Goal: Information Seeking & Learning: Learn about a topic

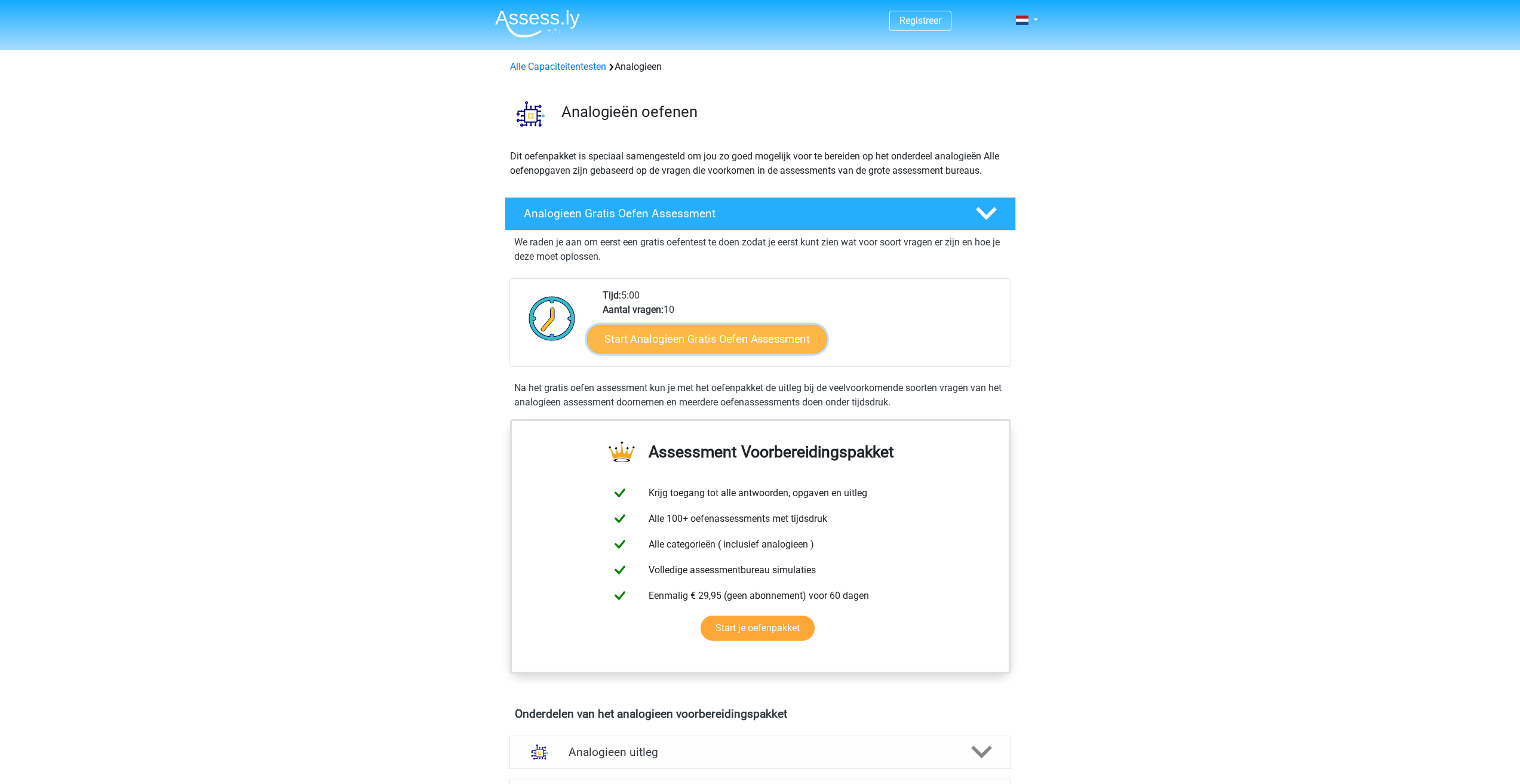
click at [723, 343] on link "Start Analogieen Gratis Oefen Assessment" at bounding box center [707, 339] width 240 height 28
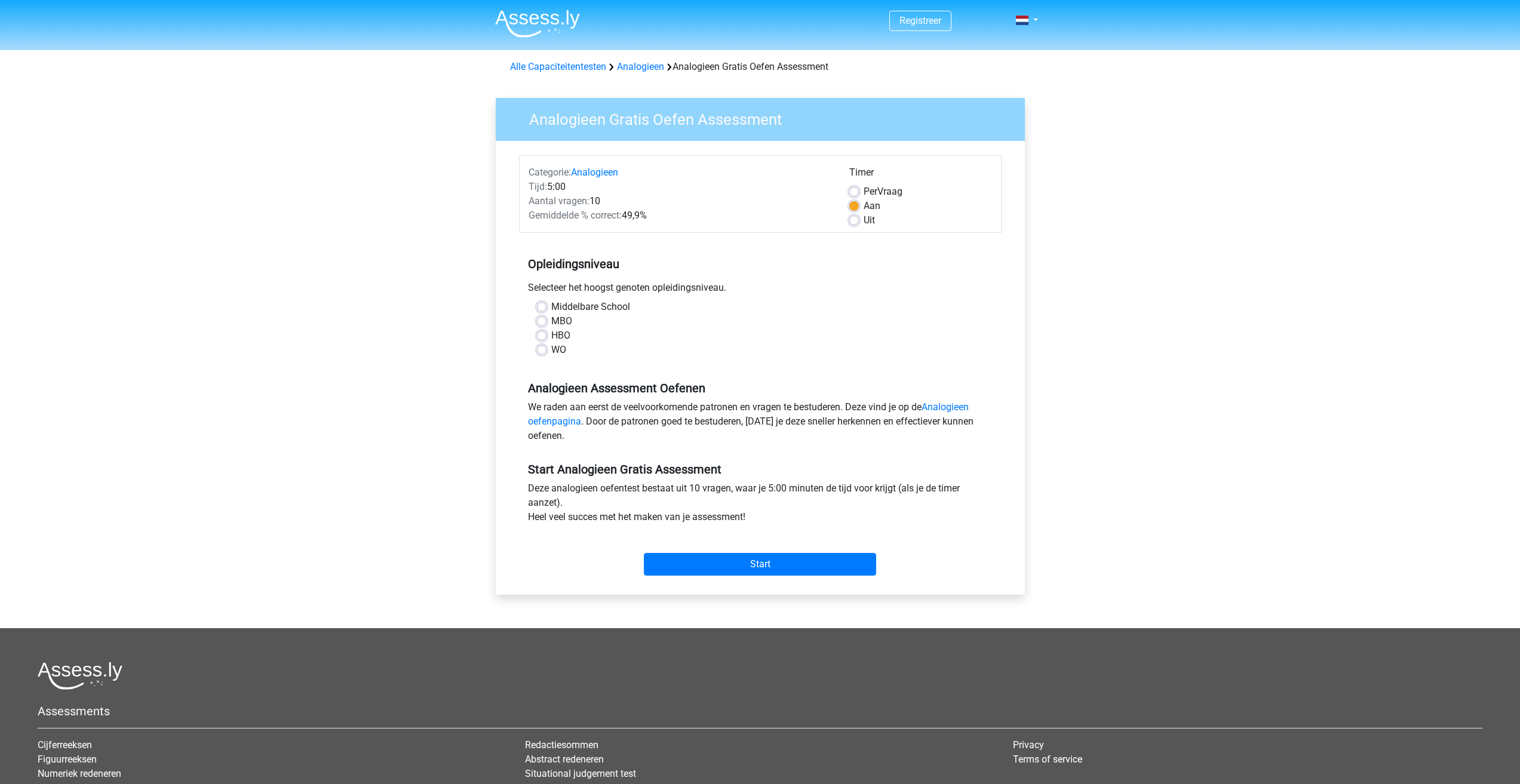
click at [547, 354] on div "WO" at bounding box center [760, 349] width 447 height 14
click at [551, 351] on label "WO" at bounding box center [559, 349] width 15 height 14
click at [542, 351] on input "WO" at bounding box center [541, 348] width 10 height 12
radio input "true"
click at [759, 560] on input "Start" at bounding box center [760, 564] width 232 height 22
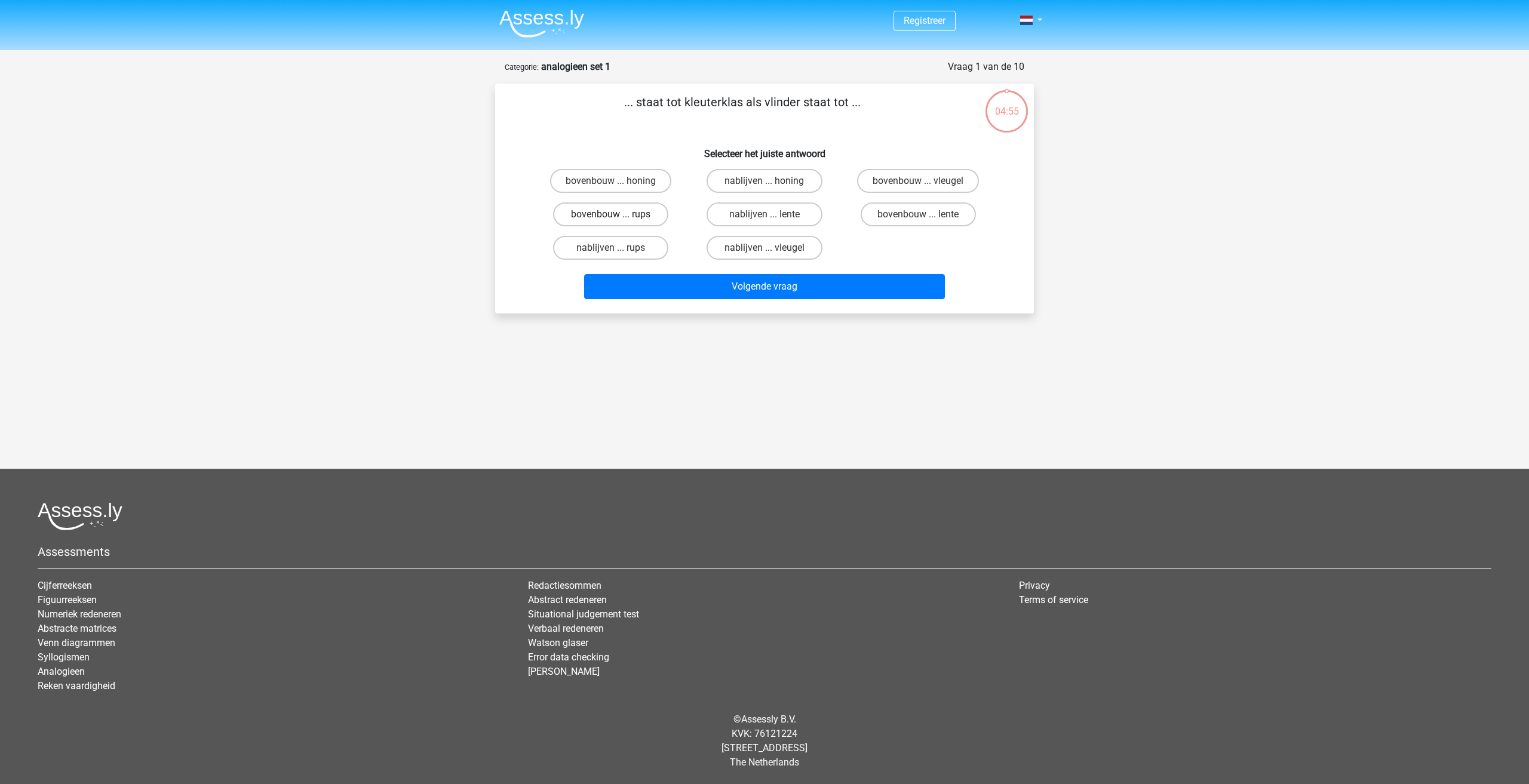
click at [637, 219] on label "bovenbouw ... rups" at bounding box center [610, 214] width 115 height 24
click at [619, 219] on input "bovenbouw ... rups" at bounding box center [615, 218] width 7 height 7
radio input "true"
click at [837, 284] on button "Volgende vraag" at bounding box center [765, 286] width 361 height 25
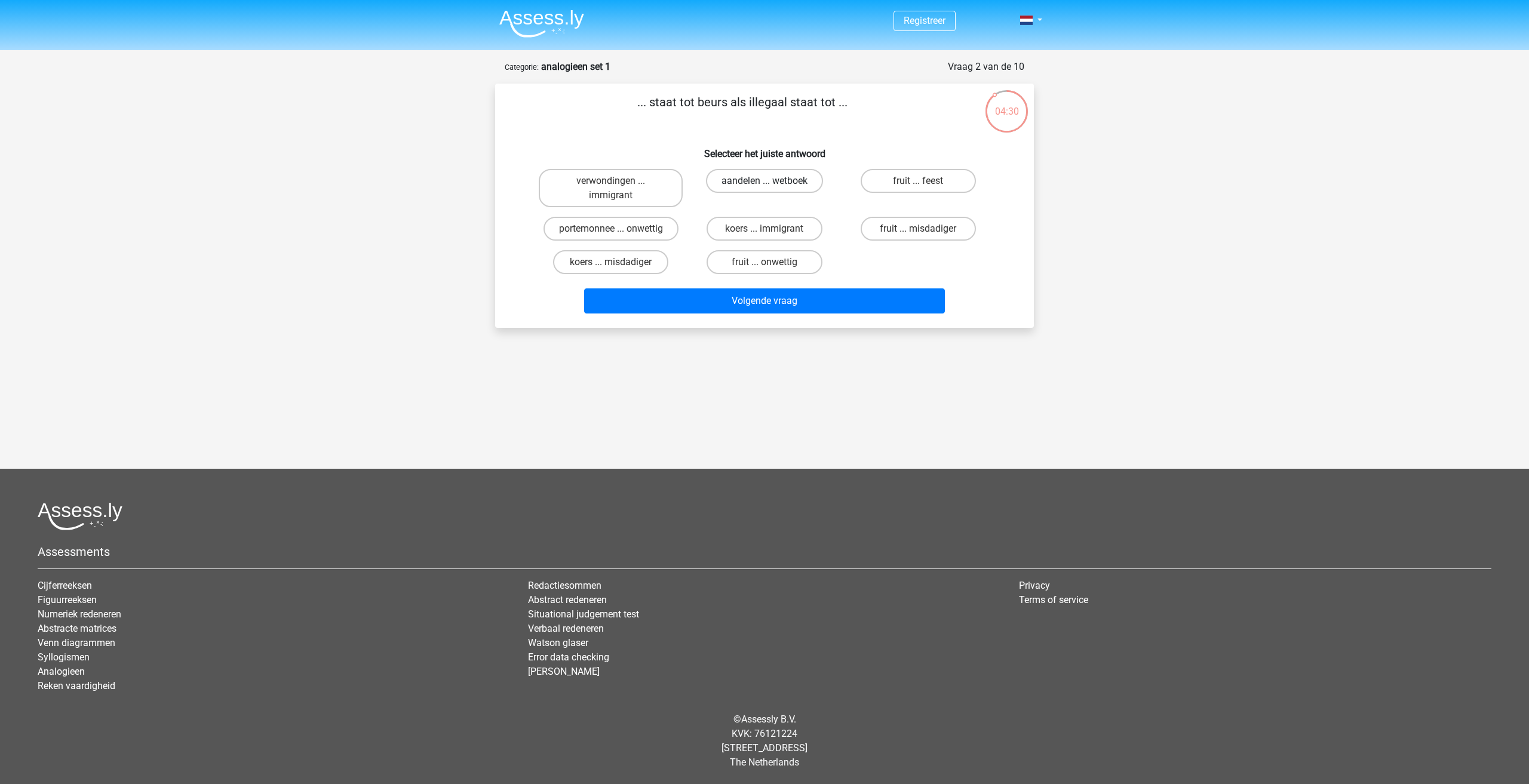
click at [740, 189] on label "aandelen ... wetboek" at bounding box center [764, 181] width 117 height 24
click at [764, 189] on input "aandelen ... wetboek" at bounding box center [768, 184] width 7 height 7
radio input "true"
click at [584, 231] on label "portemonnee ... onwettig" at bounding box center [610, 229] width 135 height 24
click at [611, 231] on input "portemonnee ... onwettig" at bounding box center [615, 233] width 7 height 7
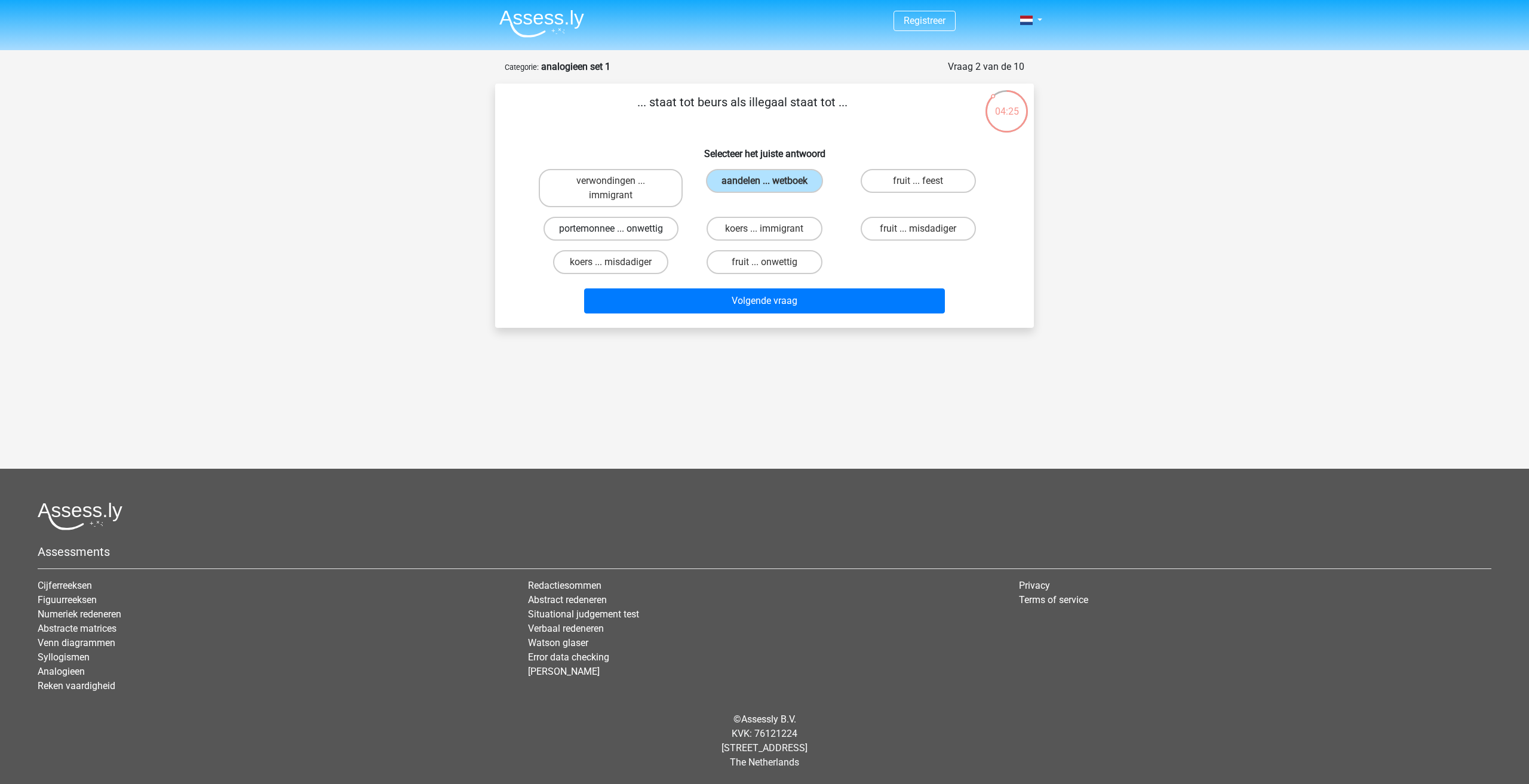
radio input "true"
click at [778, 228] on label "koers ... immigrant" at bounding box center [764, 229] width 115 height 24
click at [772, 229] on input "koers ... immigrant" at bounding box center [768, 233] width 7 height 7
radio input "true"
click at [784, 181] on label "aandelen ... wetboek" at bounding box center [764, 181] width 117 height 24
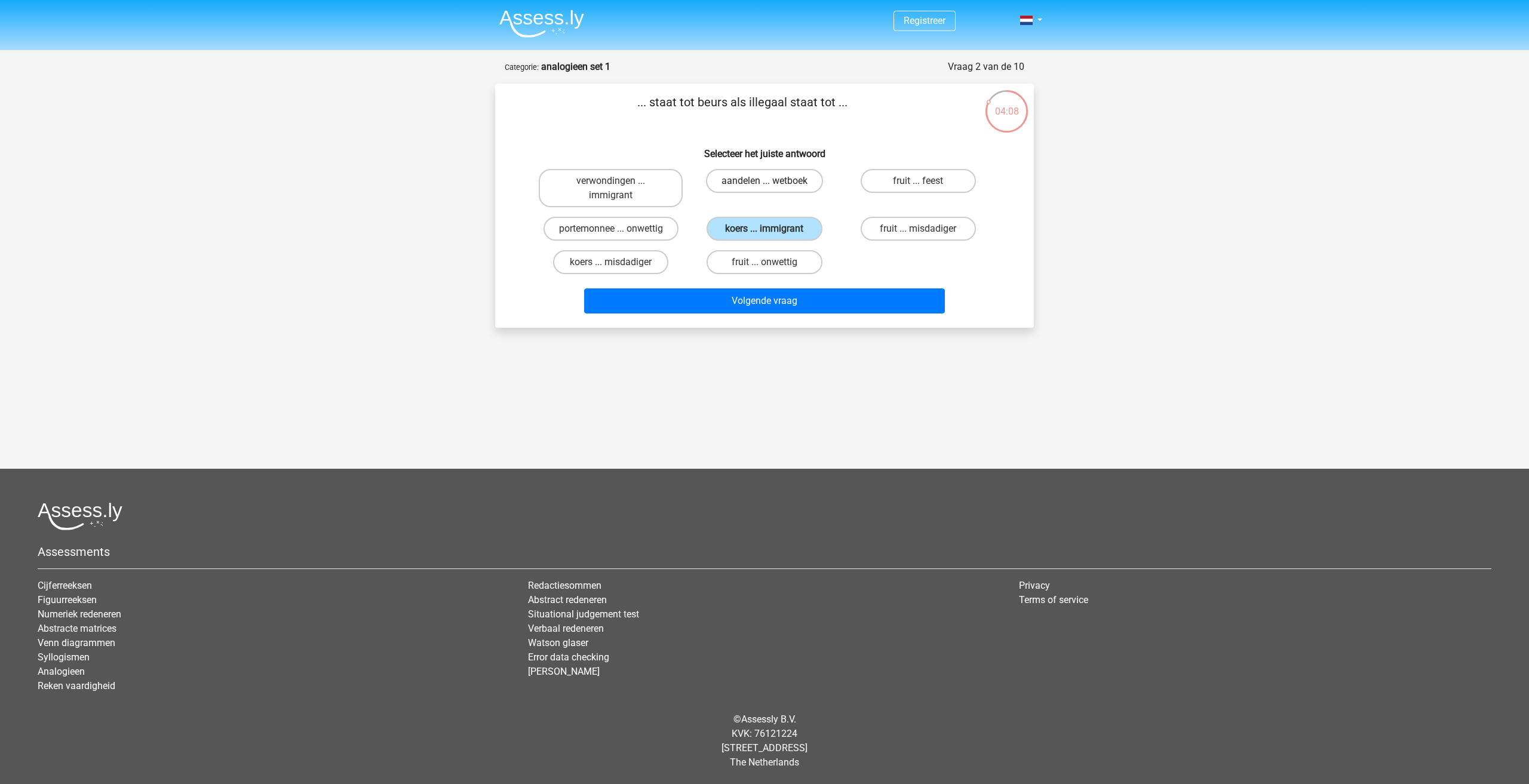
click at [772, 181] on input "aandelen ... wetboek" at bounding box center [768, 184] width 7 height 7
radio input "true"
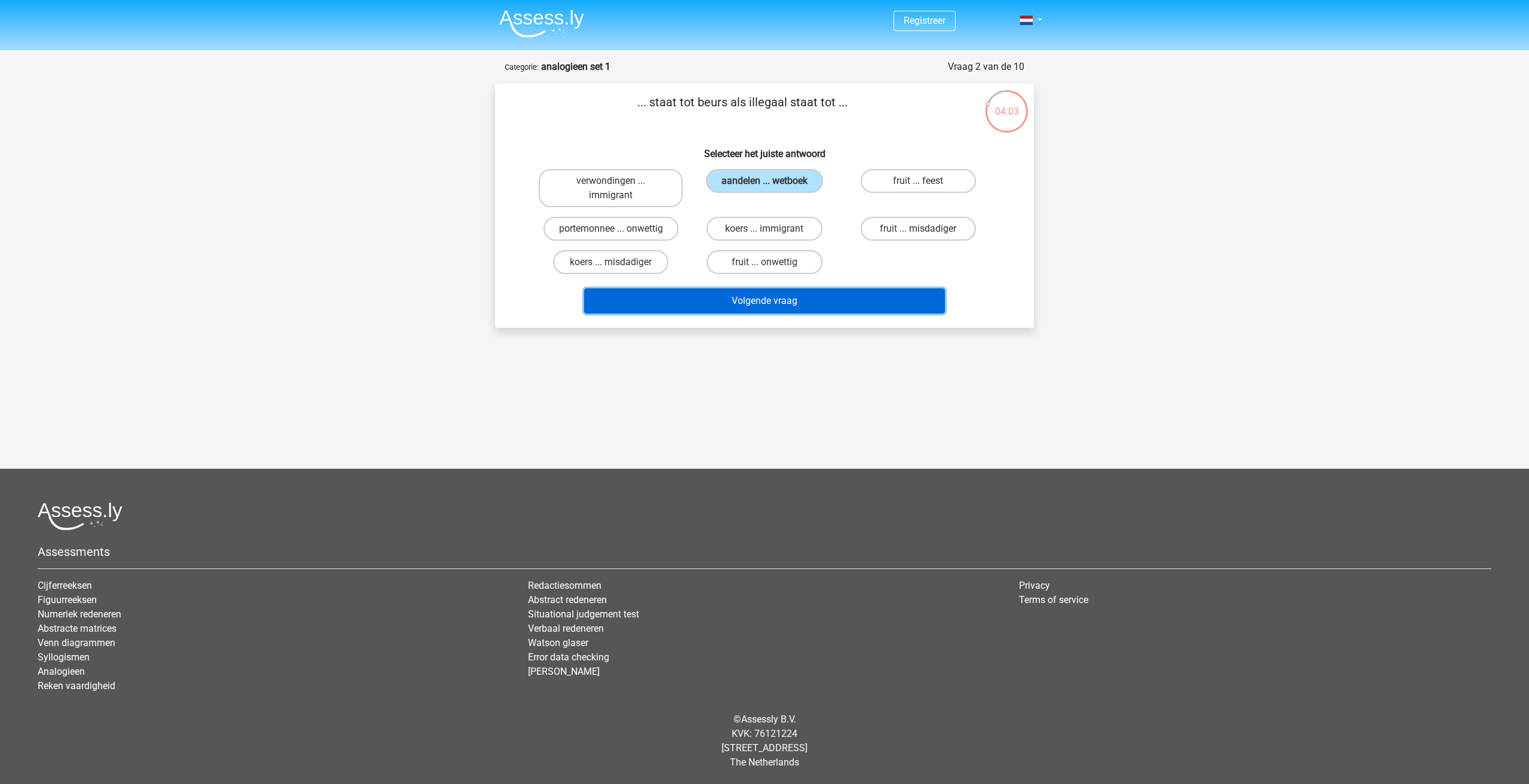
click at [701, 301] on button "Volgende vraag" at bounding box center [765, 301] width 361 height 25
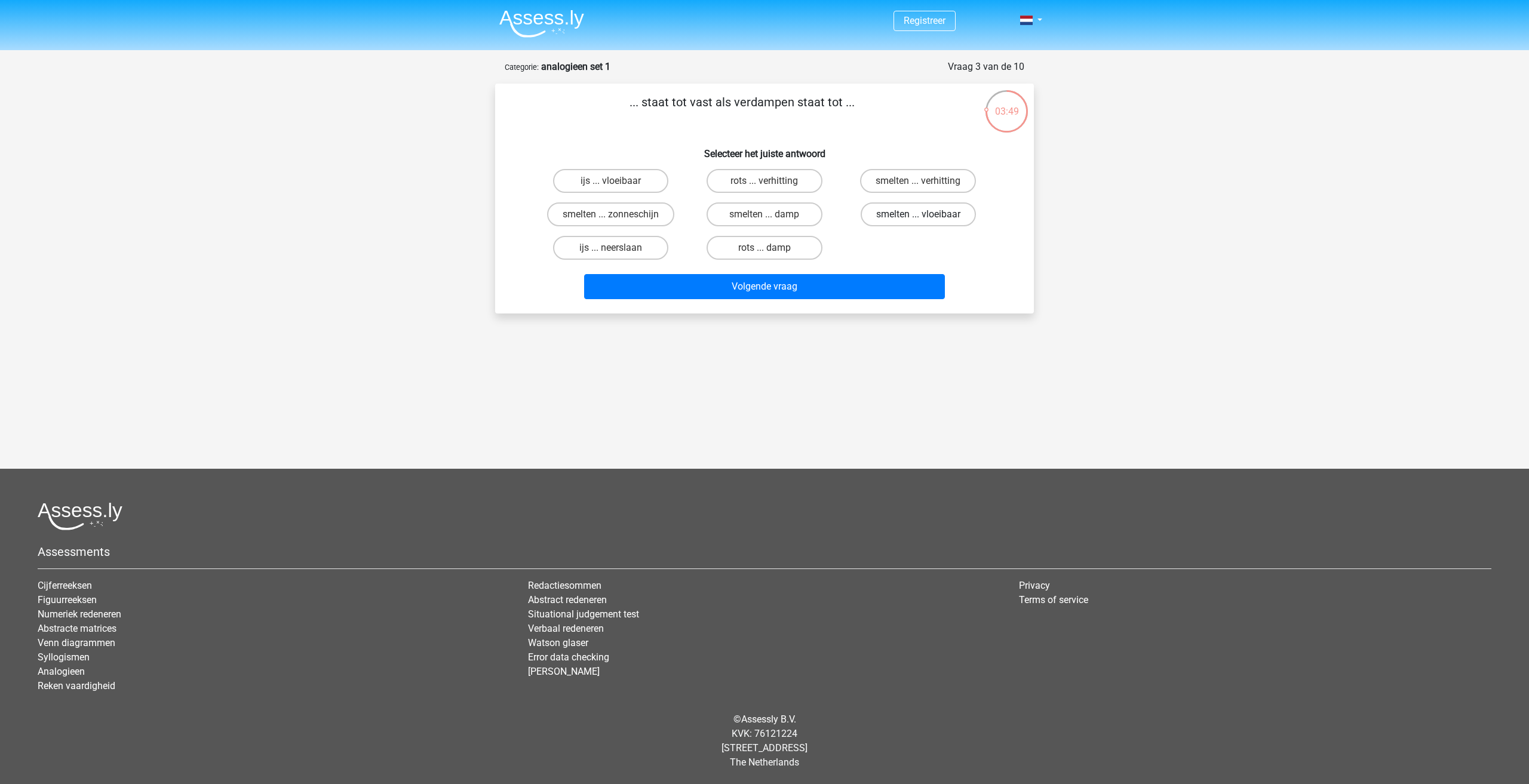
click at [913, 219] on label "smelten ... vloeibaar" at bounding box center [918, 214] width 115 height 24
click at [918, 219] on input "smelten ... vloeibaar" at bounding box center [922, 218] width 7 height 7
radio input "true"
click at [745, 289] on button "Volgende vraag" at bounding box center [765, 286] width 361 height 25
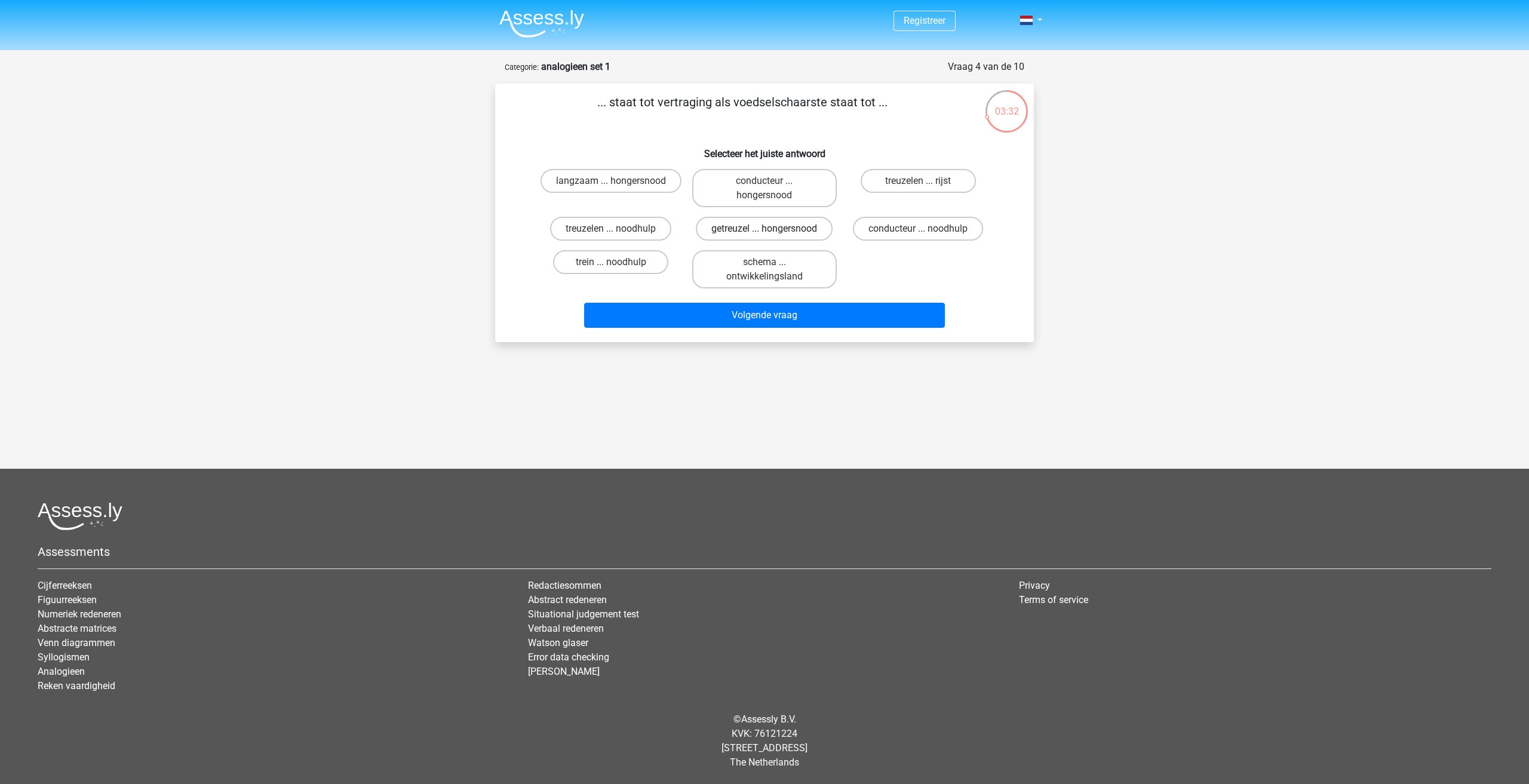
click at [774, 237] on label "getreuzel ... hongersnood" at bounding box center [763, 229] width 137 height 24
click at [772, 236] on input "getreuzel ... hongersnood" at bounding box center [768, 233] width 7 height 7
radio input "true"
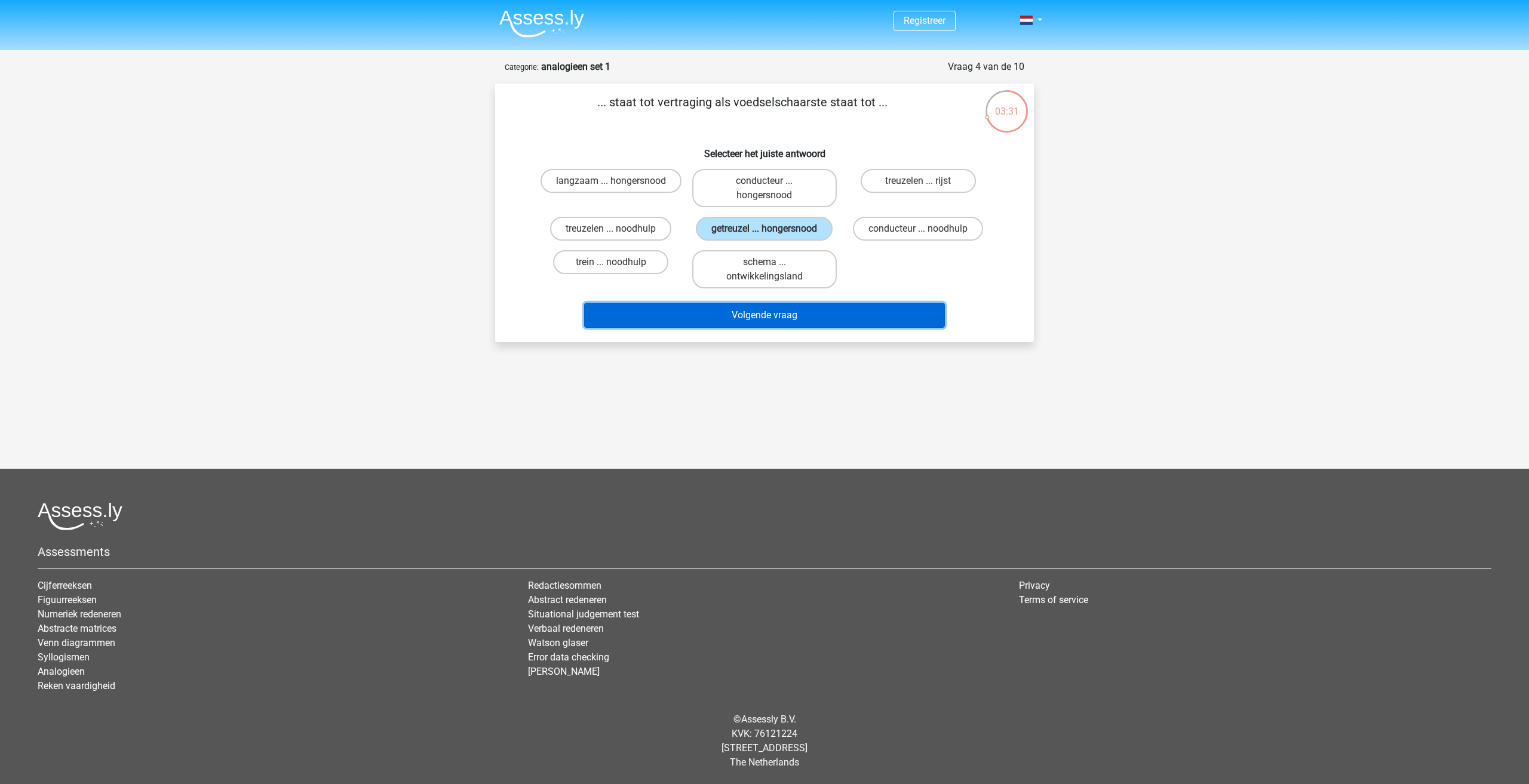
click at [807, 322] on button "Volgende vraag" at bounding box center [765, 316] width 361 height 25
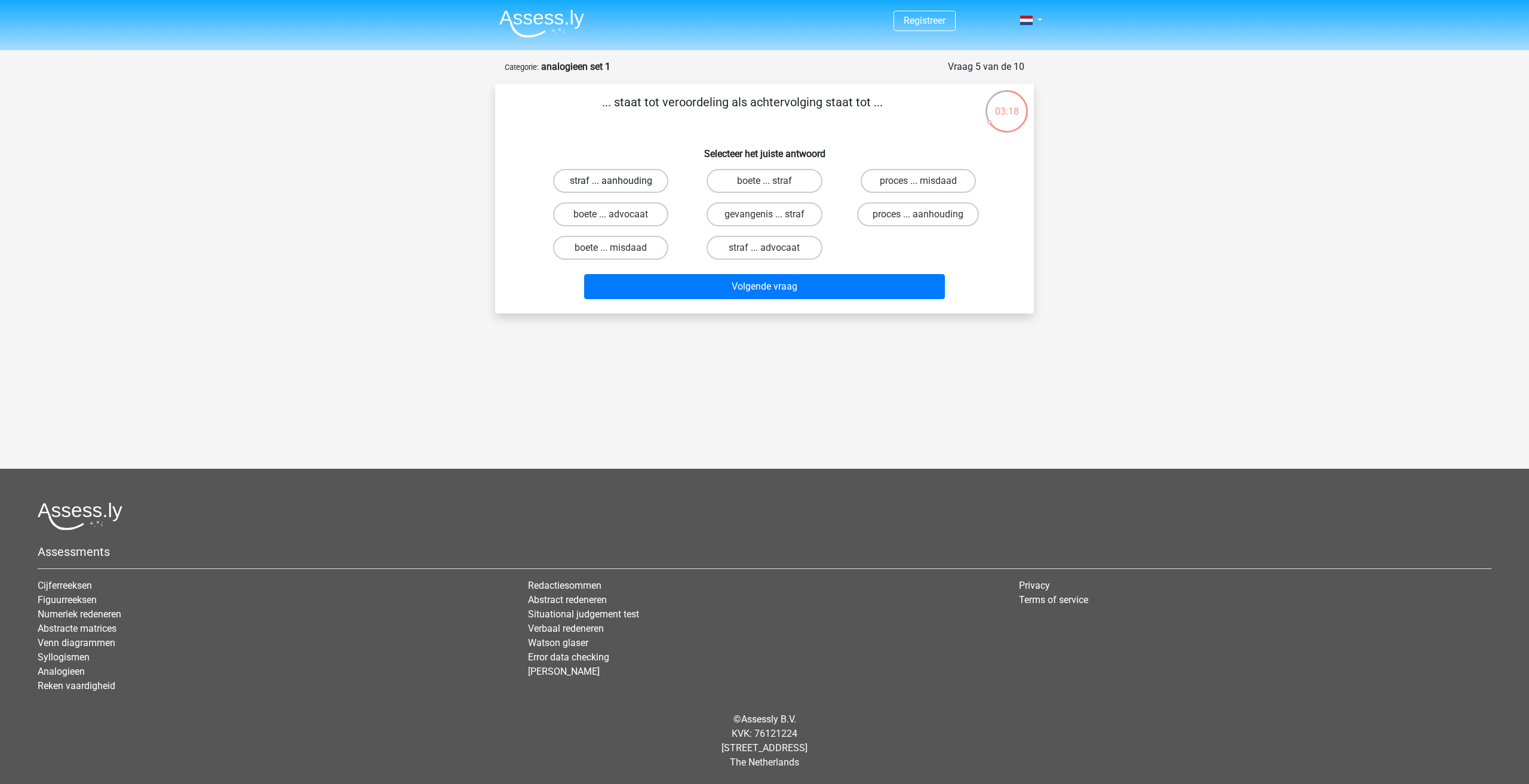
click at [584, 174] on label "straf ... aanhouding" at bounding box center [610, 181] width 115 height 24
click at [611, 181] on input "straf ... aanhouding" at bounding box center [615, 184] width 7 height 7
radio input "true"
click at [701, 288] on button "Volgende vraag" at bounding box center [765, 286] width 361 height 25
click at [627, 183] on label "duif ... wijsheid" at bounding box center [610, 181] width 115 height 24
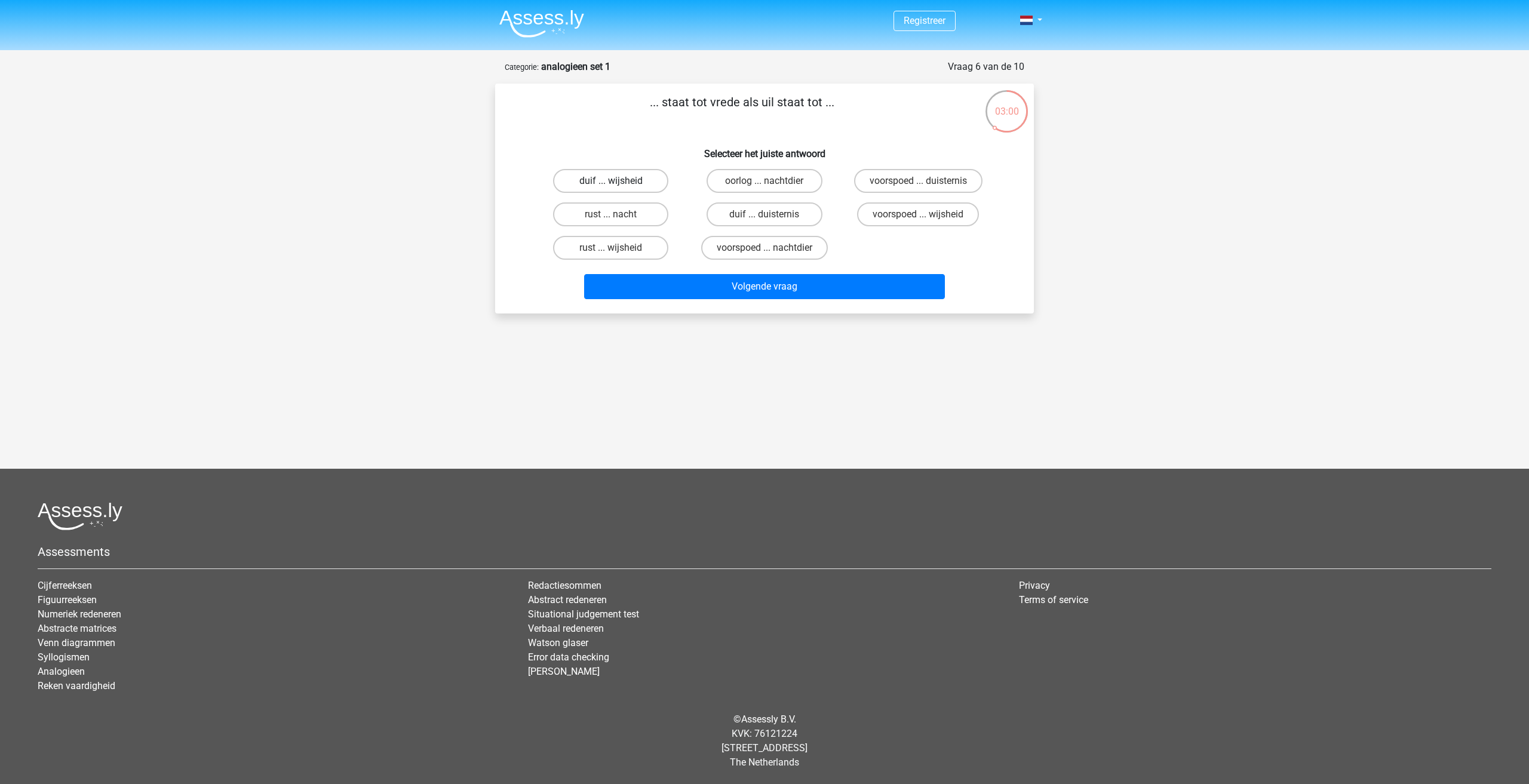
click at [619, 183] on input "duif ... wijsheid" at bounding box center [615, 184] width 7 height 7
radio input "true"
click at [728, 286] on button "Volgende vraag" at bounding box center [765, 286] width 361 height 25
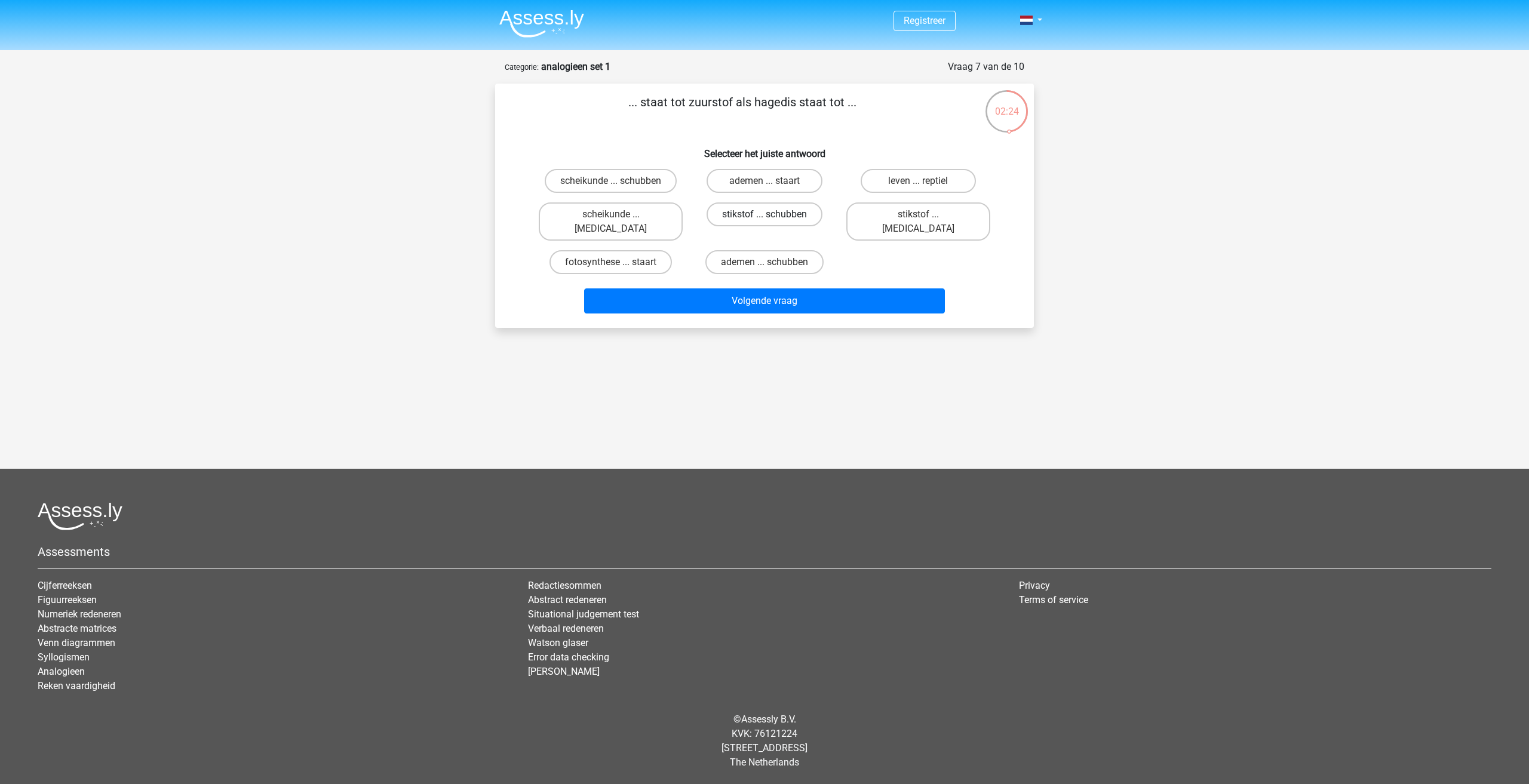
click at [764, 213] on label "stikstof ... schubben" at bounding box center [764, 214] width 116 height 24
click at [764, 214] on input "stikstof ... schubben" at bounding box center [768, 218] width 7 height 7
radio input "true"
click at [775, 289] on button "Volgende vraag" at bounding box center [765, 301] width 361 height 25
click at [632, 221] on label "overgewicht ... heerlijk" at bounding box center [610, 214] width 124 height 24
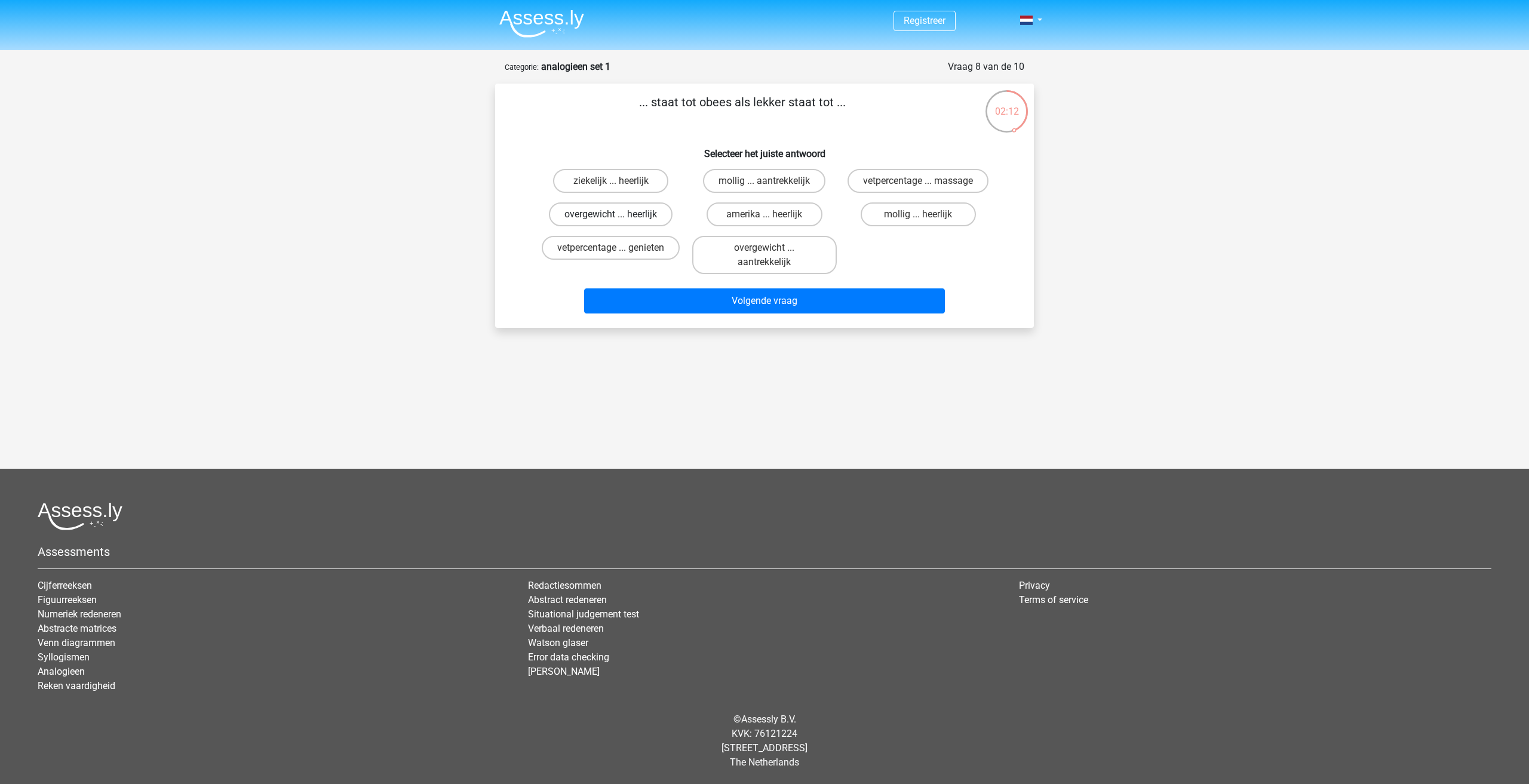
click at [619, 221] on input "overgewicht ... heerlijk" at bounding box center [615, 218] width 7 height 7
radio input "true"
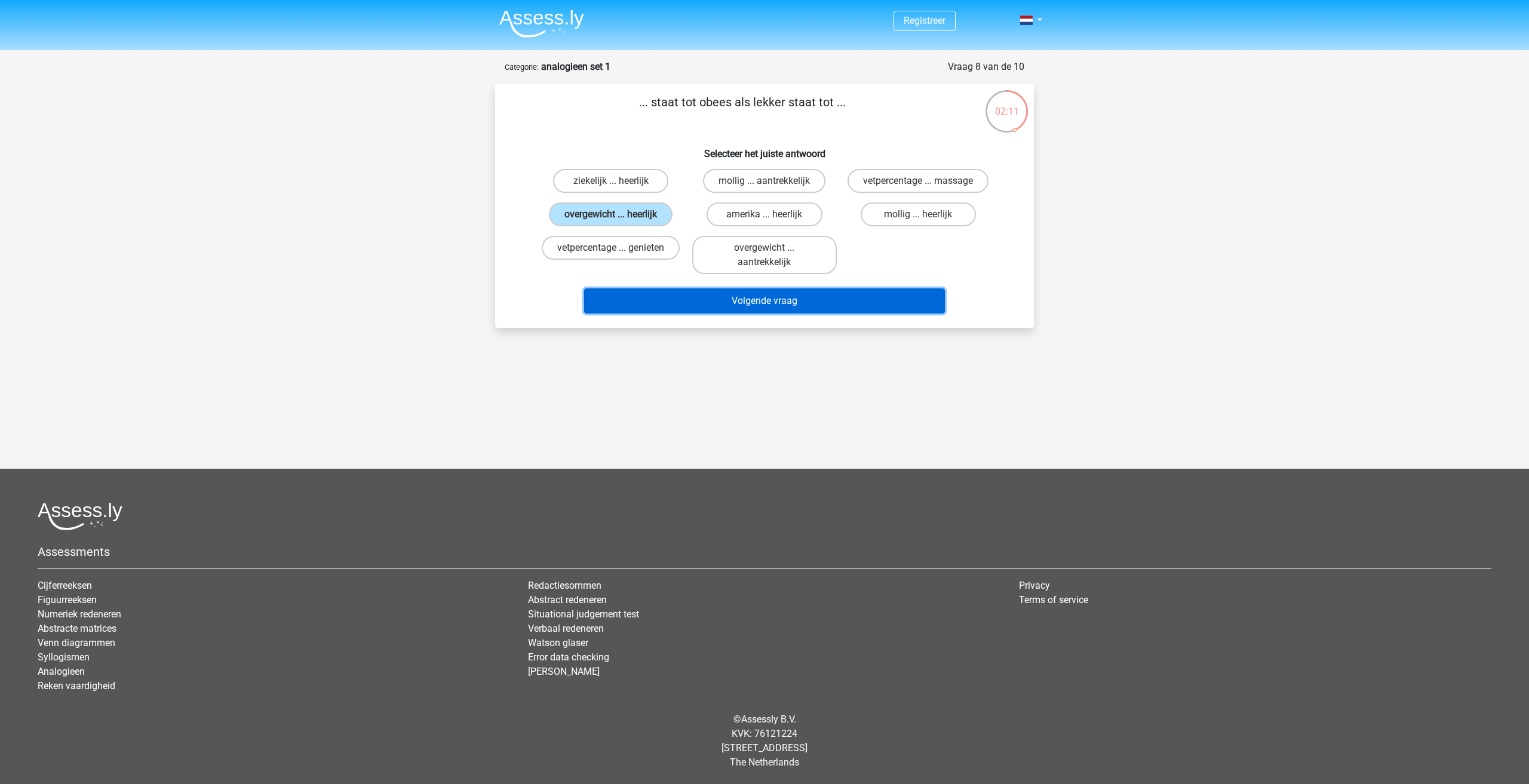
click at [719, 307] on button "Volgende vraag" at bounding box center [765, 301] width 361 height 25
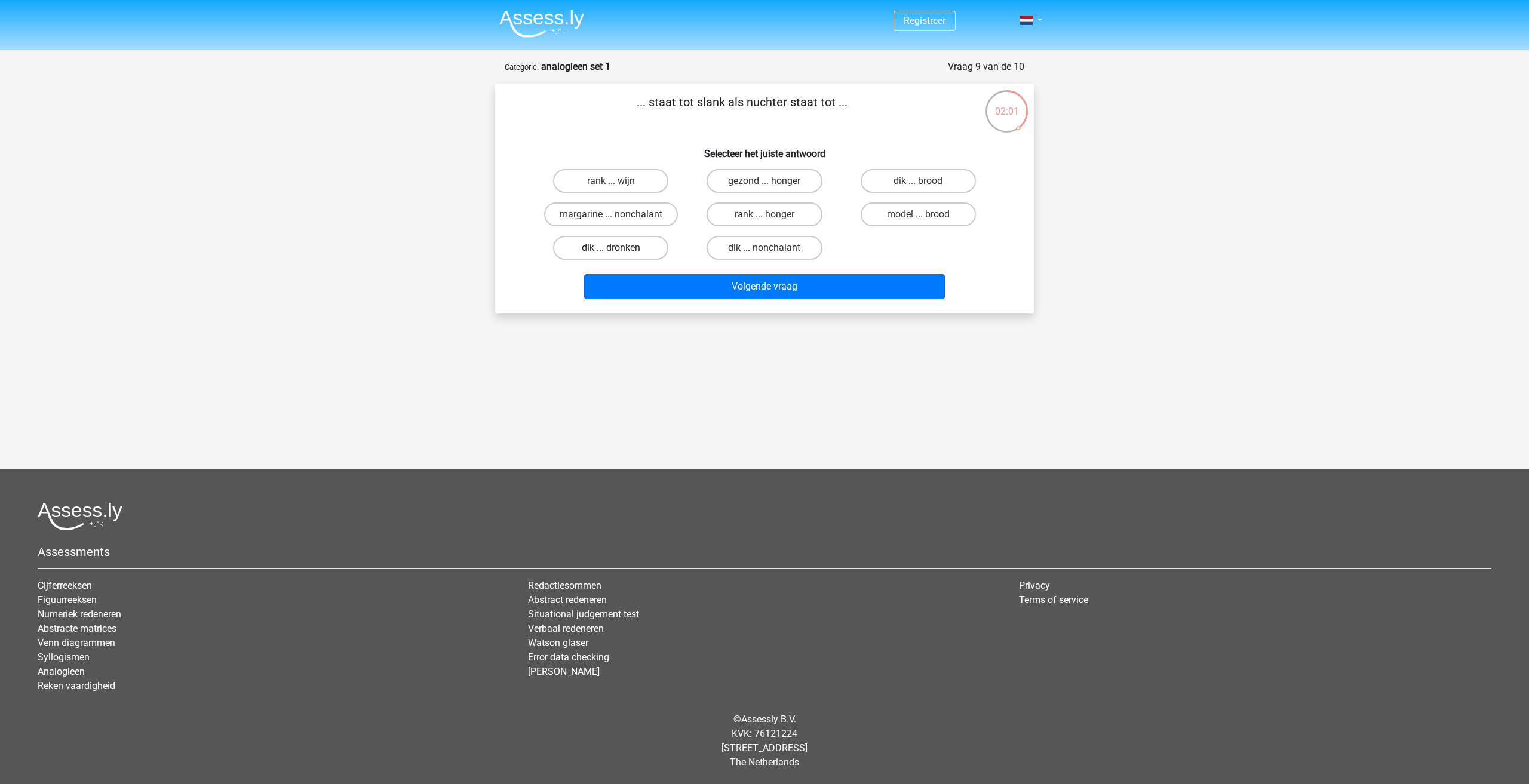
click at [625, 253] on label "dik ... dronken" at bounding box center [610, 248] width 115 height 24
click at [619, 253] on input "dik ... dronken" at bounding box center [615, 251] width 7 height 7
radio input "true"
click at [749, 292] on button "Volgende vraag" at bounding box center [765, 286] width 361 height 25
click at [951, 229] on div "pixel ... wiel" at bounding box center [919, 214] width 154 height 34
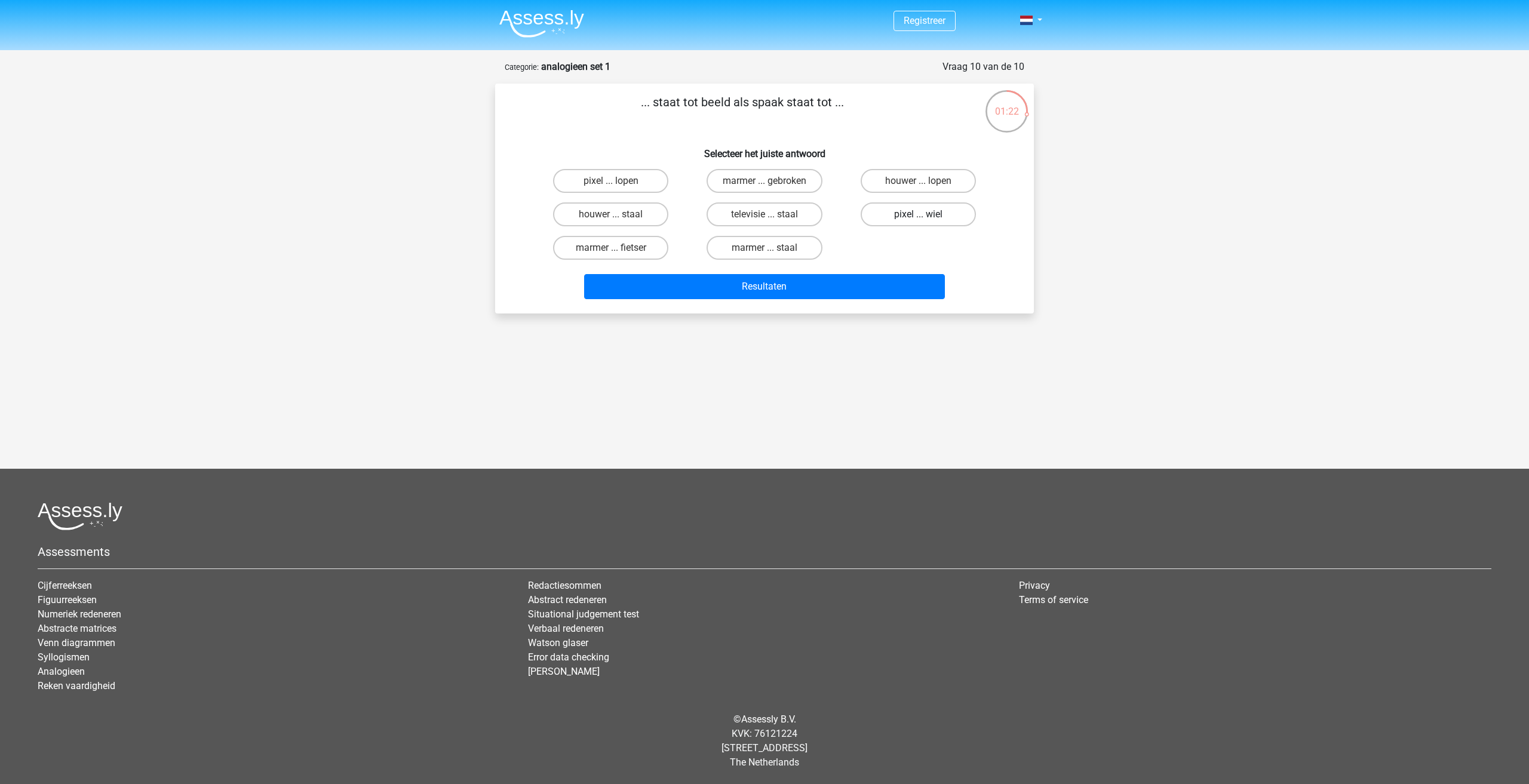
click at [937, 219] on label "pixel ... wiel" at bounding box center [918, 214] width 115 height 24
click at [925, 219] on input "pixel ... wiel" at bounding box center [922, 218] width 7 height 7
radio input "true"
click at [869, 292] on button "Resultaten" at bounding box center [765, 286] width 361 height 25
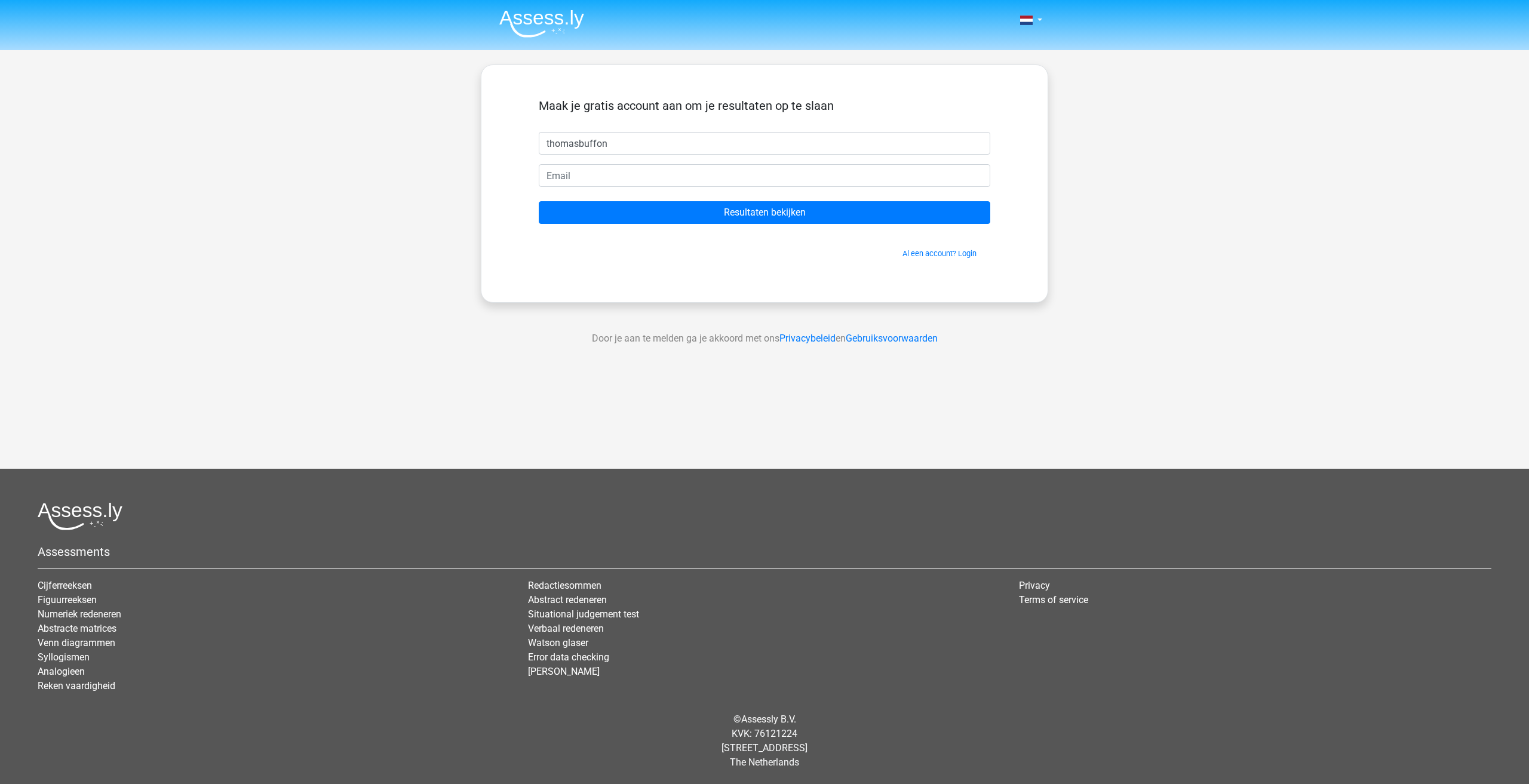
type input "thomasbuffon"
type input "thomasbuffon@live.nl"
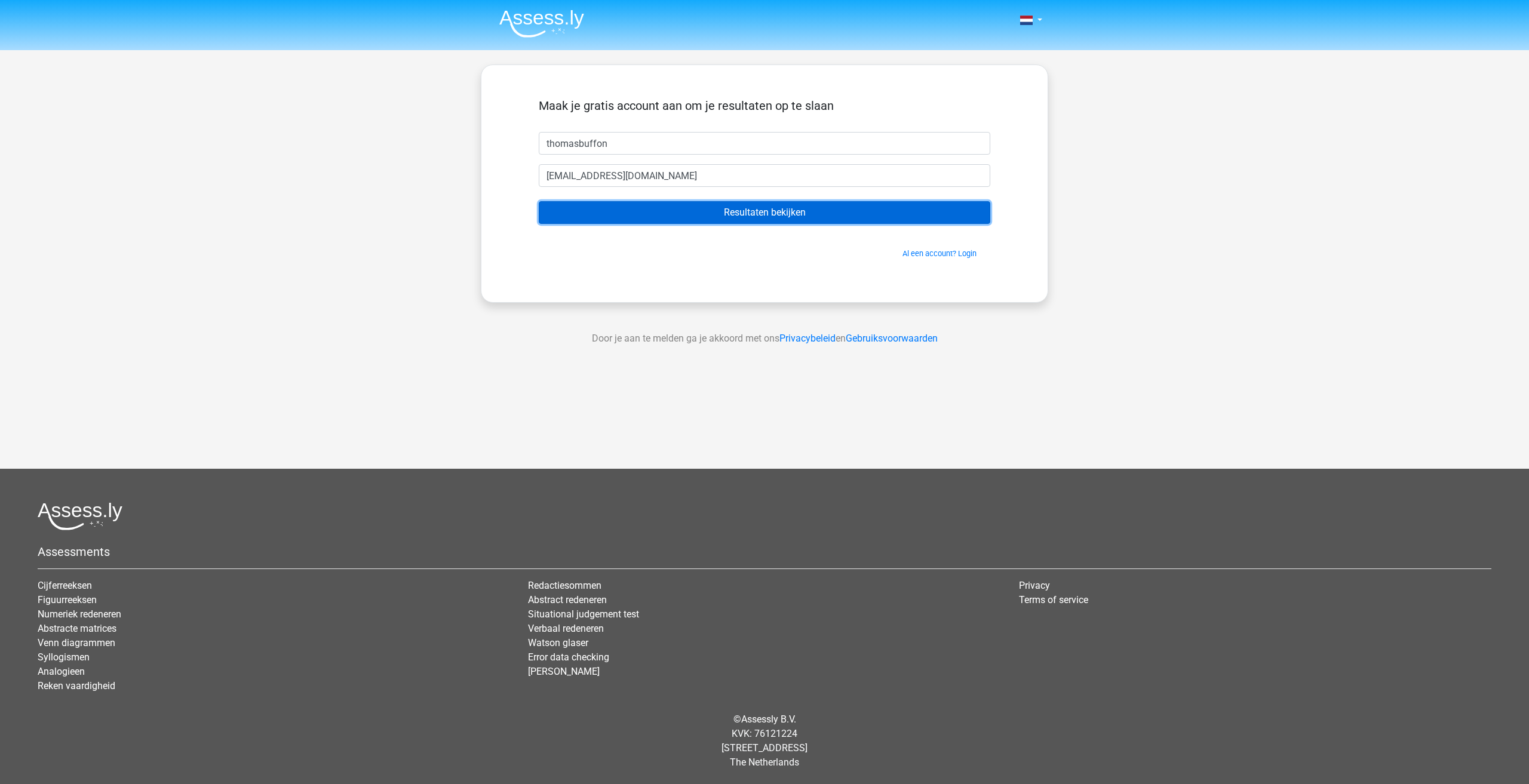
click at [753, 207] on input "Resultaten bekijken" at bounding box center [764, 213] width 451 height 22
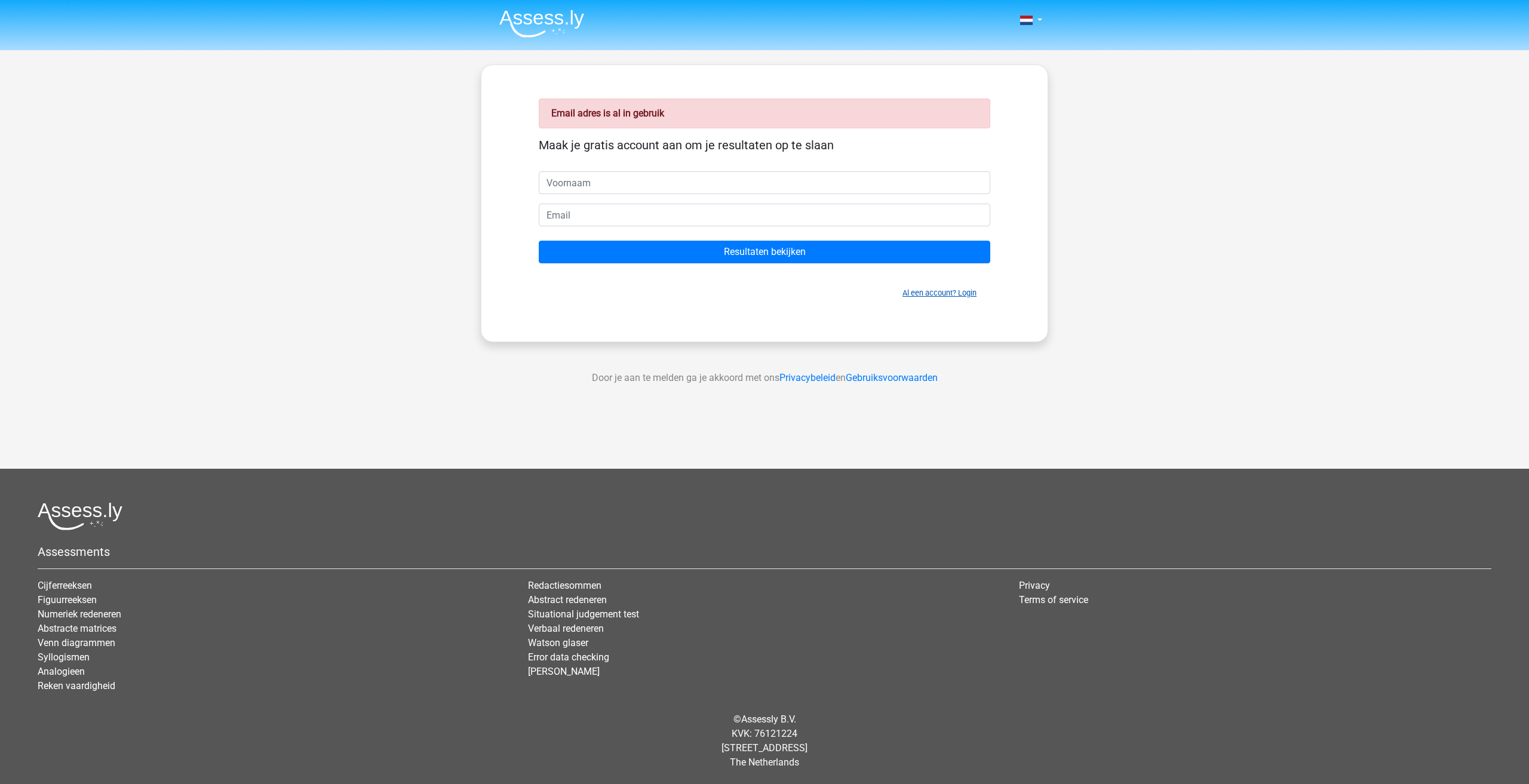
click at [947, 295] on link "Al een account? Login" at bounding box center [939, 293] width 74 height 9
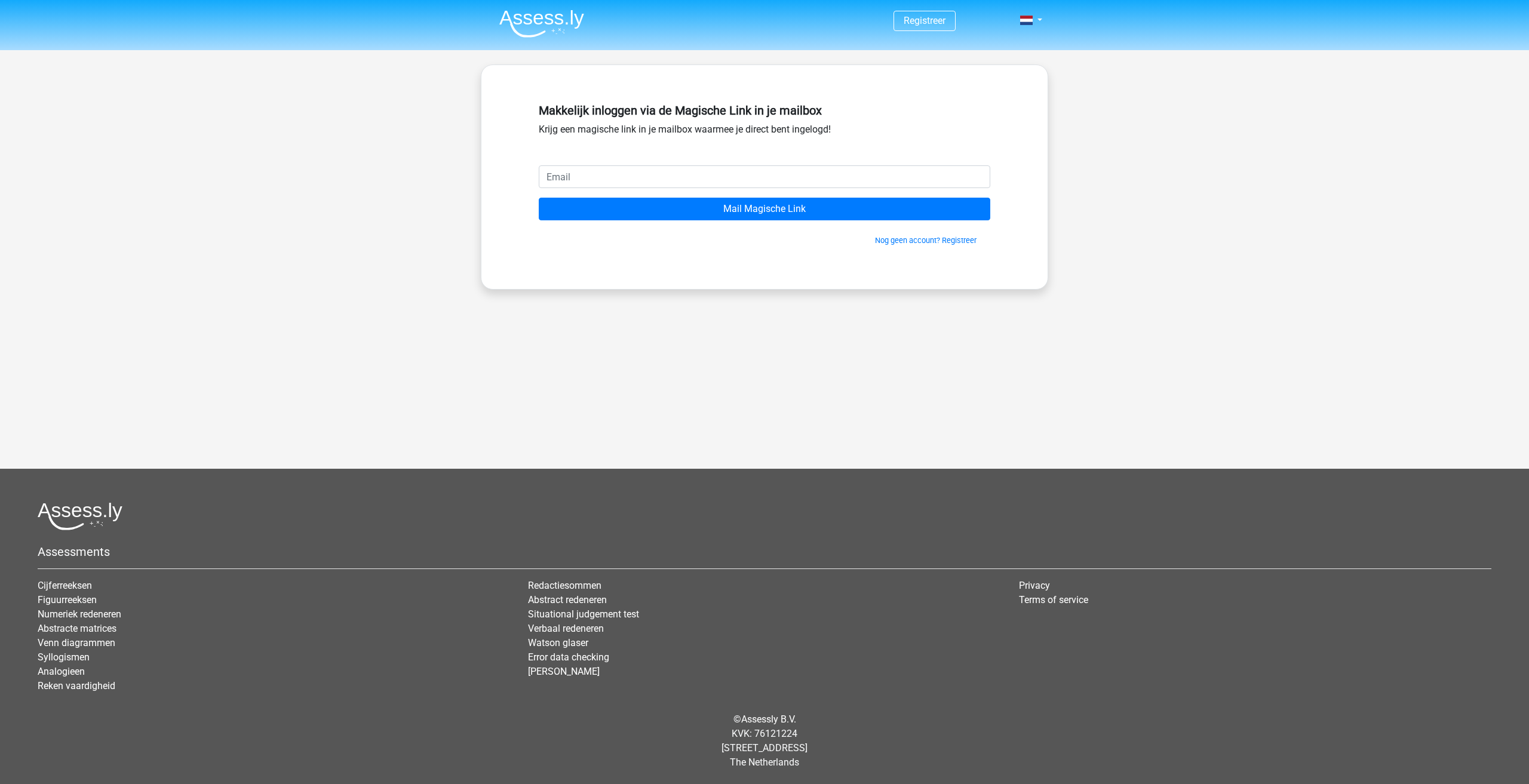
click at [677, 175] on input "email" at bounding box center [764, 177] width 451 height 22
type input "[EMAIL_ADDRESS][DOMAIN_NAME]"
click at [804, 195] on form "thomasbuffon@live.nl Mail Magische Link Nog geen account? Registreer" at bounding box center [764, 206] width 451 height 81
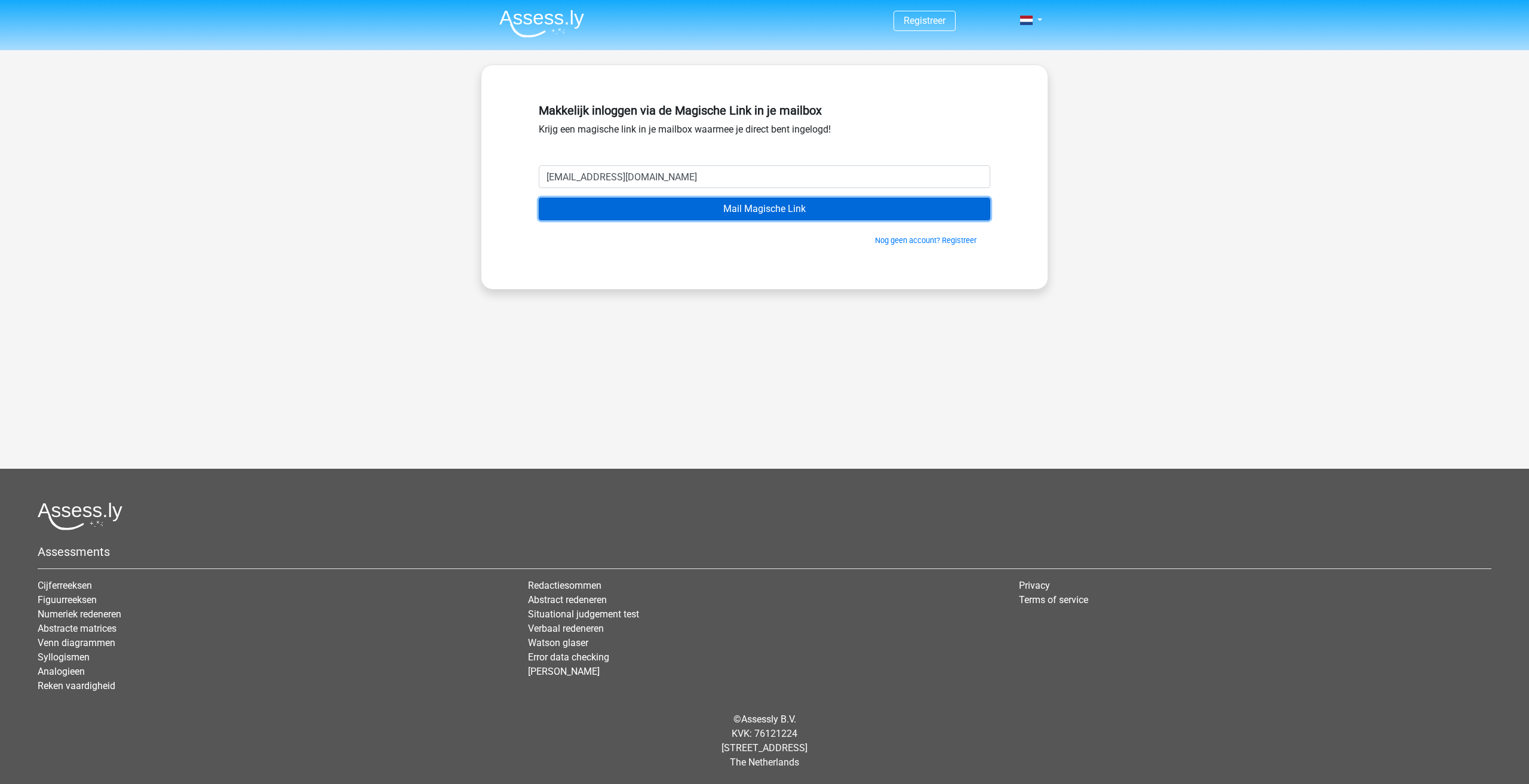
click at [801, 207] on input "Mail Magische Link" at bounding box center [764, 209] width 451 height 22
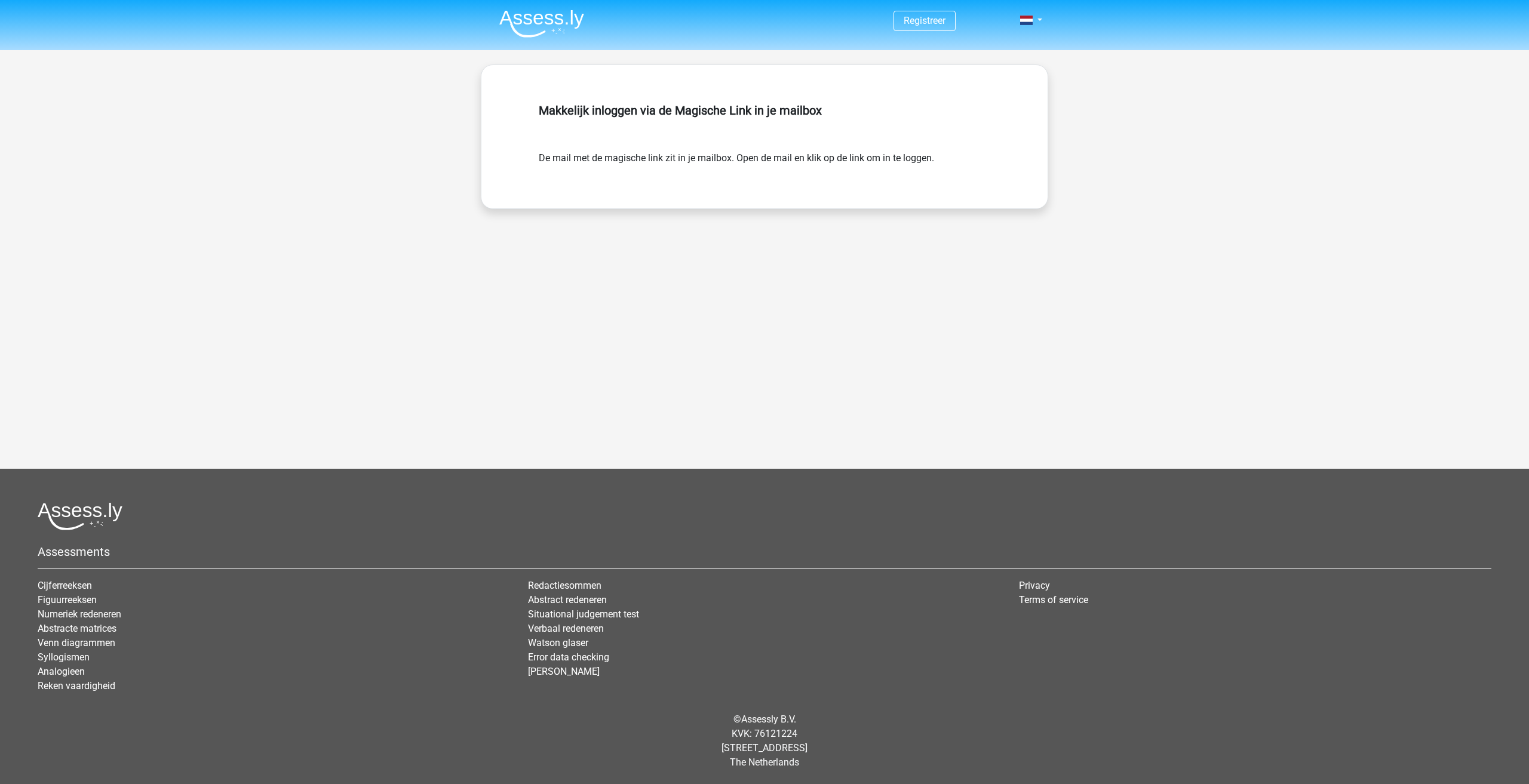
click at [456, 193] on div "Registreer" at bounding box center [764, 269] width 1529 height 539
click at [615, 165] on form "De mail met de magische link zit in je mailbox. Open de mail en klik op de link…" at bounding box center [764, 157] width 451 height 14
click at [831, 151] on form "De mail met de magische link zit in je mailbox. Open de mail en klik op de link…" at bounding box center [764, 157] width 451 height 14
click at [557, 19] on img at bounding box center [542, 24] width 85 height 28
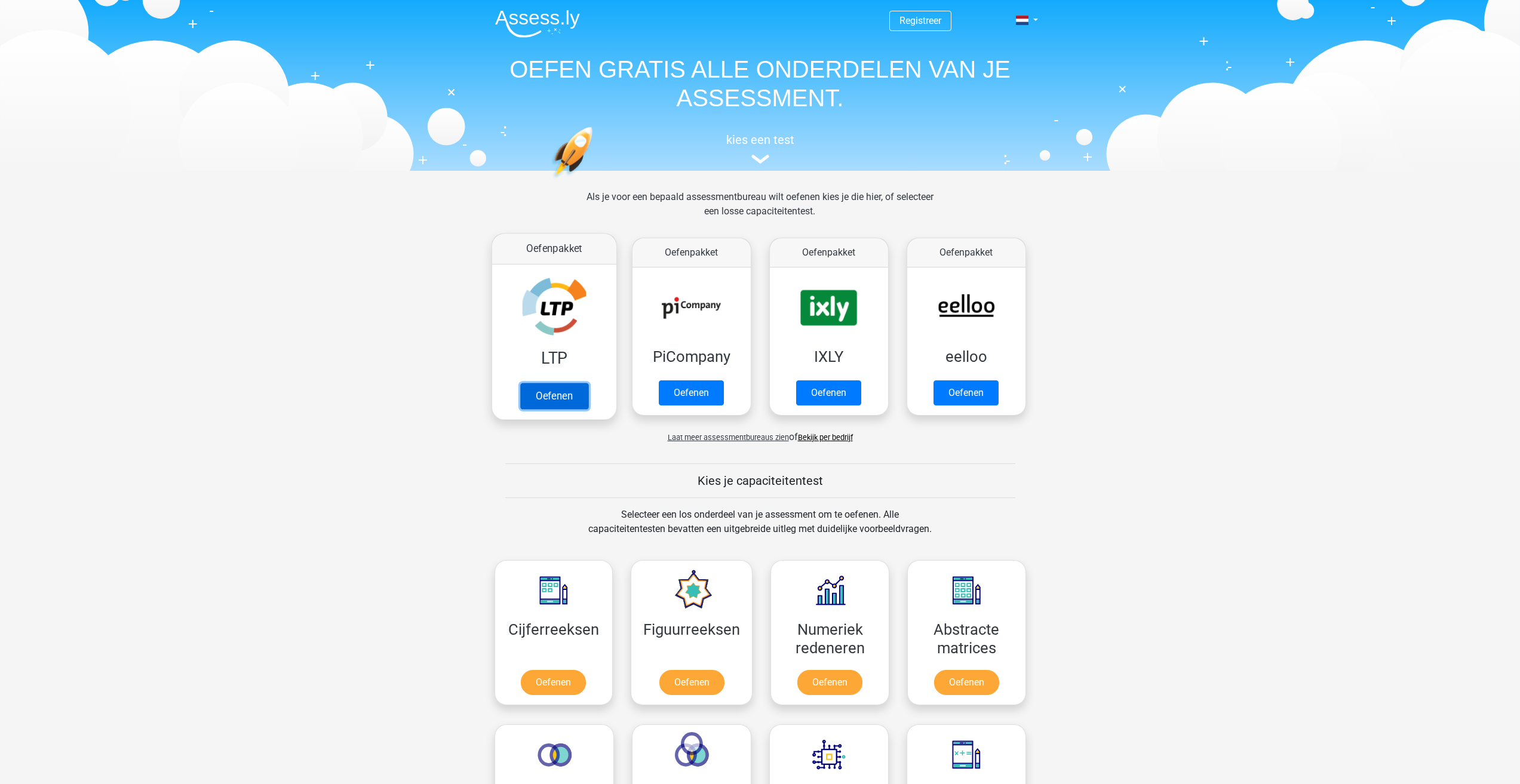
click at [551, 395] on link "Oefenen" at bounding box center [553, 395] width 68 height 26
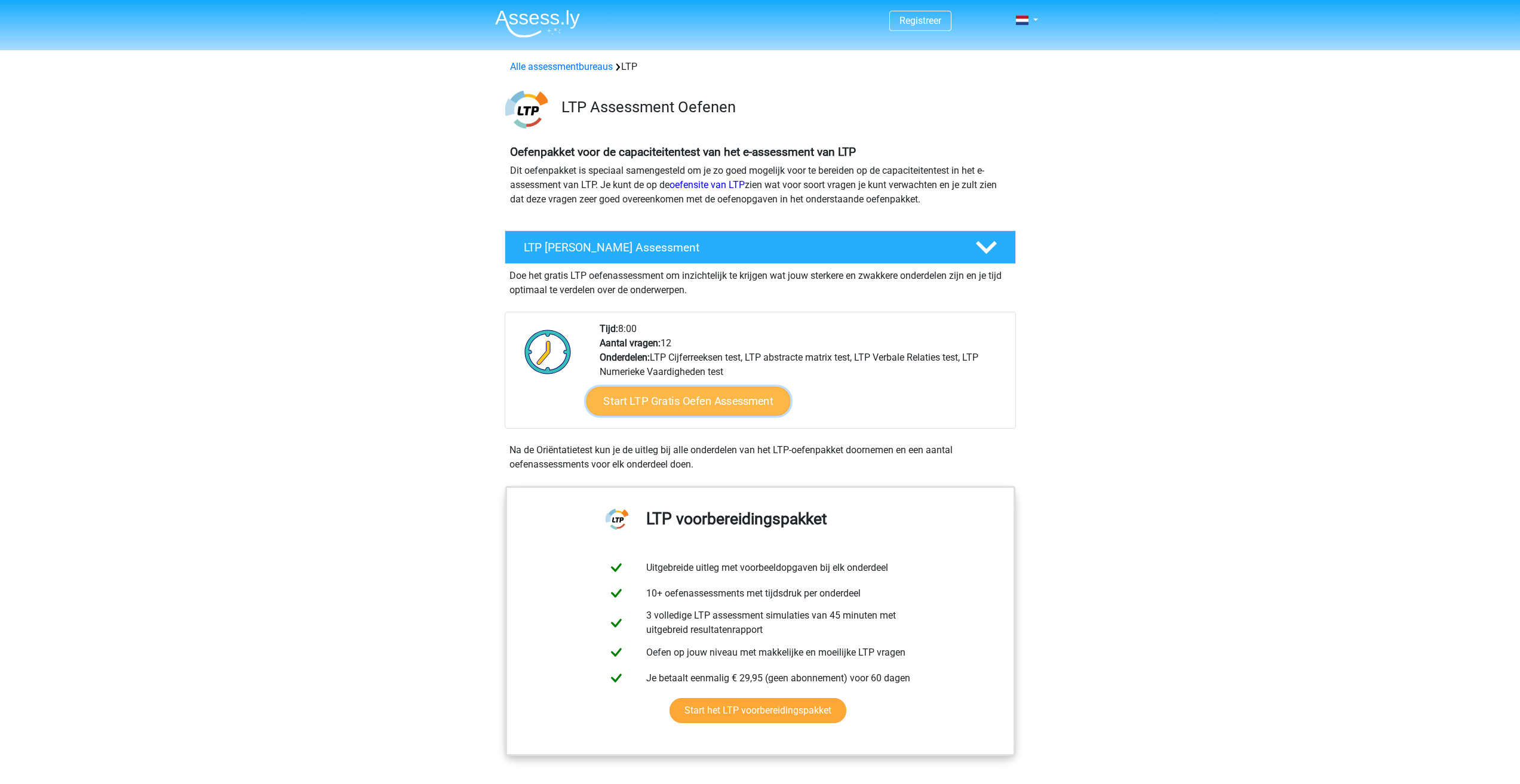
click at [736, 401] on link "Start LTP Gratis Oefen Assessment" at bounding box center [688, 401] width 204 height 28
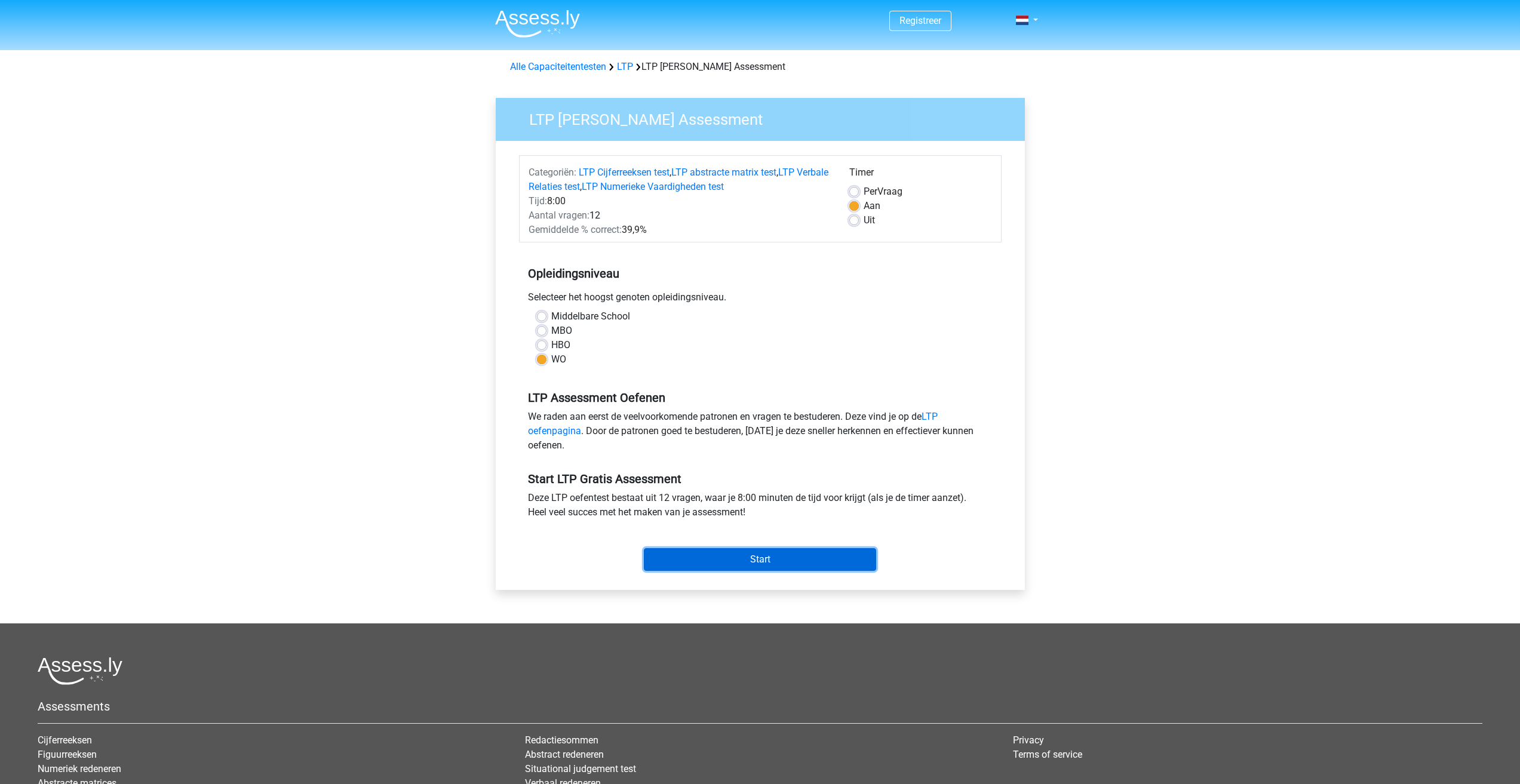
click at [728, 556] on input "Start" at bounding box center [760, 559] width 232 height 22
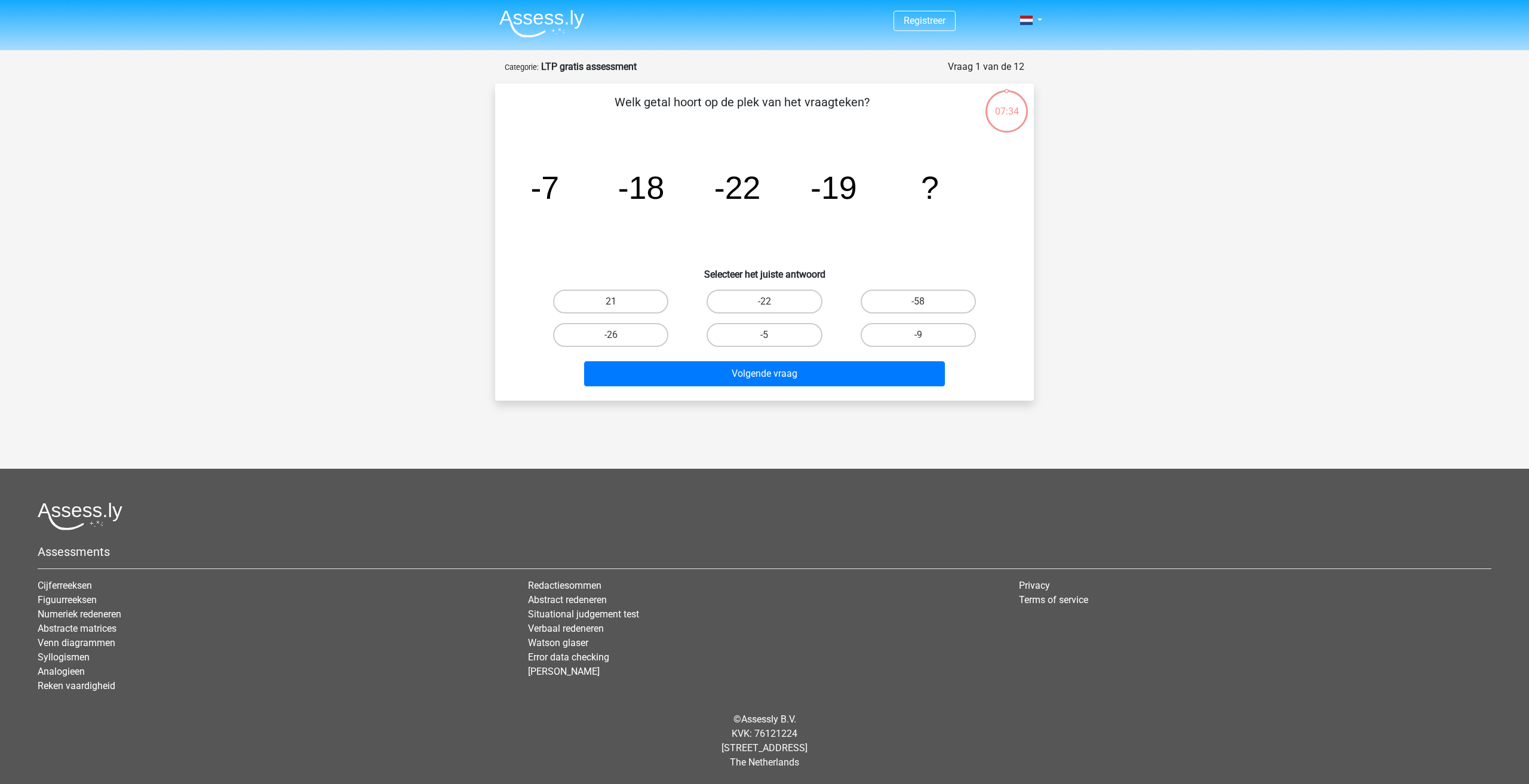
click at [633, 183] on tspan "-18" at bounding box center [641, 187] width 46 height 36
drag, startPoint x: 627, startPoint y: 186, endPoint x: 762, endPoint y: 192, distance: 135.1
click at [750, 191] on g "-7 -18 -22 -19 ?" at bounding box center [734, 187] width 408 height 36
click at [713, 191] on icon "image/svg+xml -7 -18 -22 -19 ?" at bounding box center [764, 199] width 481 height 121
drag, startPoint x: 722, startPoint y: 188, endPoint x: 784, endPoint y: 192, distance: 62.1
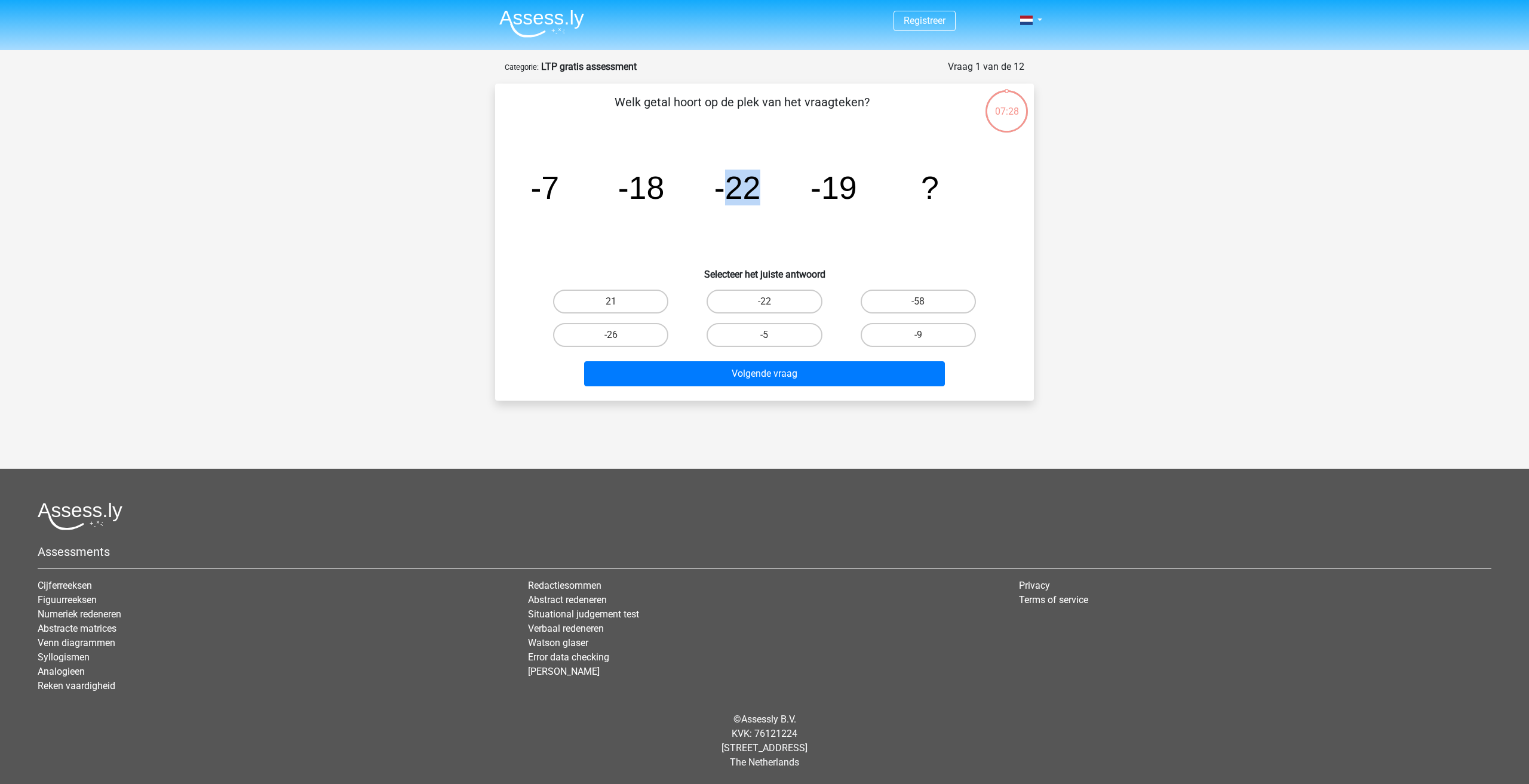
click at [784, 192] on icon "image/svg+xml -7 -18 -22 -19 ?" at bounding box center [764, 199] width 481 height 121
click at [945, 341] on label "-9" at bounding box center [918, 335] width 115 height 24
click at [925, 341] on input "-9" at bounding box center [922, 339] width 7 height 7
radio input "true"
click at [860, 370] on button "Volgende vraag" at bounding box center [765, 374] width 361 height 25
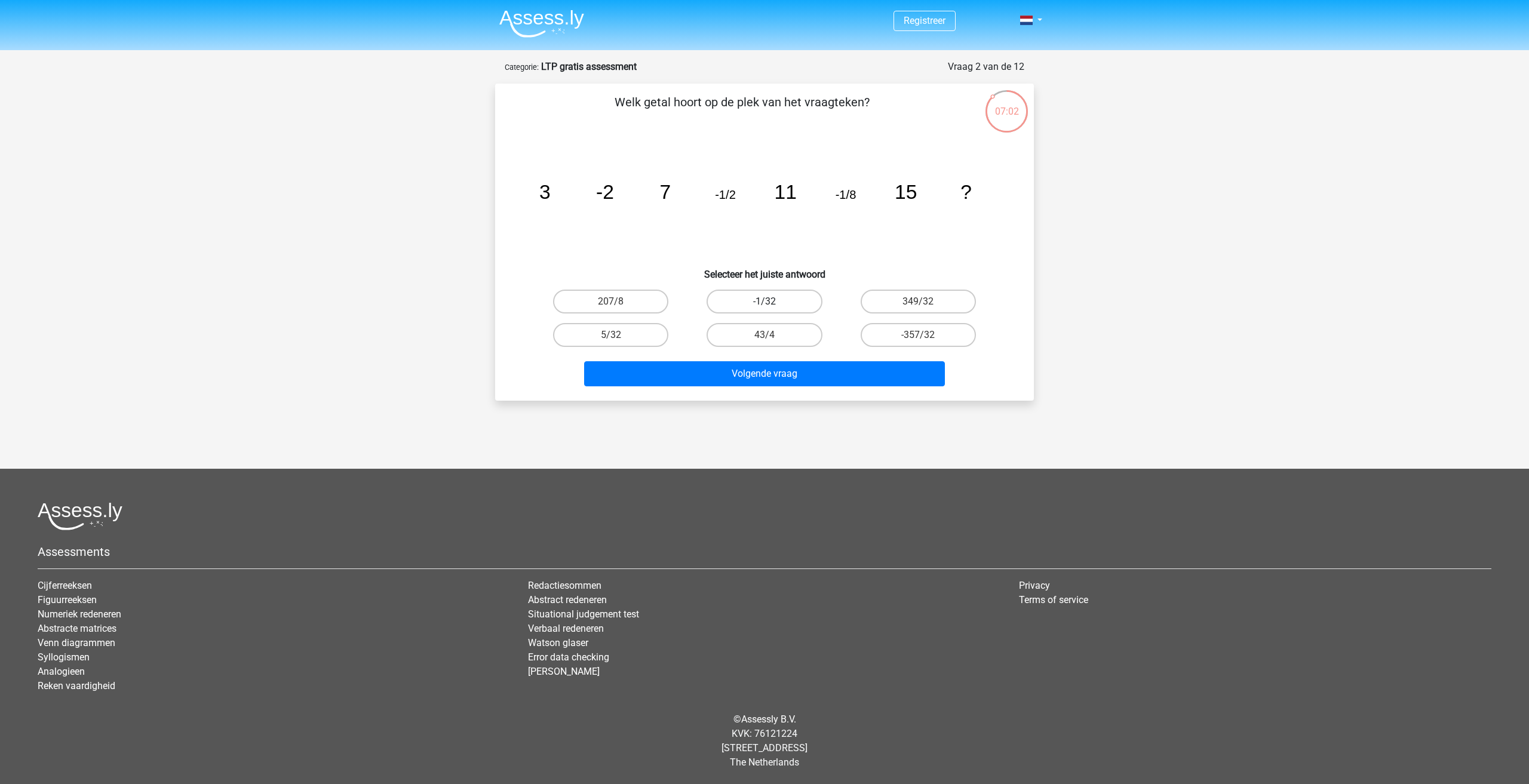
click at [785, 307] on label "-1/32" at bounding box center [764, 301] width 115 height 24
click at [772, 307] on input "-1/32" at bounding box center [768, 305] width 7 height 7
radio input "true"
click at [819, 384] on button "Volgende vraag" at bounding box center [765, 374] width 361 height 25
click at [527, 16] on img at bounding box center [542, 24] width 85 height 28
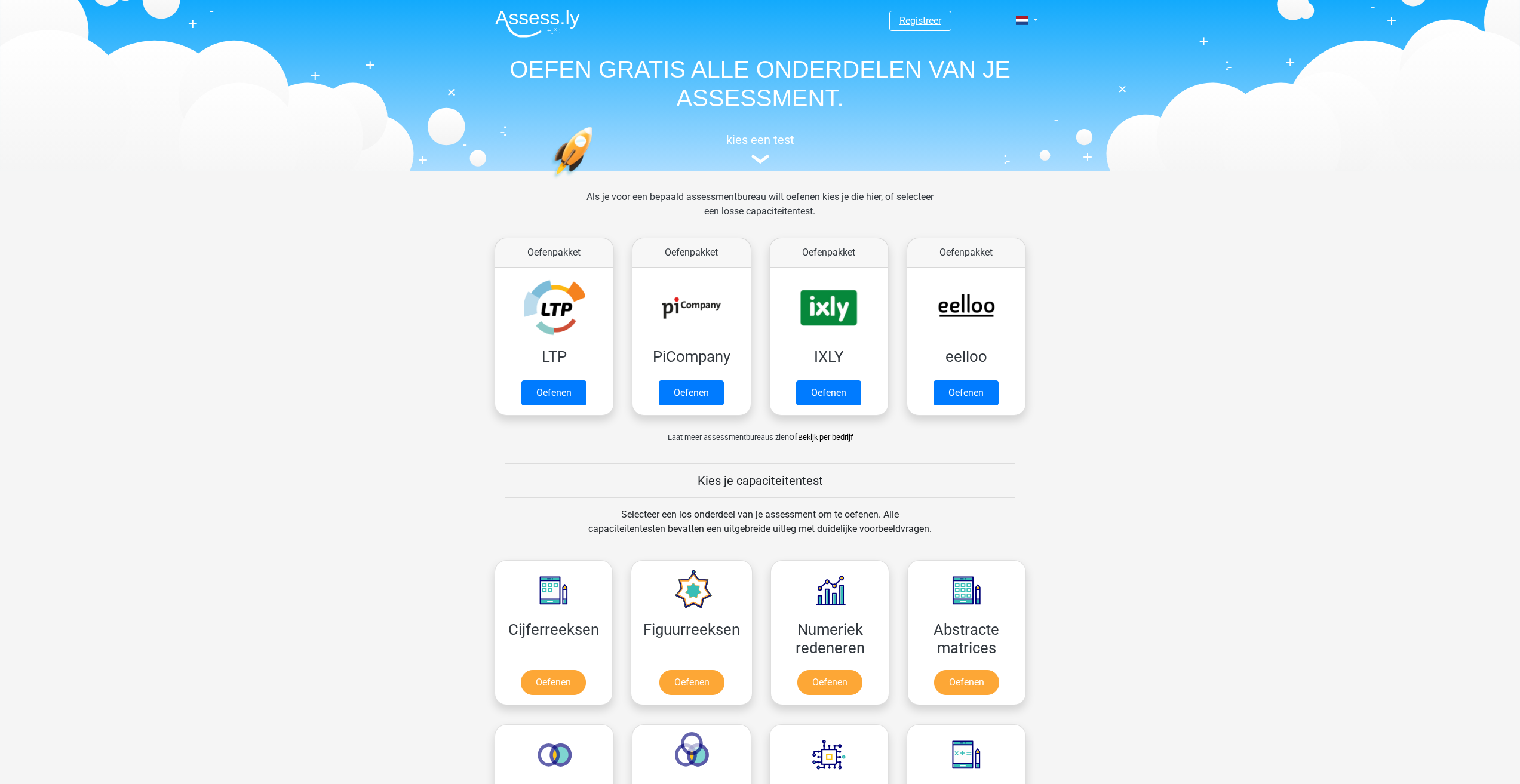
click at [919, 24] on link "Registreer" at bounding box center [920, 20] width 42 height 11
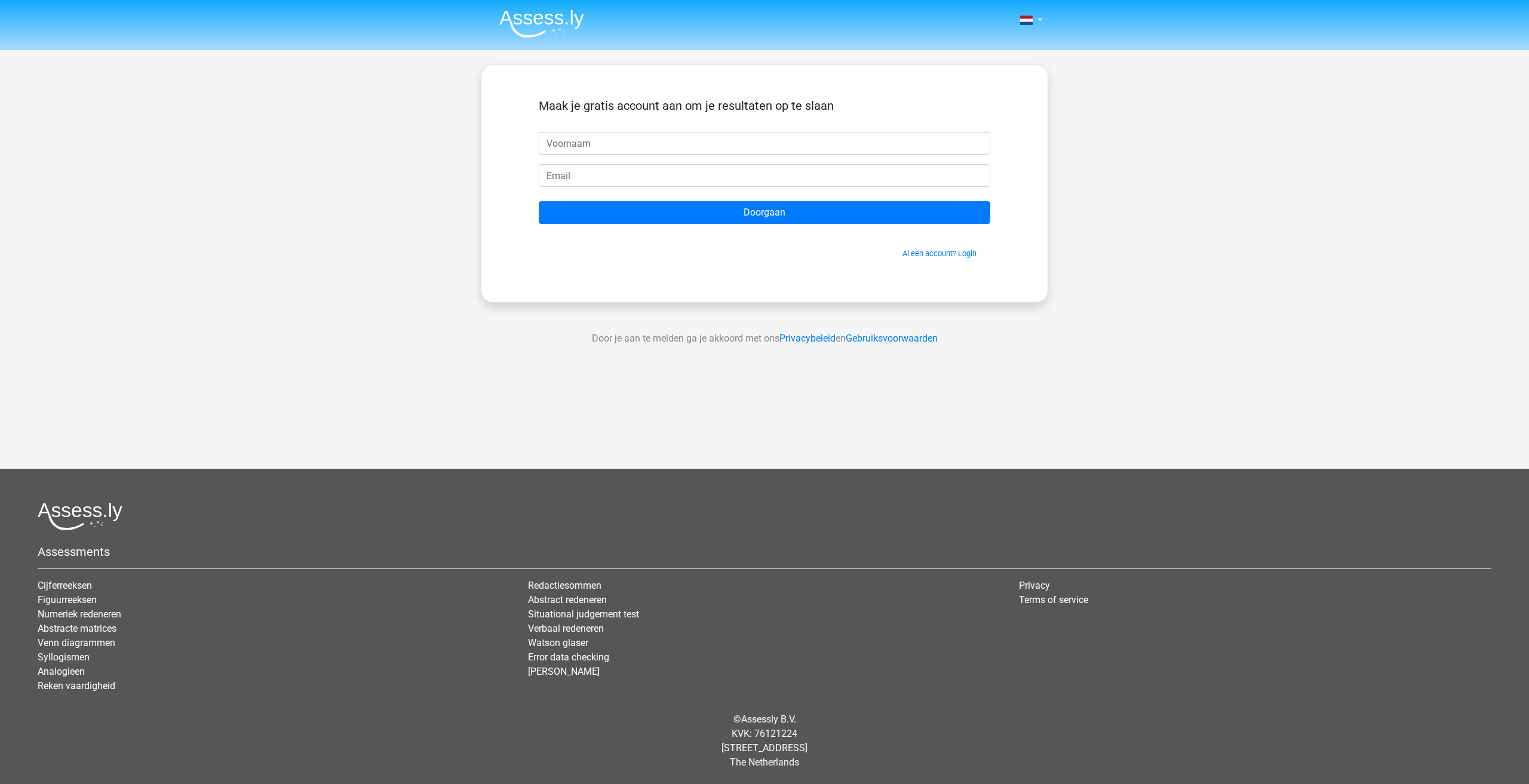
drag, startPoint x: 563, startPoint y: 151, endPoint x: 572, endPoint y: 151, distance: 9.0
click at [563, 151] on input "text" at bounding box center [764, 143] width 451 height 22
click at [926, 256] on link "Al een account? Login" at bounding box center [939, 254] width 74 height 9
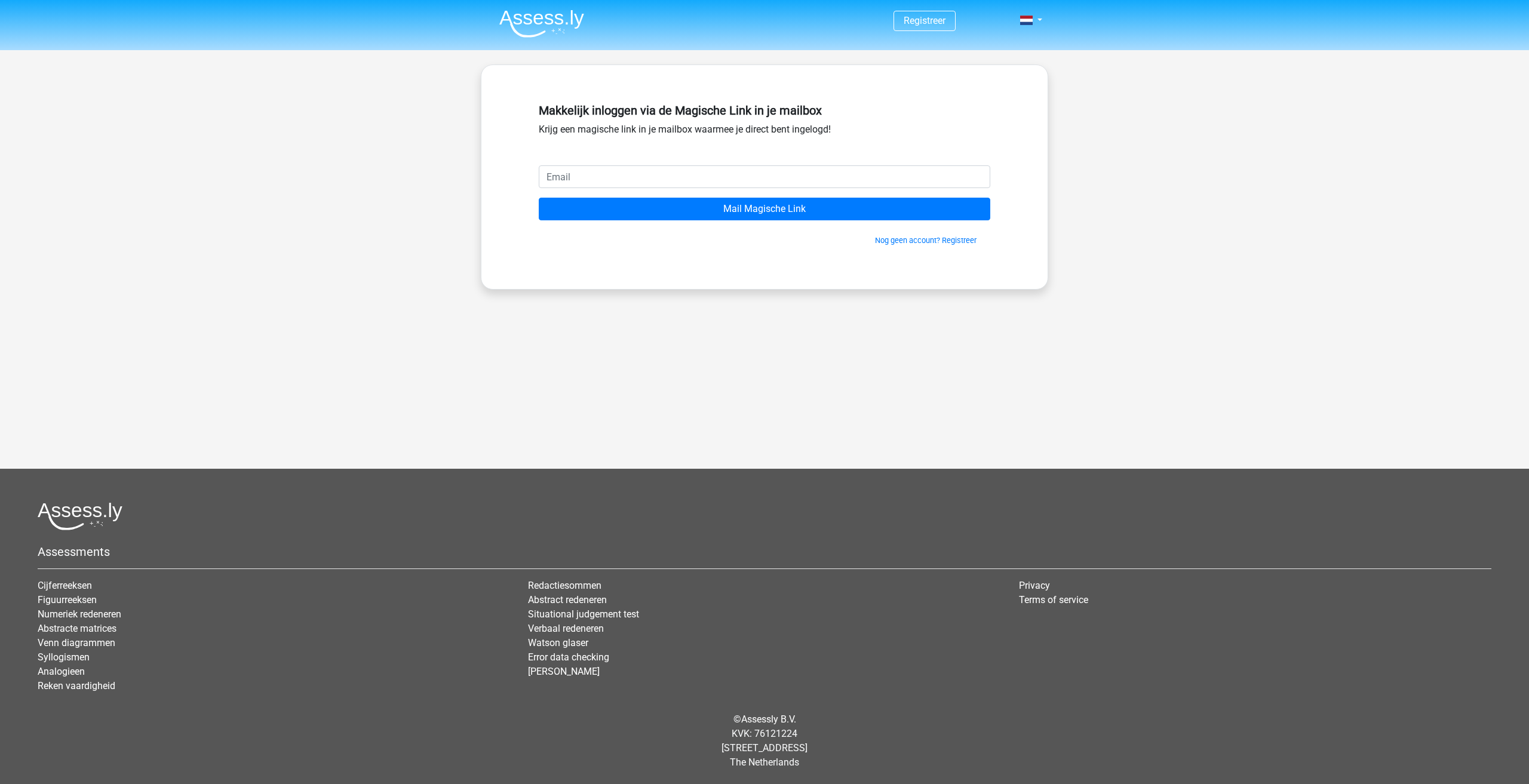
click at [565, 178] on input "email" at bounding box center [764, 177] width 451 height 22
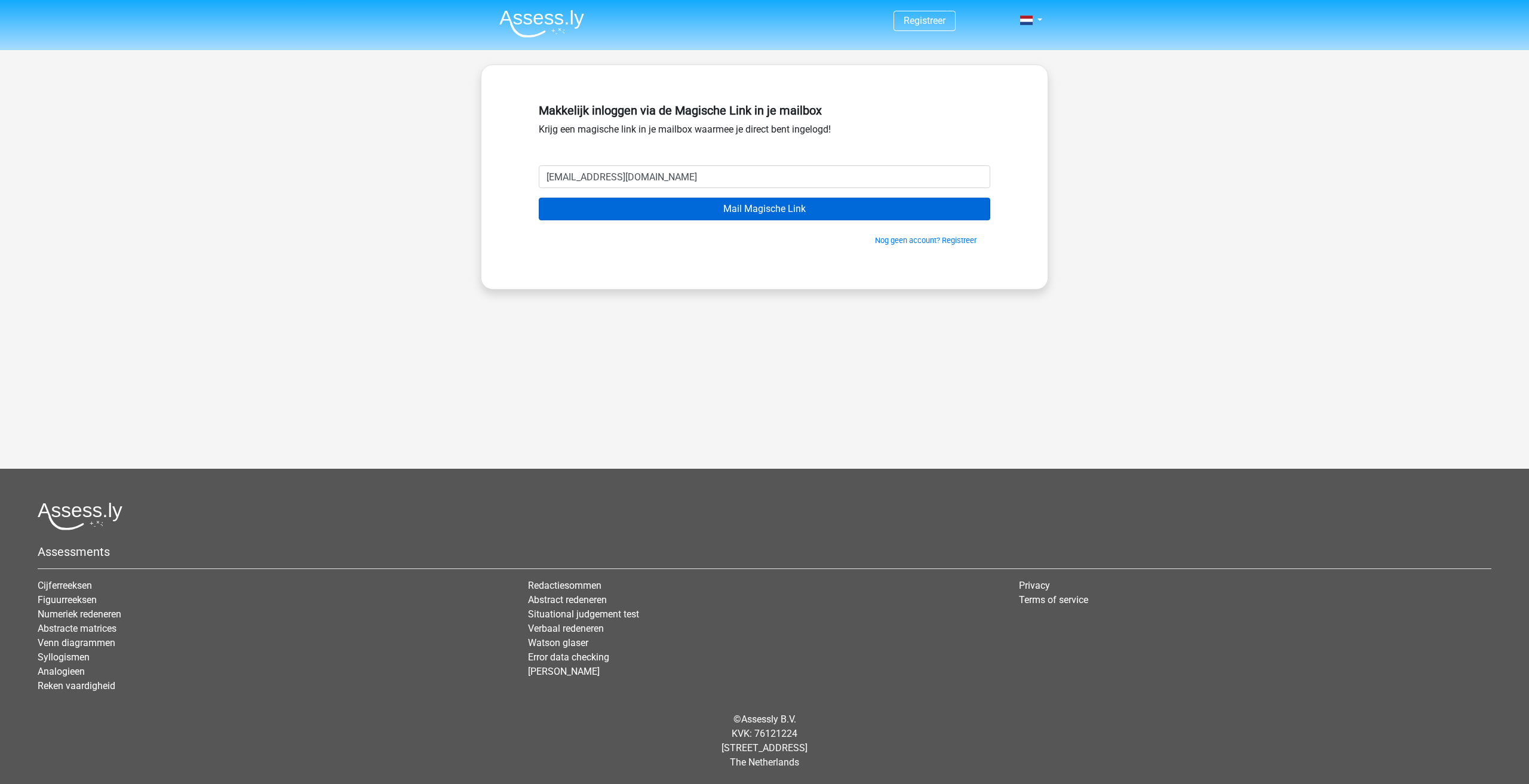
type input "thomasbuffon@live.nl"
click at [726, 202] on input "Mail Magische Link" at bounding box center [764, 209] width 451 height 22
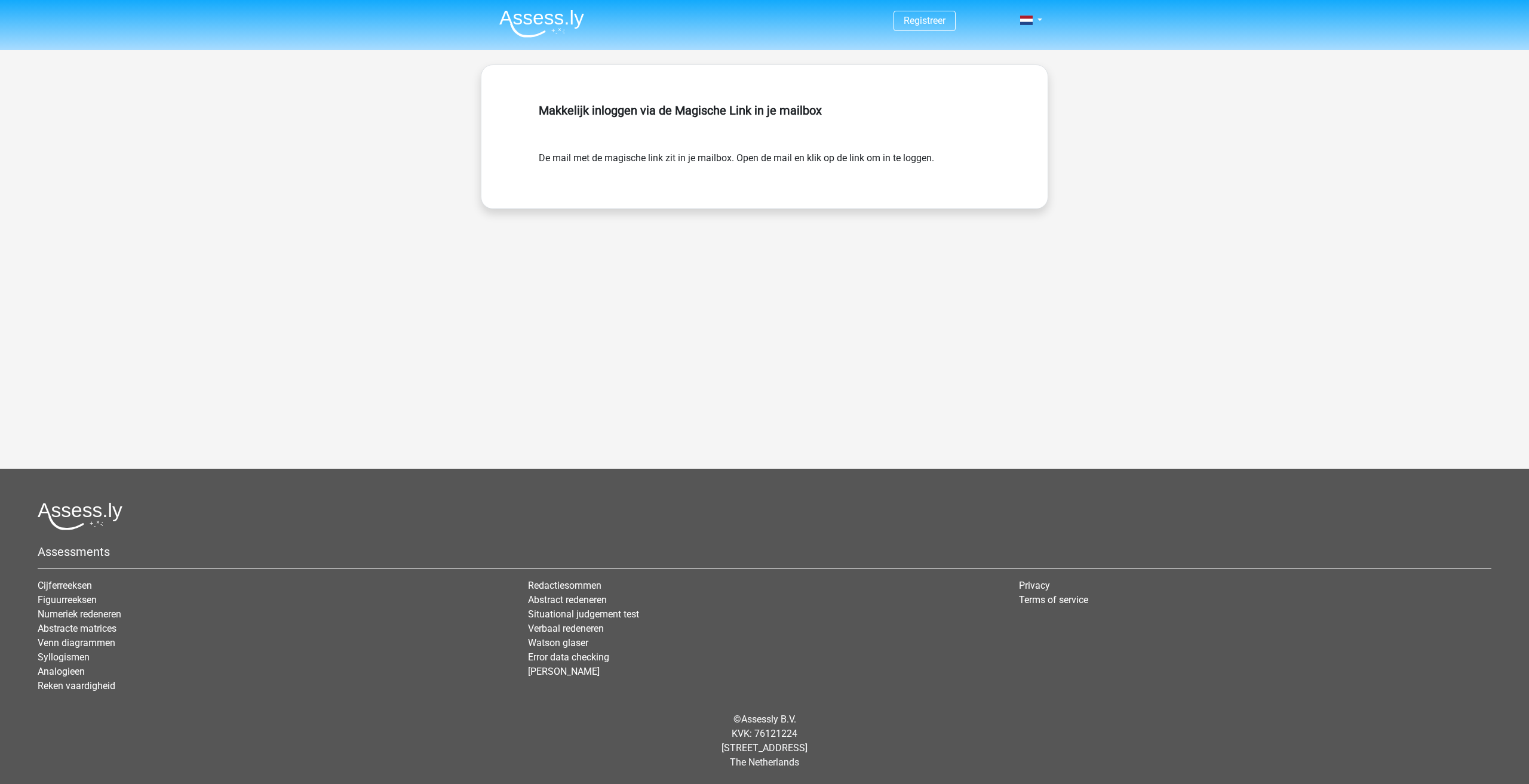
click at [348, 468] on div "Registreer" at bounding box center [764, 269] width 1529 height 539
click at [542, 32] on img at bounding box center [542, 24] width 85 height 28
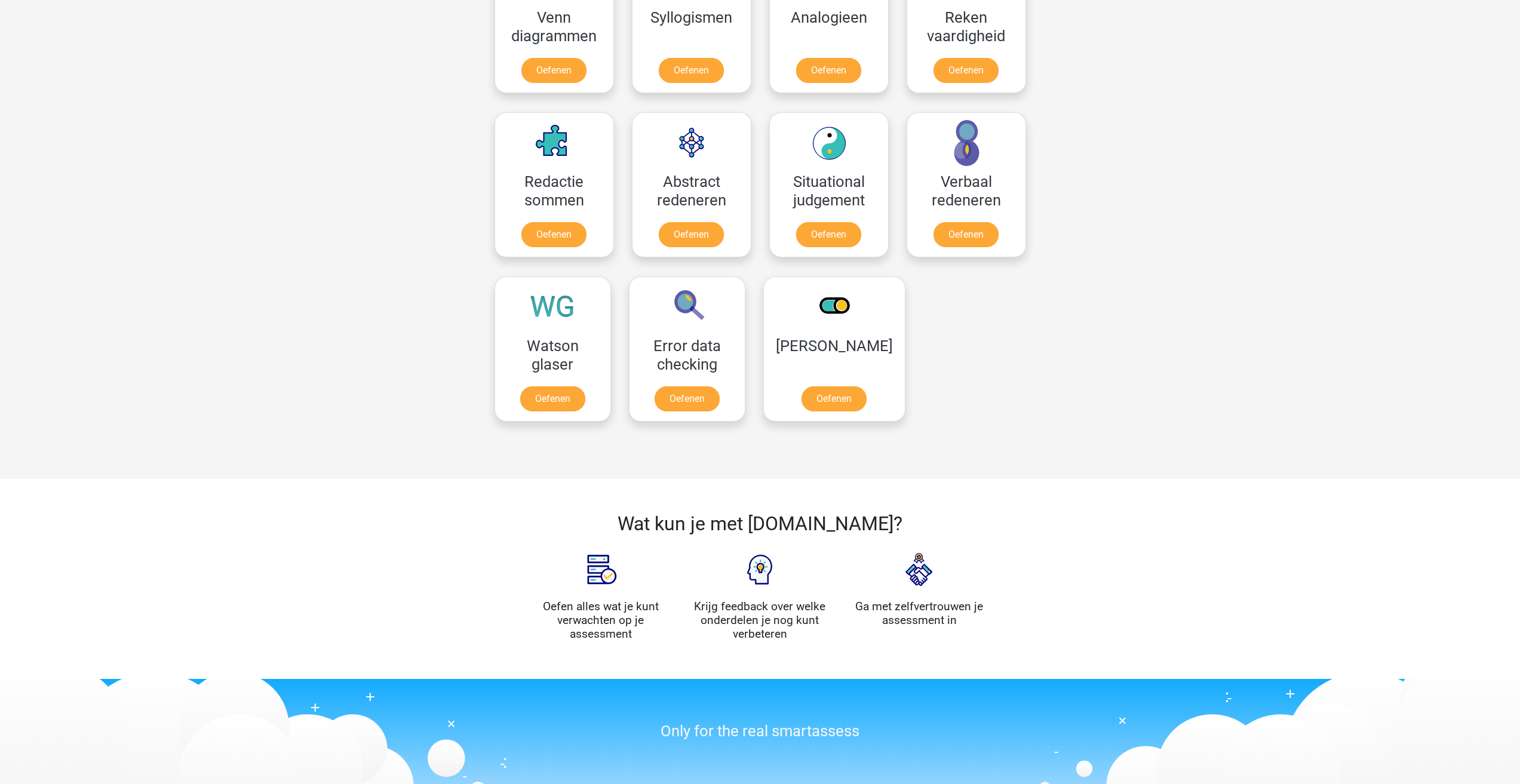
click at [276, 365] on div "Registreer Nederlands English" at bounding box center [760, 171] width 1520 height 1894
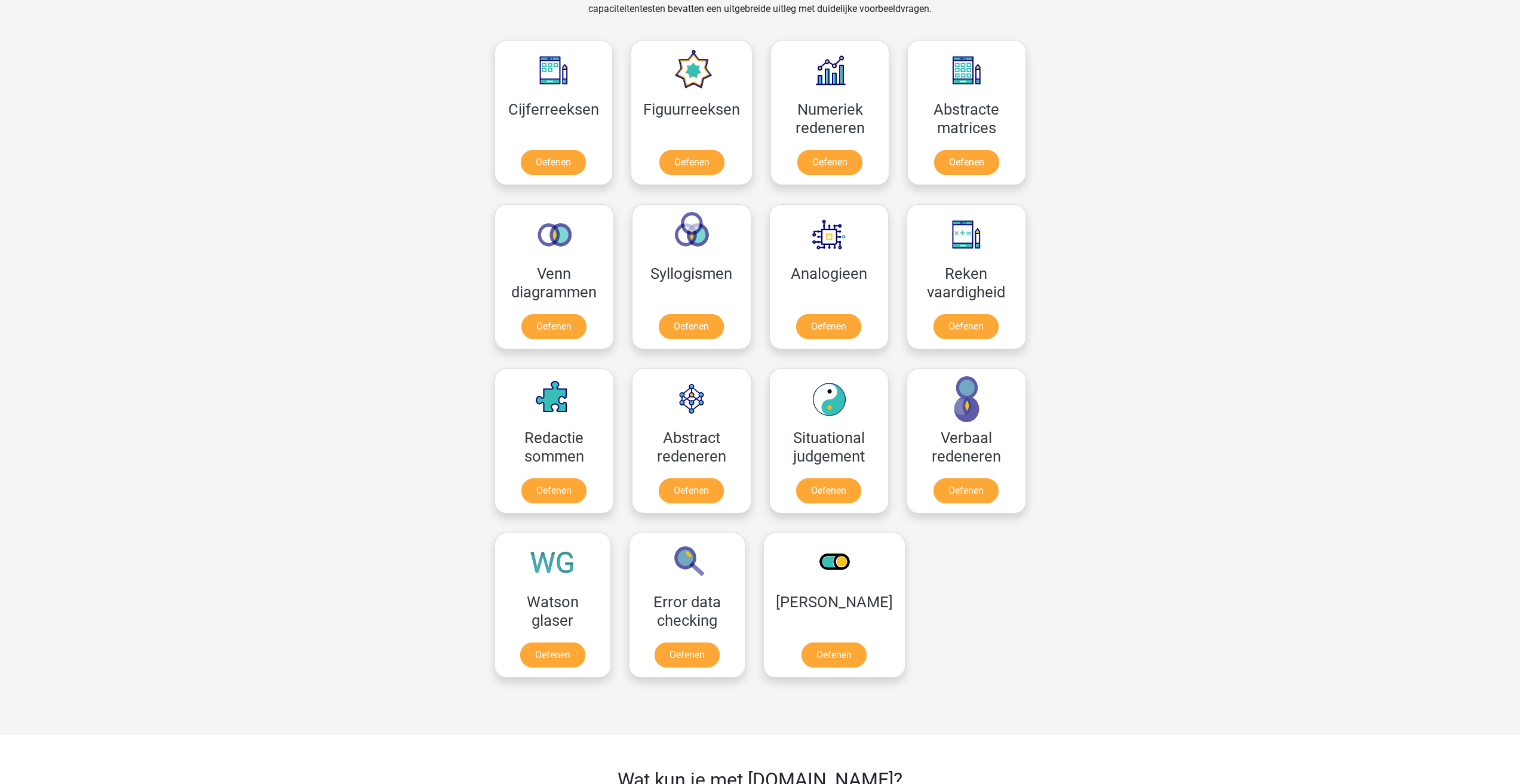
scroll to position [477, 0]
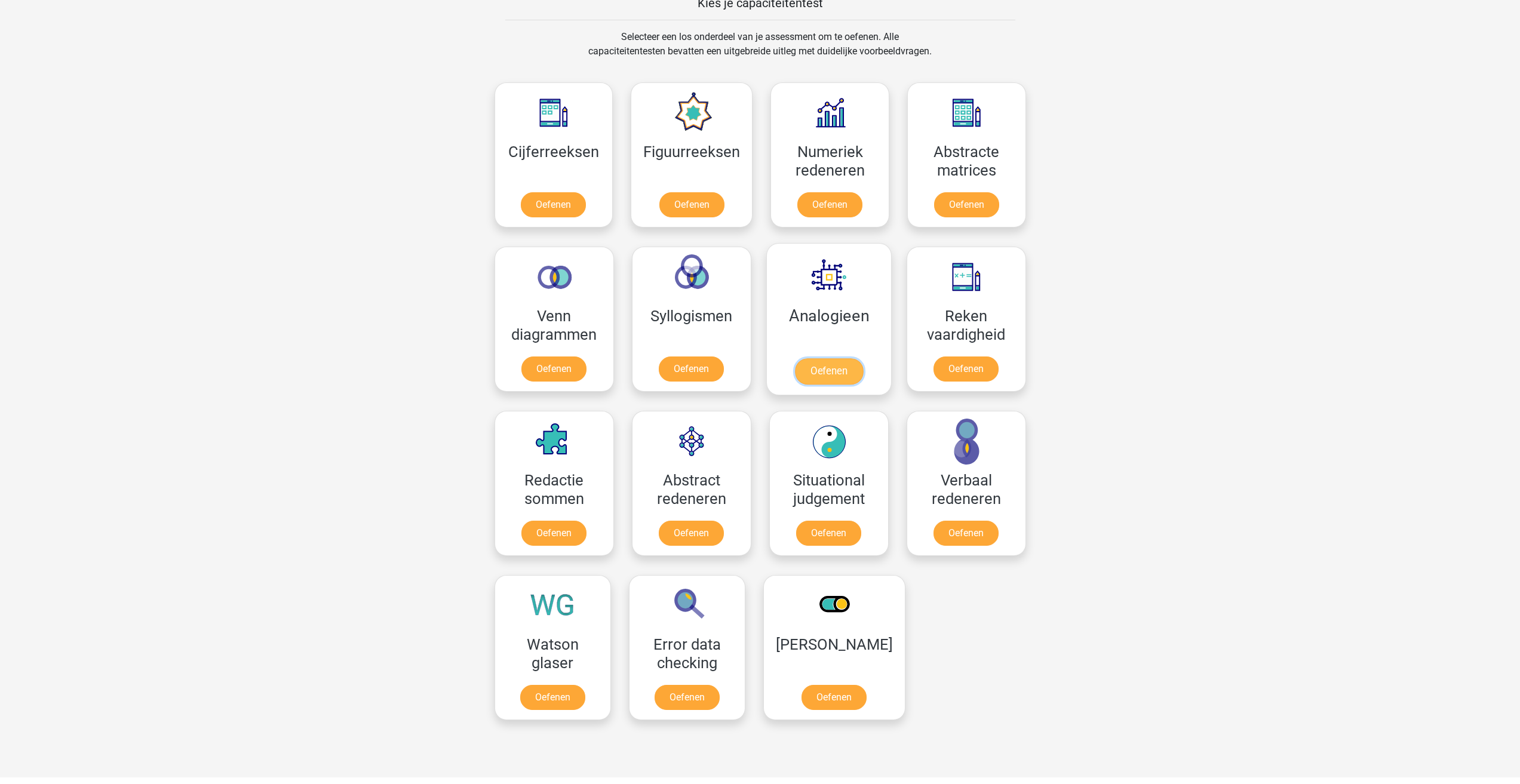
click at [851, 378] on link "Oefenen" at bounding box center [828, 371] width 68 height 26
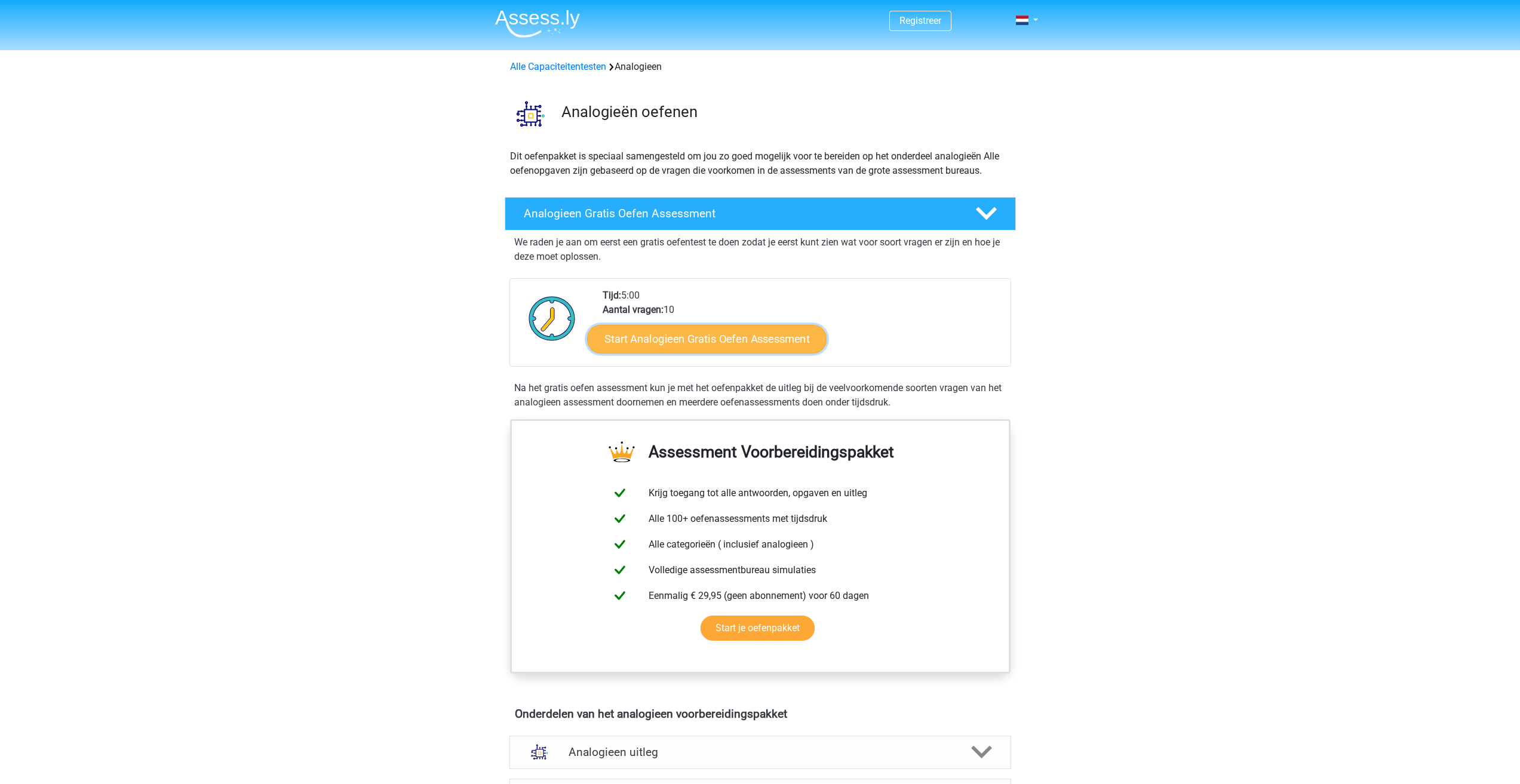
click at [704, 336] on link "Start Analogieen Gratis Oefen Assessment" at bounding box center [707, 339] width 240 height 28
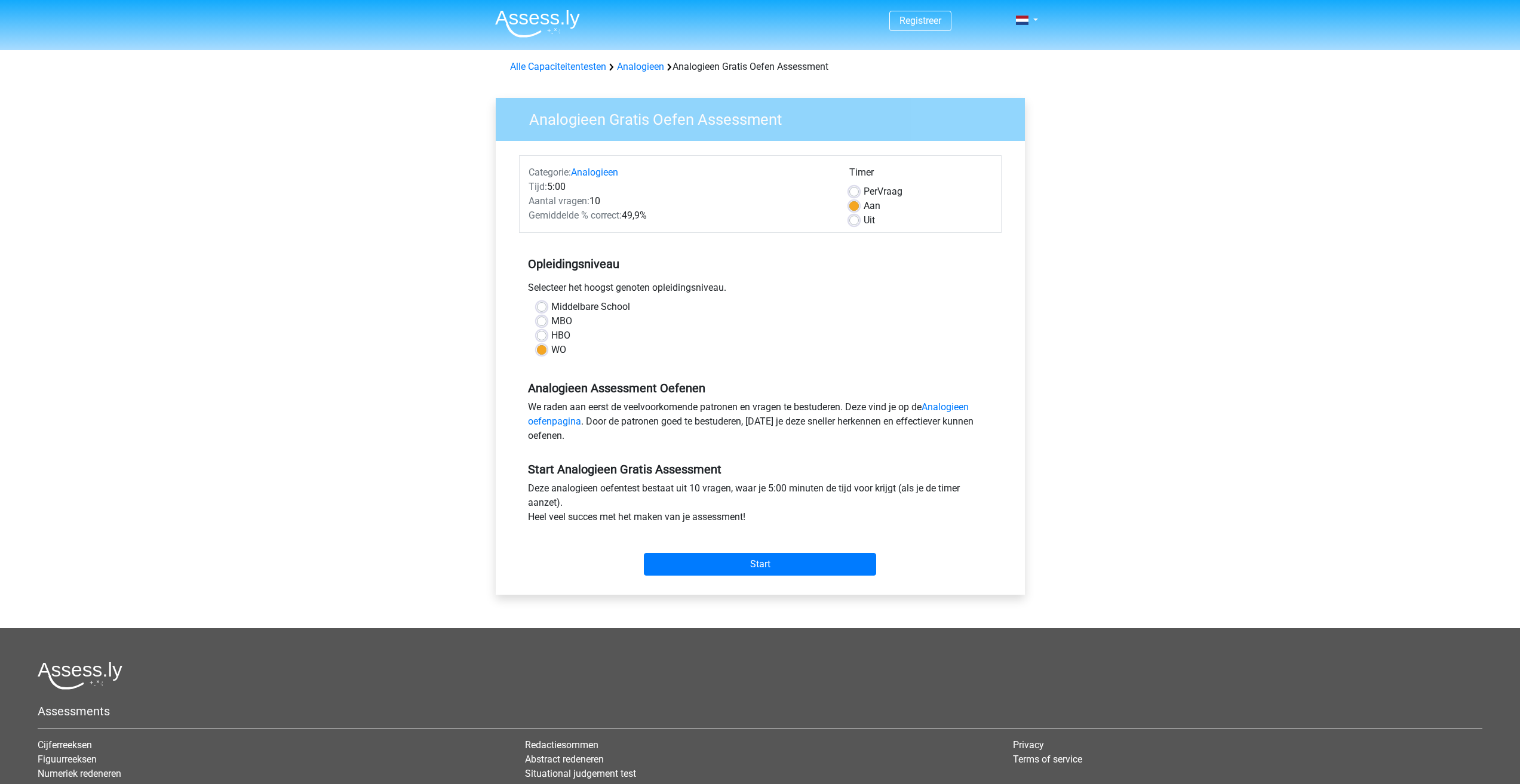
scroll to position [160, 0]
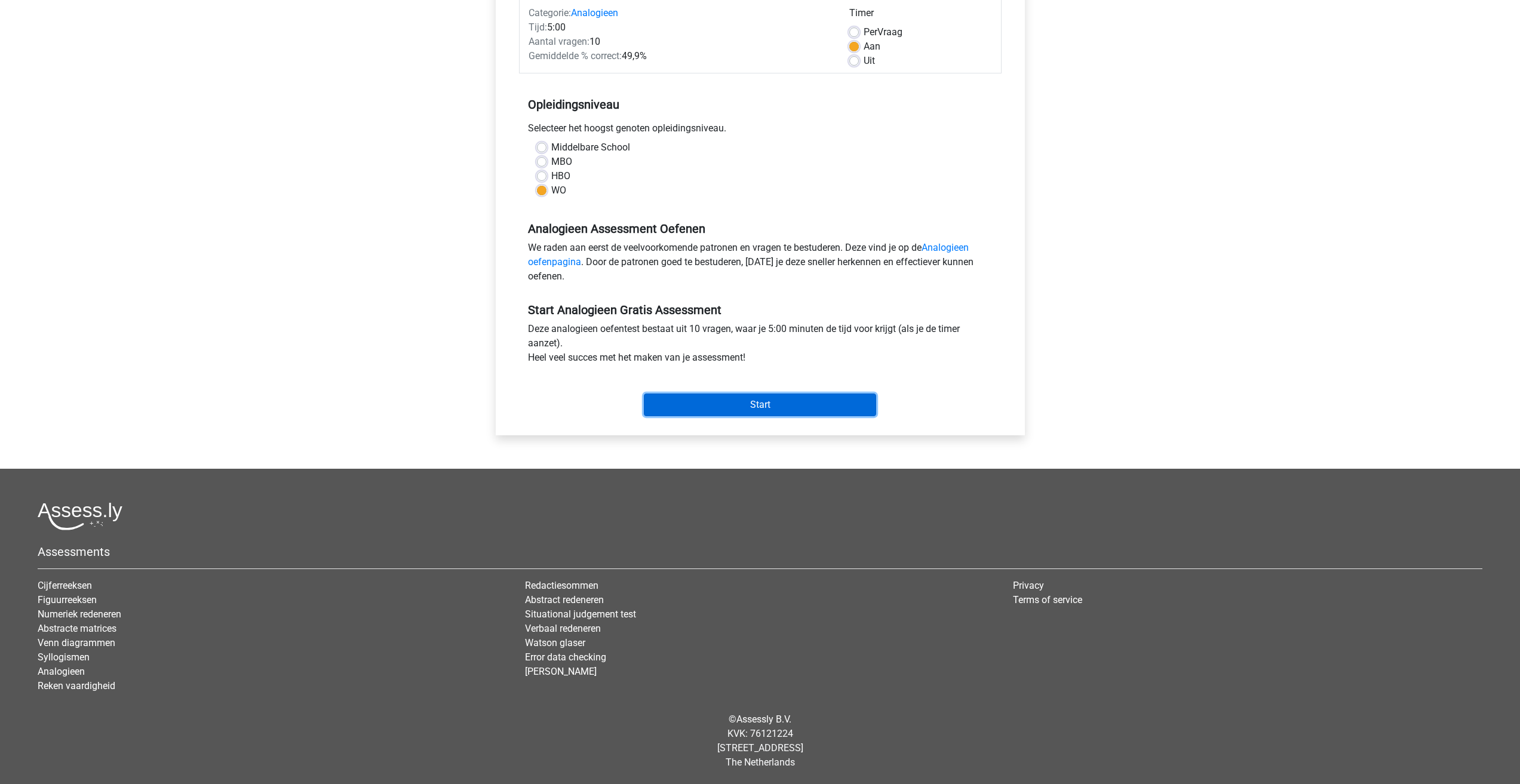
click at [807, 393] on input "Start" at bounding box center [760, 404] width 232 height 22
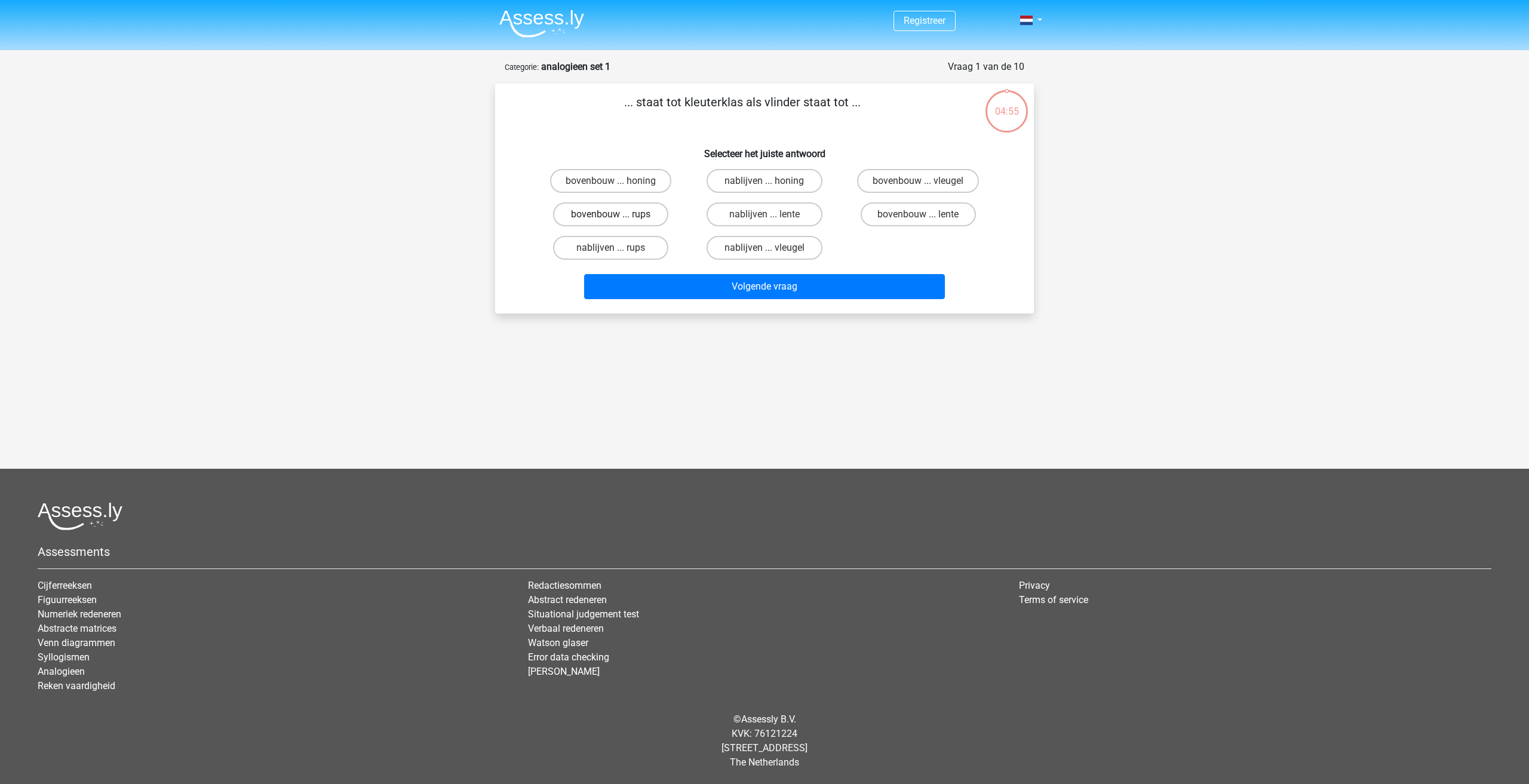
click at [649, 208] on label "bovenbouw ... rups" at bounding box center [610, 214] width 115 height 24
click at [619, 214] on input "bovenbouw ... rups" at bounding box center [615, 218] width 7 height 7
radio input "true"
click at [718, 289] on button "Volgende vraag" at bounding box center [765, 286] width 361 height 25
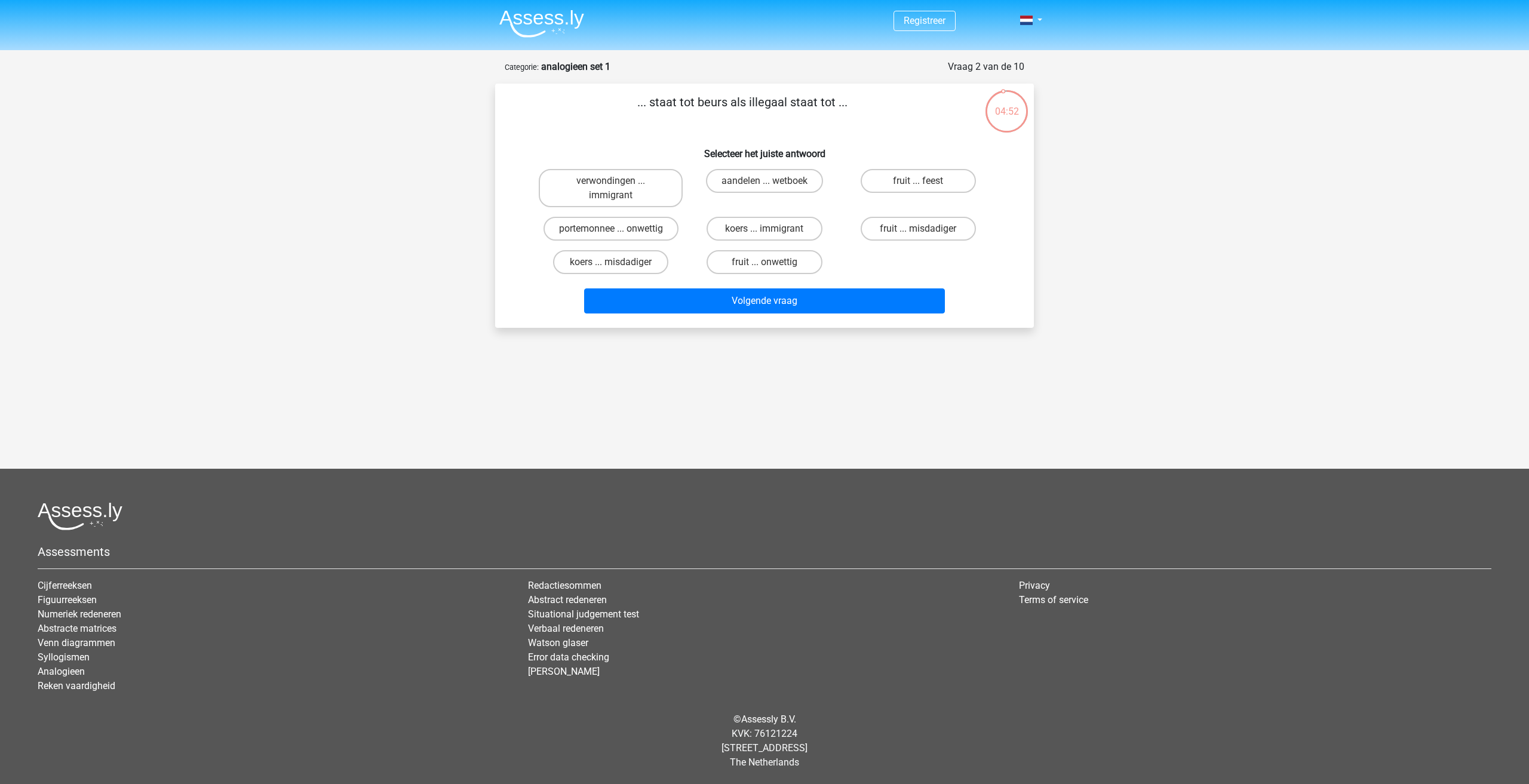
click at [348, 151] on div "Registreer Nederlands English" at bounding box center [764, 336] width 1529 height 671
click at [791, 181] on label "aandelen ... wetboek" at bounding box center [764, 181] width 117 height 24
click at [772, 181] on input "aandelen ... wetboek" at bounding box center [768, 184] width 7 height 7
radio input "true"
click at [637, 260] on label "koers ... misdadiger" at bounding box center [610, 262] width 115 height 24
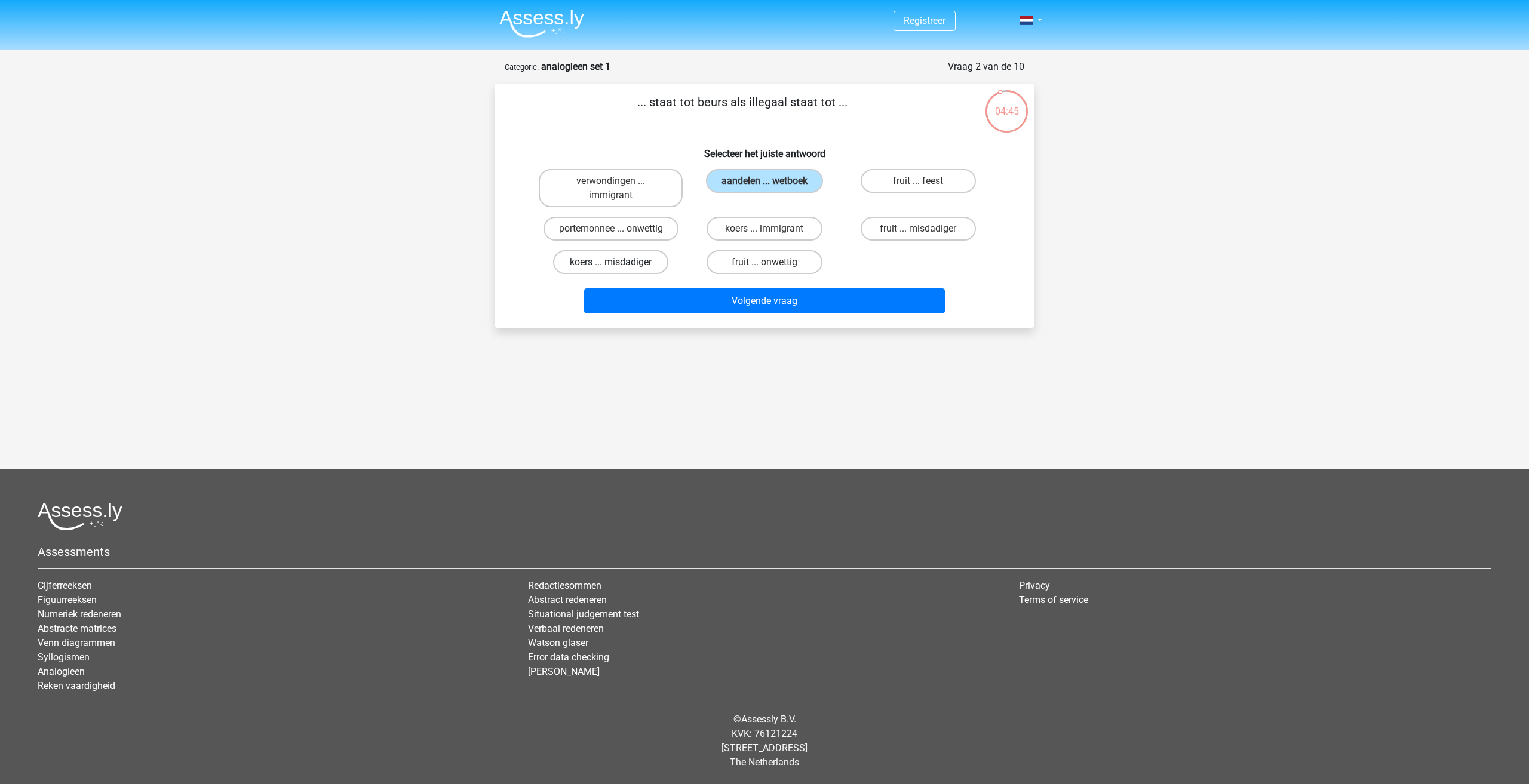
click at [619, 262] on input "koers ... misdadiger" at bounding box center [615, 266] width 7 height 7
radio input "true"
click at [648, 228] on label "portemonnee ... onwettig" at bounding box center [610, 229] width 135 height 24
click at [619, 229] on input "portemonnee ... onwettig" at bounding box center [615, 233] width 7 height 7
radio input "true"
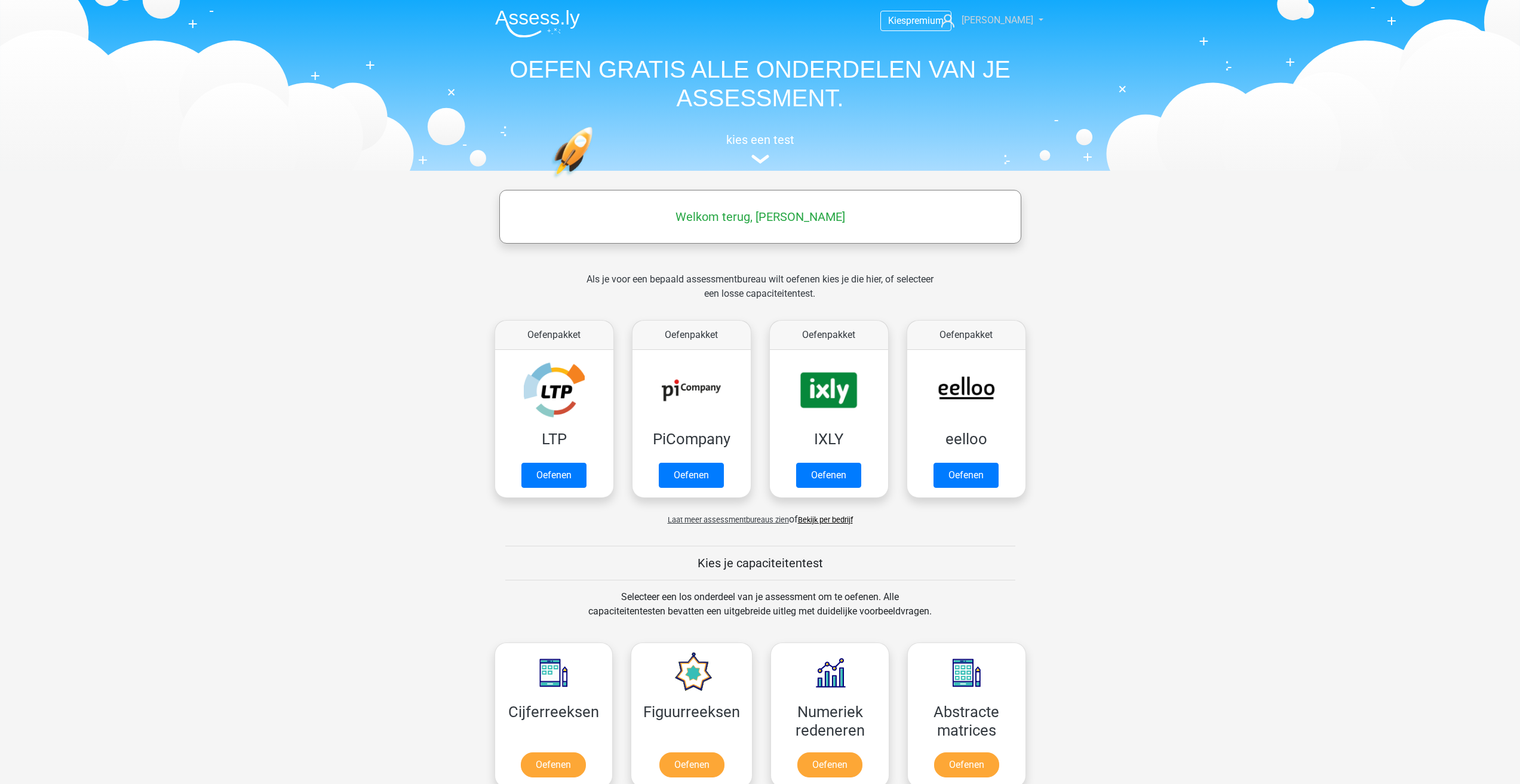
click at [1009, 23] on span "[PERSON_NAME]" at bounding box center [997, 19] width 72 height 11
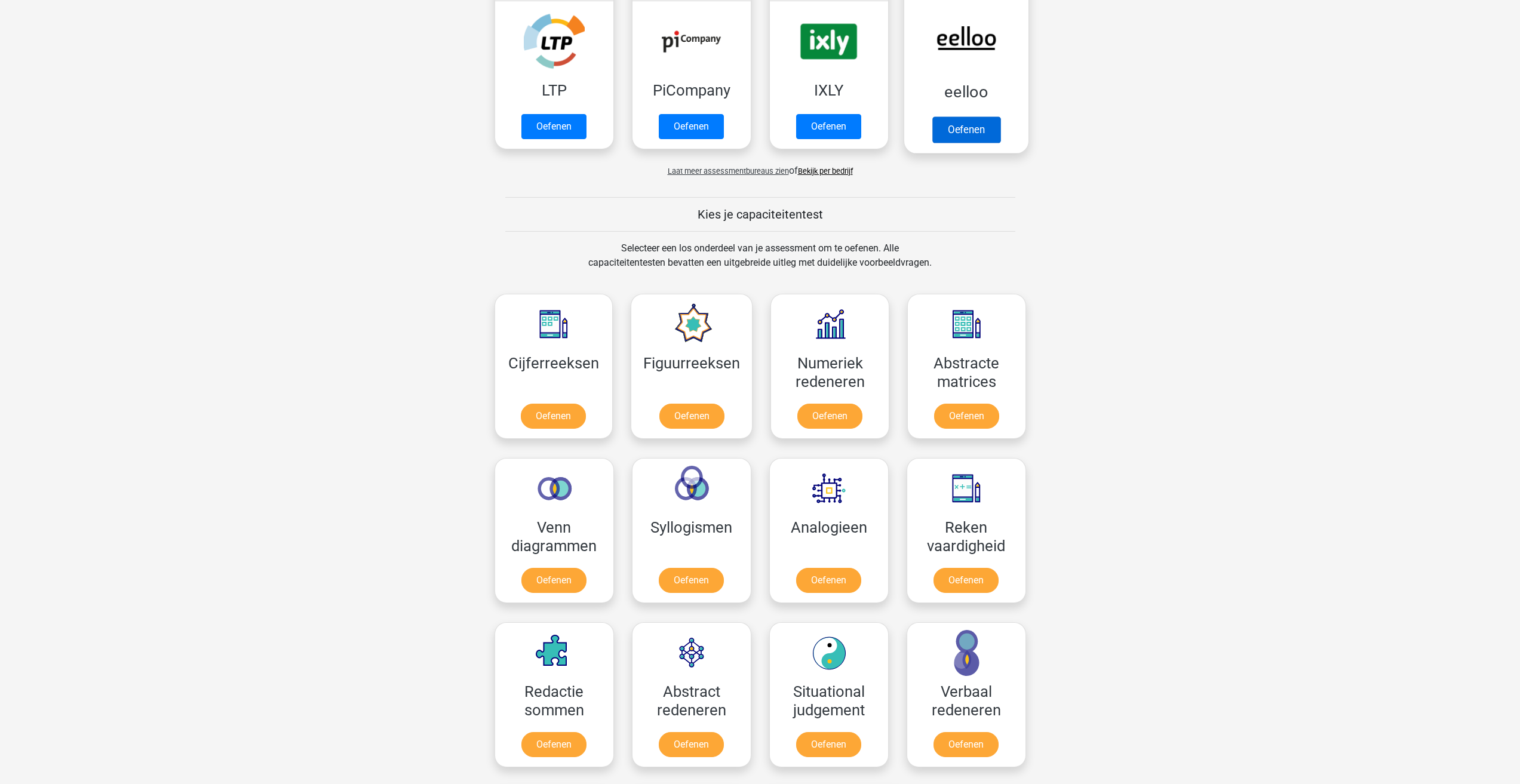
scroll to position [358, 0]
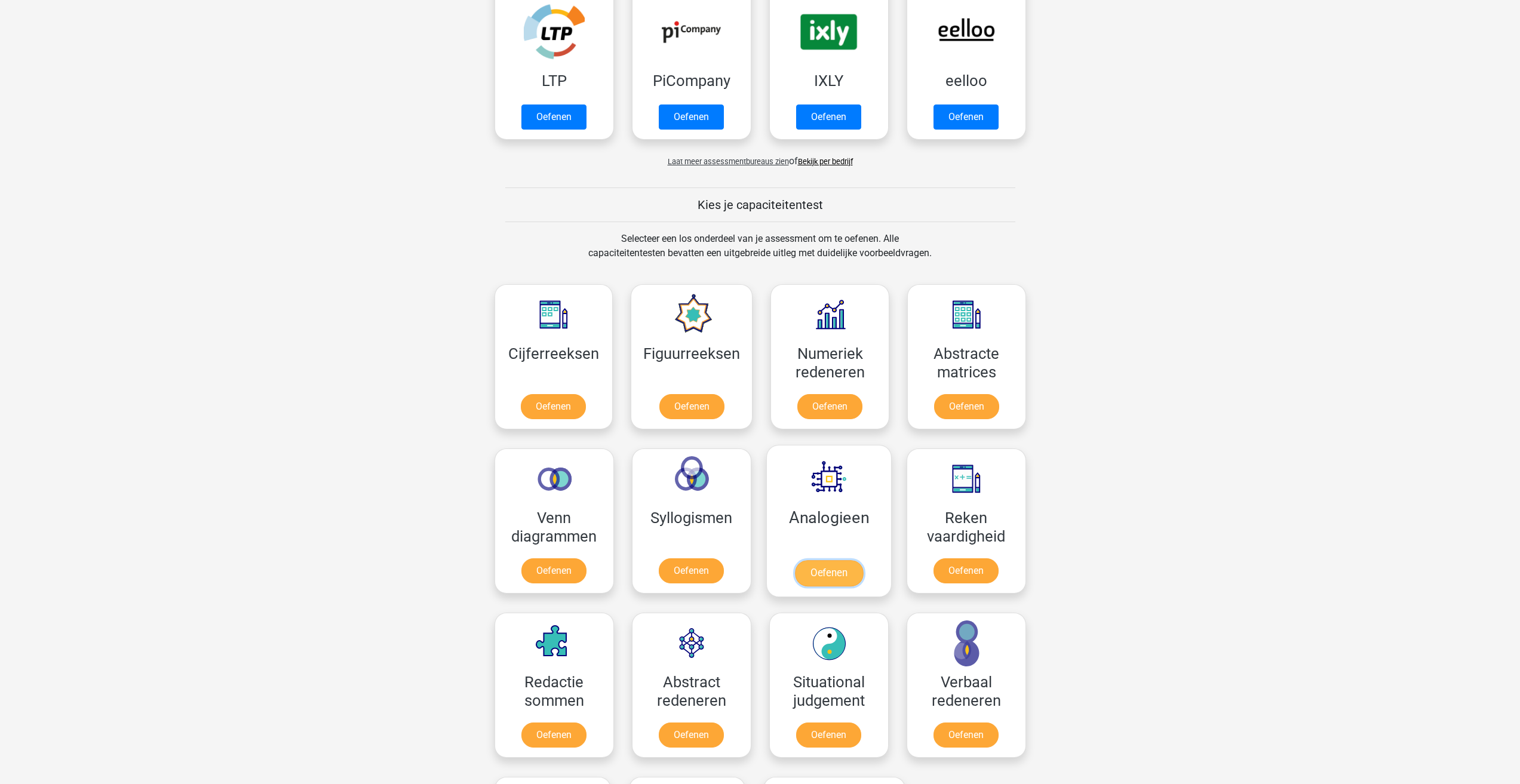
click at [854, 577] on link "Oefenen" at bounding box center [828, 573] width 68 height 26
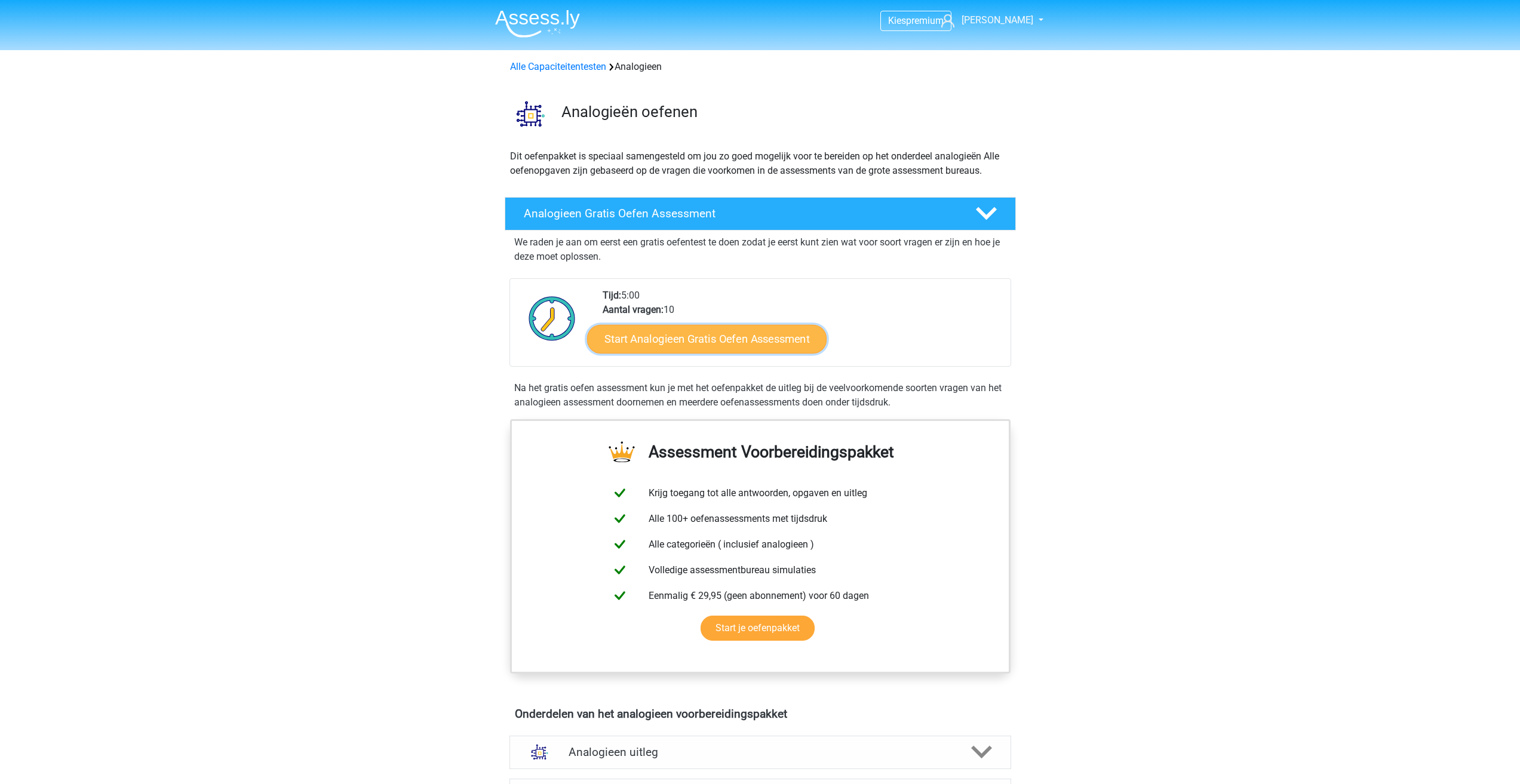
click at [745, 339] on link "Start Analogieen Gratis Oefen Assessment" at bounding box center [707, 339] width 240 height 28
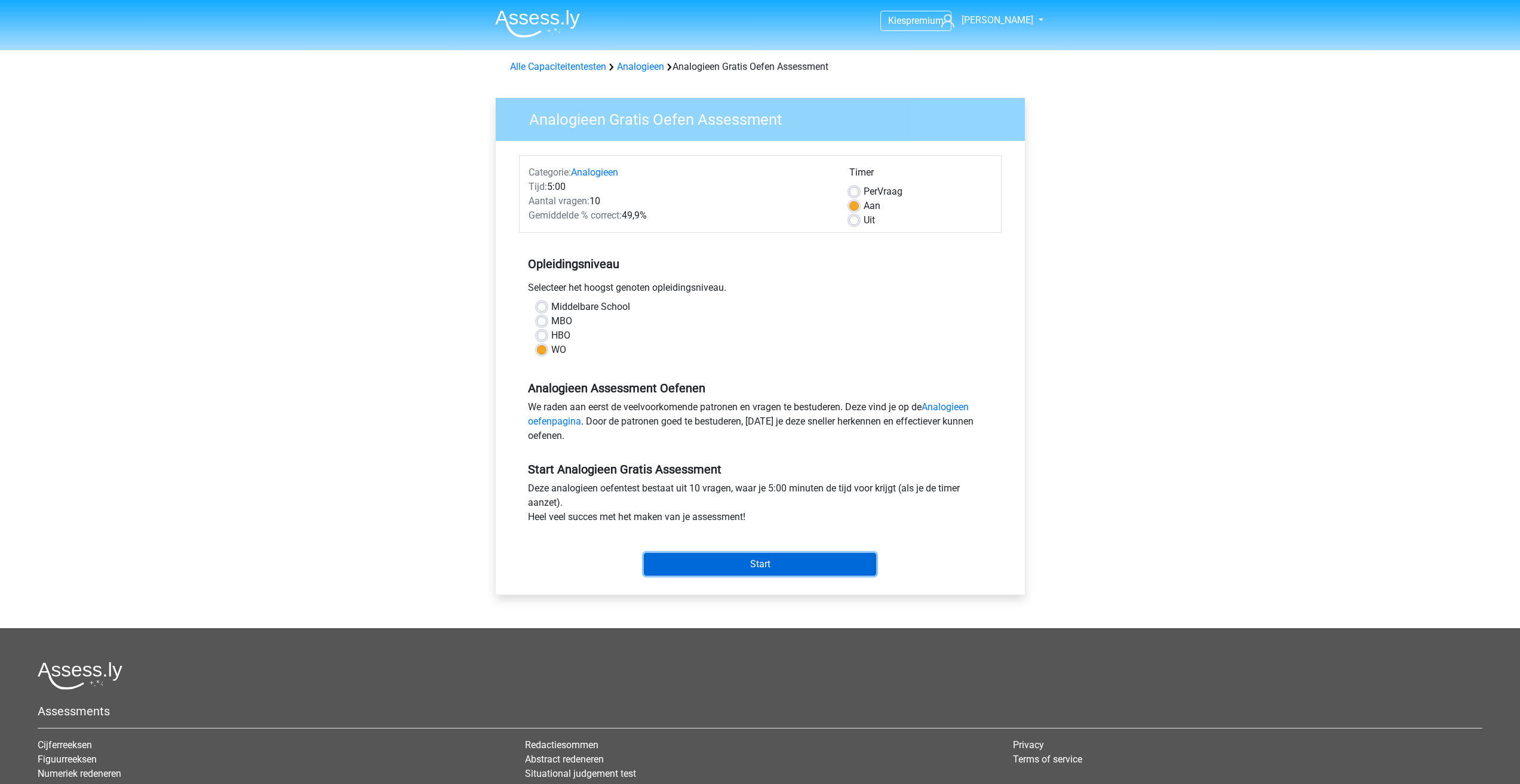
click at [767, 564] on input "Start" at bounding box center [760, 564] width 232 height 22
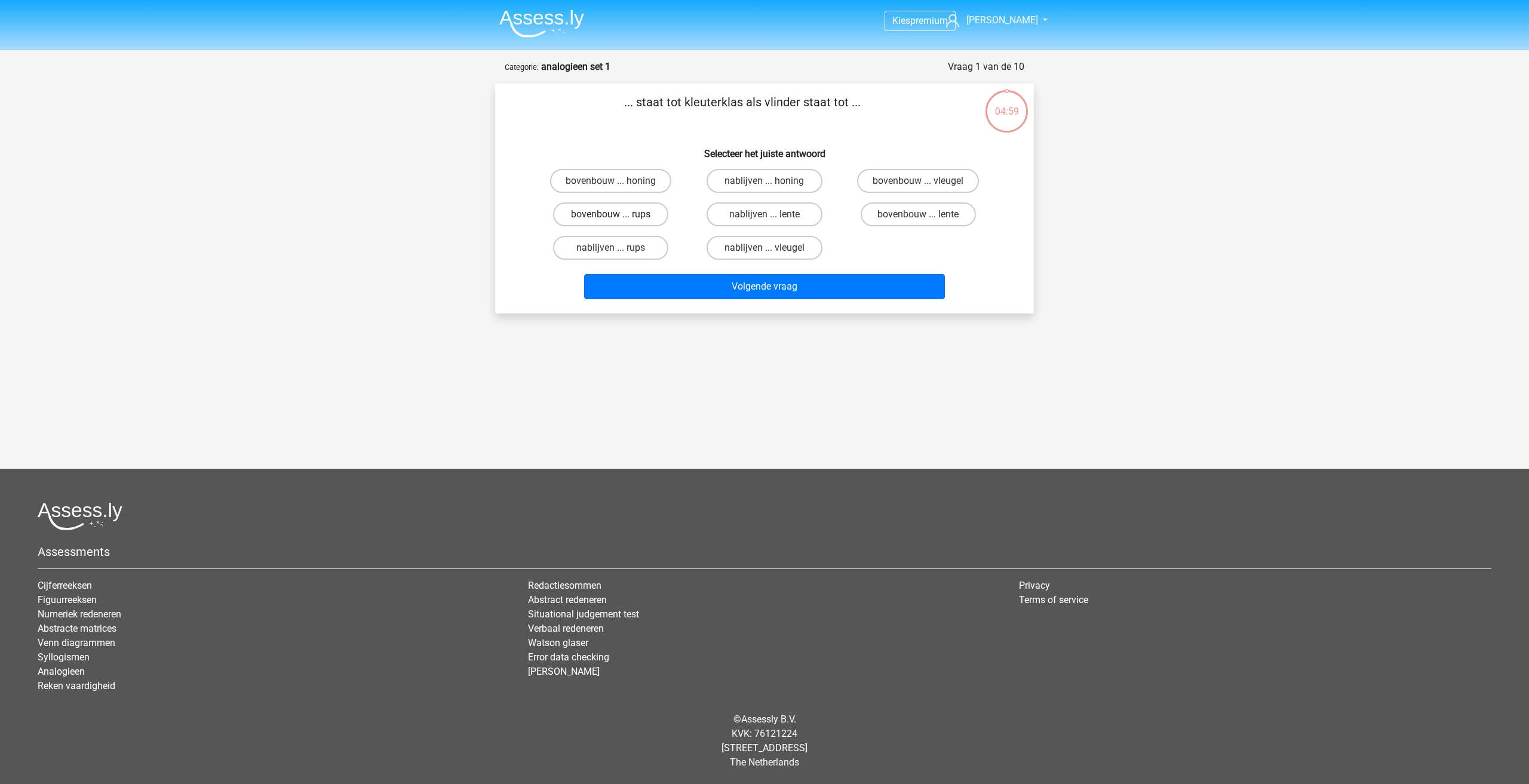
click at [618, 205] on label "bovenbouw ... rups" at bounding box center [610, 214] width 115 height 24
click at [618, 214] on input "bovenbouw ... rups" at bounding box center [615, 218] width 7 height 7
radio input "true"
click at [728, 283] on button "Volgende vraag" at bounding box center [765, 286] width 361 height 25
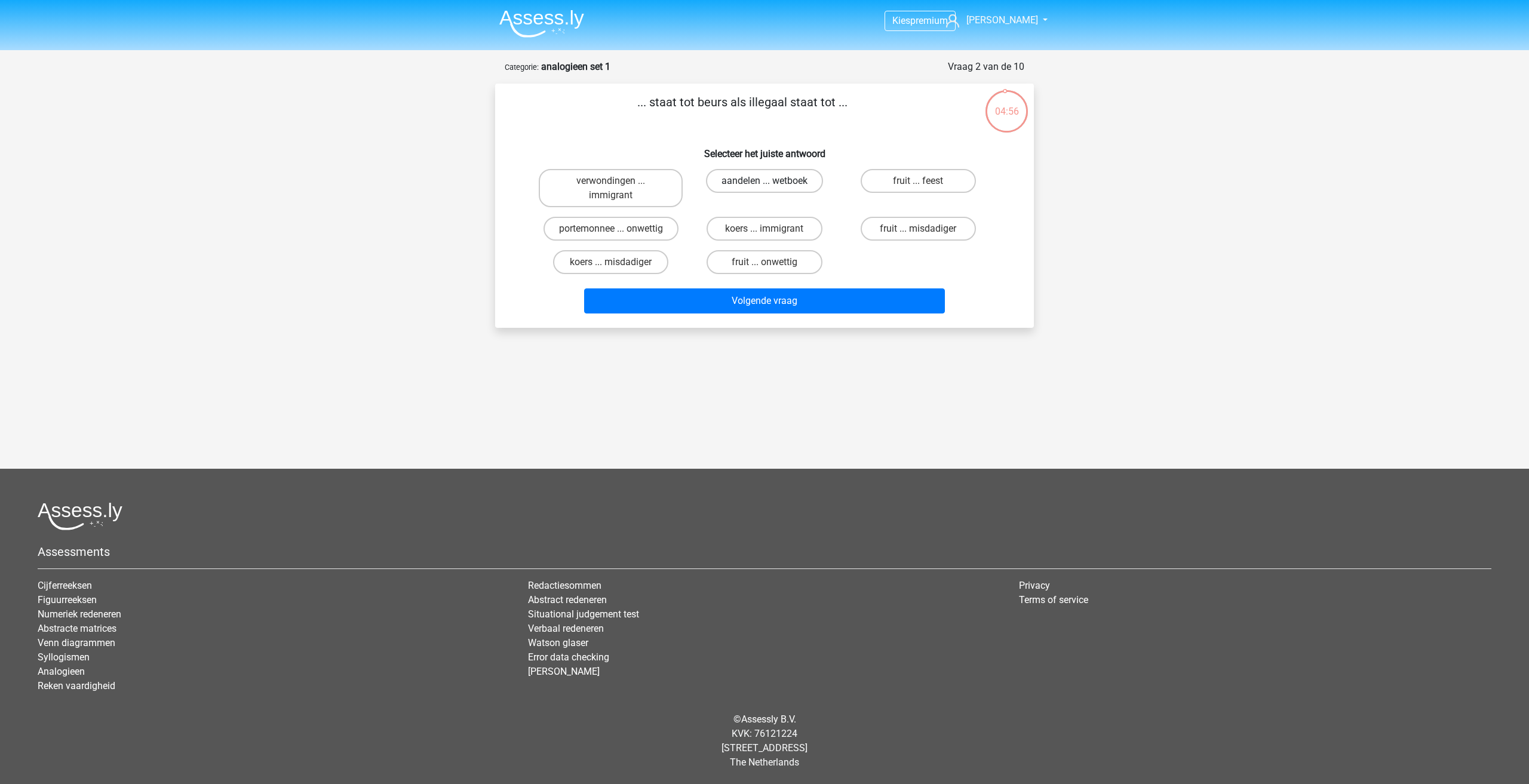
click at [779, 181] on label "aandelen ... wetboek" at bounding box center [764, 181] width 117 height 24
click at [772, 181] on input "aandelen ... wetboek" at bounding box center [768, 184] width 7 height 7
radio input "true"
click at [824, 298] on button "Volgende vraag" at bounding box center [765, 301] width 361 height 25
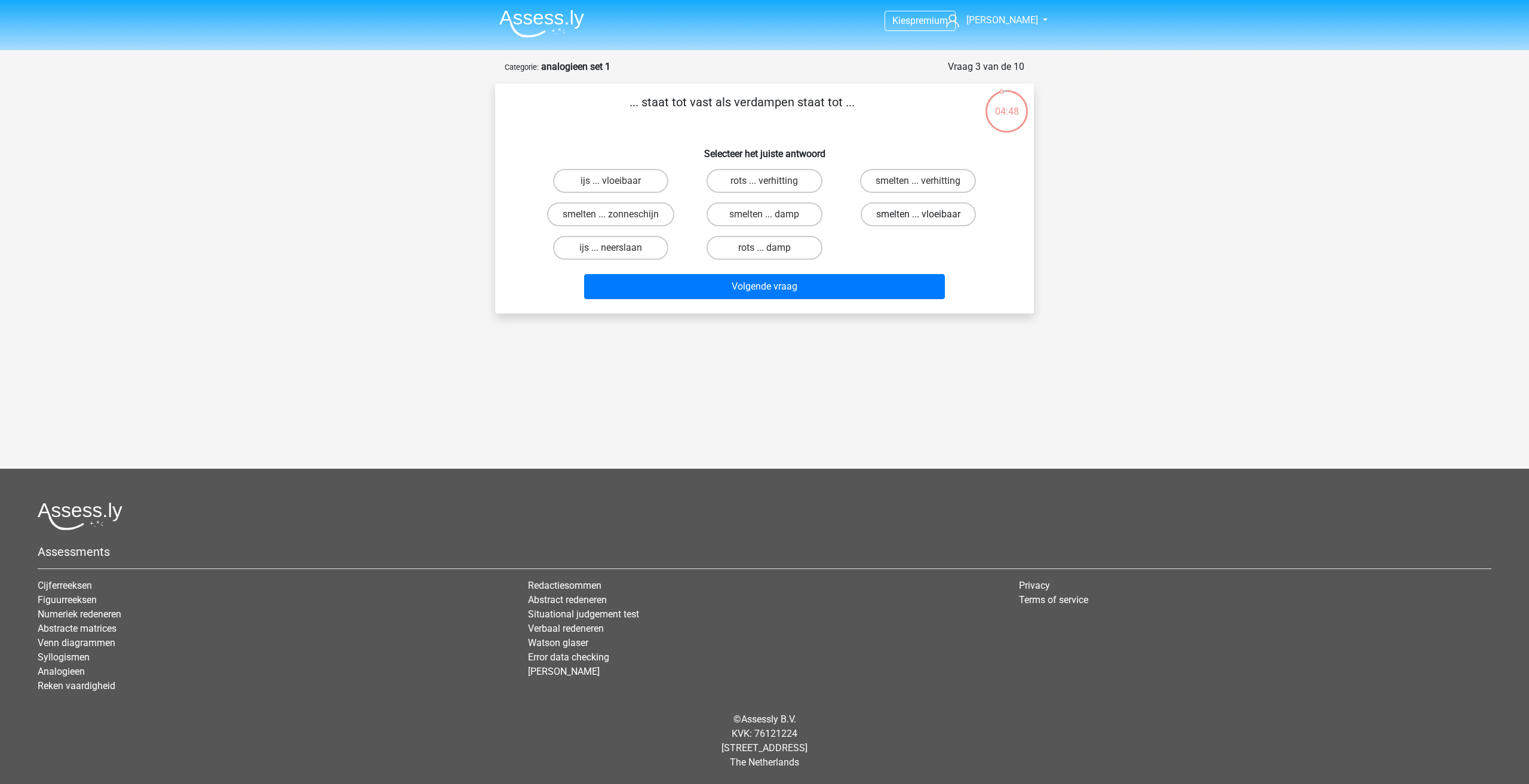
click at [914, 216] on label "smelten ... vloeibaar" at bounding box center [918, 214] width 115 height 24
click at [918, 216] on input "smelten ... vloeibaar" at bounding box center [922, 218] width 7 height 7
radio input "true"
click at [831, 292] on button "Volgende vraag" at bounding box center [765, 286] width 361 height 25
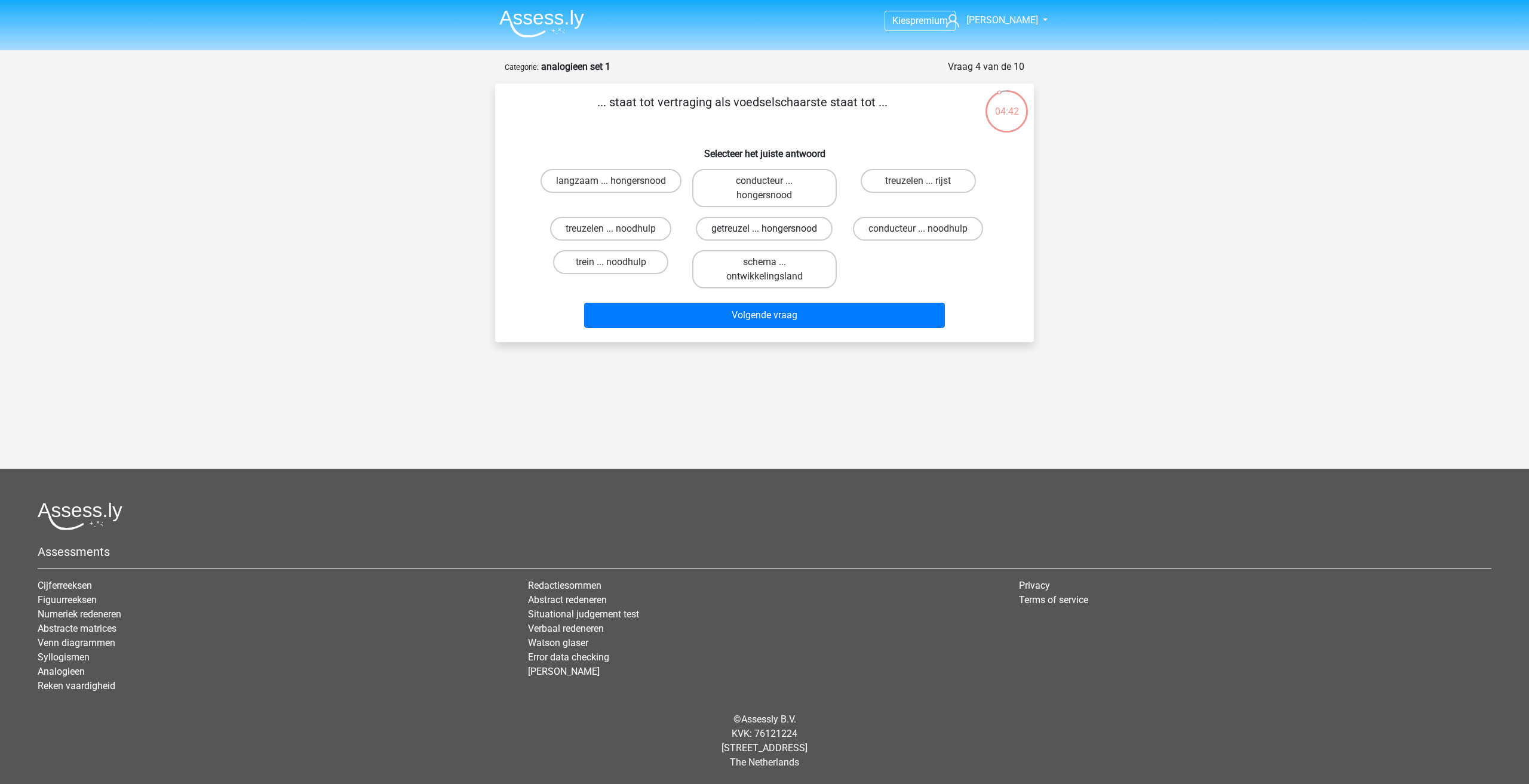
click at [787, 227] on label "getreuzel ... hongersnood" at bounding box center [763, 229] width 137 height 24
click at [772, 229] on input "getreuzel ... hongersnood" at bounding box center [768, 233] width 7 height 7
radio input "true"
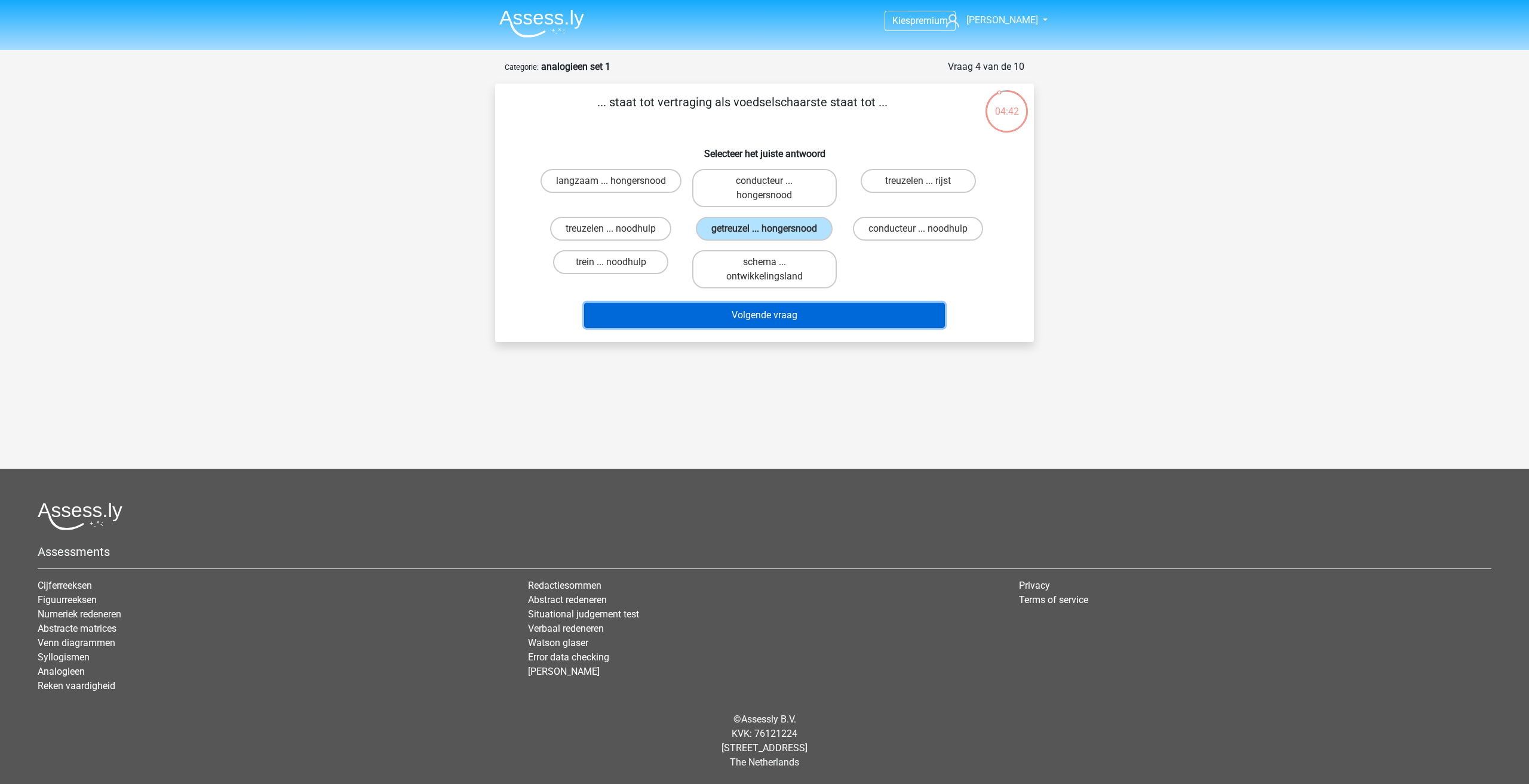
click at [786, 321] on button "Volgende vraag" at bounding box center [765, 316] width 361 height 25
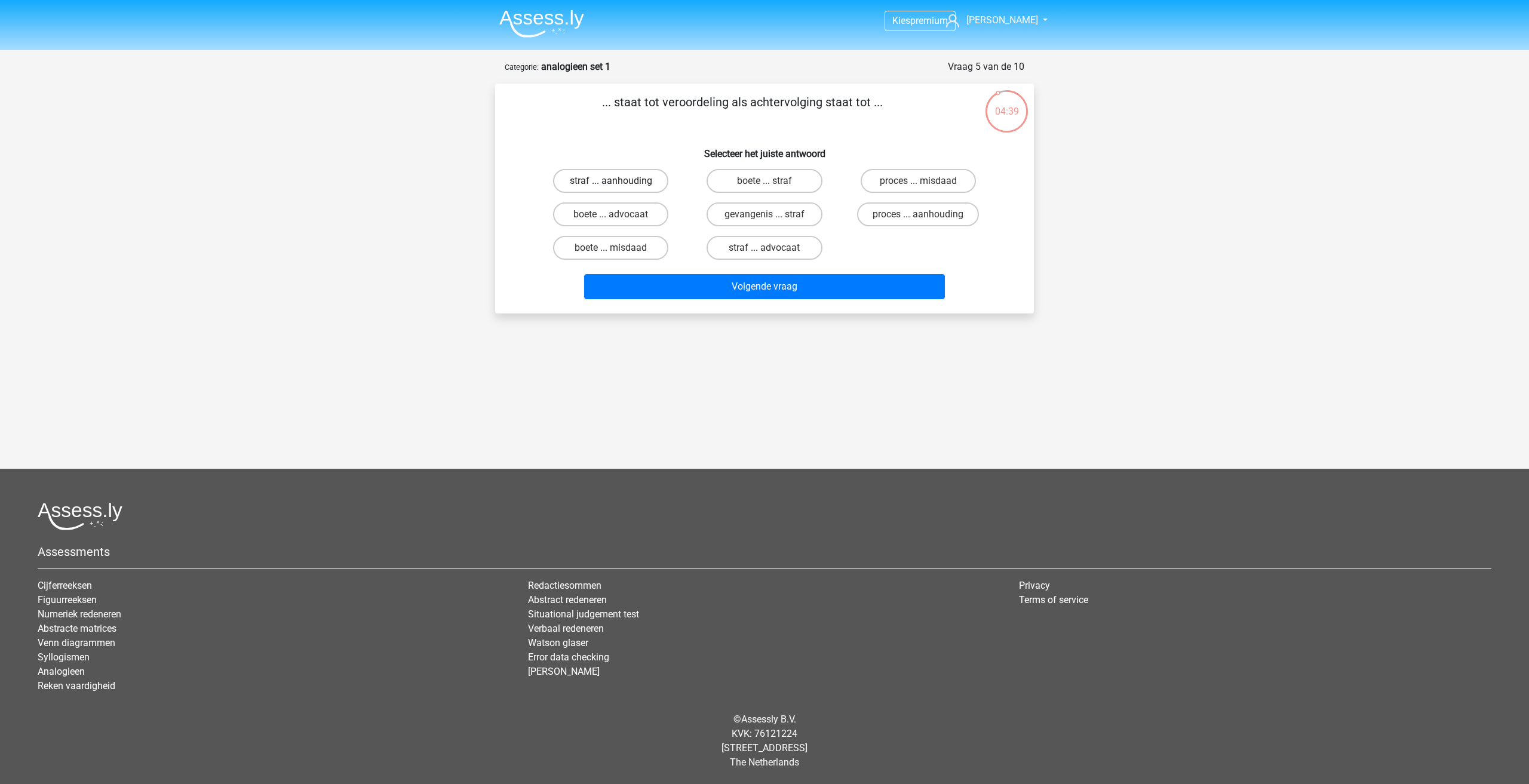
click at [621, 172] on label "straf ... aanhouding" at bounding box center [610, 181] width 115 height 24
click at [619, 181] on input "straf ... aanhouding" at bounding box center [615, 184] width 7 height 7
radio input "true"
click at [694, 299] on button "Volgende vraag" at bounding box center [765, 286] width 361 height 25
click at [633, 175] on label "duif ... wijsheid" at bounding box center [610, 181] width 115 height 24
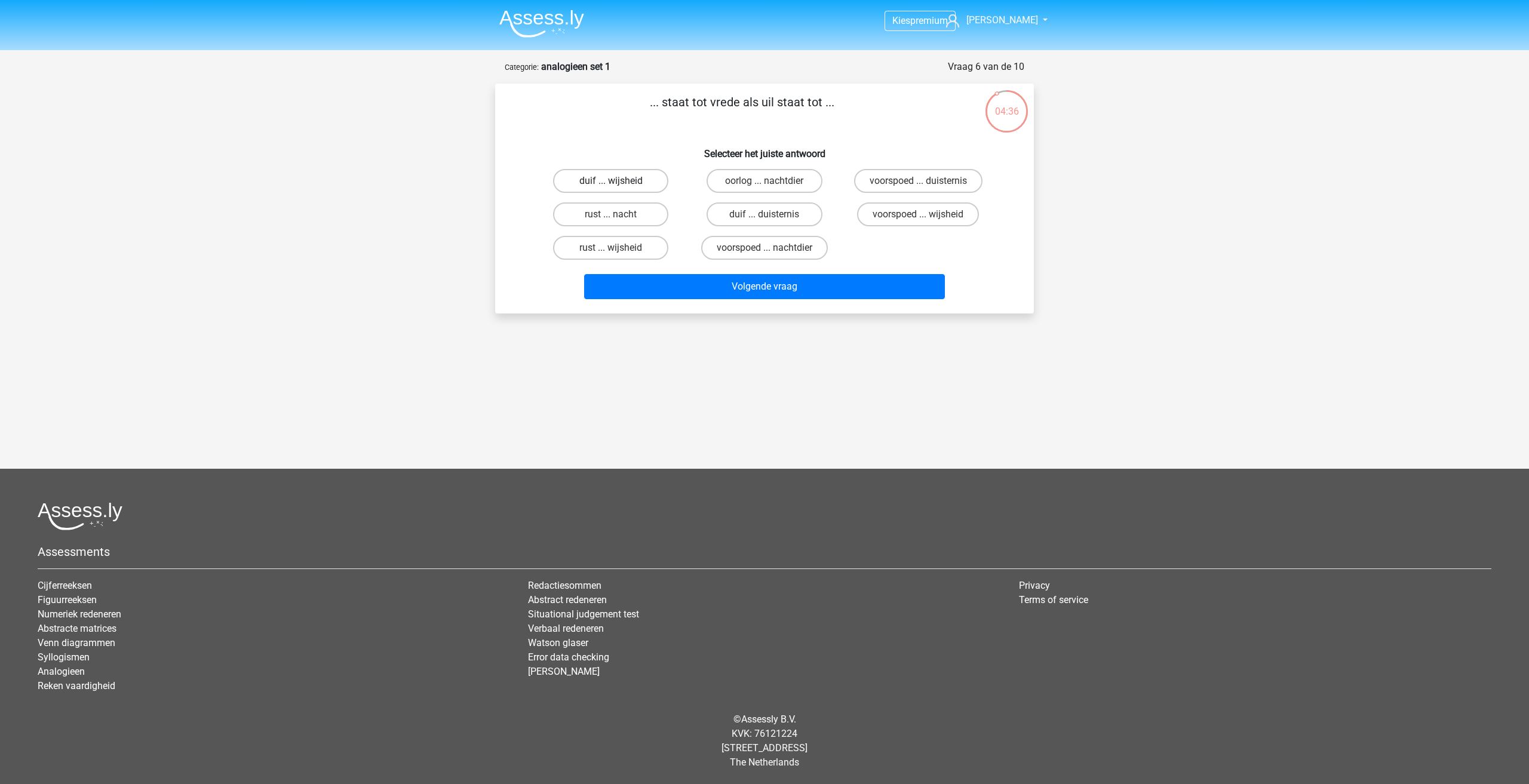
click at [619, 181] on input "duif ... wijsheid" at bounding box center [615, 184] width 7 height 7
radio input "true"
click at [711, 290] on button "Volgende vraag" at bounding box center [765, 286] width 361 height 25
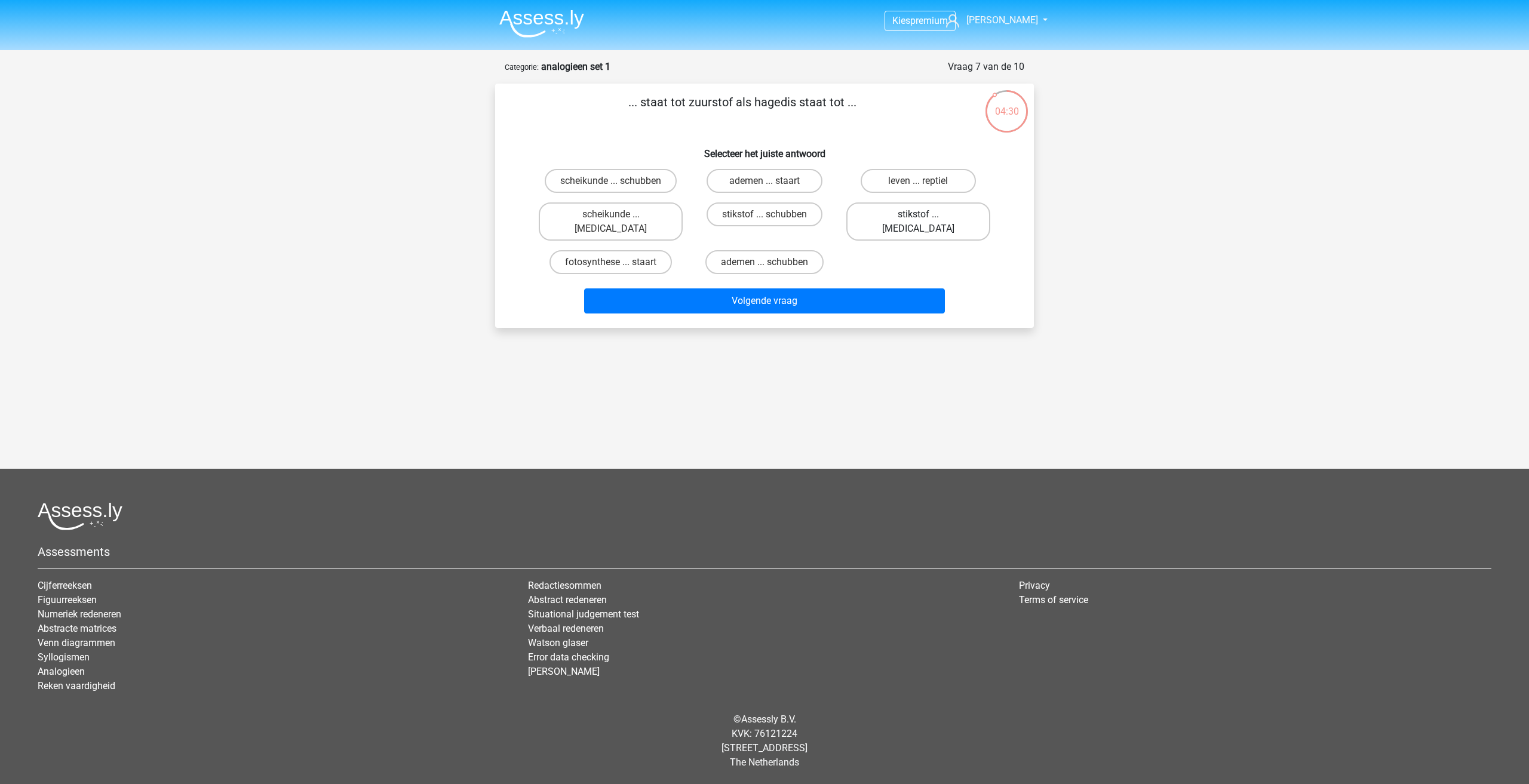
click at [903, 223] on label "stikstof ... krokodil" at bounding box center [918, 221] width 144 height 38
click at [918, 222] on input "stikstof ... krokodil" at bounding box center [922, 218] width 7 height 7
radio input "true"
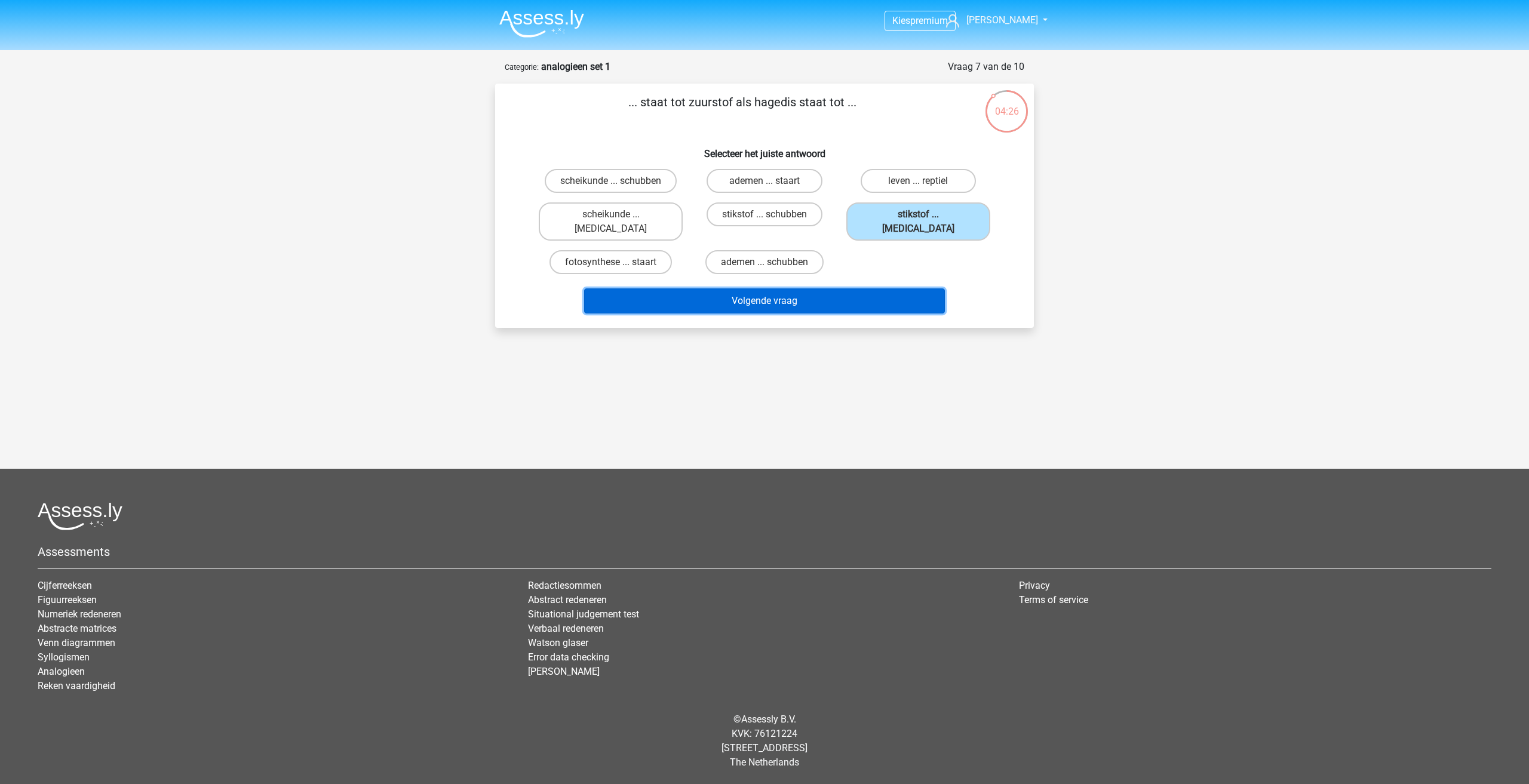
click at [845, 293] on button "Volgende vraag" at bounding box center [765, 301] width 361 height 25
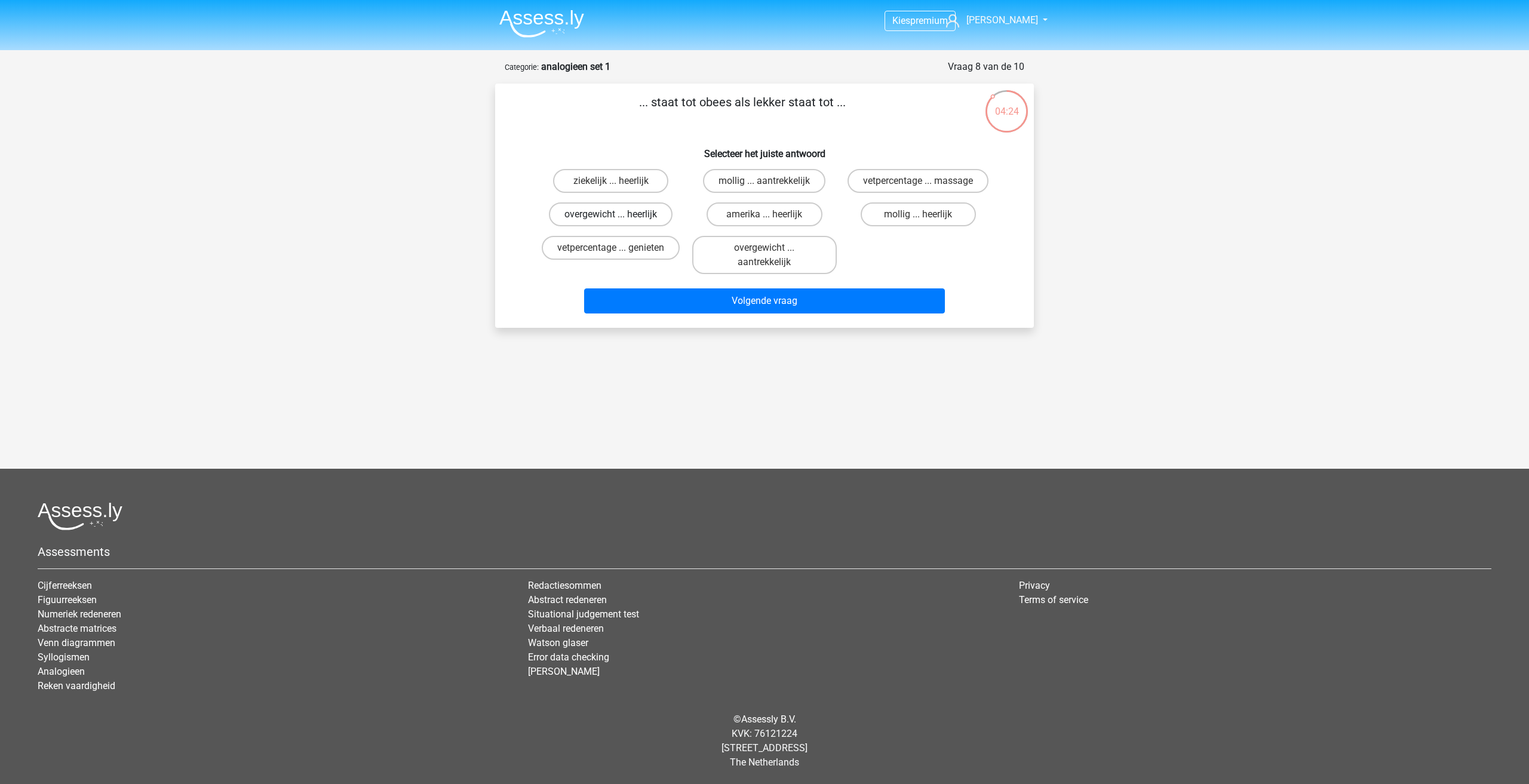
click at [621, 212] on label "overgewicht ... heerlijk" at bounding box center [610, 214] width 124 height 24
click at [619, 214] on input "overgewicht ... heerlijk" at bounding box center [615, 218] width 7 height 7
radio input "true"
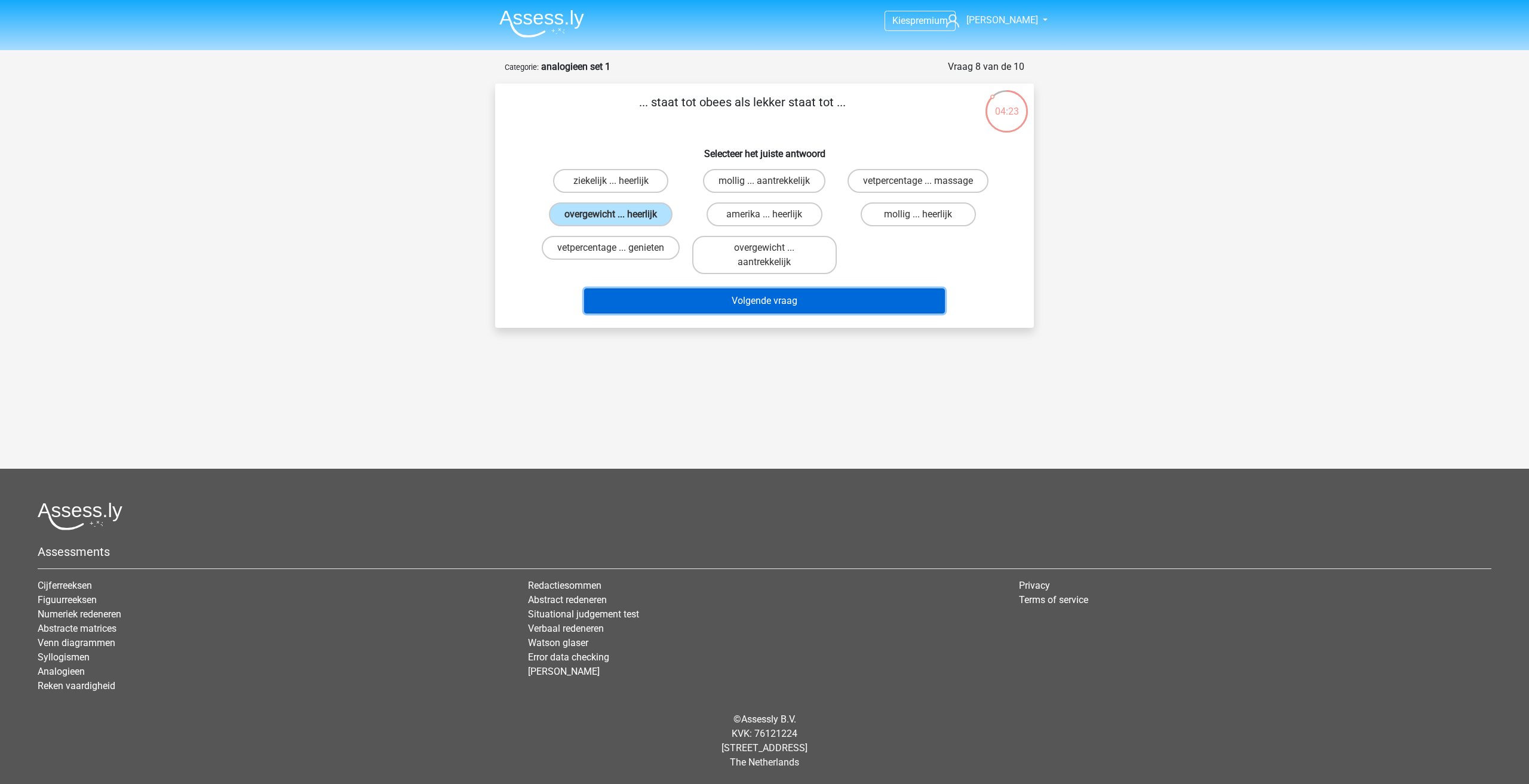
click at [717, 302] on button "Volgende vraag" at bounding box center [765, 301] width 361 height 25
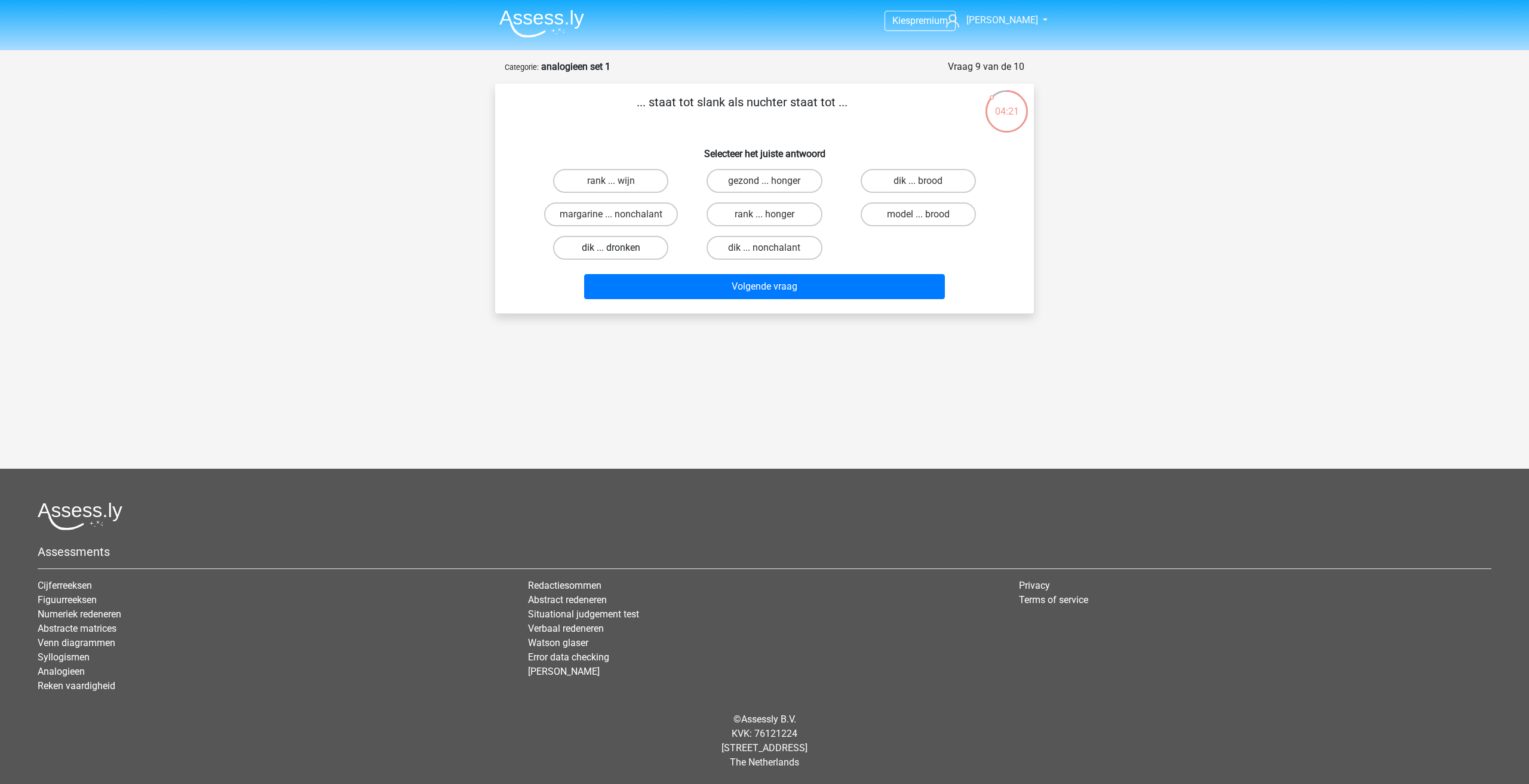
click at [620, 253] on label "dik ... dronken" at bounding box center [610, 248] width 115 height 24
click at [619, 253] on input "dik ... dronken" at bounding box center [615, 251] width 7 height 7
radio input "true"
click at [703, 295] on button "Volgende vraag" at bounding box center [765, 286] width 361 height 25
click at [913, 214] on label "pixel ... wiel" at bounding box center [918, 214] width 115 height 24
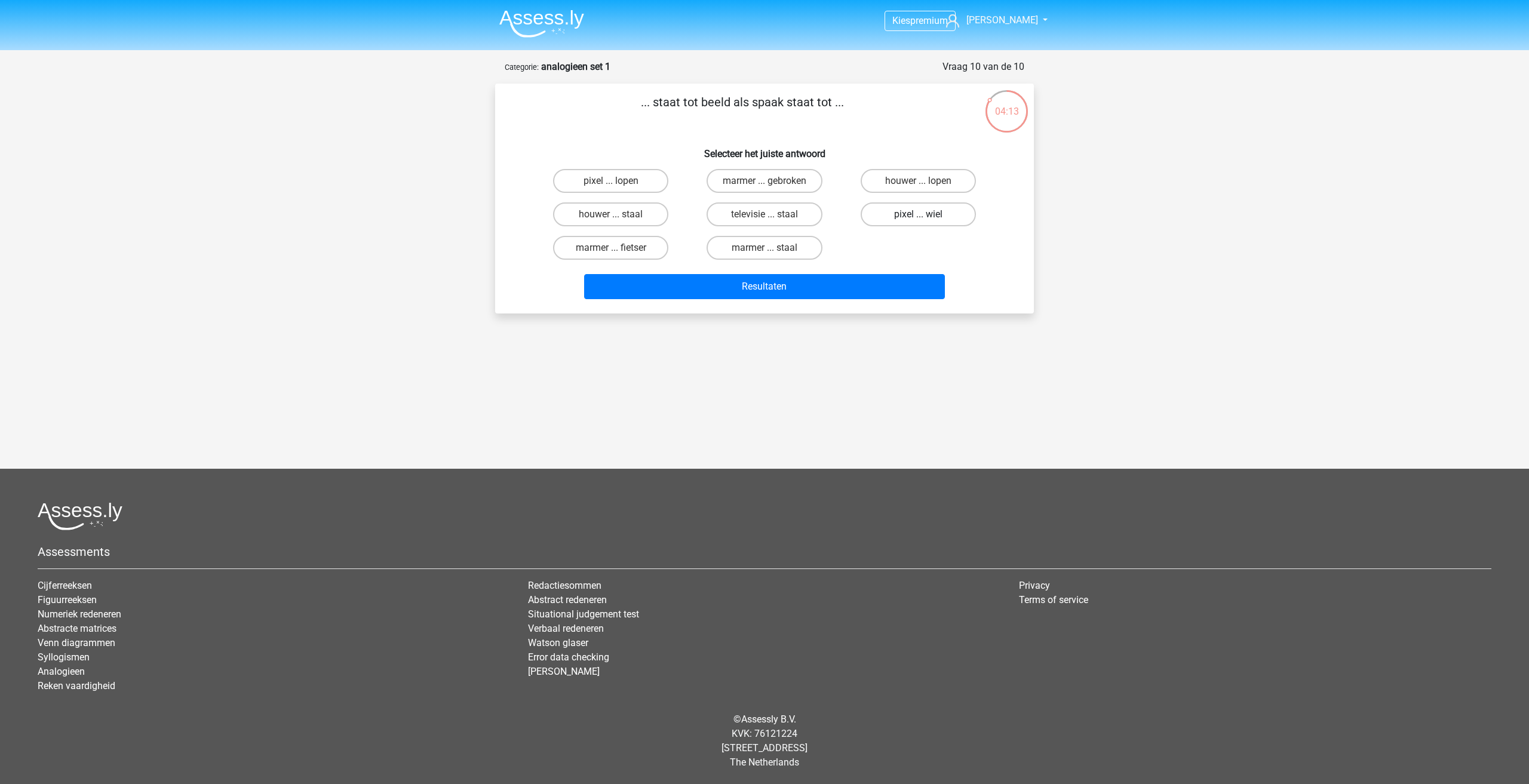
click at [918, 214] on input "pixel ... wiel" at bounding box center [922, 218] width 7 height 7
radio input "true"
click at [898, 285] on button "Resultaten" at bounding box center [765, 286] width 361 height 25
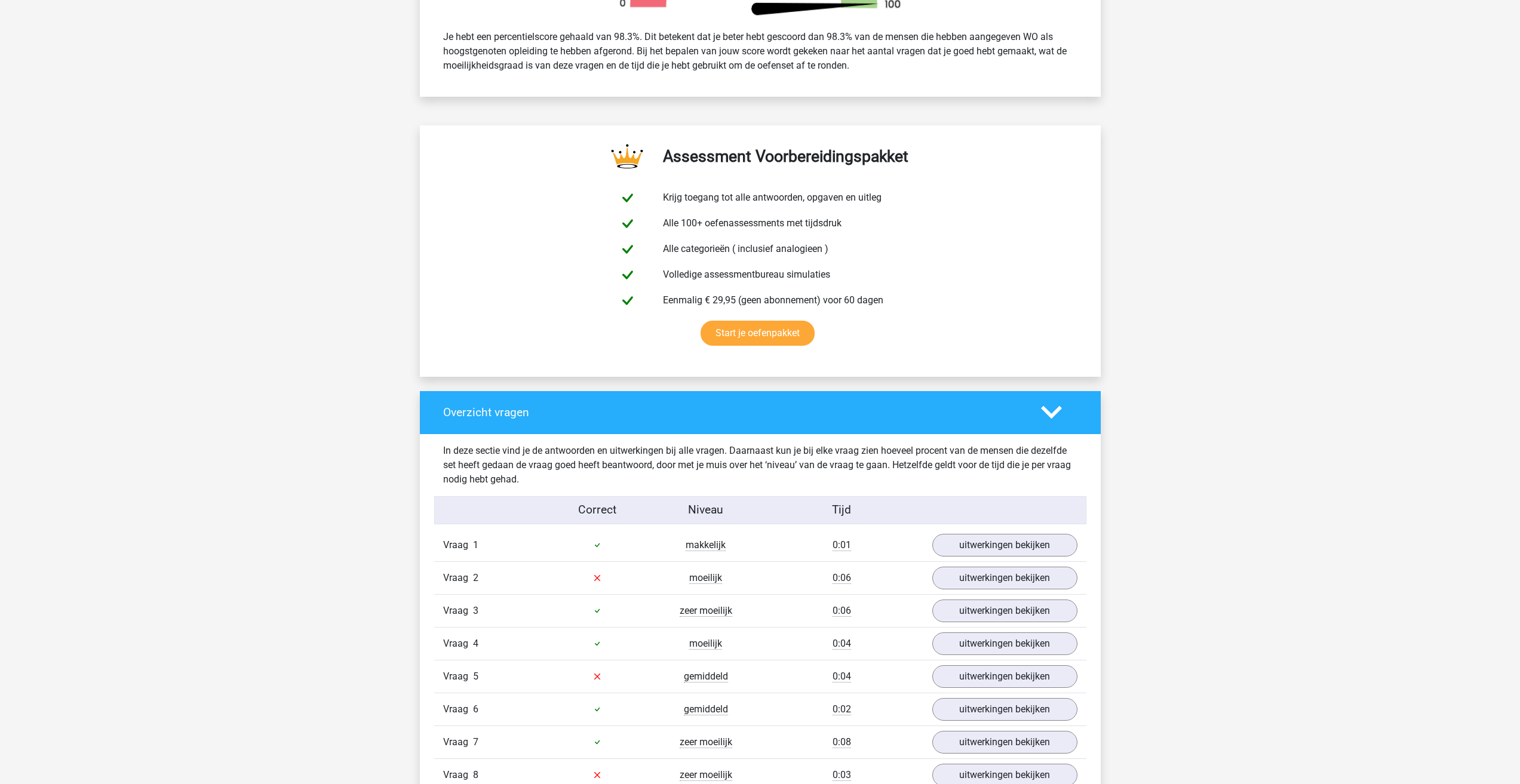
scroll to position [835, 0]
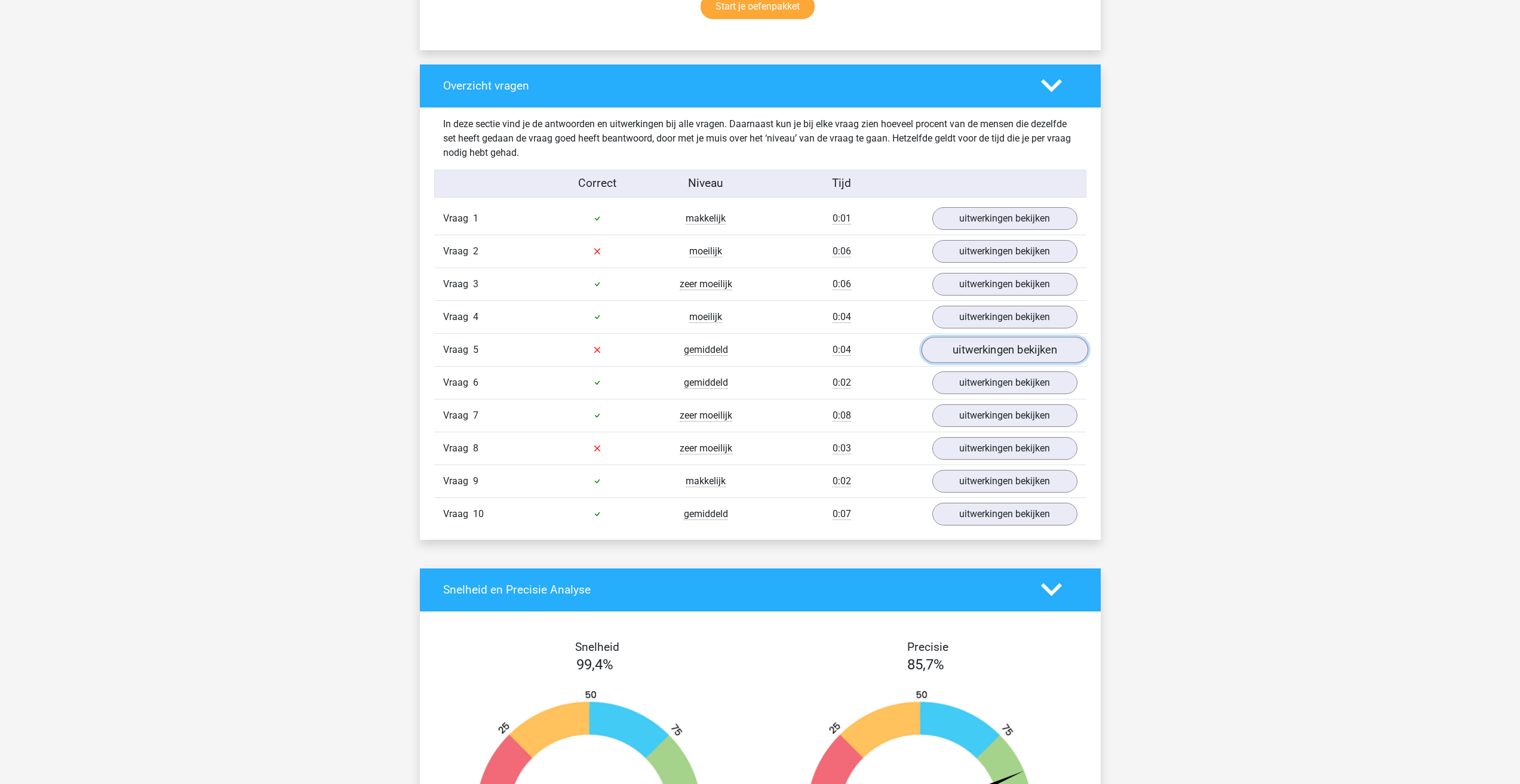
click at [984, 351] on link "uitwerkingen bekijken" at bounding box center [1004, 349] width 166 height 26
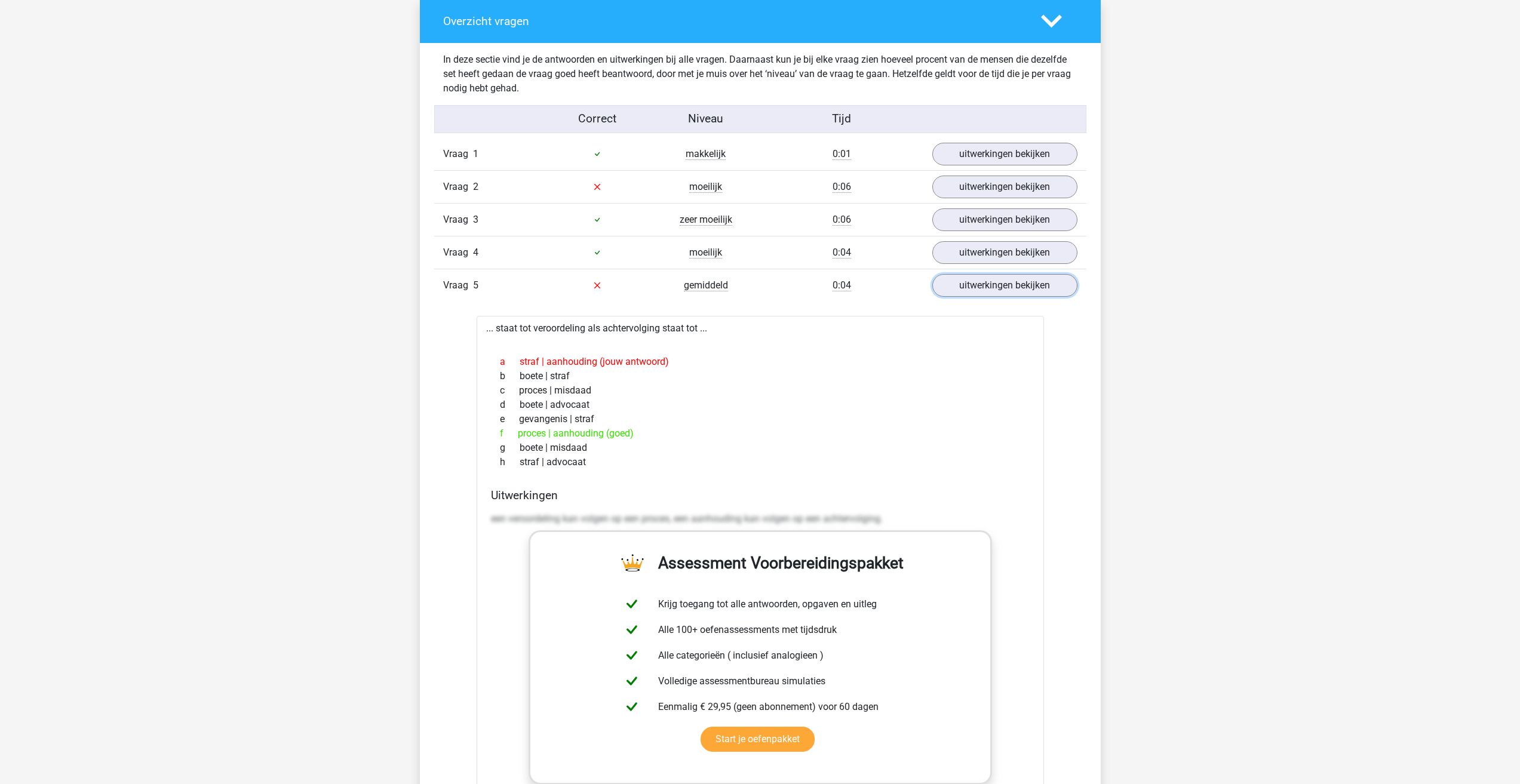
scroll to position [895, 0]
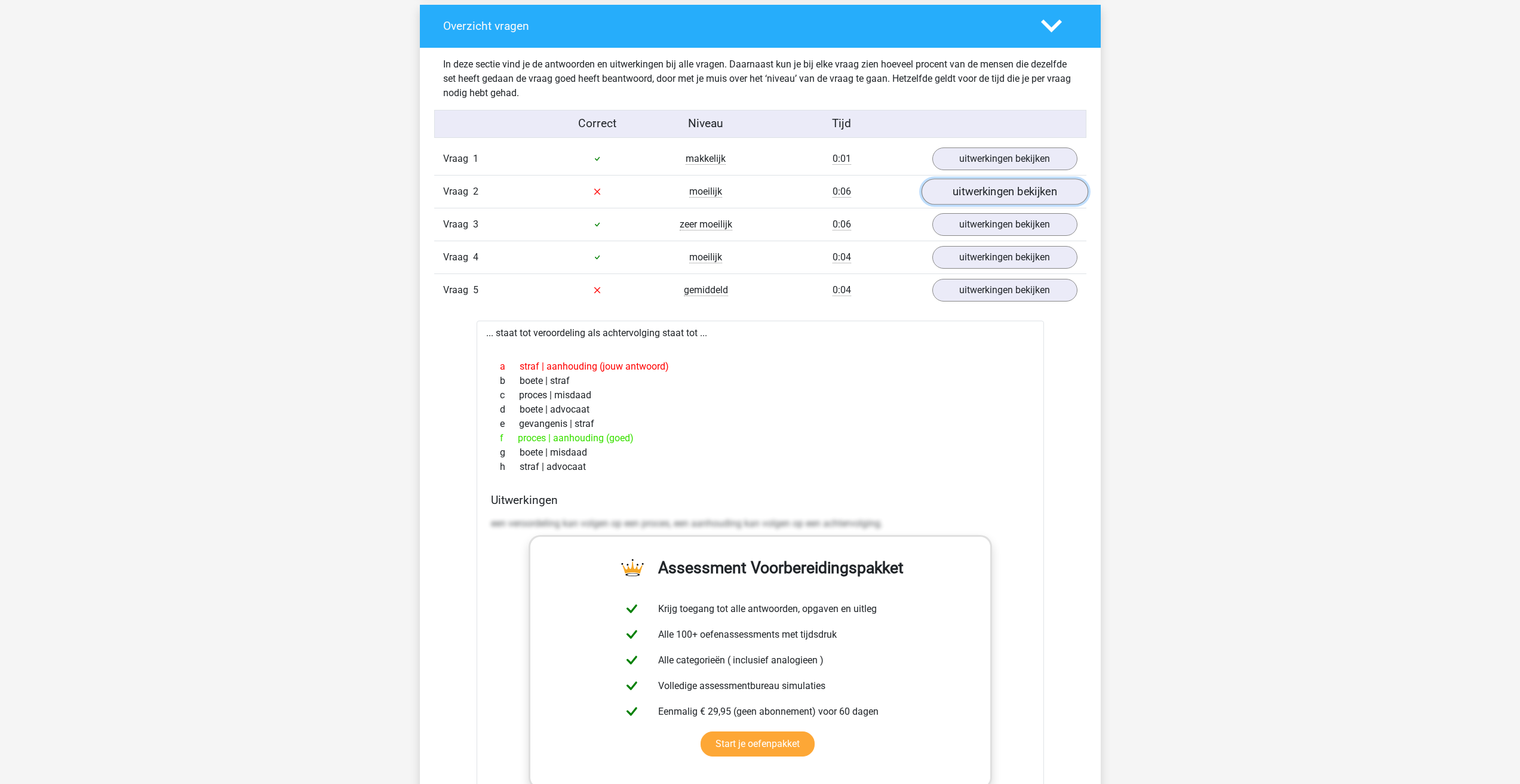
click at [990, 184] on link "uitwerkingen bekijken" at bounding box center [1004, 191] width 166 height 26
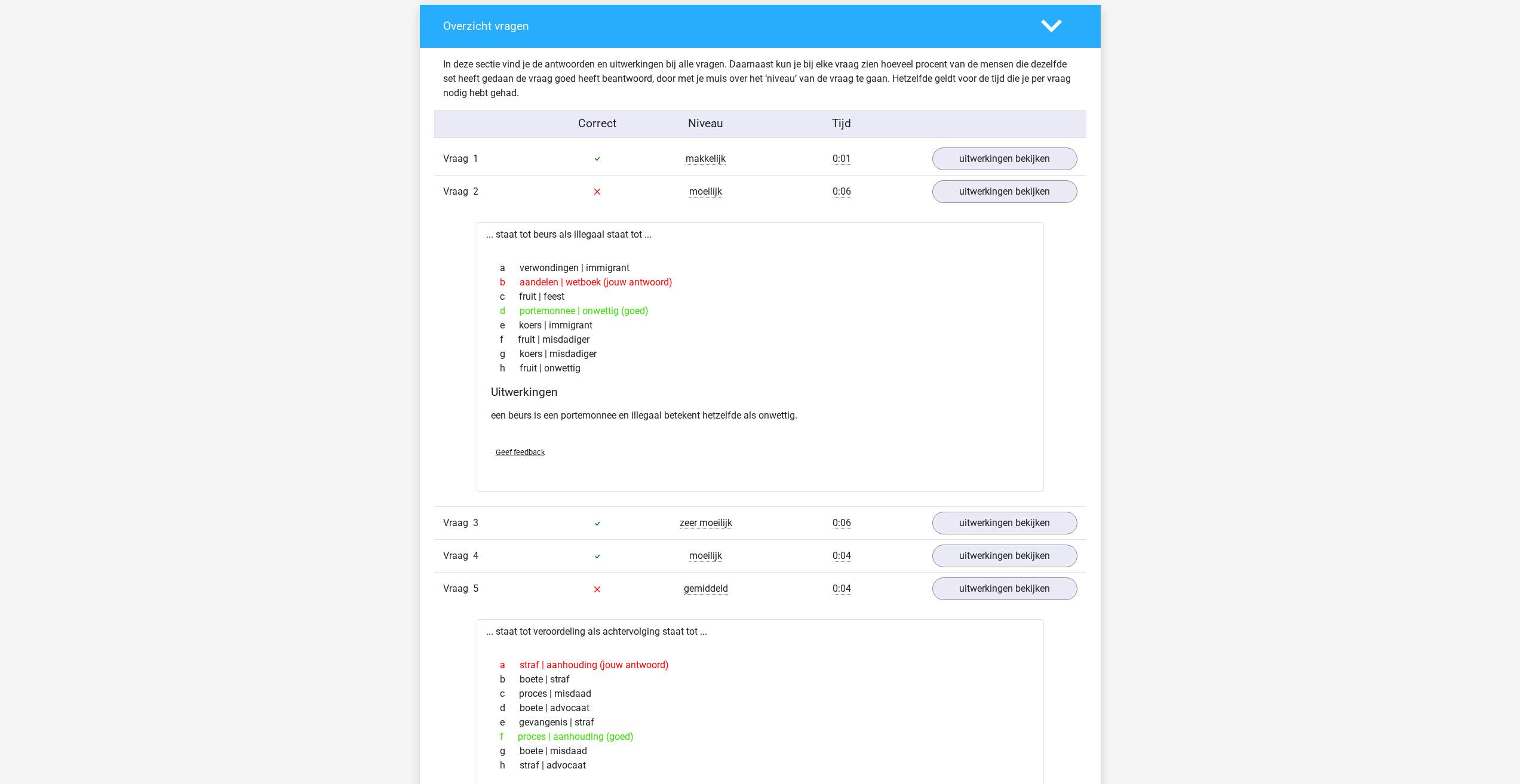
click at [513, 420] on p "een beurs is een portemonnee en illegaal betekent hetzelfde als onwettig." at bounding box center [760, 415] width 539 height 14
click at [980, 191] on link "uitwerkingen bekijken" at bounding box center [1004, 191] width 166 height 26
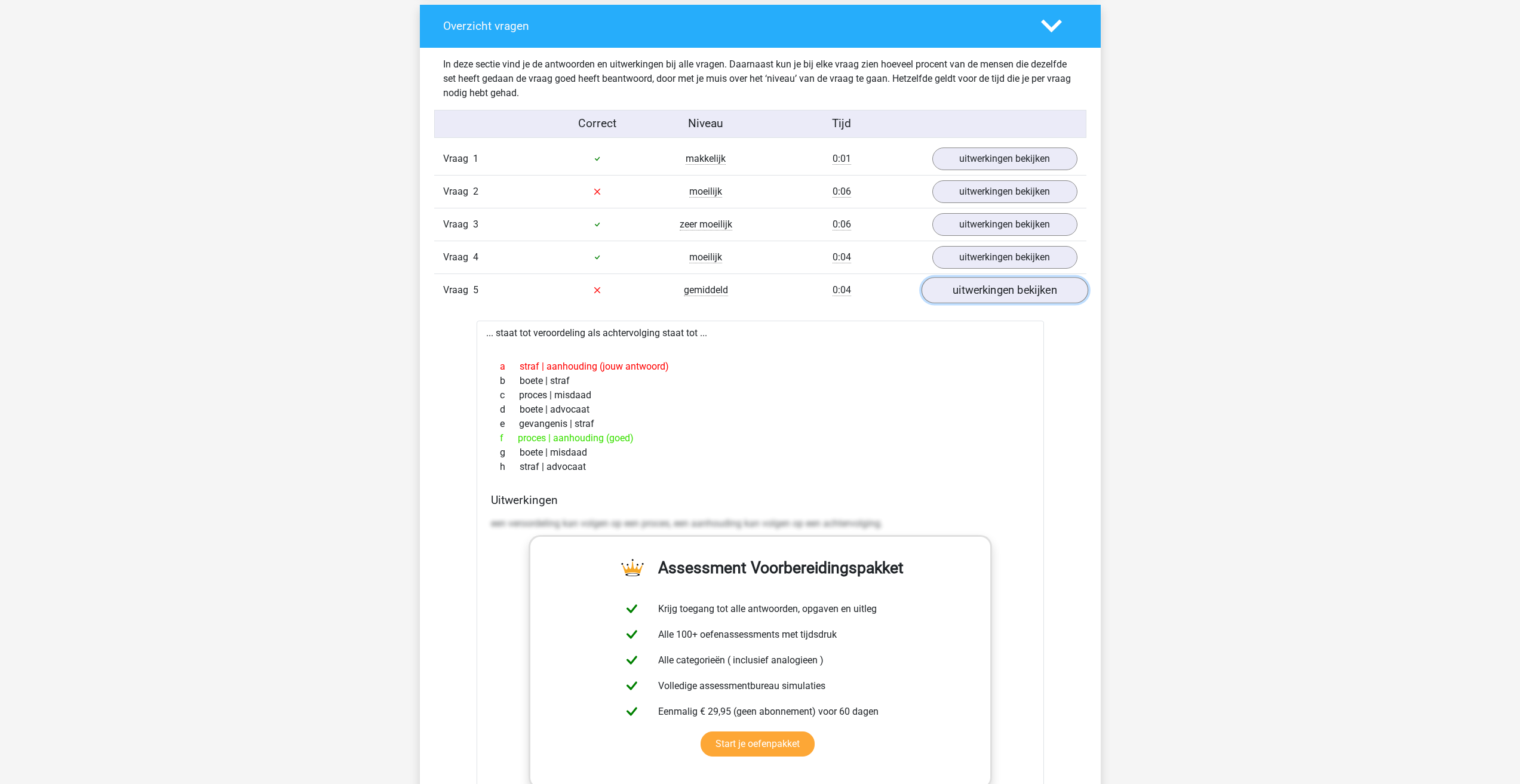
click at [956, 295] on link "uitwerkingen bekijken" at bounding box center [1004, 289] width 166 height 26
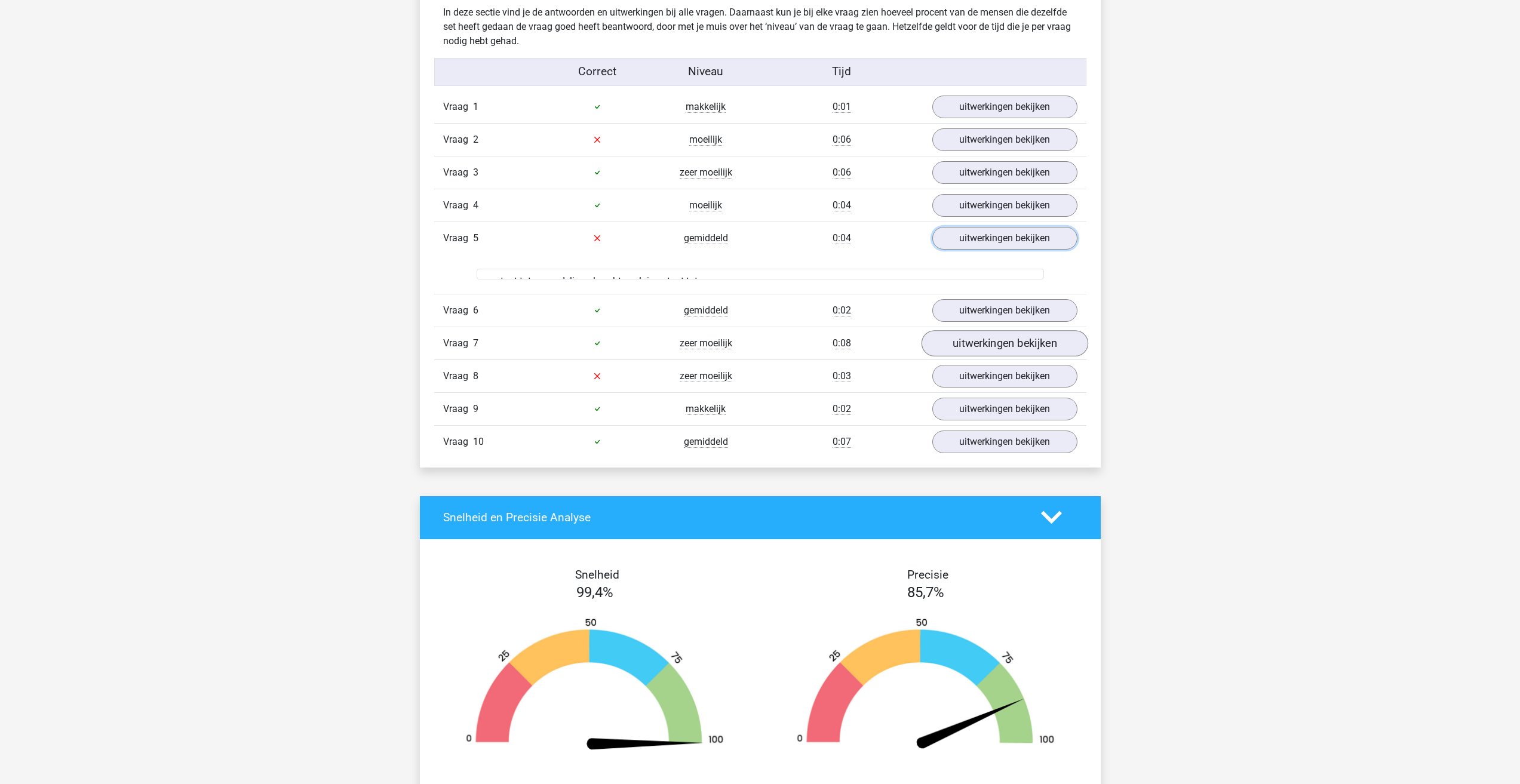
scroll to position [1135, 0]
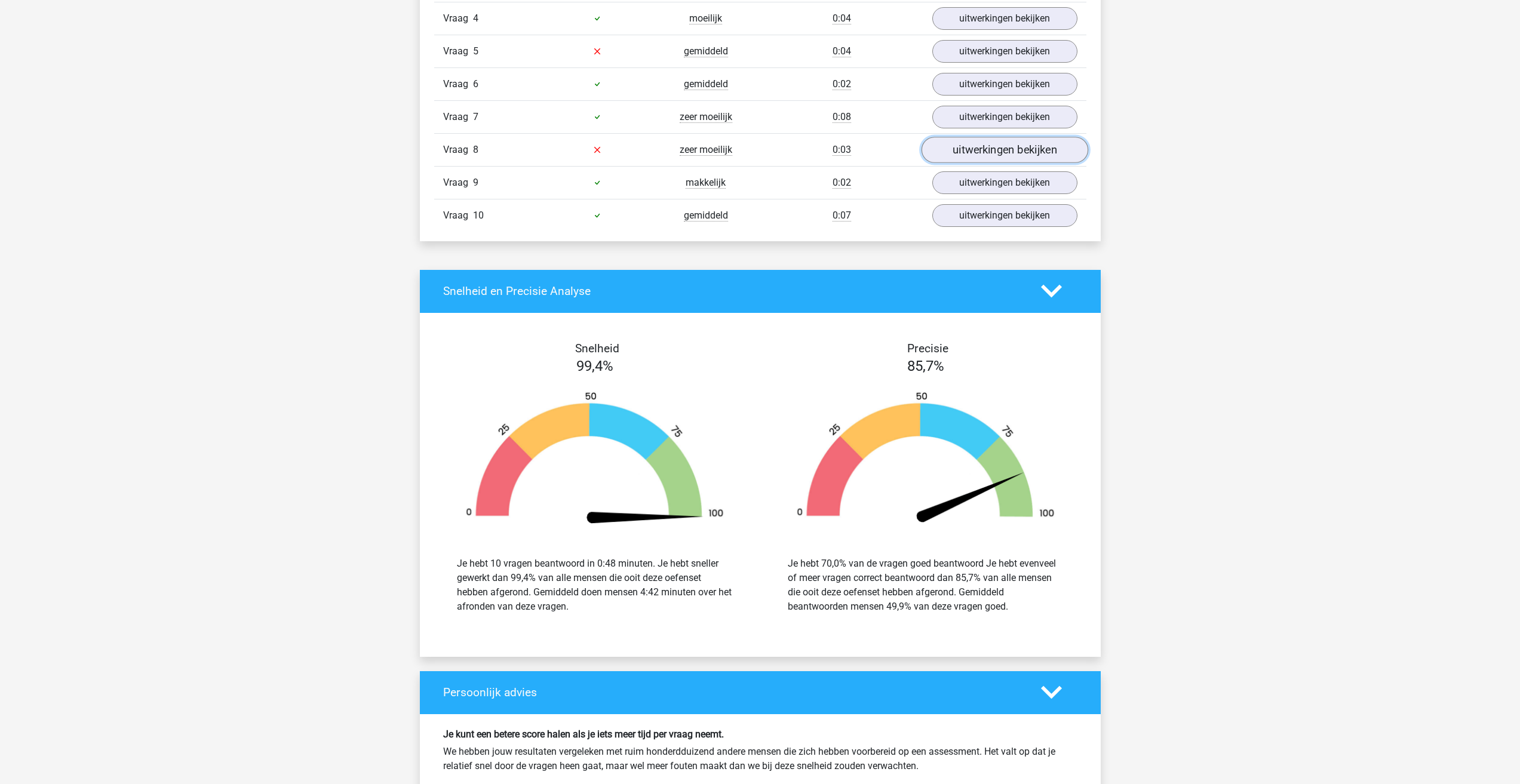
click at [971, 160] on link "uitwerkingen bekijken" at bounding box center [1004, 149] width 166 height 26
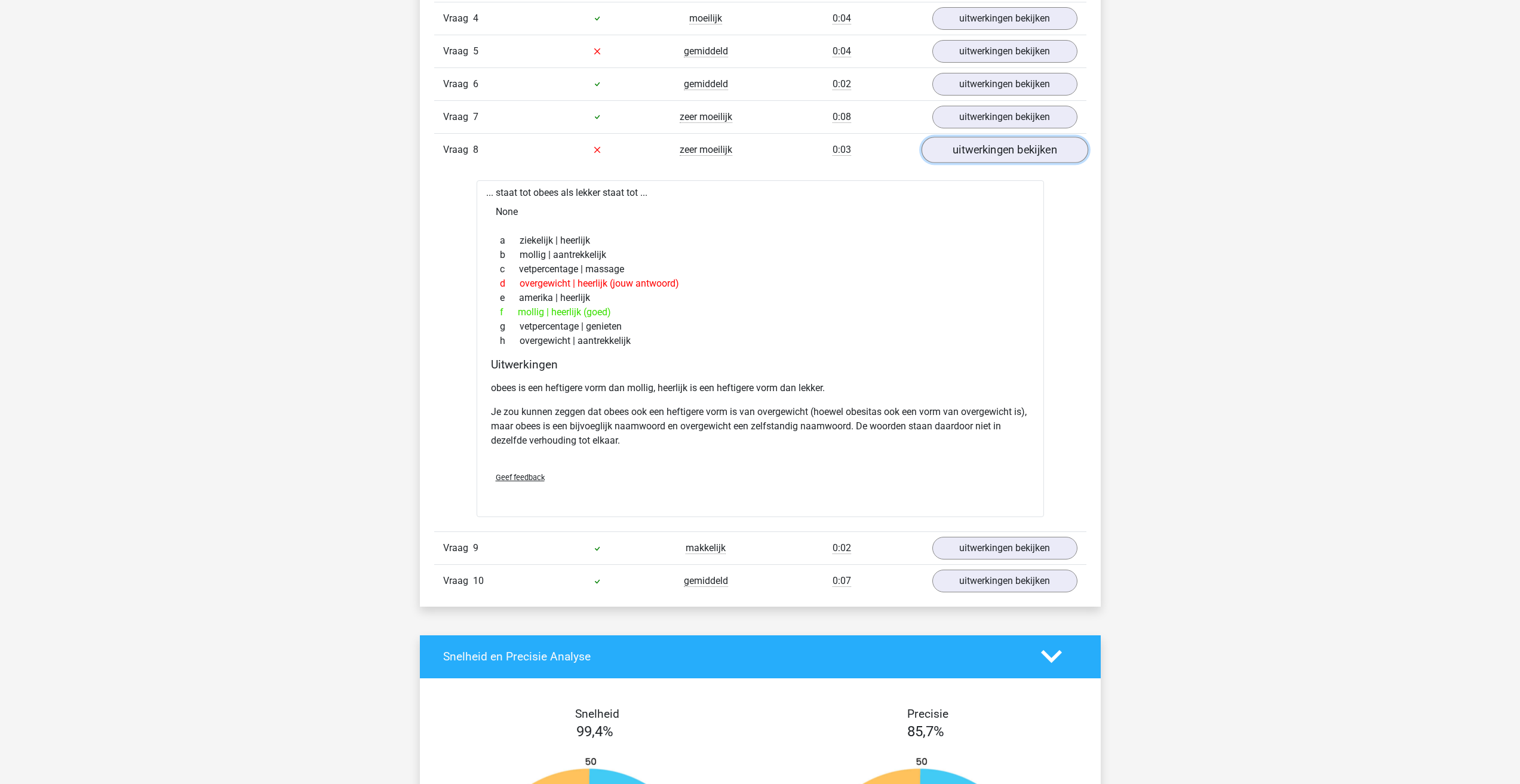
click at [957, 156] on link "uitwerkingen bekijken" at bounding box center [1004, 149] width 166 height 26
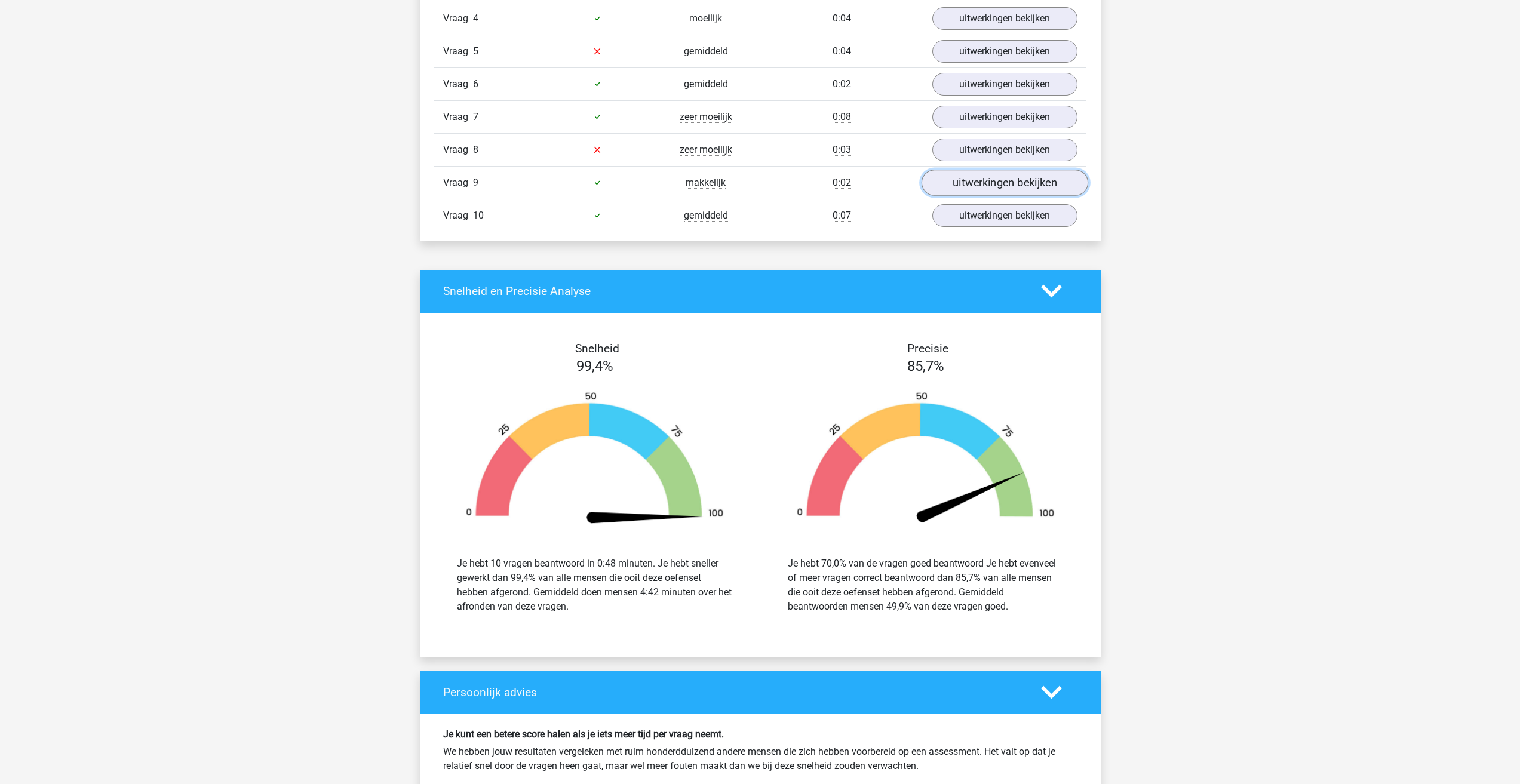
click at [942, 181] on link "uitwerkingen bekijken" at bounding box center [1004, 182] width 166 height 26
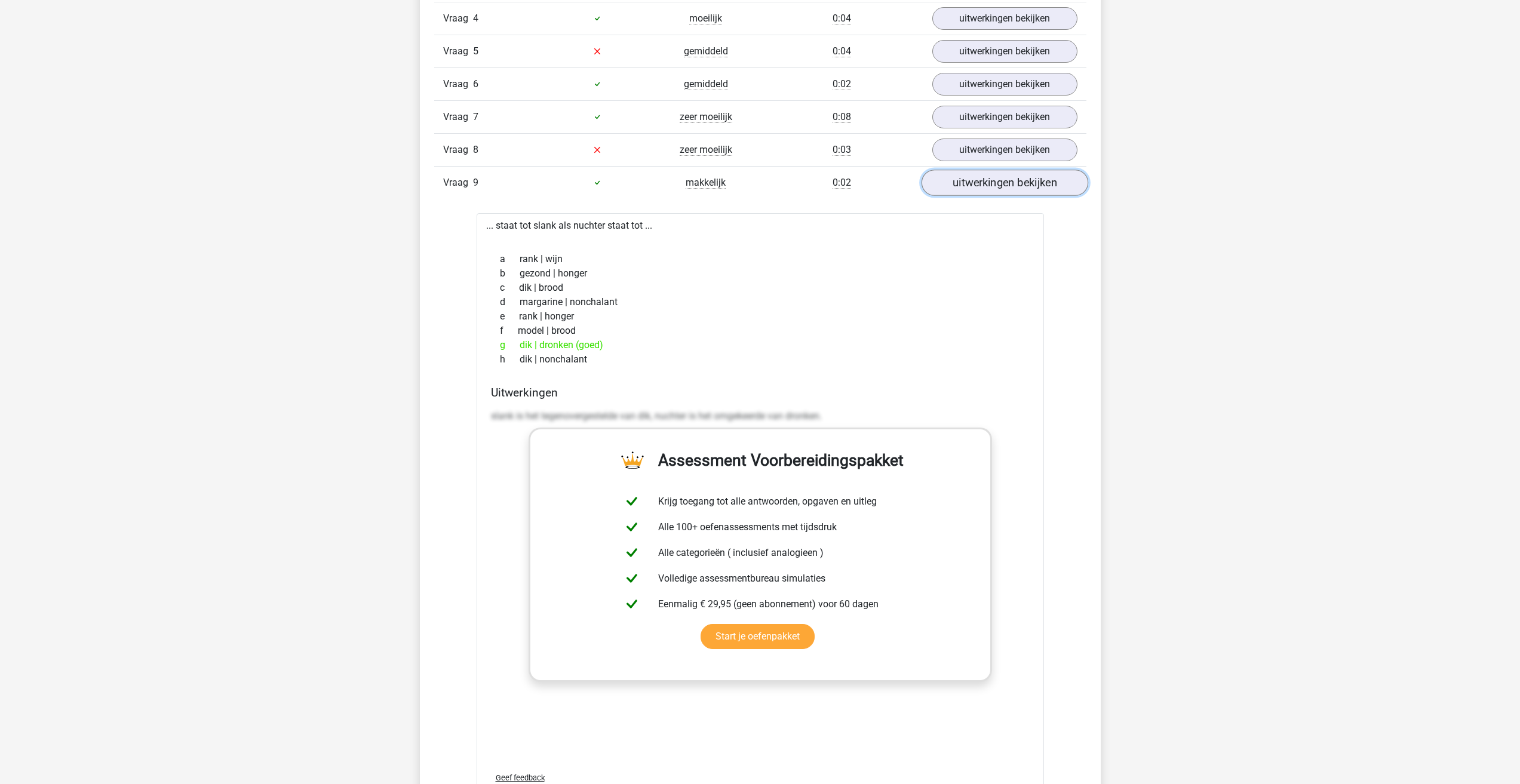
click at [952, 185] on link "uitwerkingen bekijken" at bounding box center [1004, 182] width 166 height 26
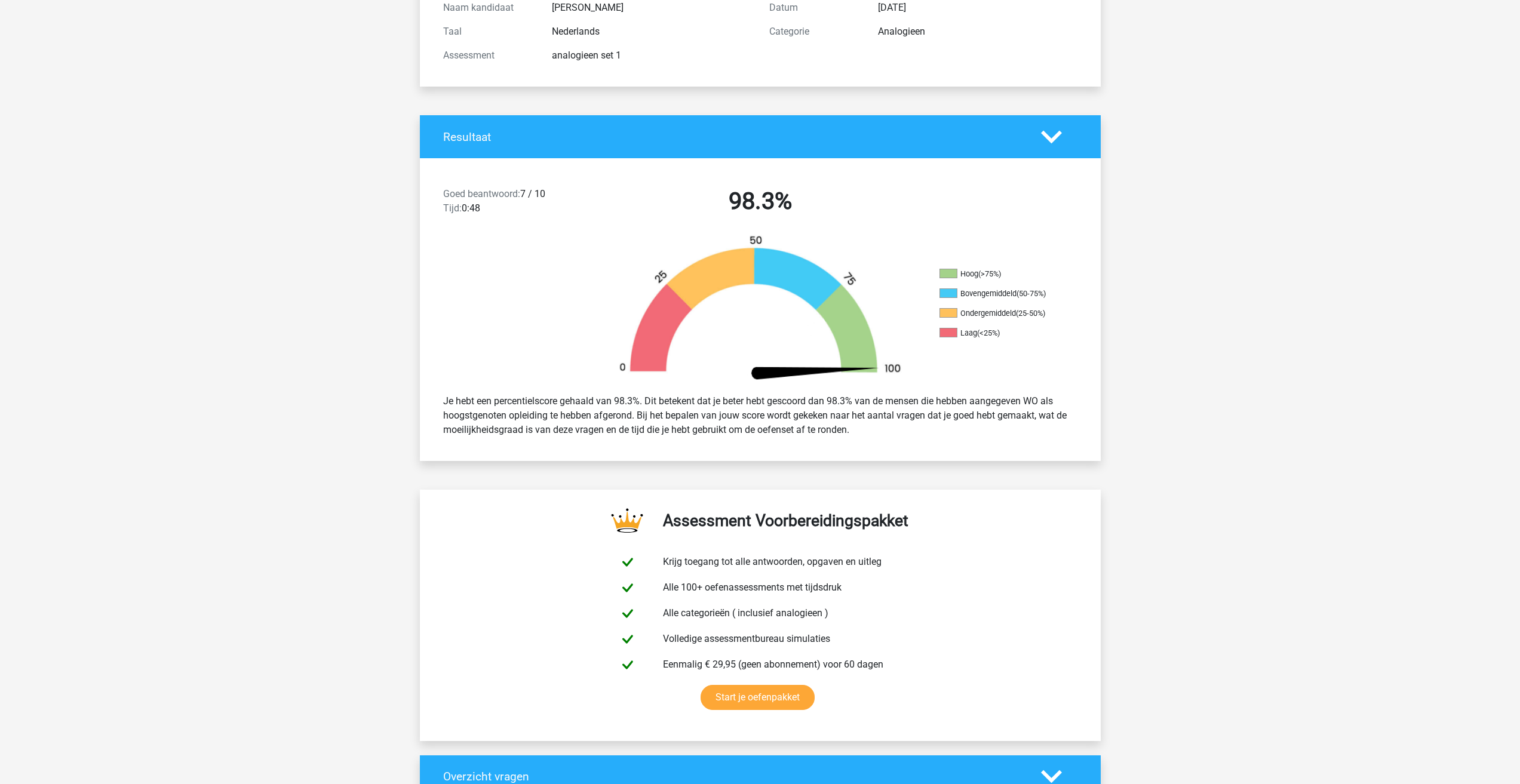
scroll to position [0, 0]
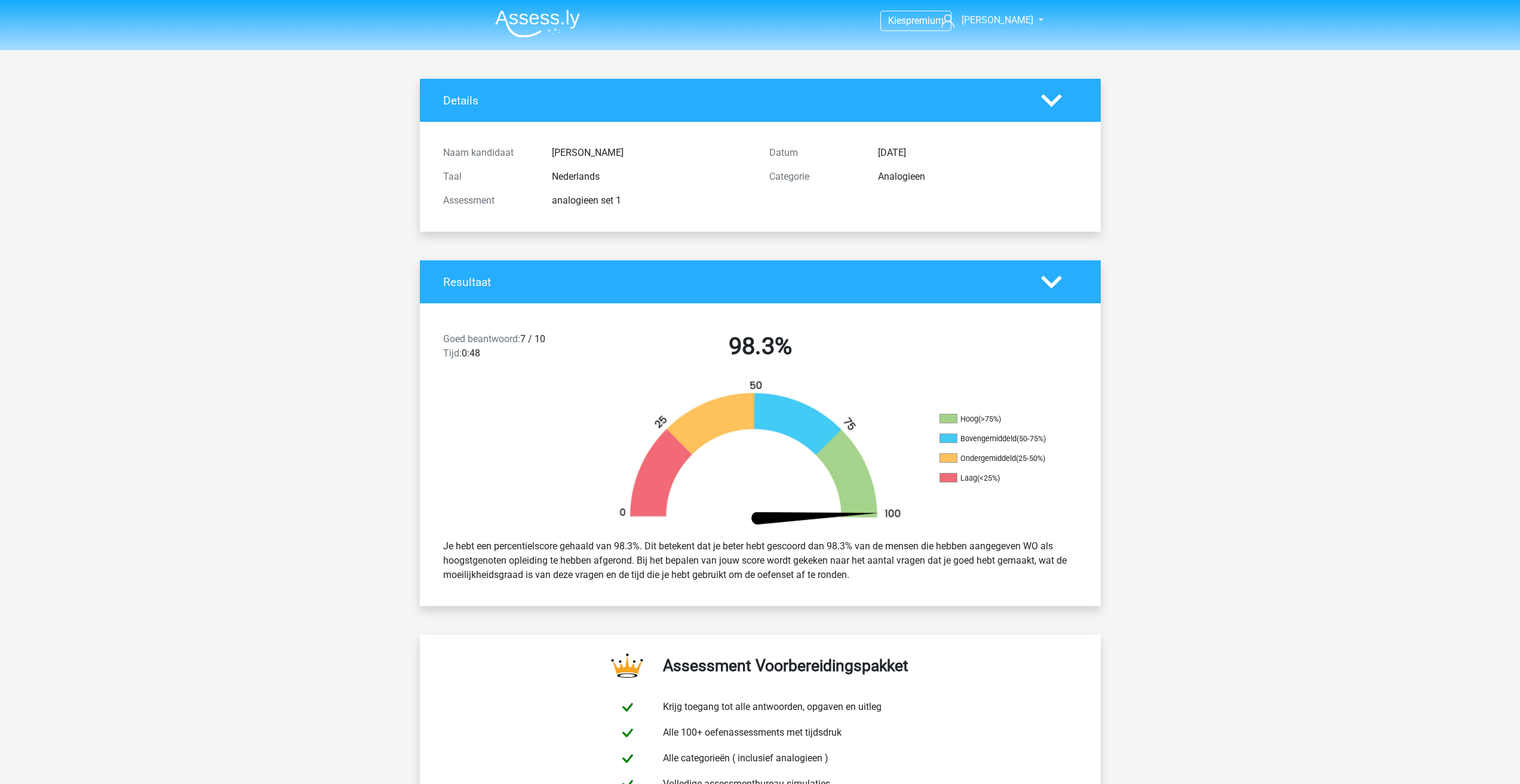
click at [534, 26] on img at bounding box center [537, 24] width 85 height 28
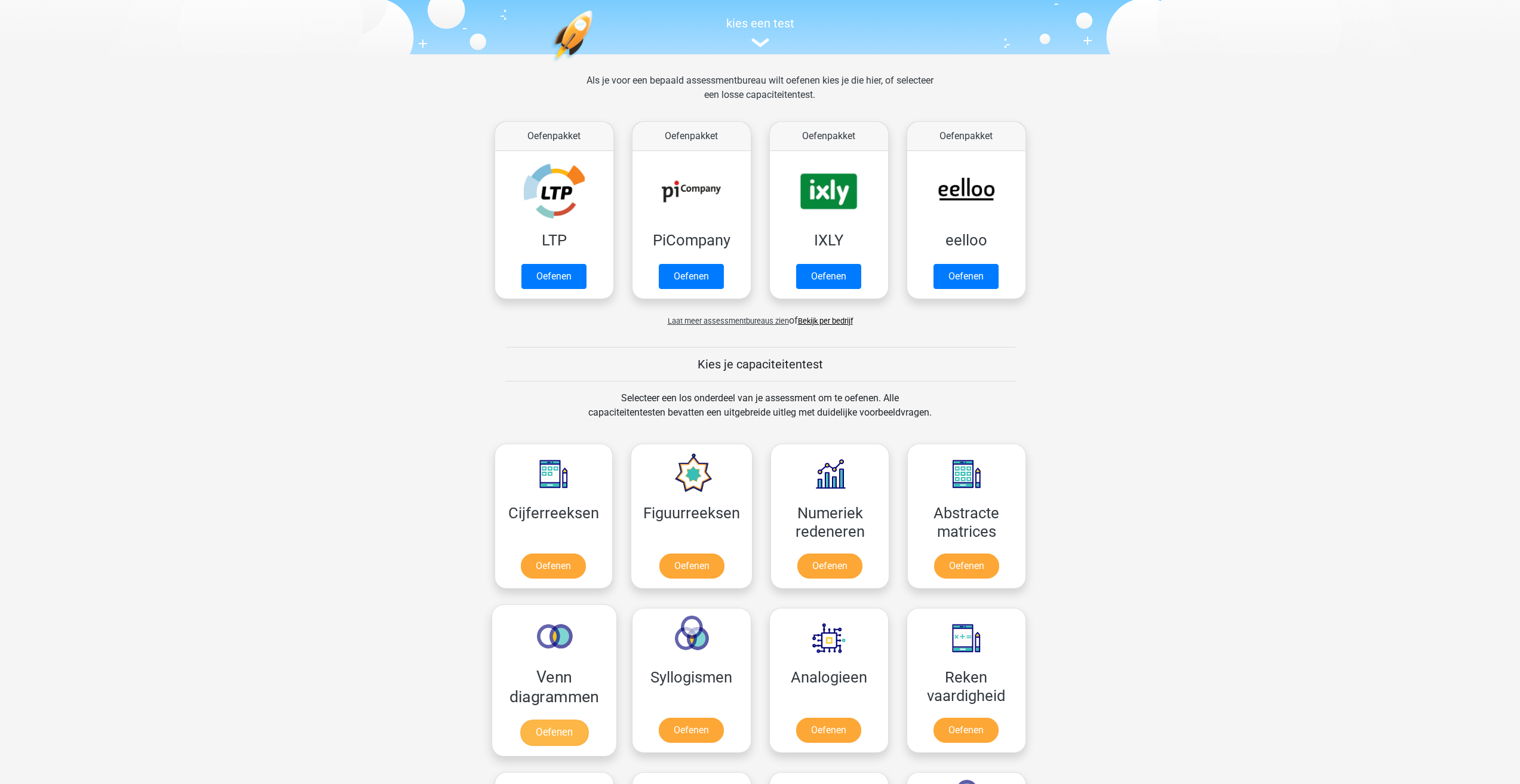
scroll to position [418, 0]
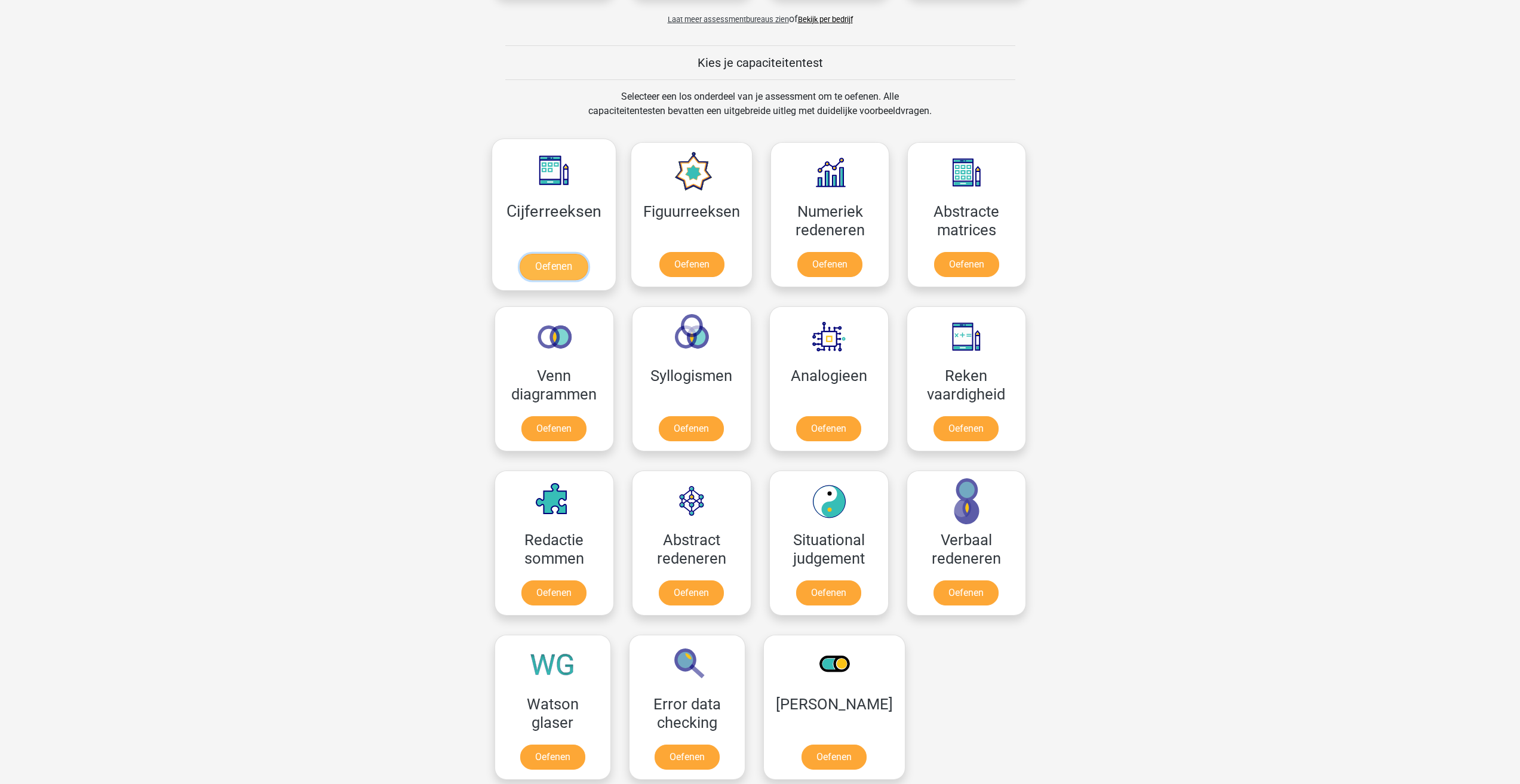
click at [558, 262] on link "Oefenen" at bounding box center [553, 266] width 68 height 26
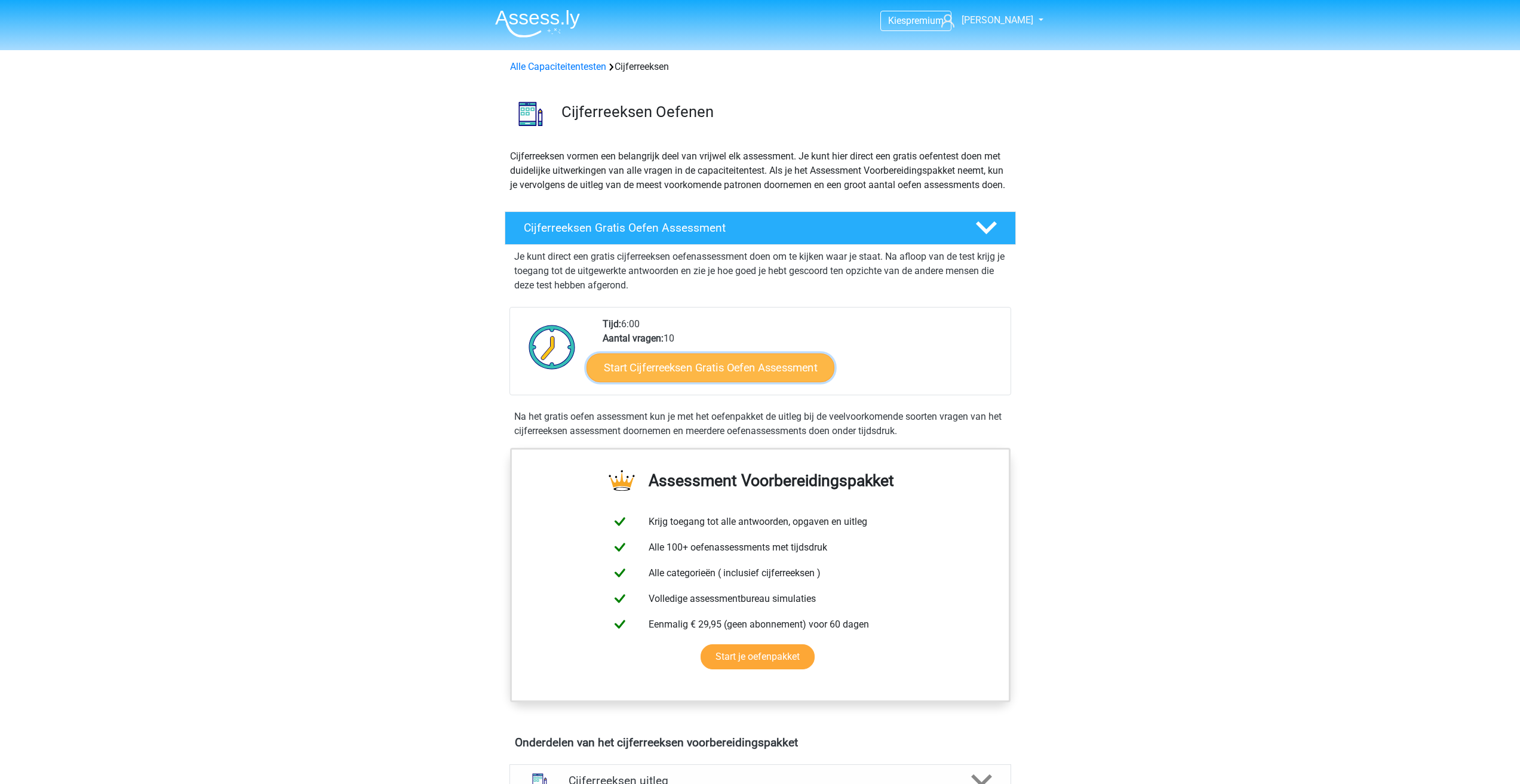
click at [725, 381] on link "Start Cijferreeksen Gratis Oefen Assessment" at bounding box center [710, 367] width 248 height 28
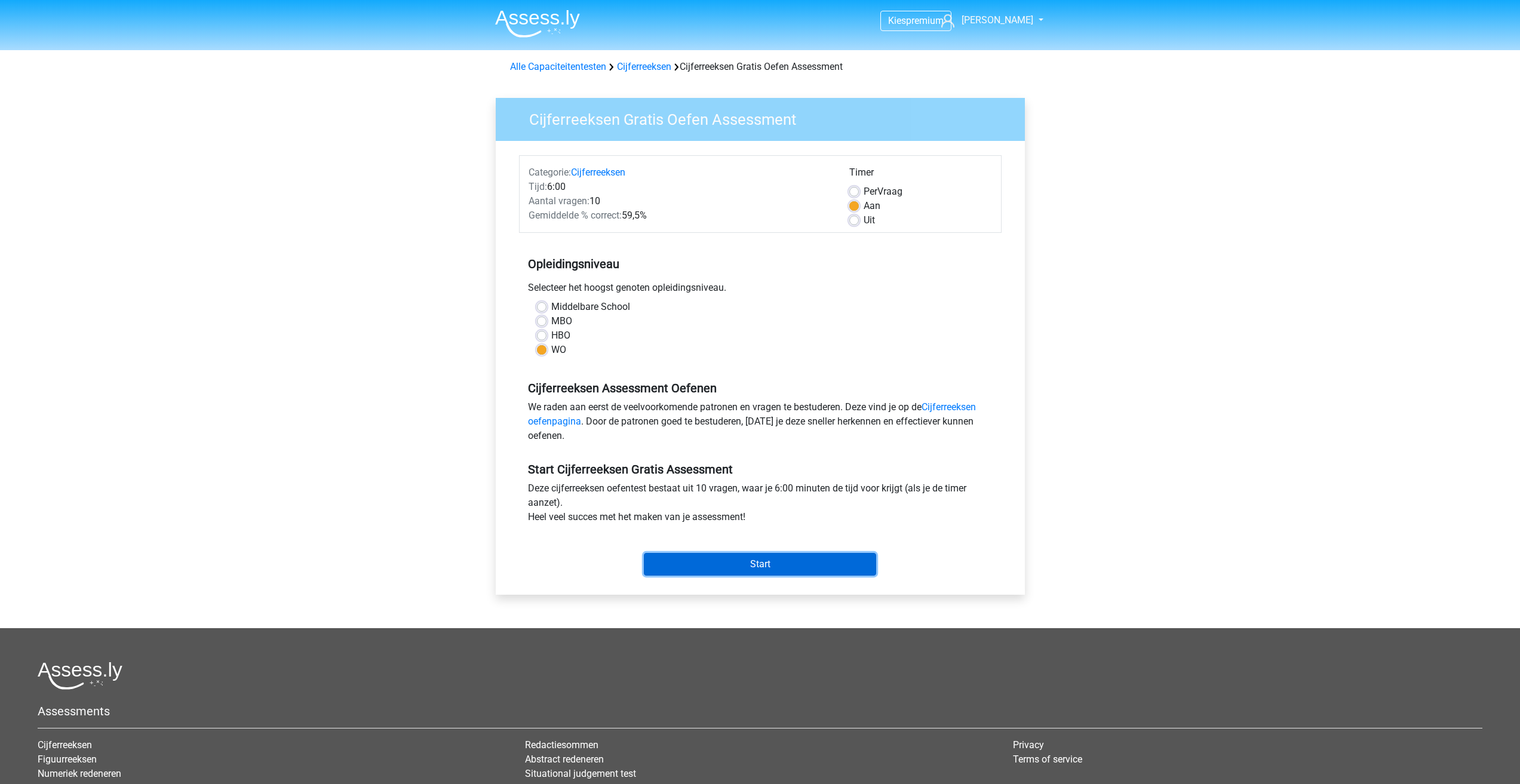
click at [745, 559] on input "Start" at bounding box center [760, 564] width 232 height 22
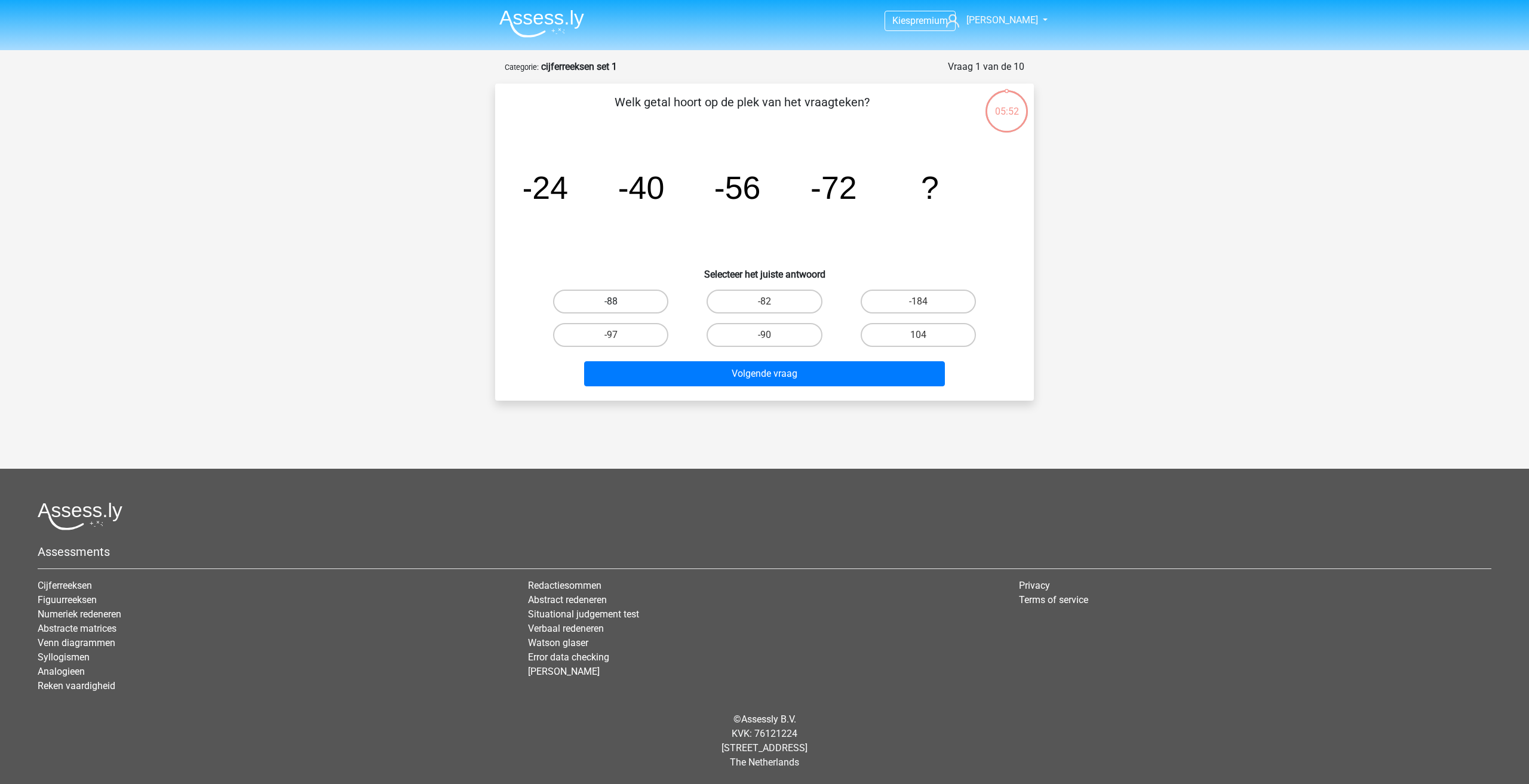
click at [633, 298] on label "-88" at bounding box center [610, 301] width 115 height 24
click at [619, 301] on input "-88" at bounding box center [615, 305] width 7 height 7
radio input "true"
click at [746, 375] on button "Volgende vraag" at bounding box center [765, 374] width 361 height 25
click at [631, 307] on label "-30" at bounding box center [610, 301] width 115 height 24
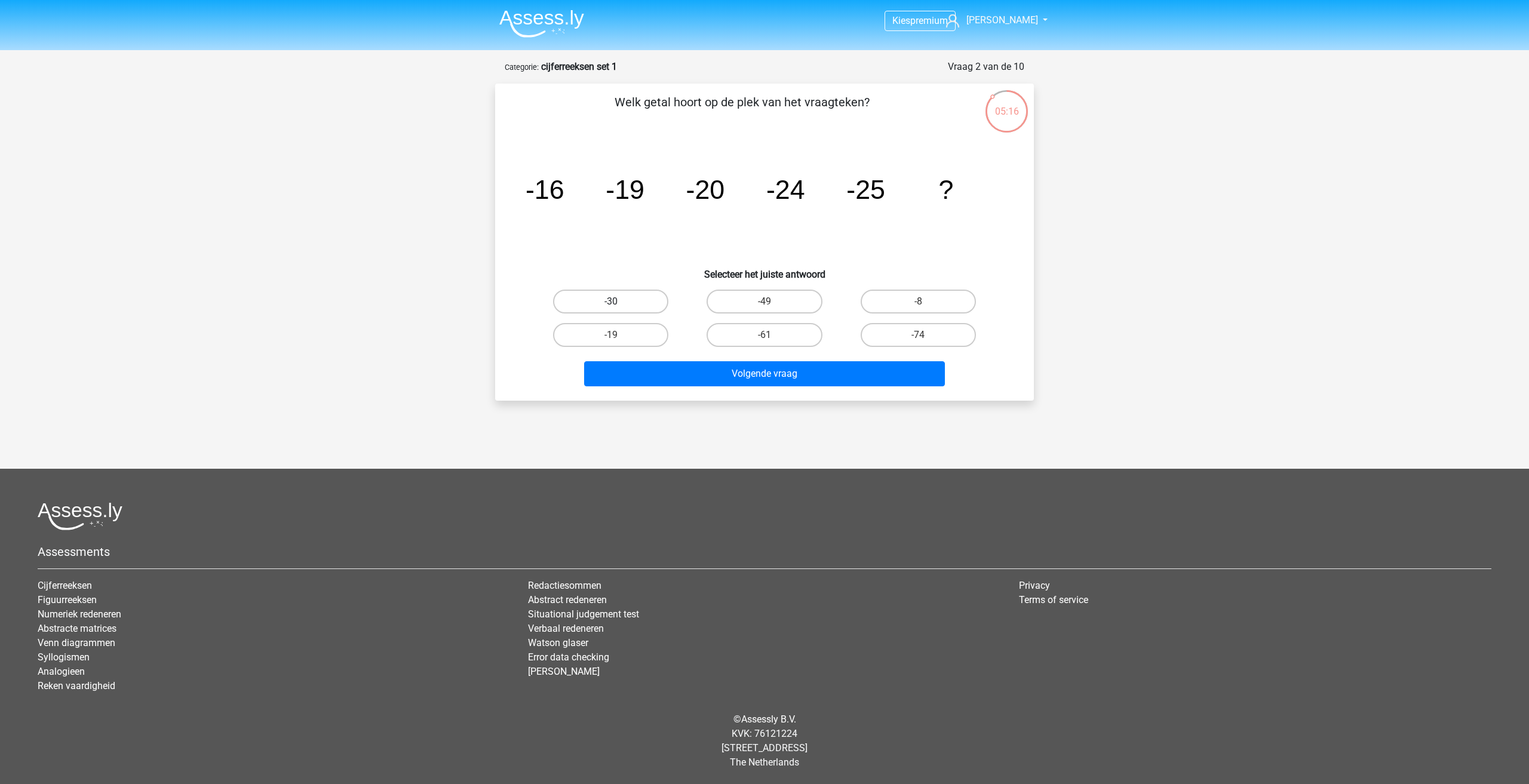
click at [619, 307] on input "-30" at bounding box center [615, 305] width 7 height 7
radio input "true"
click at [713, 380] on button "Volgende vraag" at bounding box center [765, 374] width 361 height 25
click at [932, 305] on label "-82" at bounding box center [918, 301] width 115 height 24
click at [925, 305] on input "-82" at bounding box center [922, 305] width 7 height 7
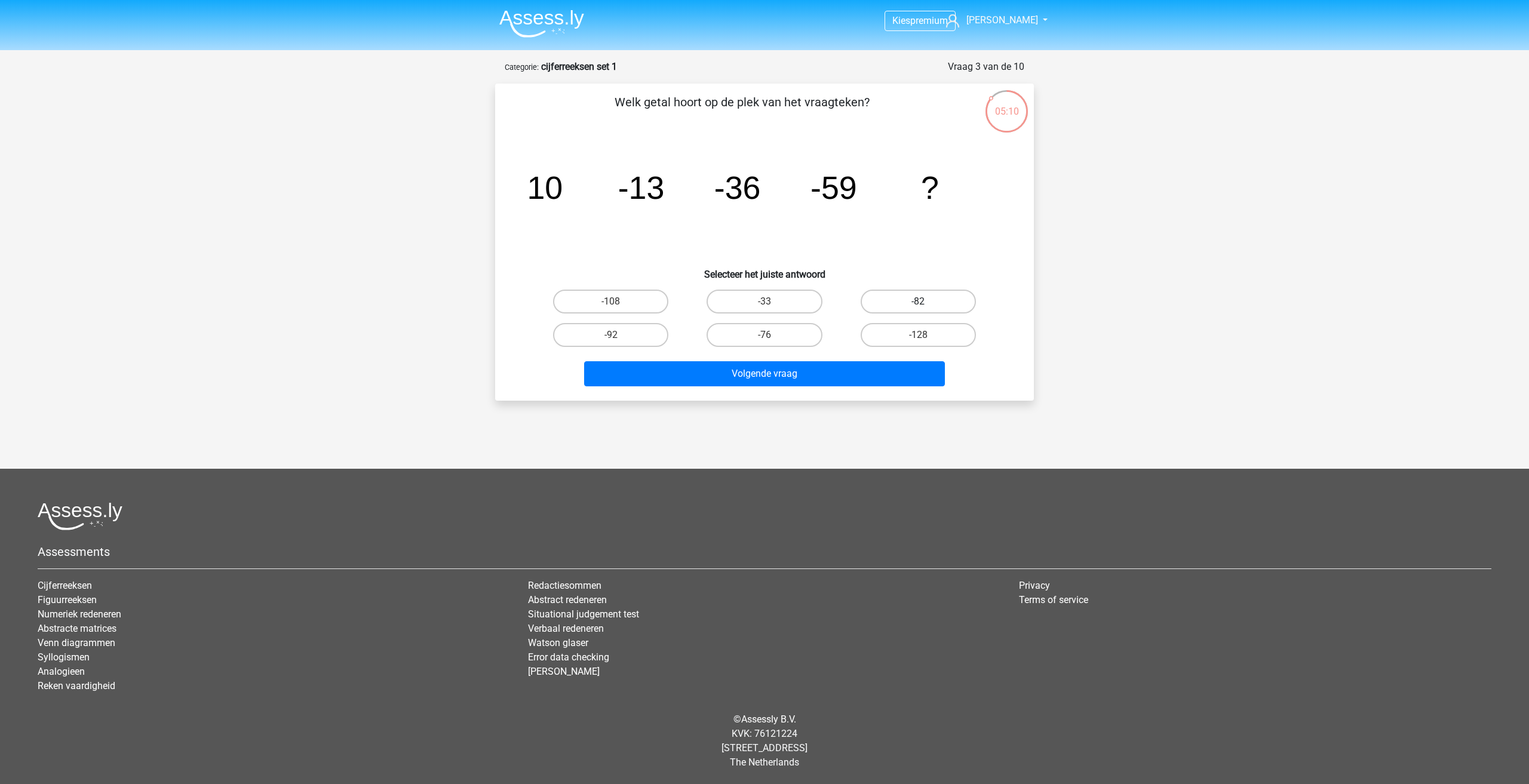
radio input "true"
click at [860, 371] on button "Volgende vraag" at bounding box center [765, 374] width 361 height 25
click at [623, 296] on label "28" at bounding box center [610, 301] width 115 height 24
click at [619, 301] on input "28" at bounding box center [615, 305] width 7 height 7
radio input "true"
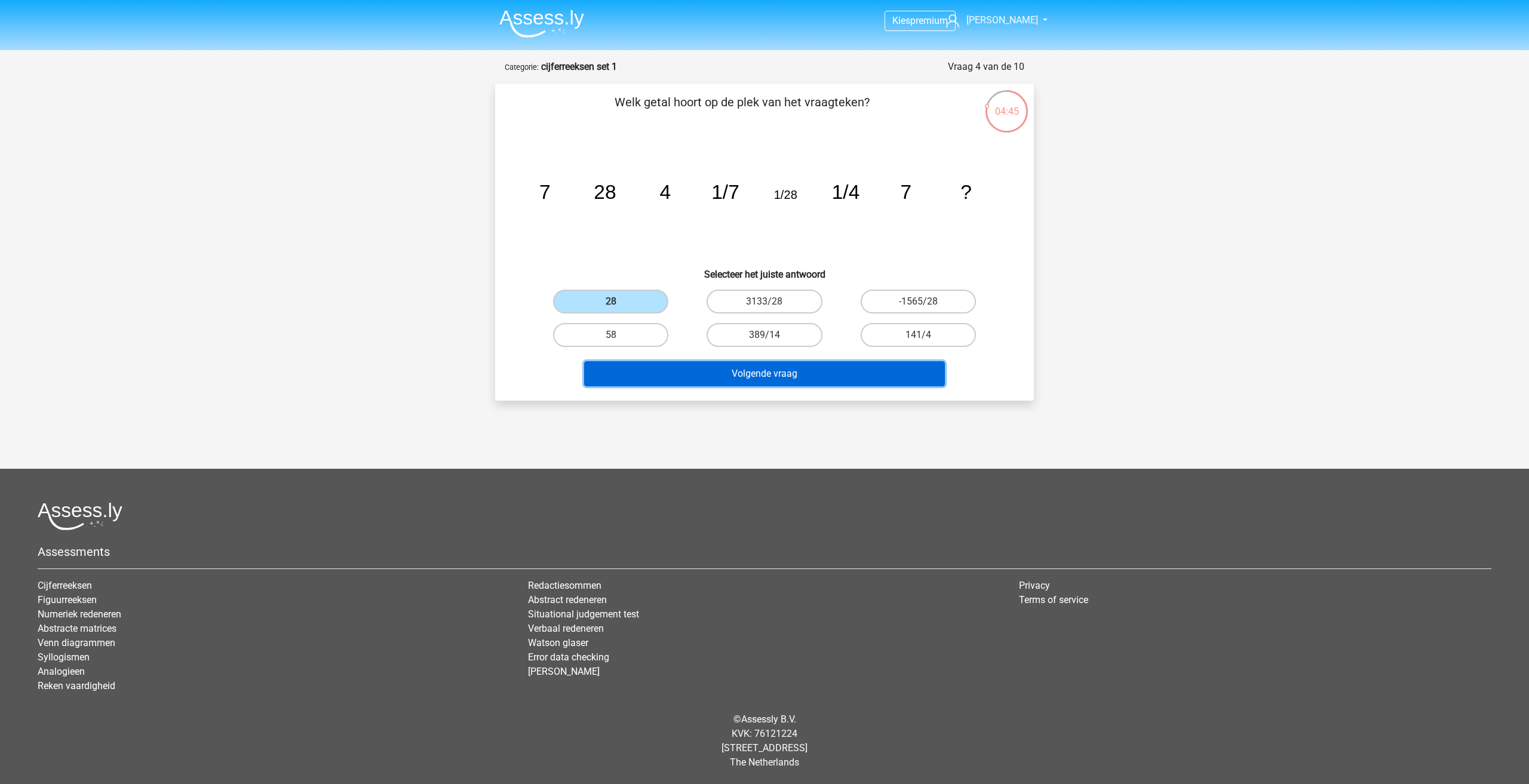
click at [704, 374] on button "Volgende vraag" at bounding box center [765, 374] width 361 height 25
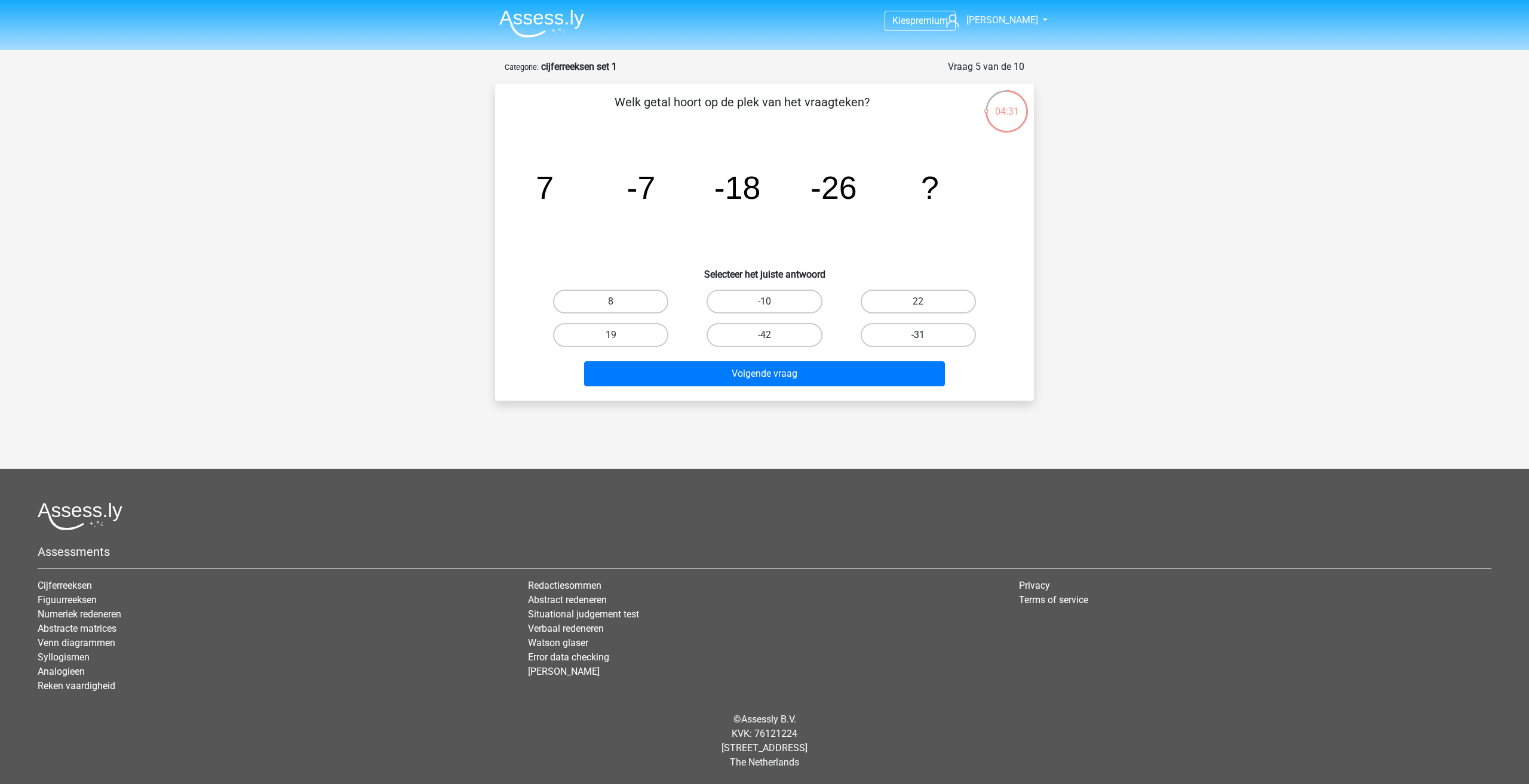
click at [881, 334] on label "-31" at bounding box center [918, 335] width 115 height 24
click at [918, 335] on input "-31" at bounding box center [922, 339] width 7 height 7
radio input "true"
click at [860, 373] on button "Volgende vraag" at bounding box center [765, 374] width 361 height 25
click at [769, 332] on label "-513/625" at bounding box center [764, 335] width 115 height 24
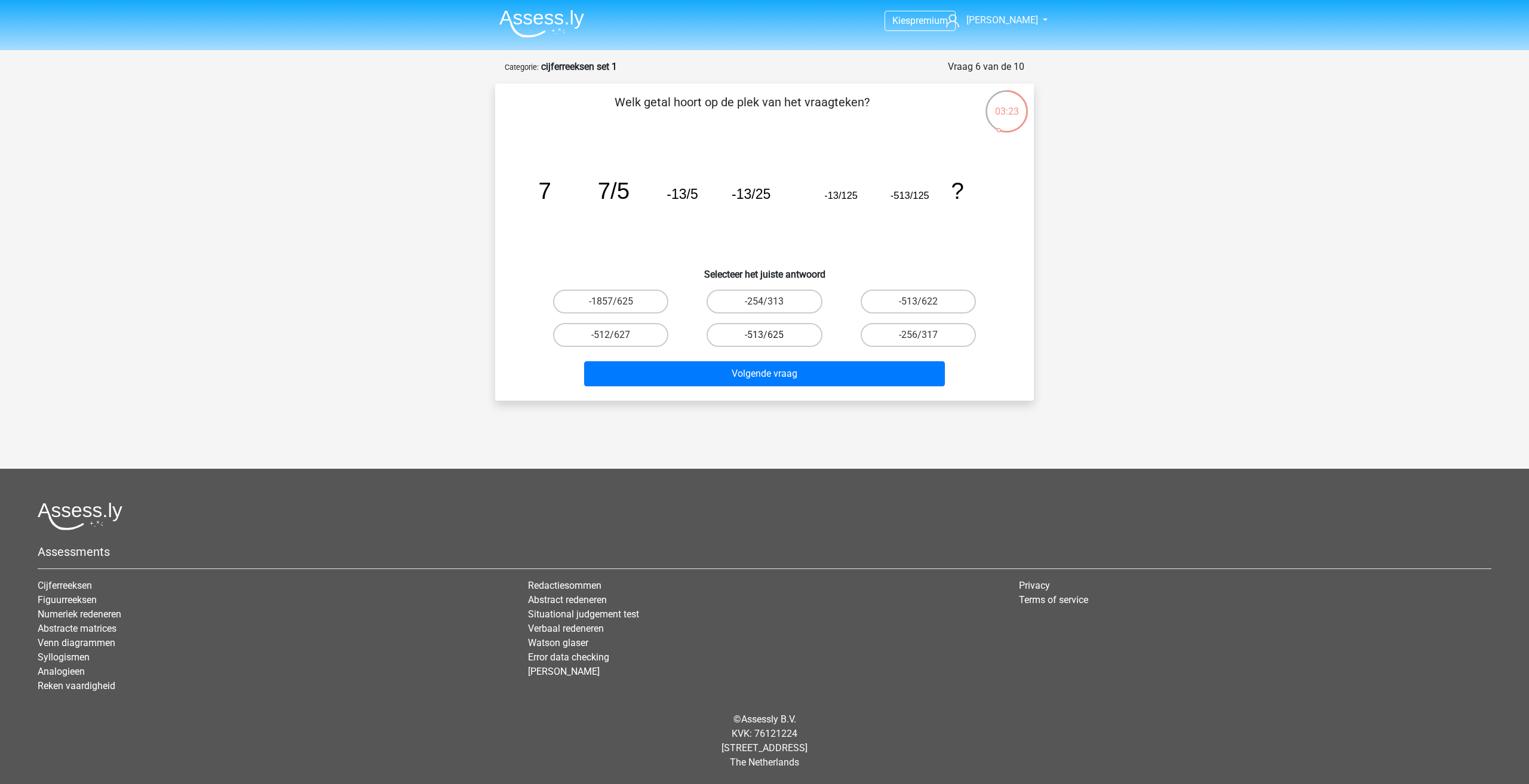
click at [769, 335] on input "-513/625" at bounding box center [768, 339] width 7 height 7
radio input "true"
click at [806, 387] on div "Volgende vraag" at bounding box center [764, 376] width 461 height 30
click at [800, 377] on button "Volgende vraag" at bounding box center [765, 374] width 361 height 25
drag, startPoint x: 533, startPoint y: 196, endPoint x: 566, endPoint y: 196, distance: 33.0
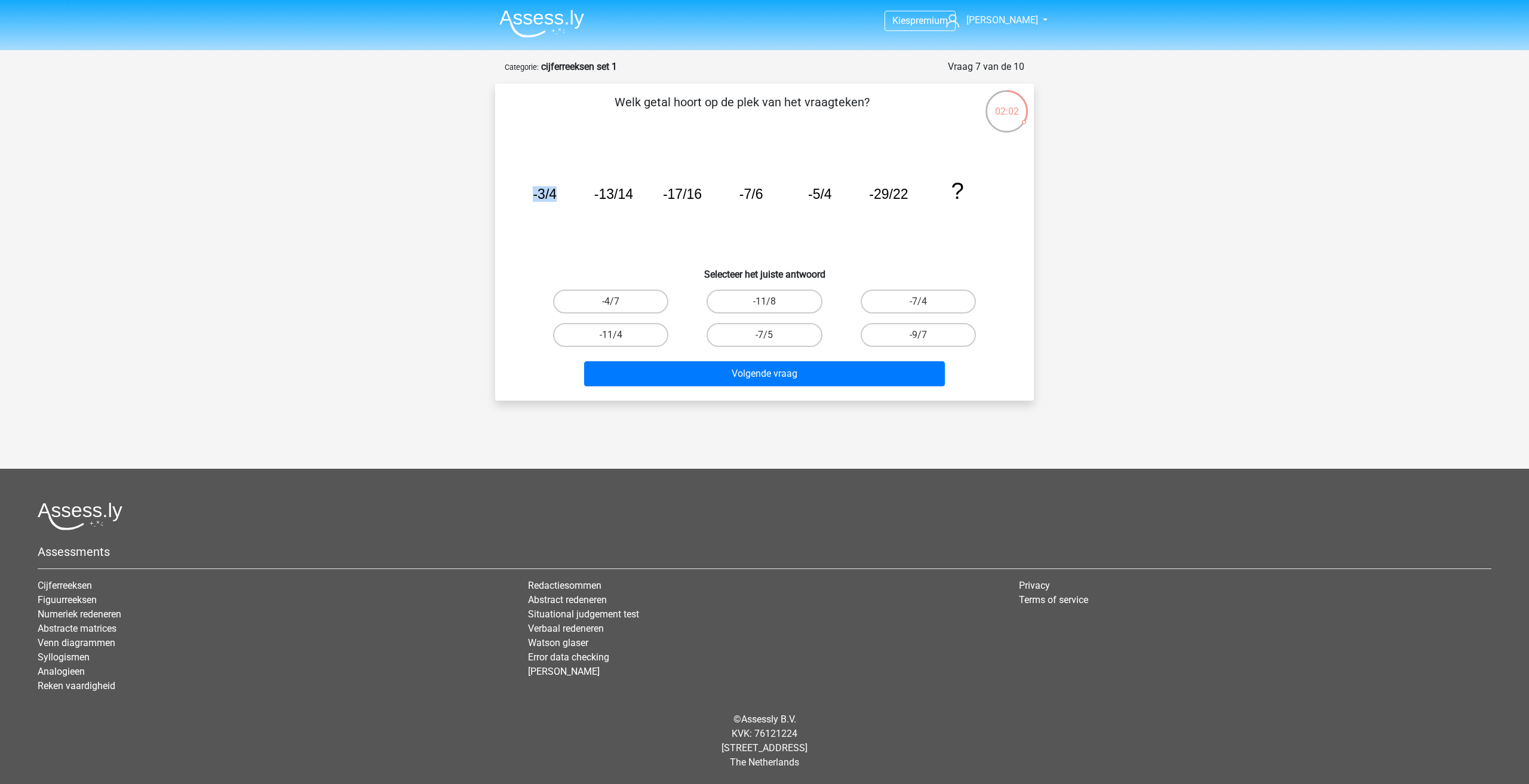
click at [566, 196] on icon "image/svg+xml -3/4 -13/14 -17/16 -7/6 -5/4 -29/22 ?" at bounding box center [764, 199] width 481 height 121
drag, startPoint x: 595, startPoint y: 194, endPoint x: 624, endPoint y: 195, distance: 29.0
click at [622, 195] on tspan "-13/14" at bounding box center [613, 194] width 39 height 16
click at [610, 197] on tspan "-13/14" at bounding box center [613, 194] width 39 height 16
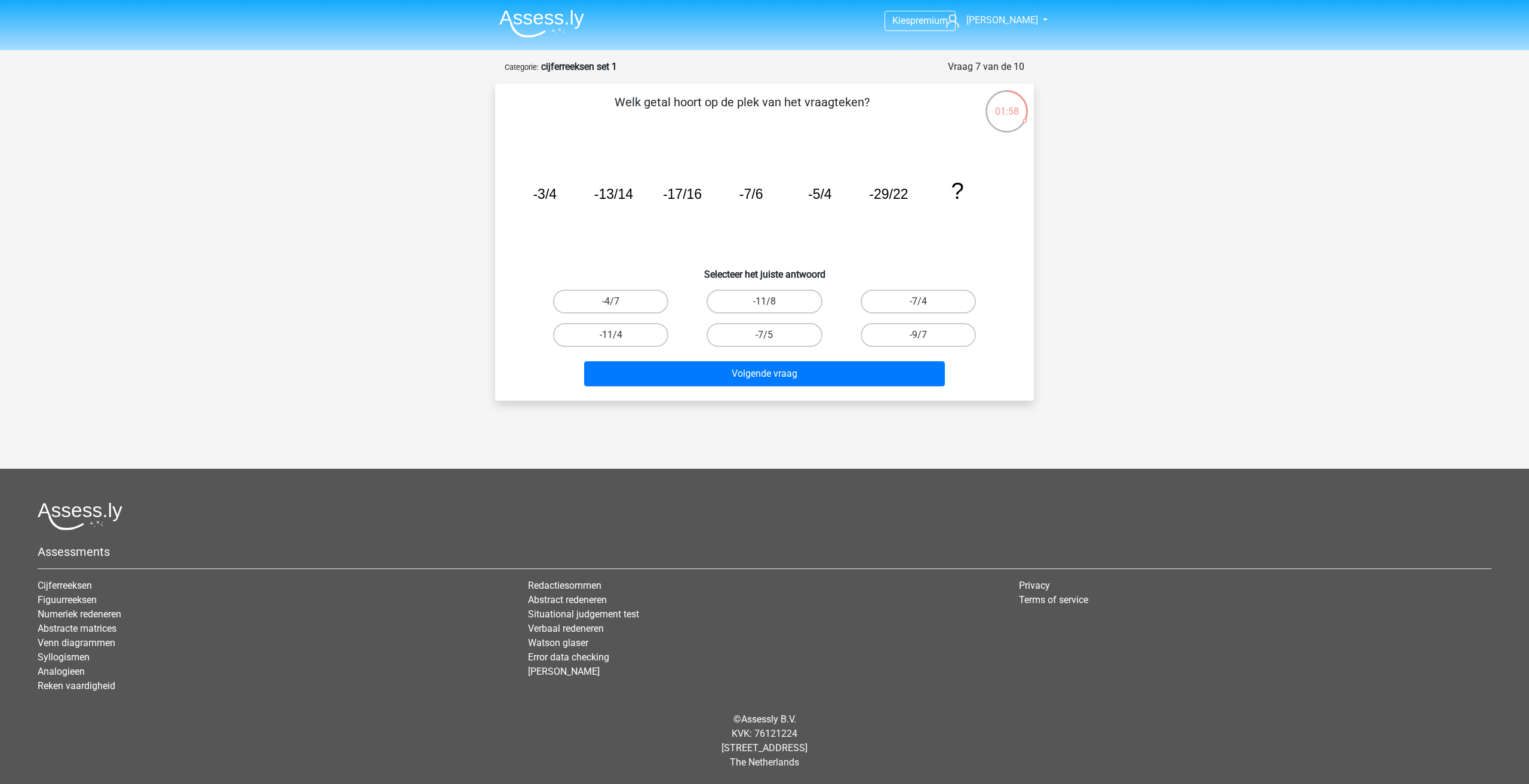
click at [676, 197] on tspan "-17/16" at bounding box center [682, 194] width 39 height 16
drag, startPoint x: 741, startPoint y: 197, endPoint x: 762, endPoint y: 195, distance: 21.1
click at [762, 195] on tspan "-7/6" at bounding box center [751, 194] width 24 height 16
click at [792, 206] on icon "image/svg+xml -3/4 -13/14 -17/16 -7/6 -5/4 -29/22 ?" at bounding box center [764, 199] width 481 height 121
drag, startPoint x: 533, startPoint y: 198, endPoint x: 578, endPoint y: 195, distance: 45.1
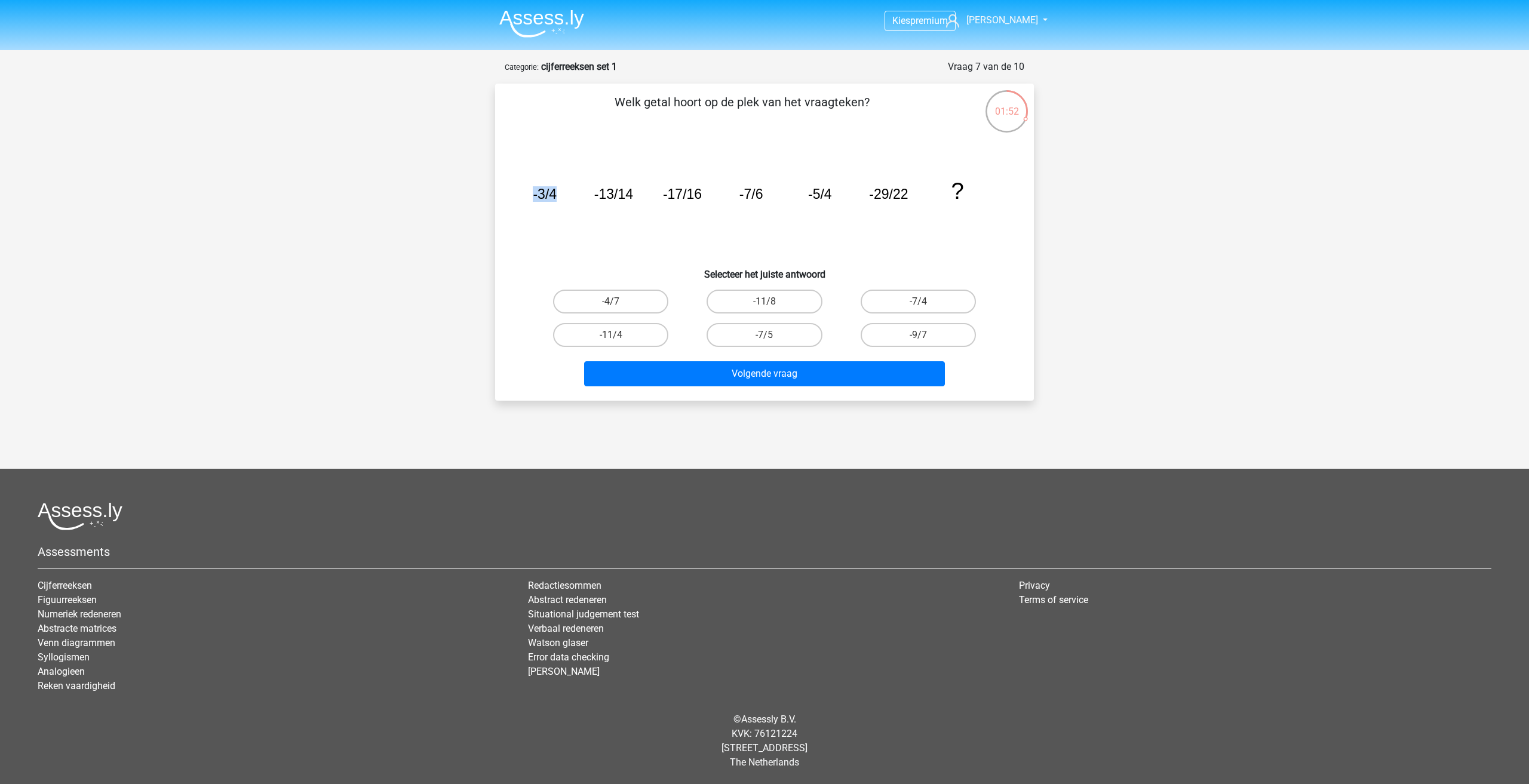
click at [578, 195] on icon "image/svg+xml -3/4 -13/14 -17/16 -7/6 -5/4 -29/22 ?" at bounding box center [764, 199] width 481 height 121
click at [669, 201] on tspan "-17/16" at bounding box center [682, 194] width 39 height 16
click at [747, 198] on tspan "-7/6" at bounding box center [751, 194] width 24 height 16
drag, startPoint x: 743, startPoint y: 200, endPoint x: 791, endPoint y: 201, distance: 48.0
click at [768, 201] on icon "image/svg+xml -3/4 -13/14 -17/16 -7/6 -5/4 -29/22 ?" at bounding box center [764, 199] width 481 height 121
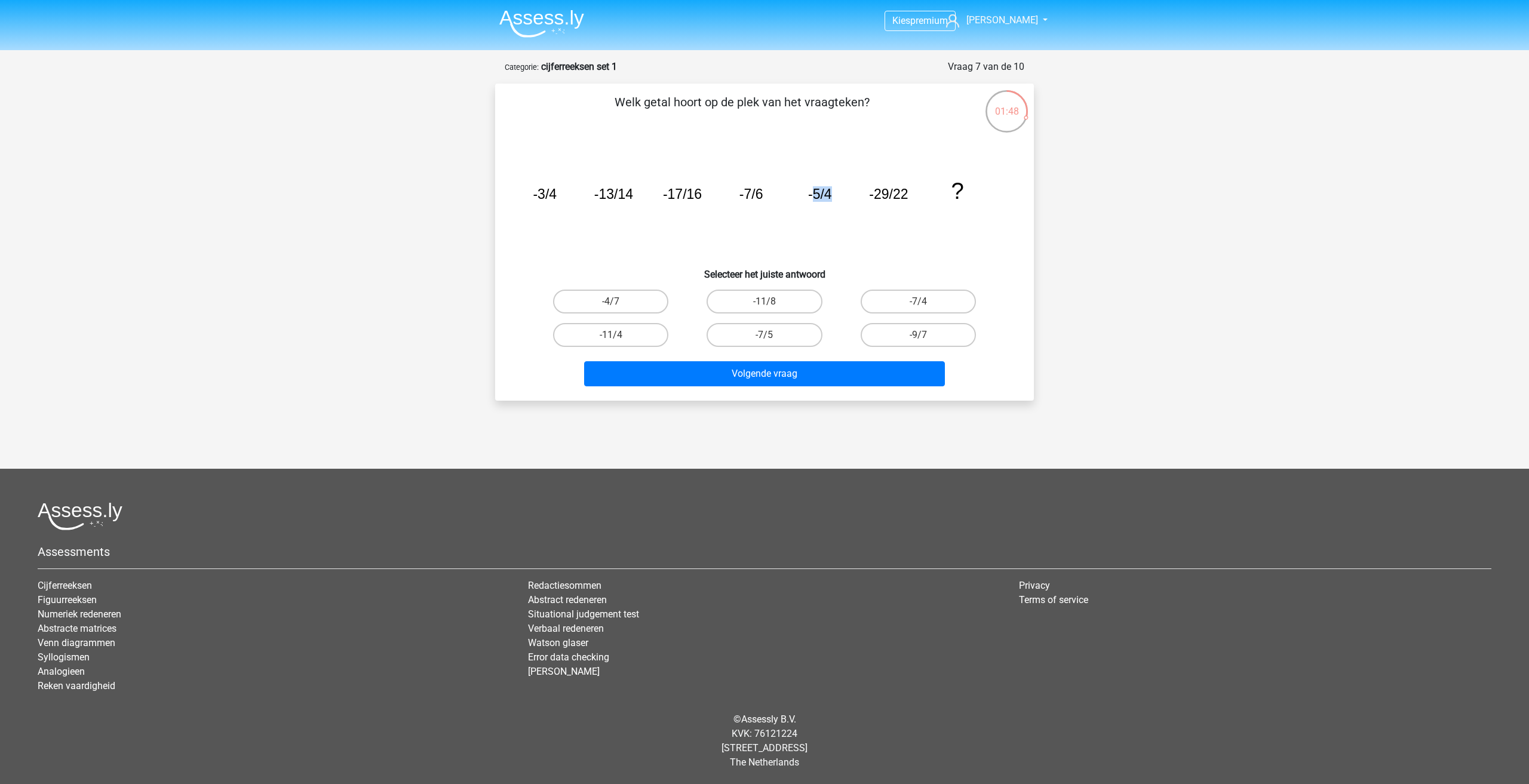
drag, startPoint x: 813, startPoint y: 191, endPoint x: 845, endPoint y: 192, distance: 32.0
click at [844, 192] on icon "image/svg+xml -3/4 -13/14 -17/16 -7/6 -5/4 -29/22 ?" at bounding box center [764, 199] width 481 height 121
click at [850, 195] on icon "image/svg+xml -3/4 -13/14 -17/16 -7/6 -5/4 -29/22 ?" at bounding box center [764, 199] width 481 height 121
drag, startPoint x: 809, startPoint y: 196, endPoint x: 839, endPoint y: 197, distance: 30.0
click at [839, 197] on icon "image/svg+xml -3/4 -13/14 -17/16 -7/6 -5/4 -29/22 ?" at bounding box center [764, 199] width 481 height 121
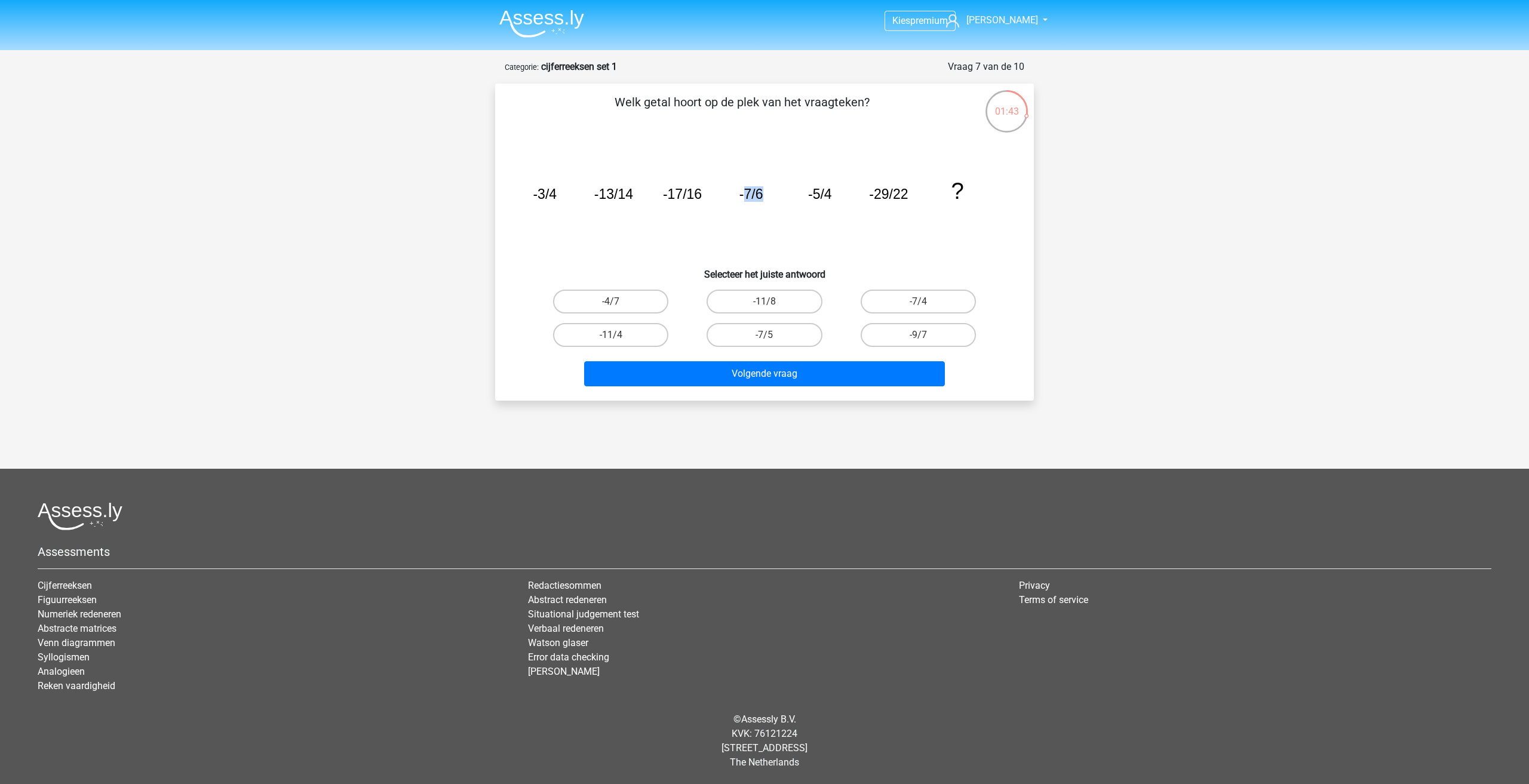
drag, startPoint x: 745, startPoint y: 195, endPoint x: 772, endPoint y: 193, distance: 27.1
click at [772, 193] on icon "image/svg+xml -3/4 -13/14 -17/16 -7/6 -5/4 -29/22 ?" at bounding box center [764, 199] width 481 height 121
drag, startPoint x: 807, startPoint y: 192, endPoint x: 832, endPoint y: 192, distance: 25.0
click at [831, 192] on icon "image/svg+xml -3/4 -13/14 -17/16 -7/6 -5/4 -29/22 ?" at bounding box center [764, 199] width 481 height 121
click at [781, 330] on label "-7/5" at bounding box center [764, 335] width 115 height 24
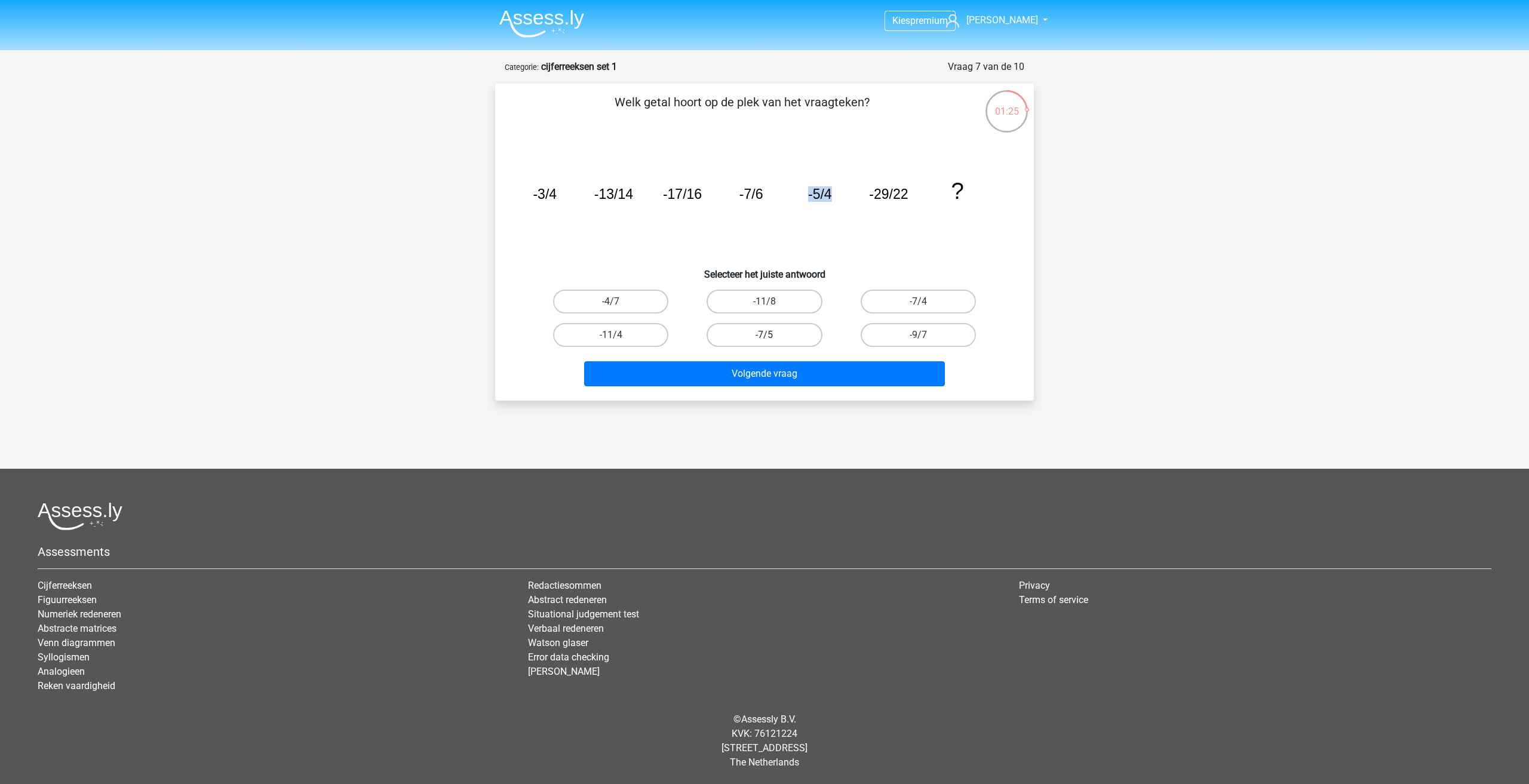
click at [772, 335] on input "-7/5" at bounding box center [768, 339] width 7 height 7
radio input "true"
click at [902, 335] on label "-9/7" at bounding box center [918, 335] width 115 height 24
click at [918, 335] on input "-9/7" at bounding box center [922, 339] width 7 height 7
radio input "true"
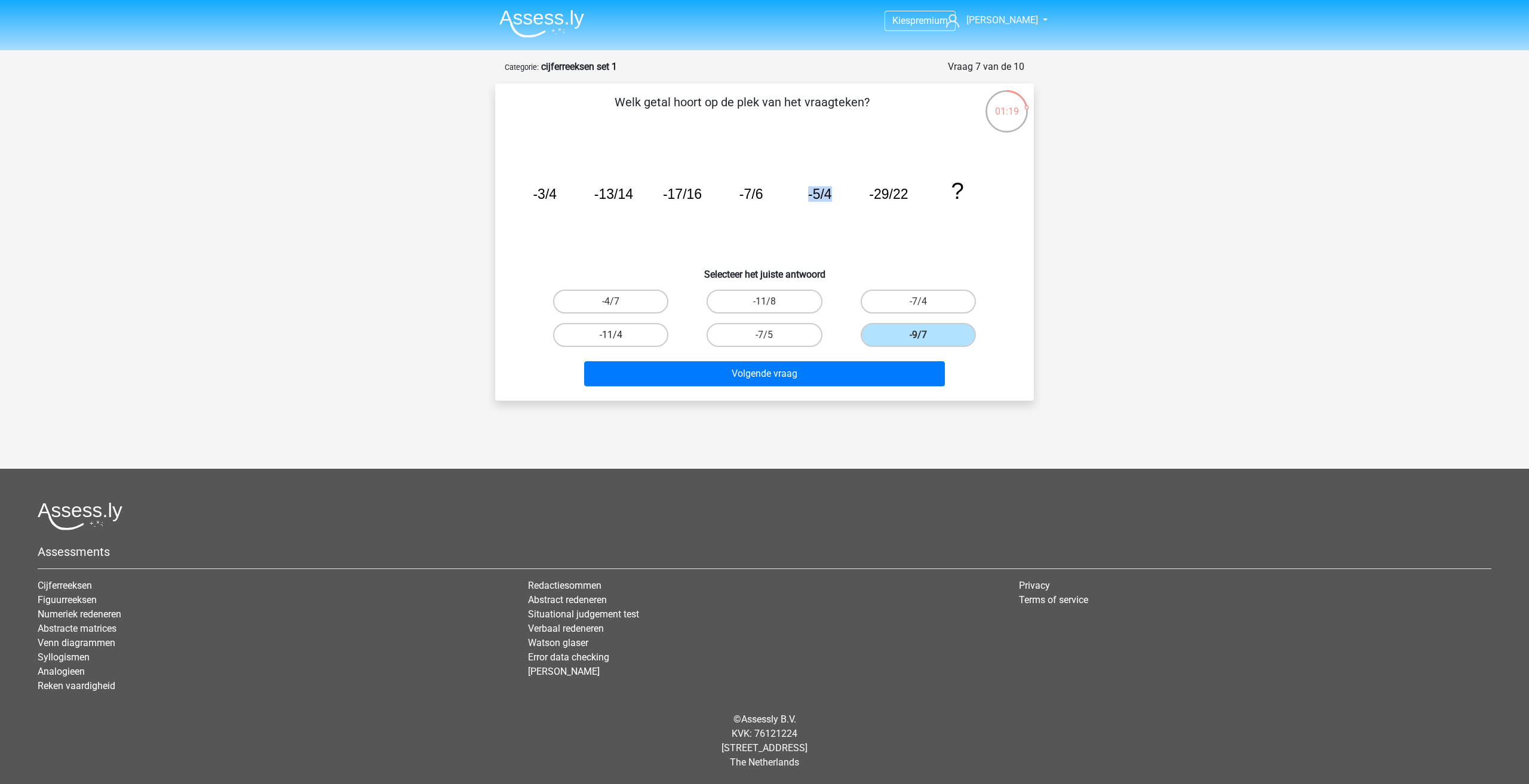
click at [643, 324] on label "-11/4" at bounding box center [610, 335] width 115 height 24
click at [619, 335] on input "-11/4" at bounding box center [615, 339] width 7 height 7
radio input "true"
click at [925, 305] on input "-7/4" at bounding box center [922, 305] width 7 height 7
radio input "true"
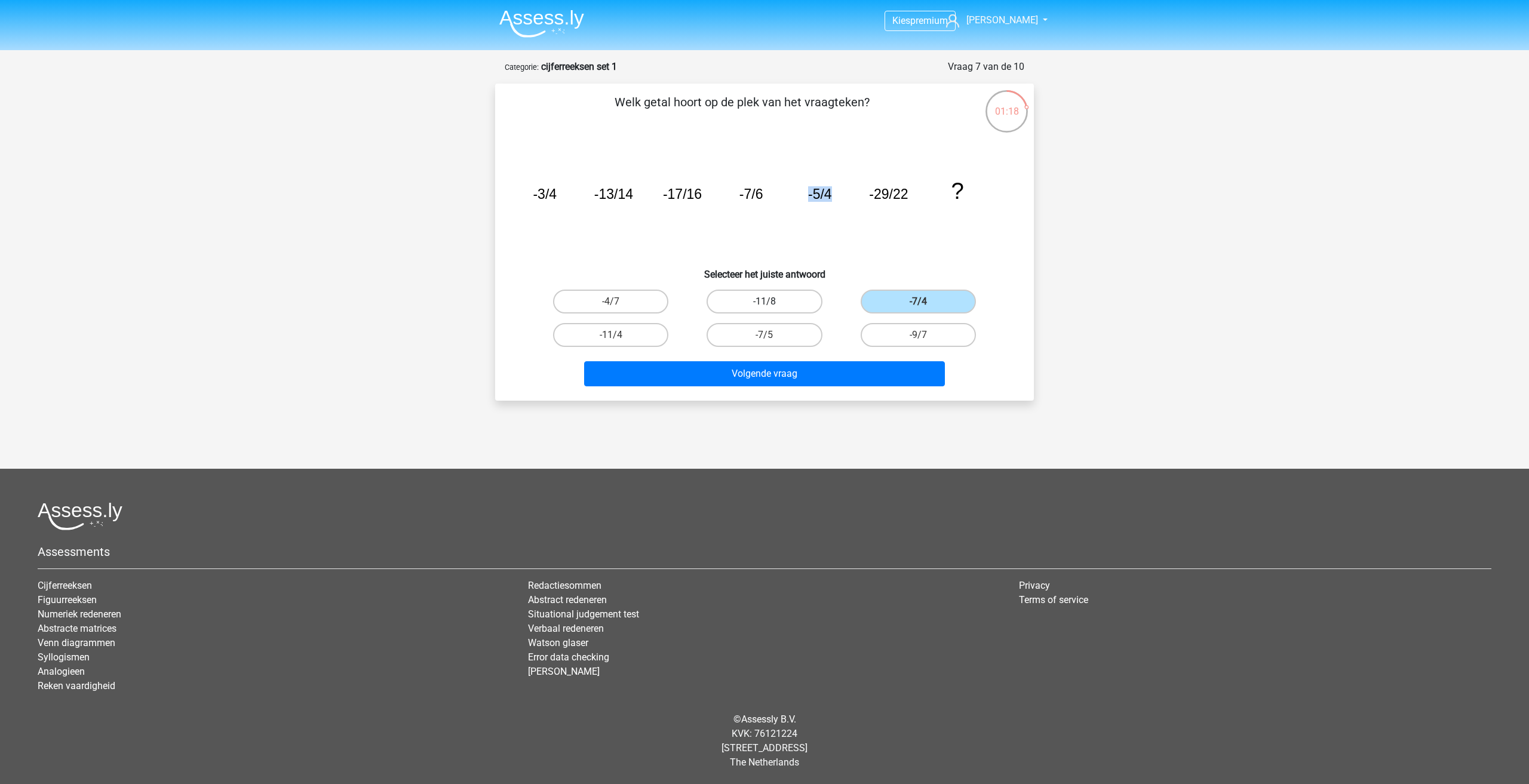
click at [804, 305] on label "-11/8" at bounding box center [764, 301] width 115 height 24
click at [772, 305] on input "-11/8" at bounding box center [768, 305] width 7 height 7
radio input "true"
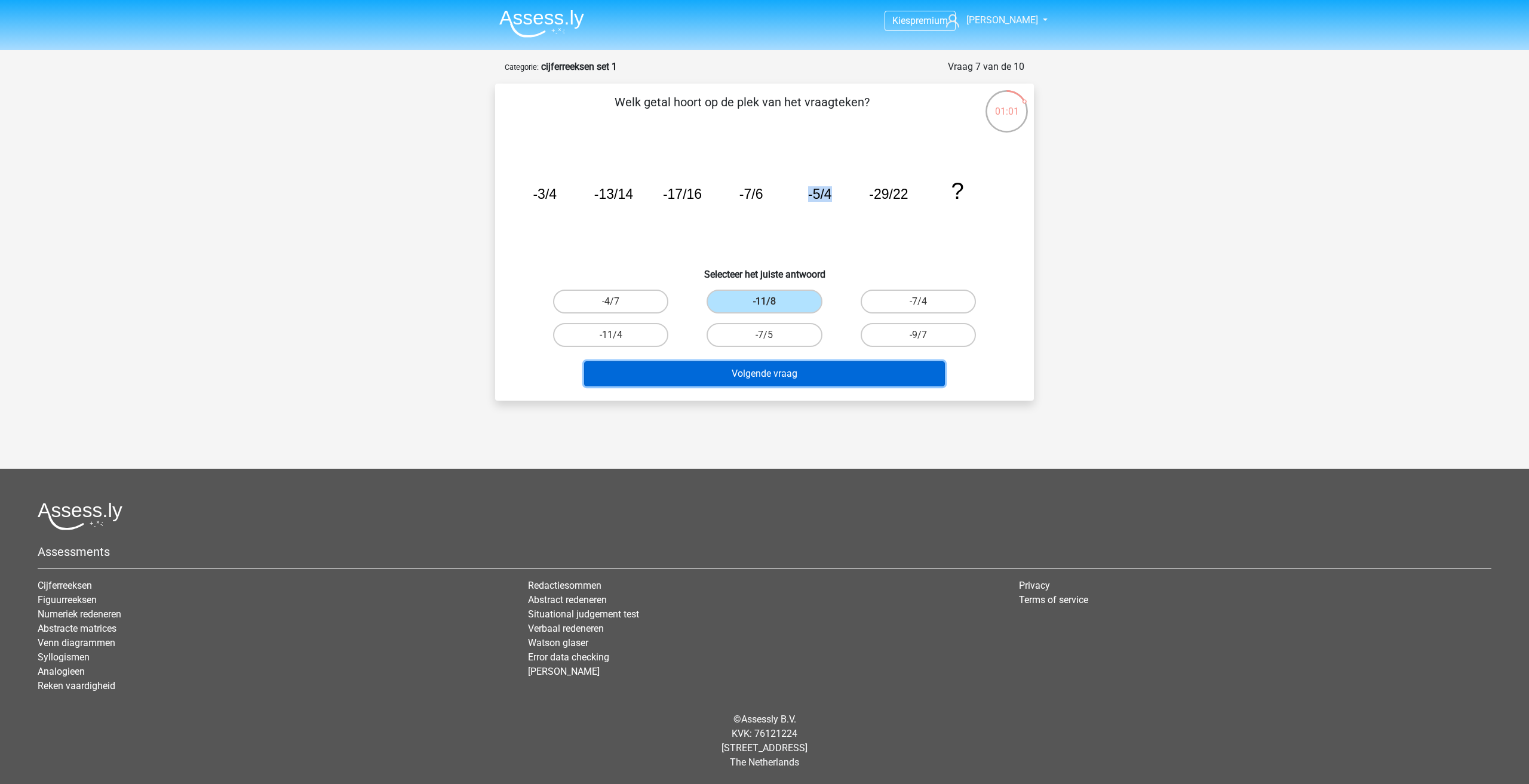
click at [853, 369] on button "Volgende vraag" at bounding box center [765, 374] width 361 height 25
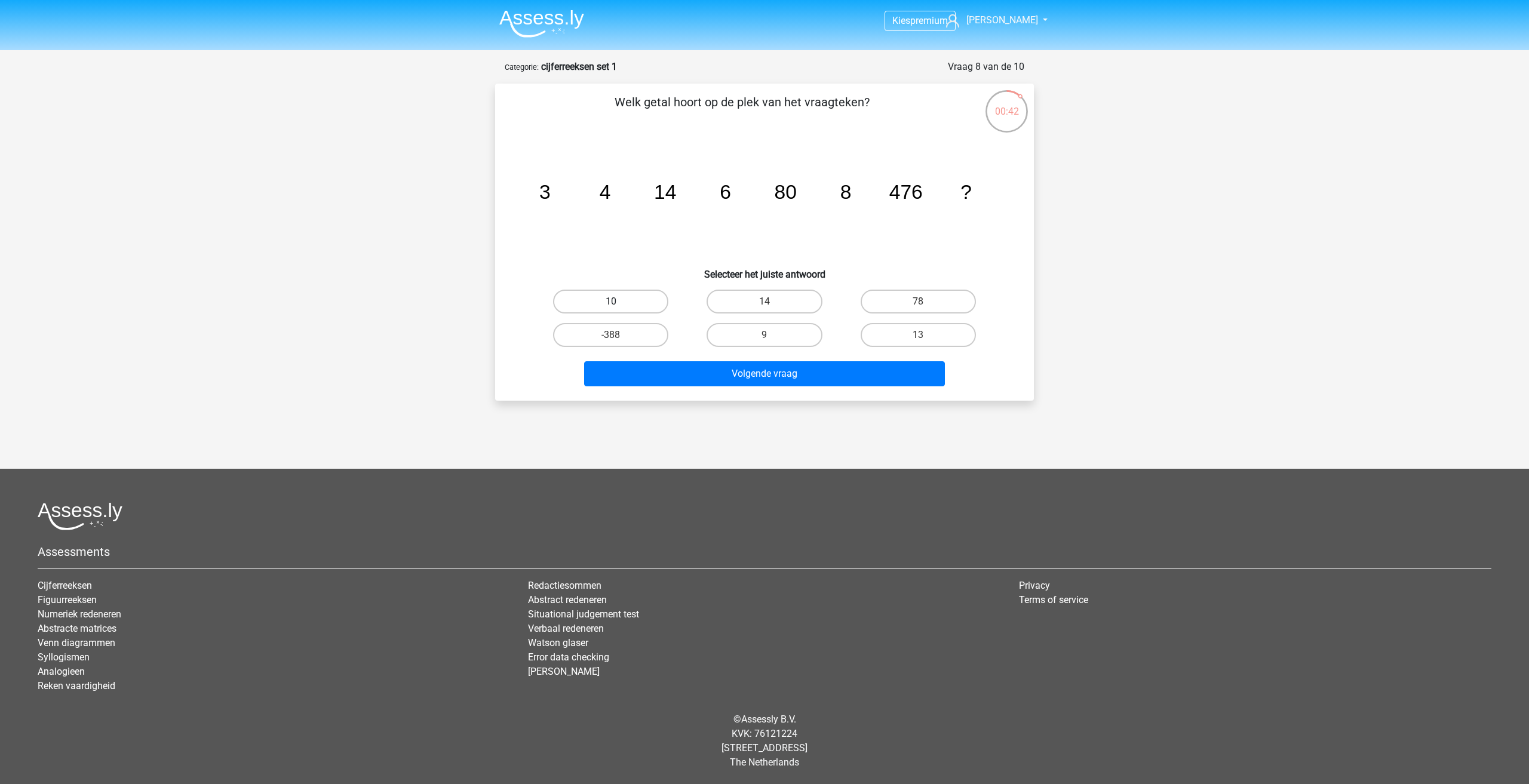
click at [612, 299] on label "10" at bounding box center [610, 301] width 115 height 24
click at [612, 301] on input "10" at bounding box center [615, 305] width 7 height 7
radio input "true"
click at [818, 374] on button "Volgende vraag" at bounding box center [765, 374] width 361 height 25
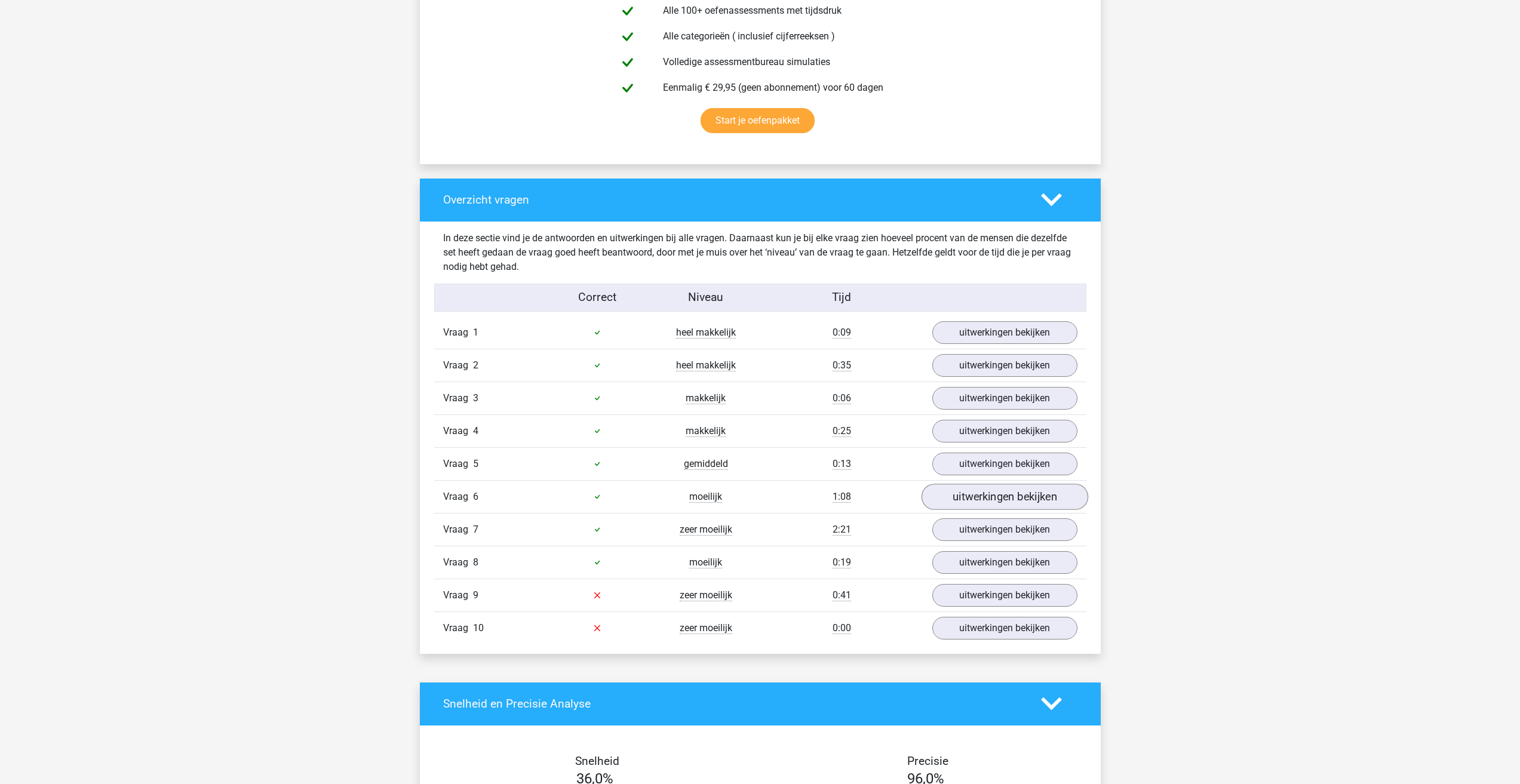
scroll to position [1015, 0]
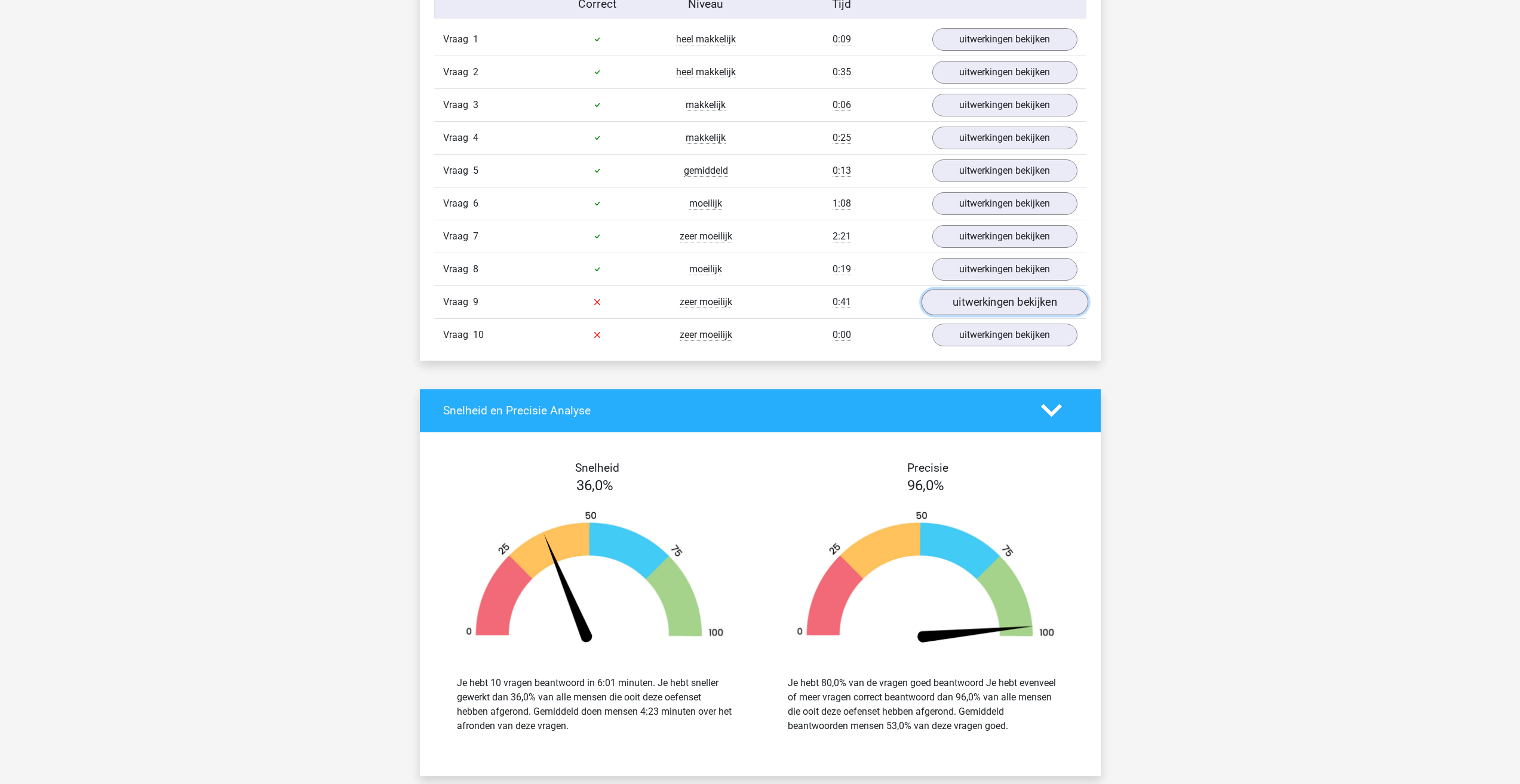
click at [992, 304] on link "uitwerkingen bekijken" at bounding box center [1004, 301] width 166 height 26
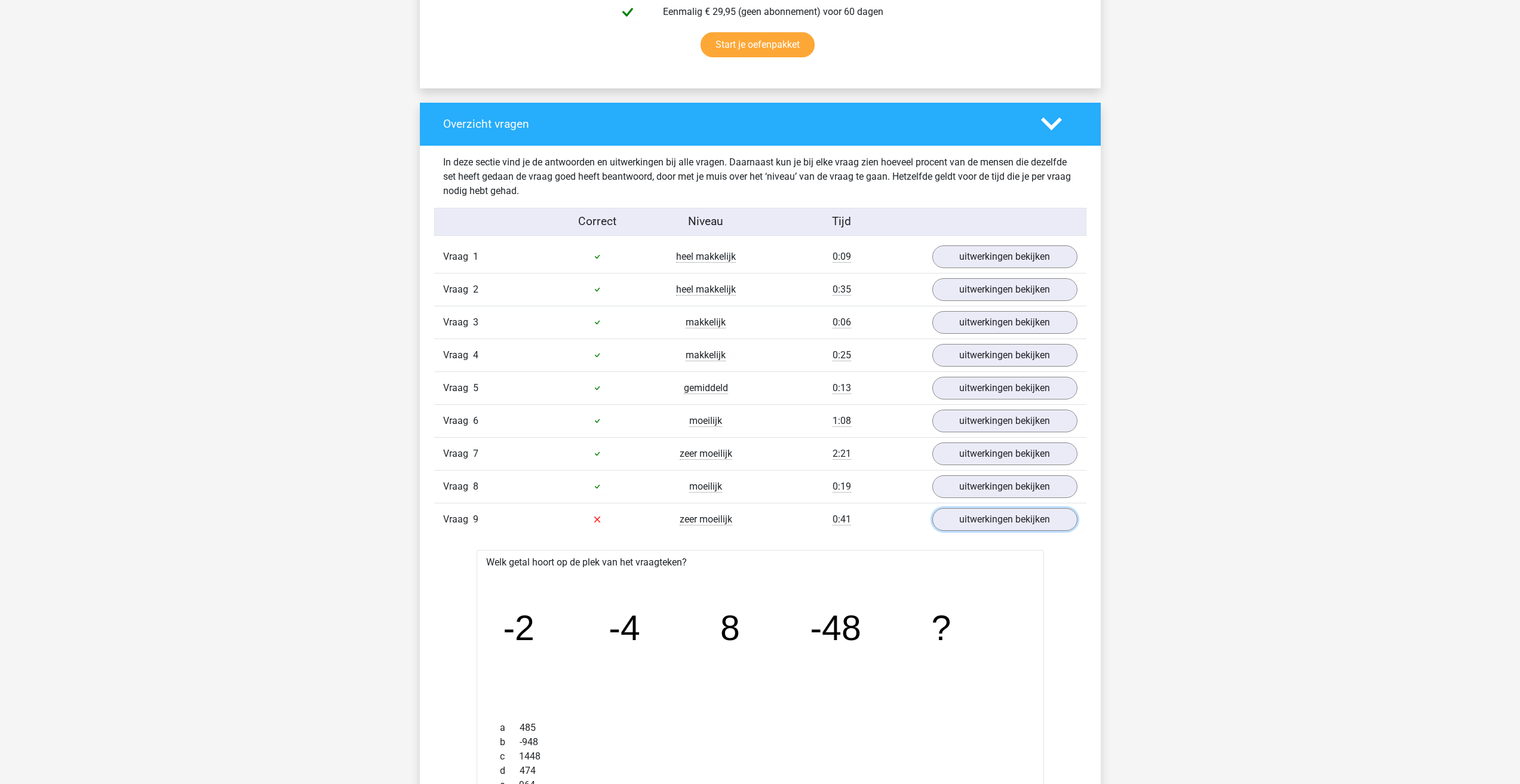
scroll to position [776, 0]
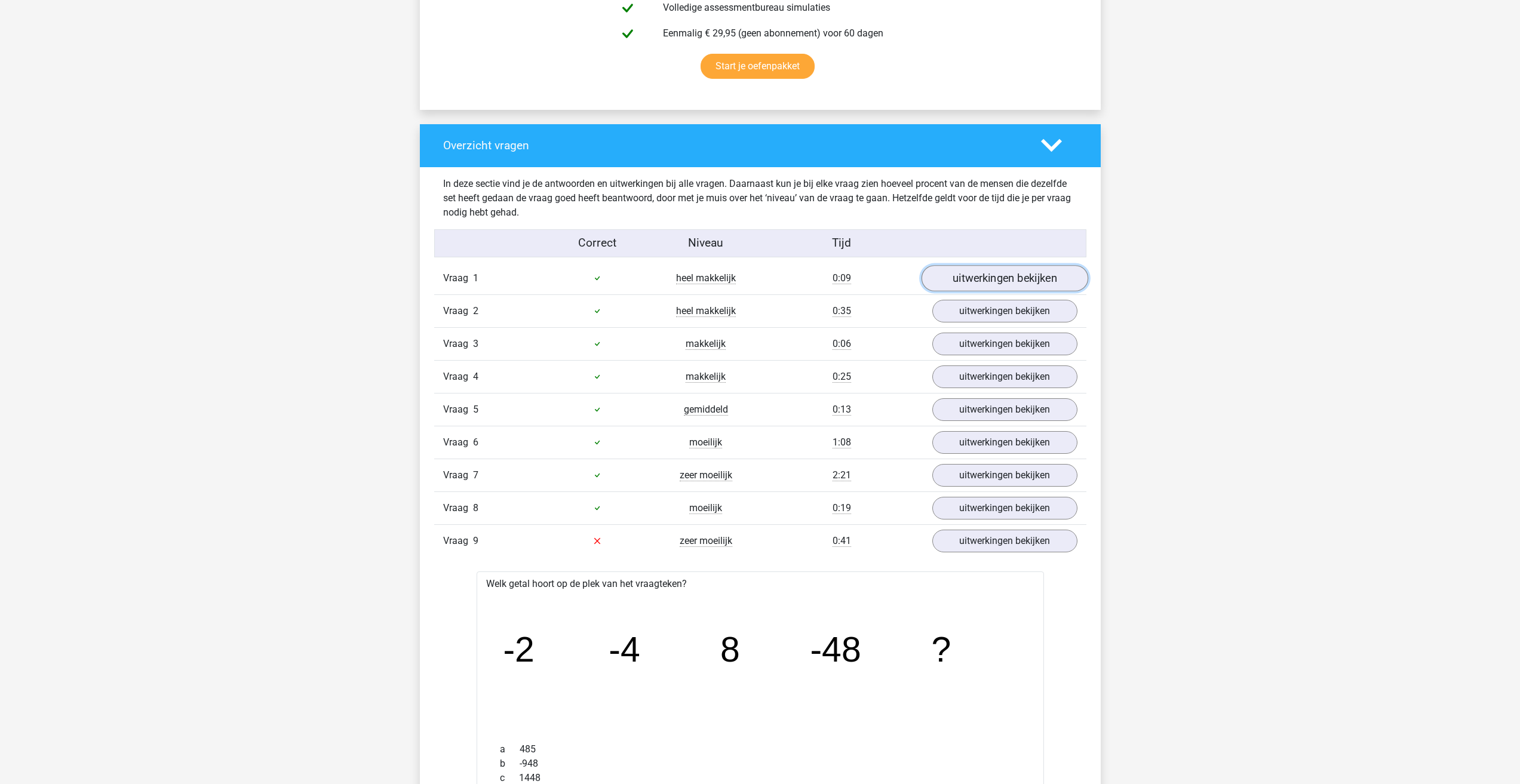
click at [972, 279] on link "uitwerkingen bekijken" at bounding box center [1004, 277] width 166 height 26
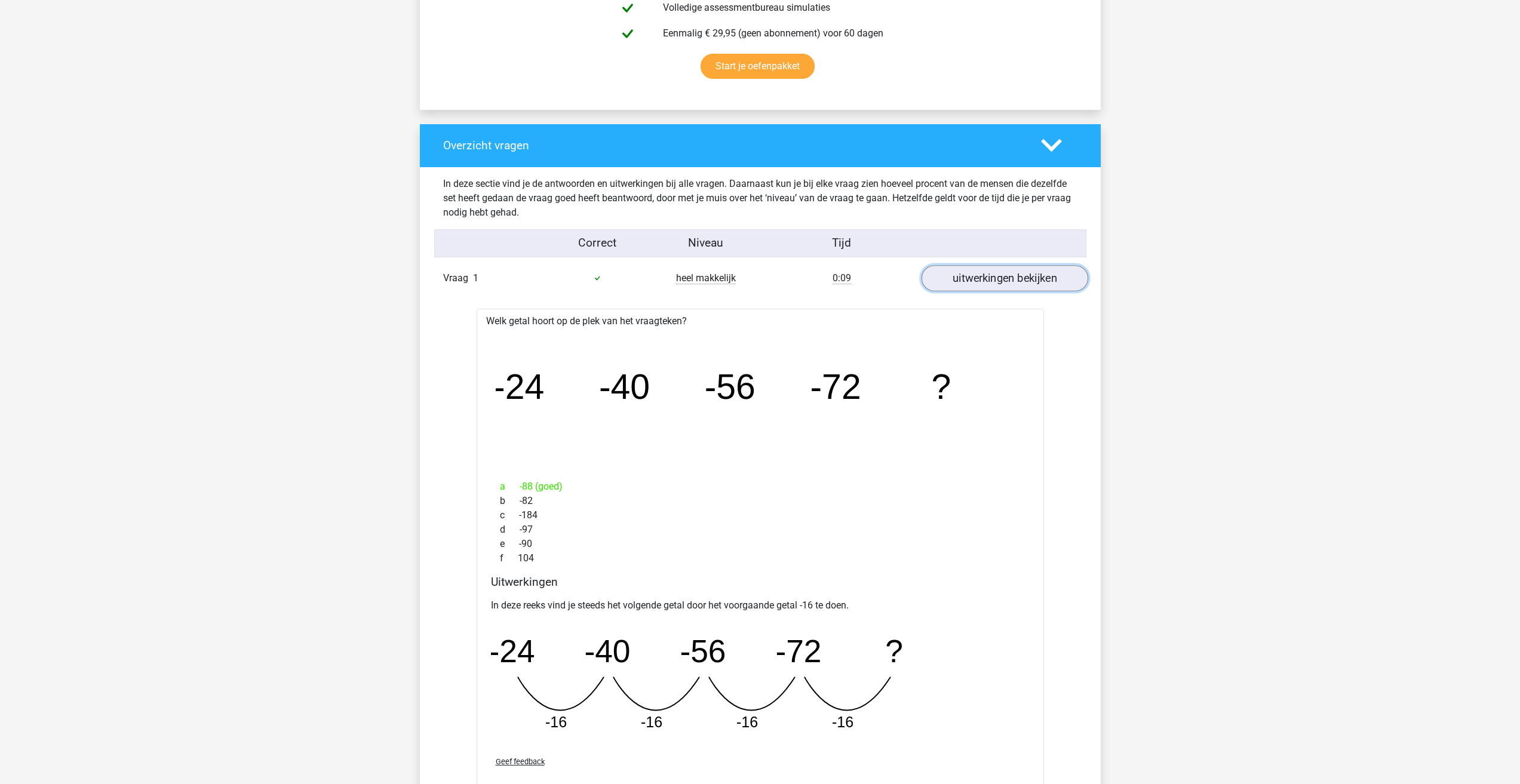
click at [972, 279] on link "uitwerkingen bekijken" at bounding box center [1004, 277] width 166 height 26
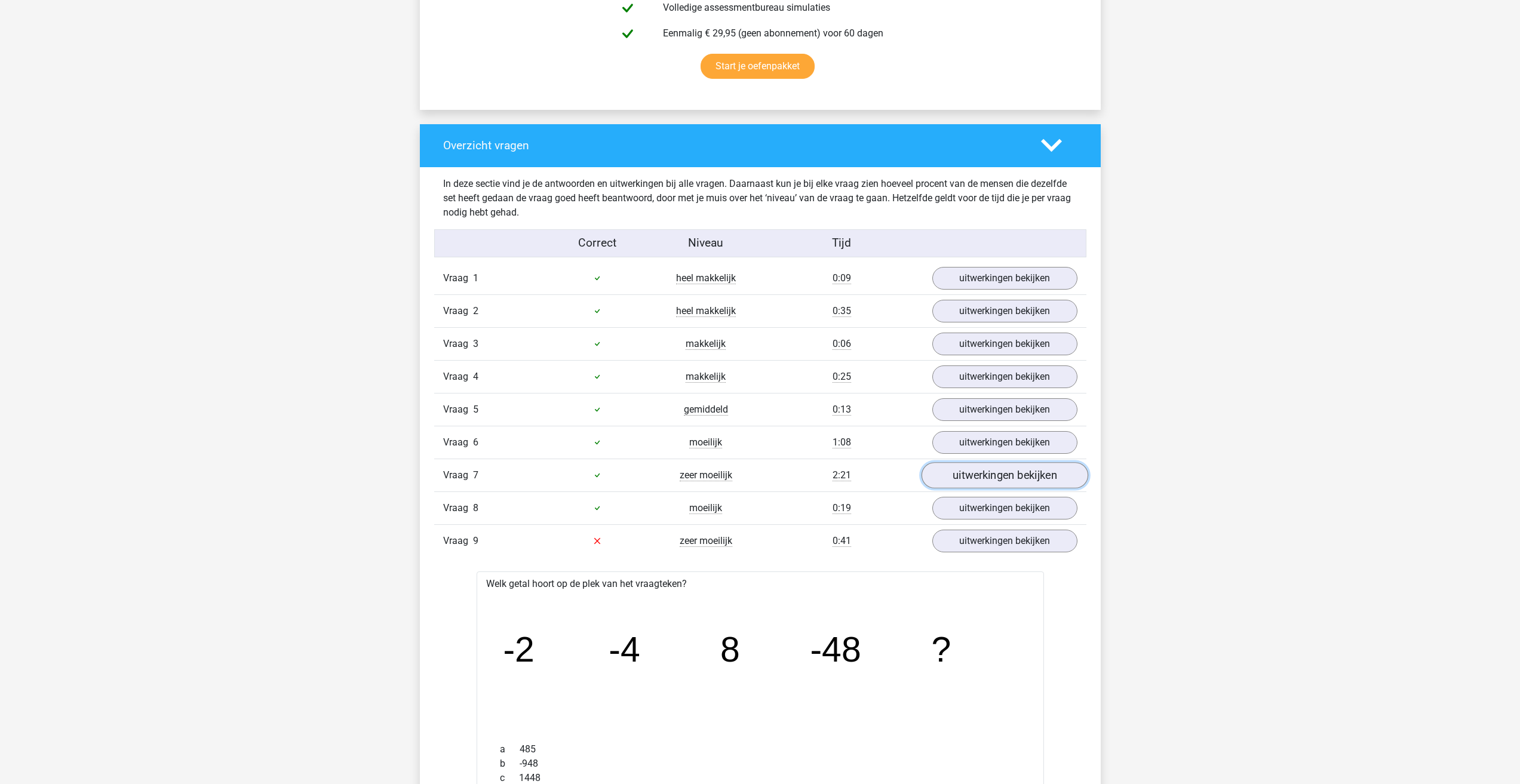
click at [961, 471] on link "uitwerkingen bekijken" at bounding box center [1004, 474] width 166 height 26
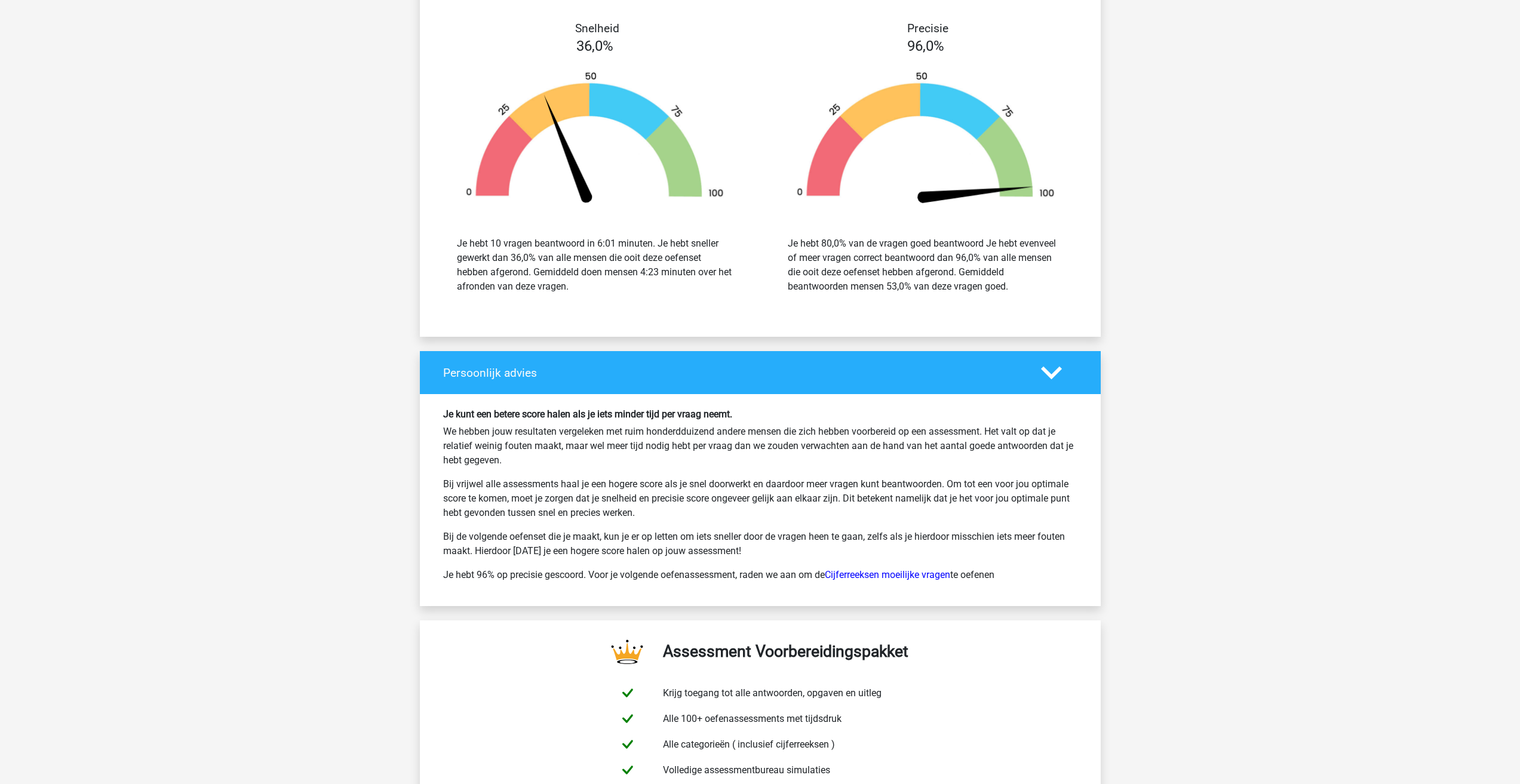
scroll to position [2569, 0]
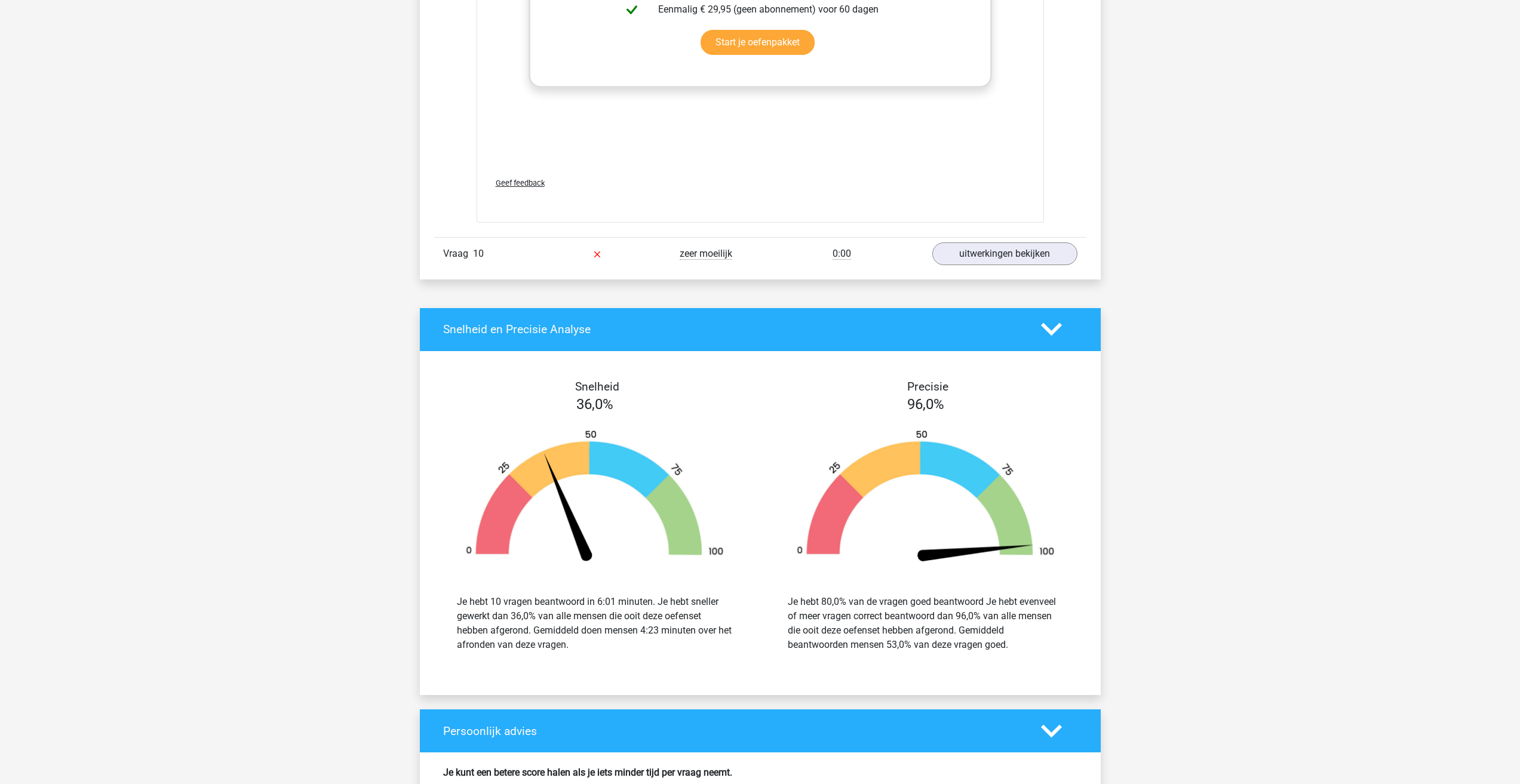
click at [992, 548] on img at bounding box center [925, 497] width 295 height 137
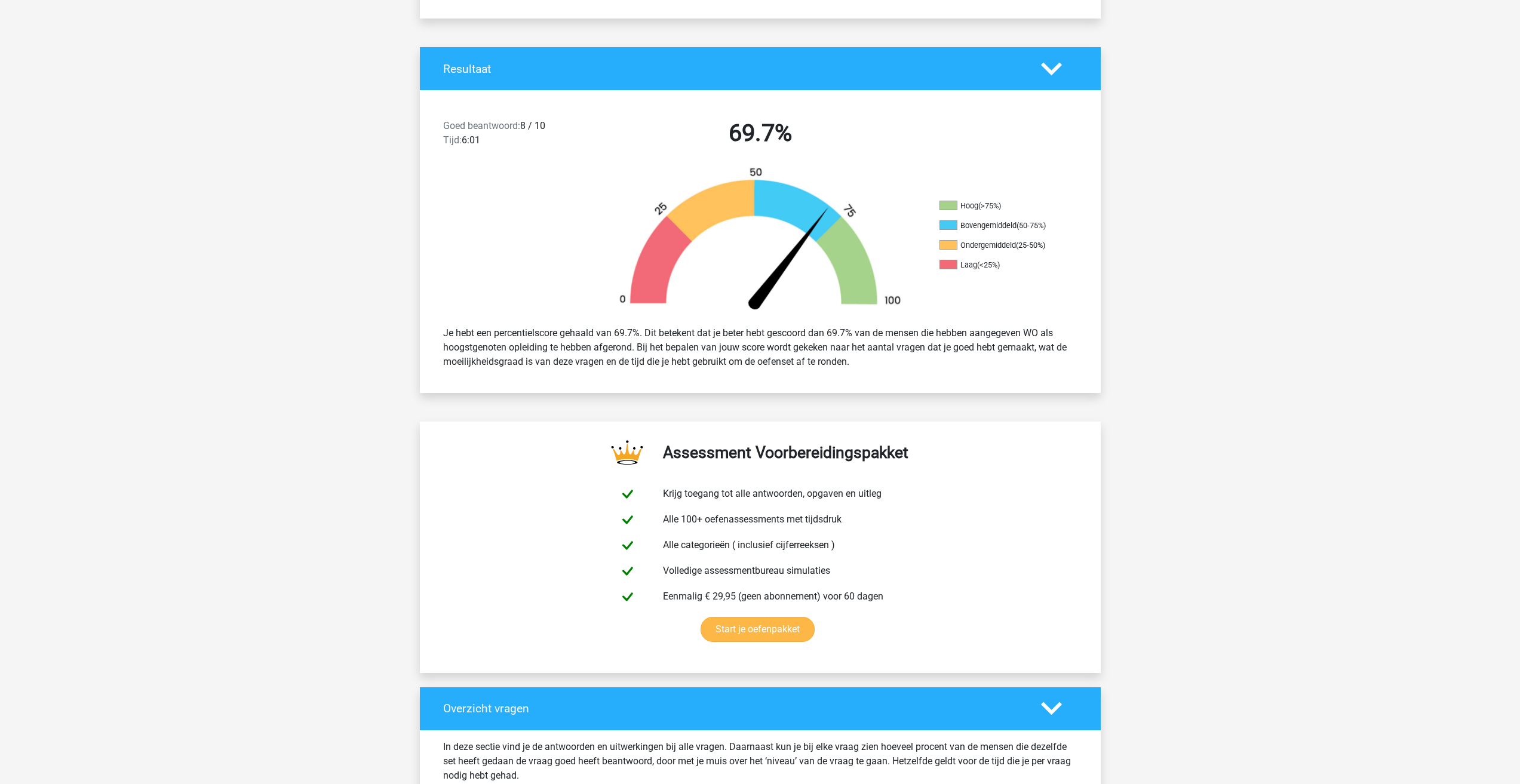
scroll to position [0, 0]
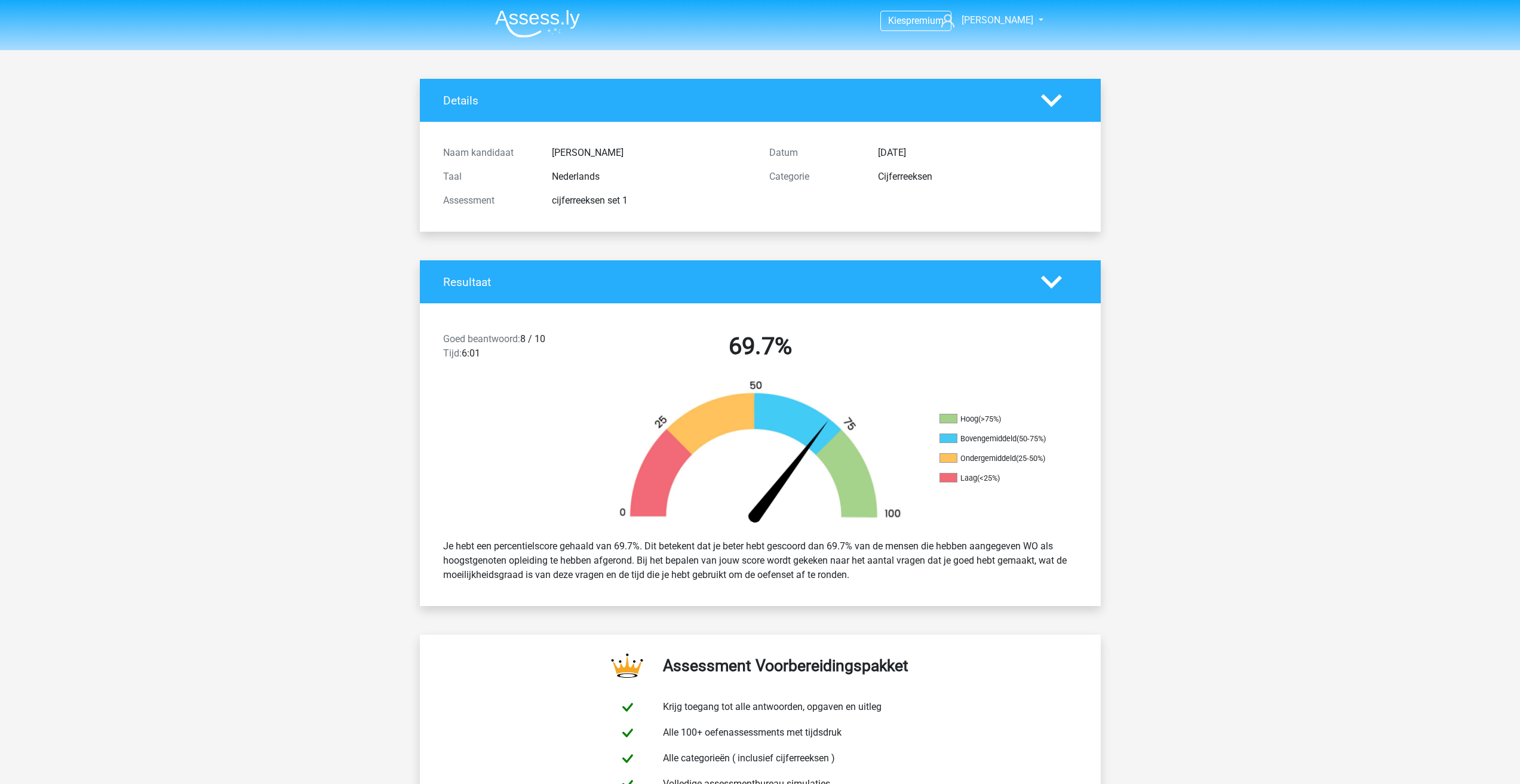
click at [519, 28] on img at bounding box center [537, 24] width 85 height 28
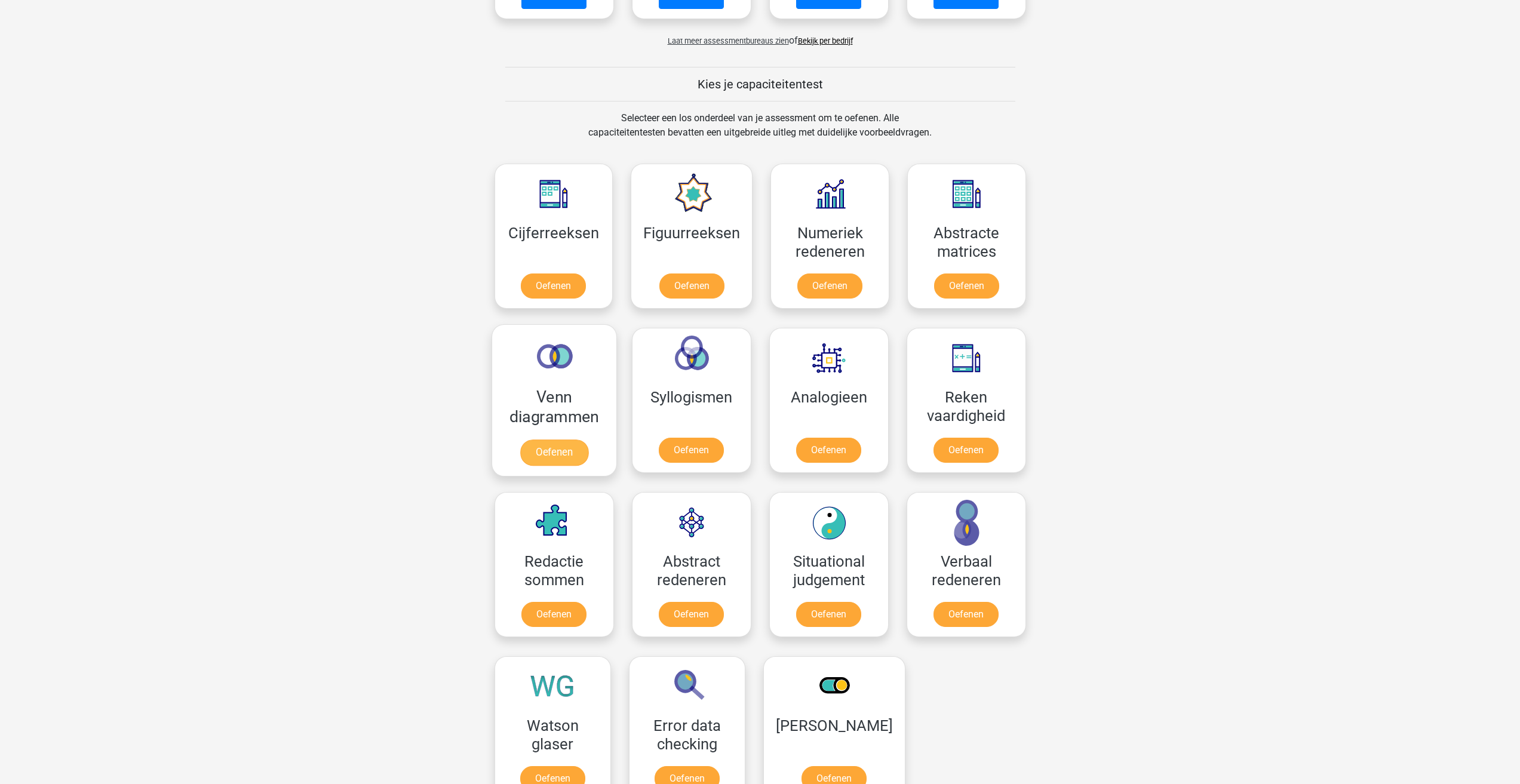
scroll to position [418, 0]
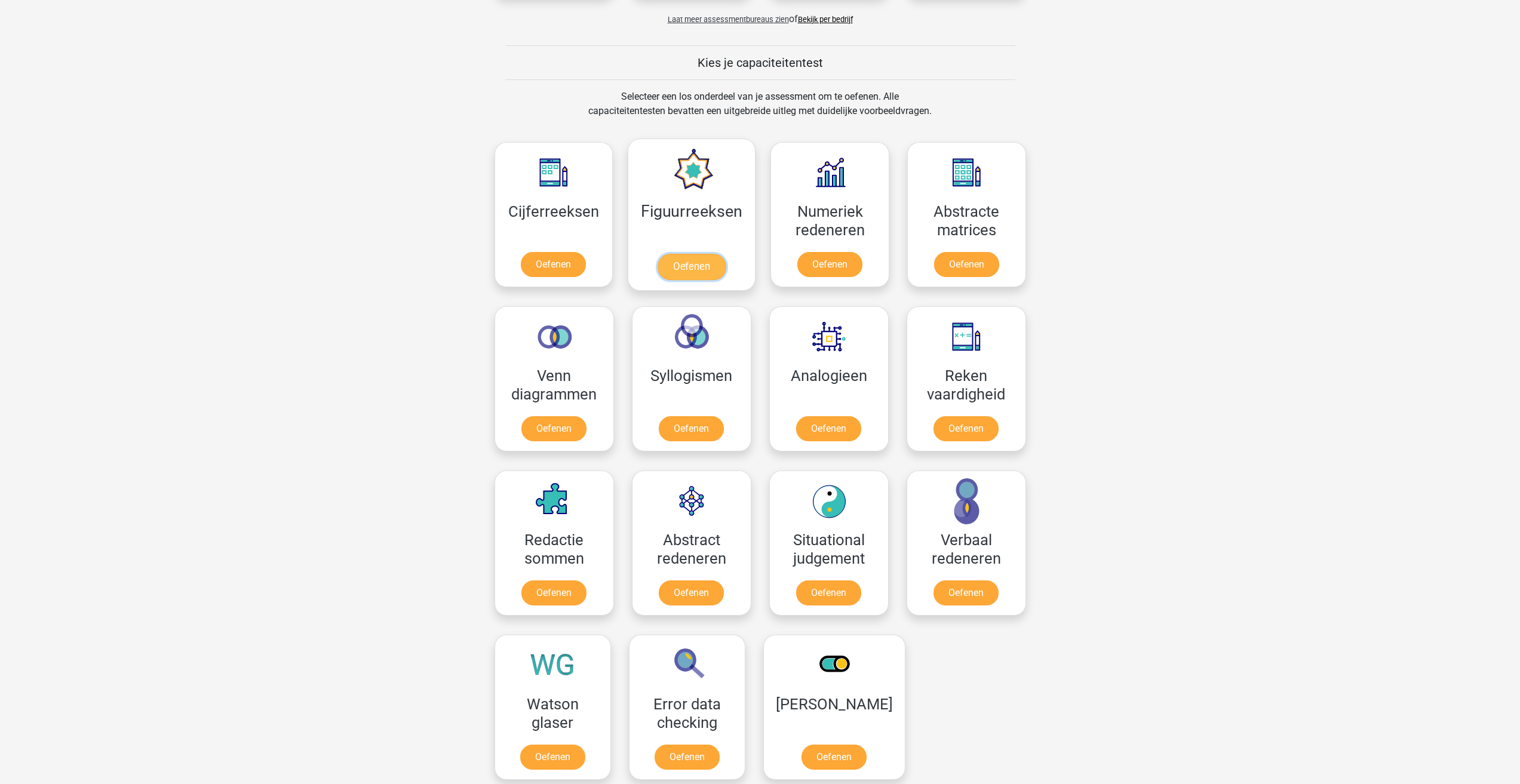
click at [692, 265] on link "Oefenen" at bounding box center [691, 266] width 68 height 26
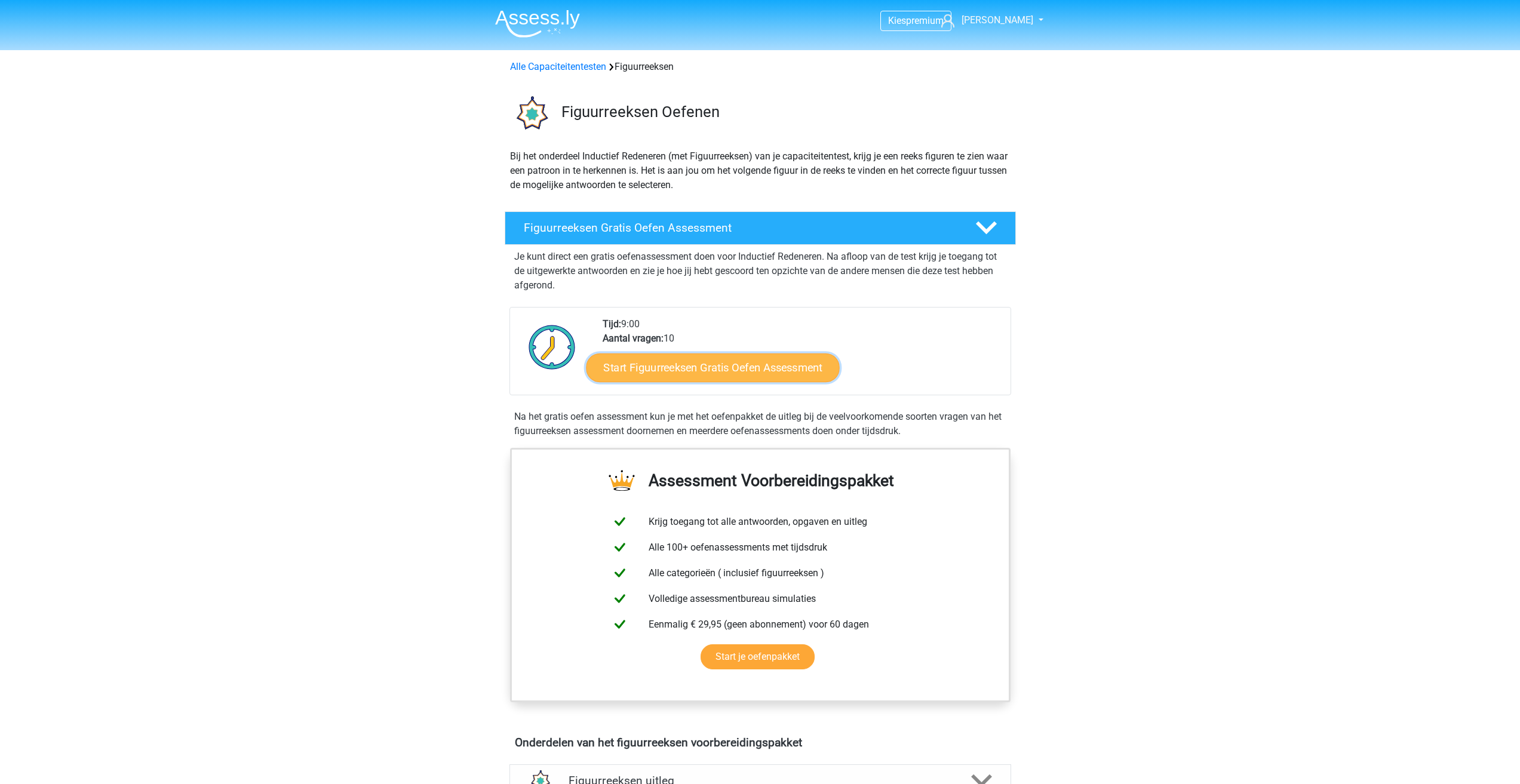
click at [704, 374] on link "Start Figuurreeksen Gratis Oefen Assessment" at bounding box center [712, 367] width 253 height 28
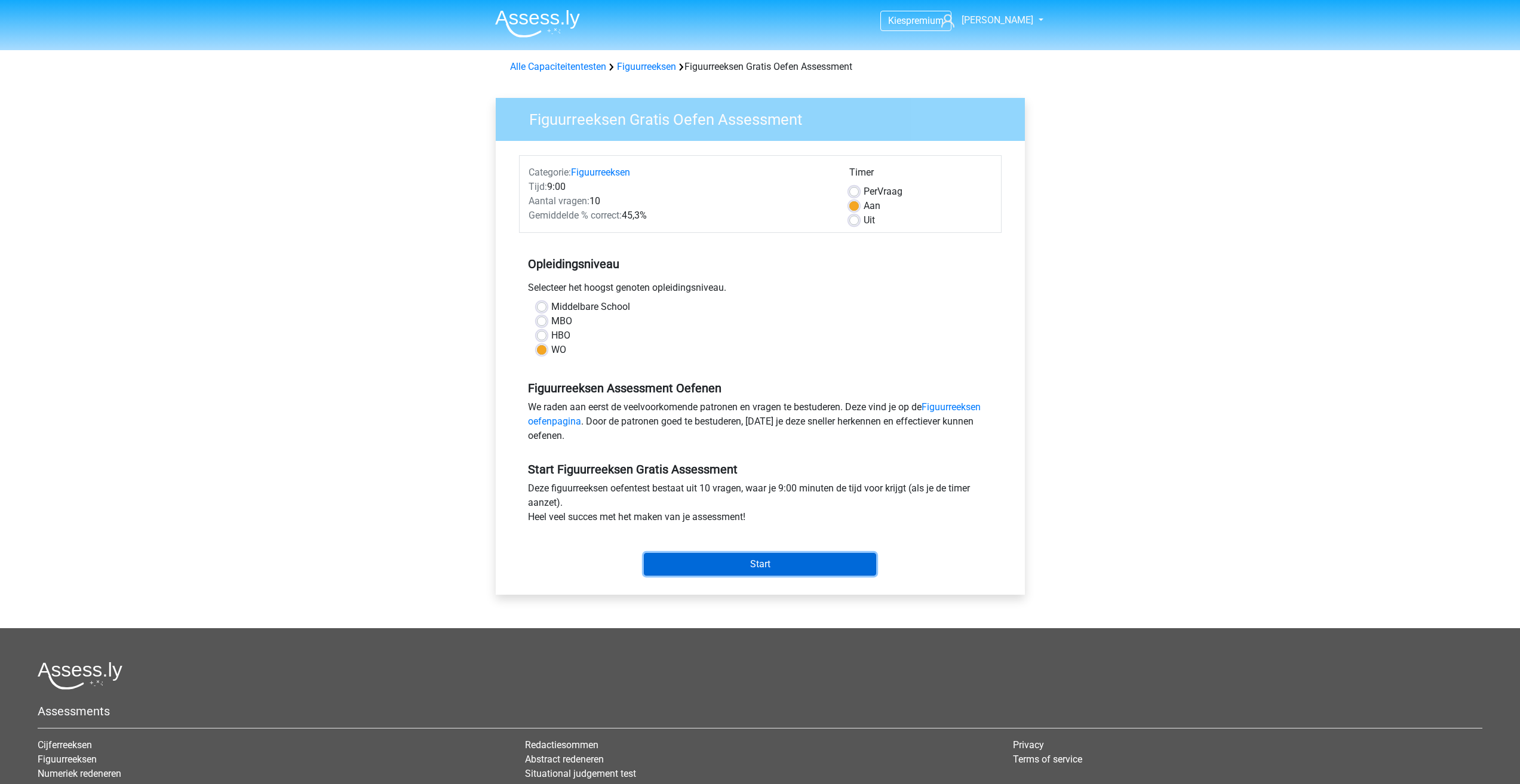
click at [760, 563] on input "Start" at bounding box center [760, 564] width 232 height 22
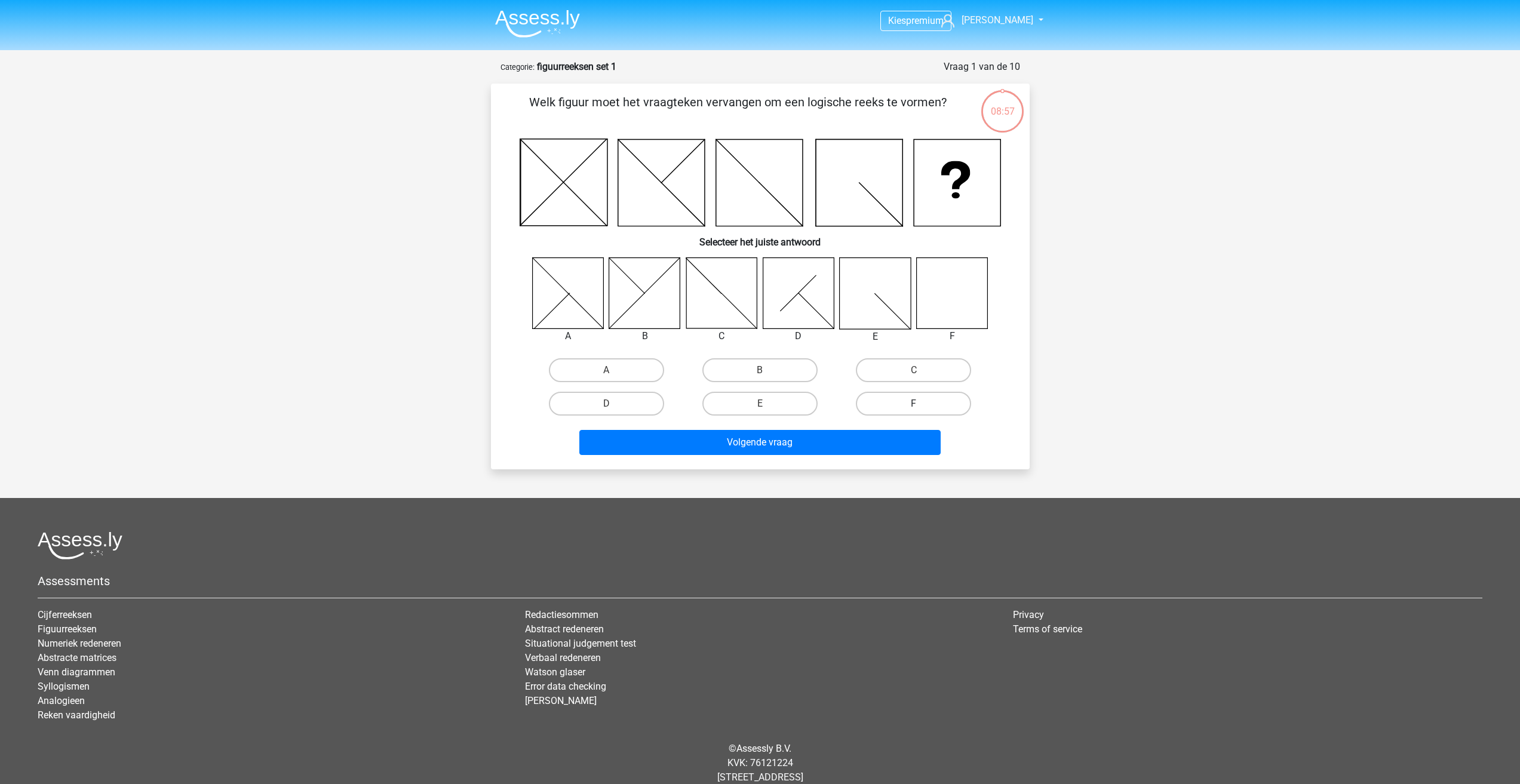
click at [923, 405] on label "F" at bounding box center [913, 404] width 115 height 24
click at [922, 405] on input "F" at bounding box center [917, 407] width 7 height 7
radio input "true"
click at [866, 448] on button "Volgende vraag" at bounding box center [760, 442] width 361 height 25
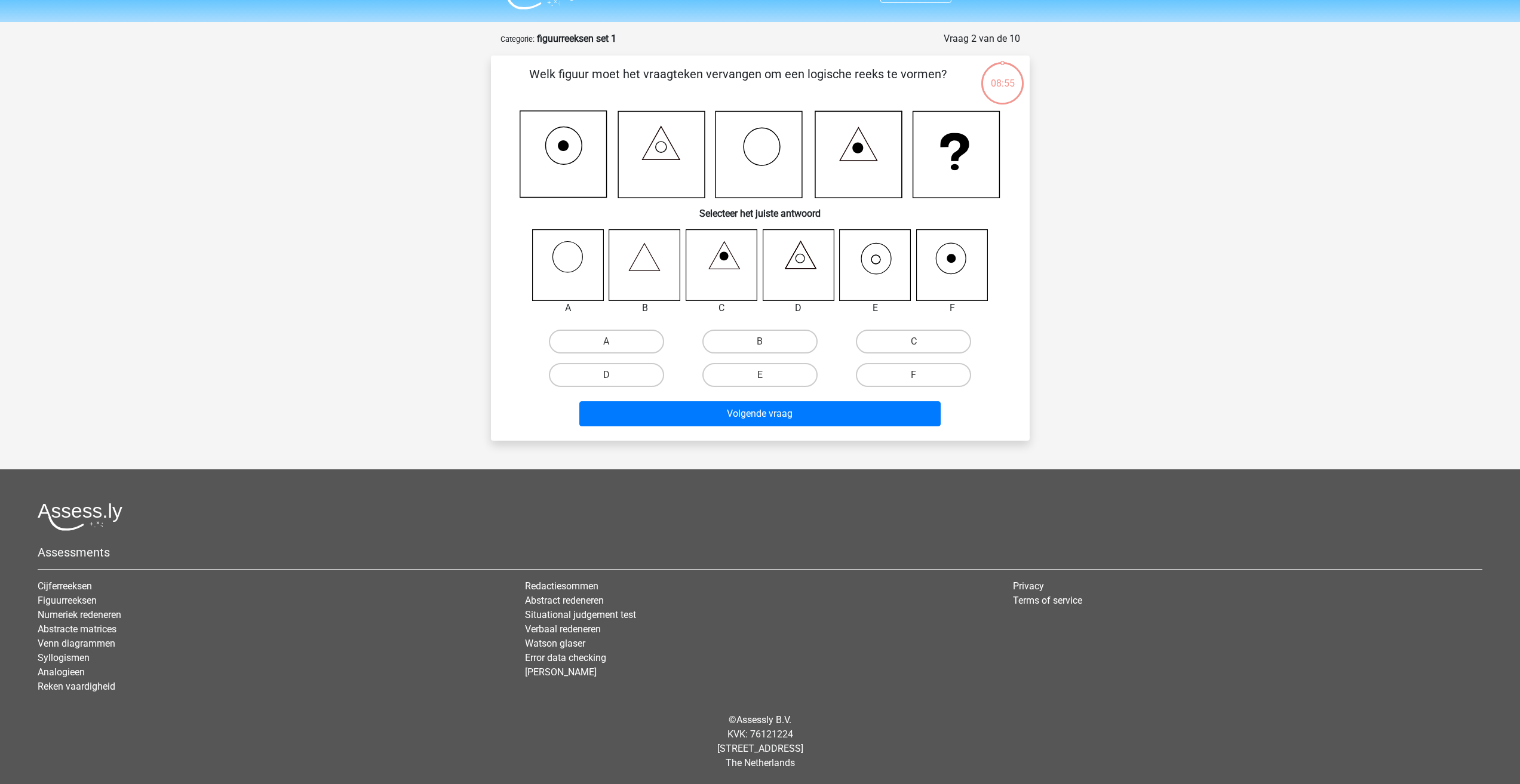
scroll to position [28, 0]
click at [877, 256] on icon at bounding box center [875, 264] width 71 height 71
click at [747, 369] on label "E" at bounding box center [760, 374] width 115 height 24
click at [760, 374] on input "E" at bounding box center [763, 378] width 7 height 7
radio input "true"
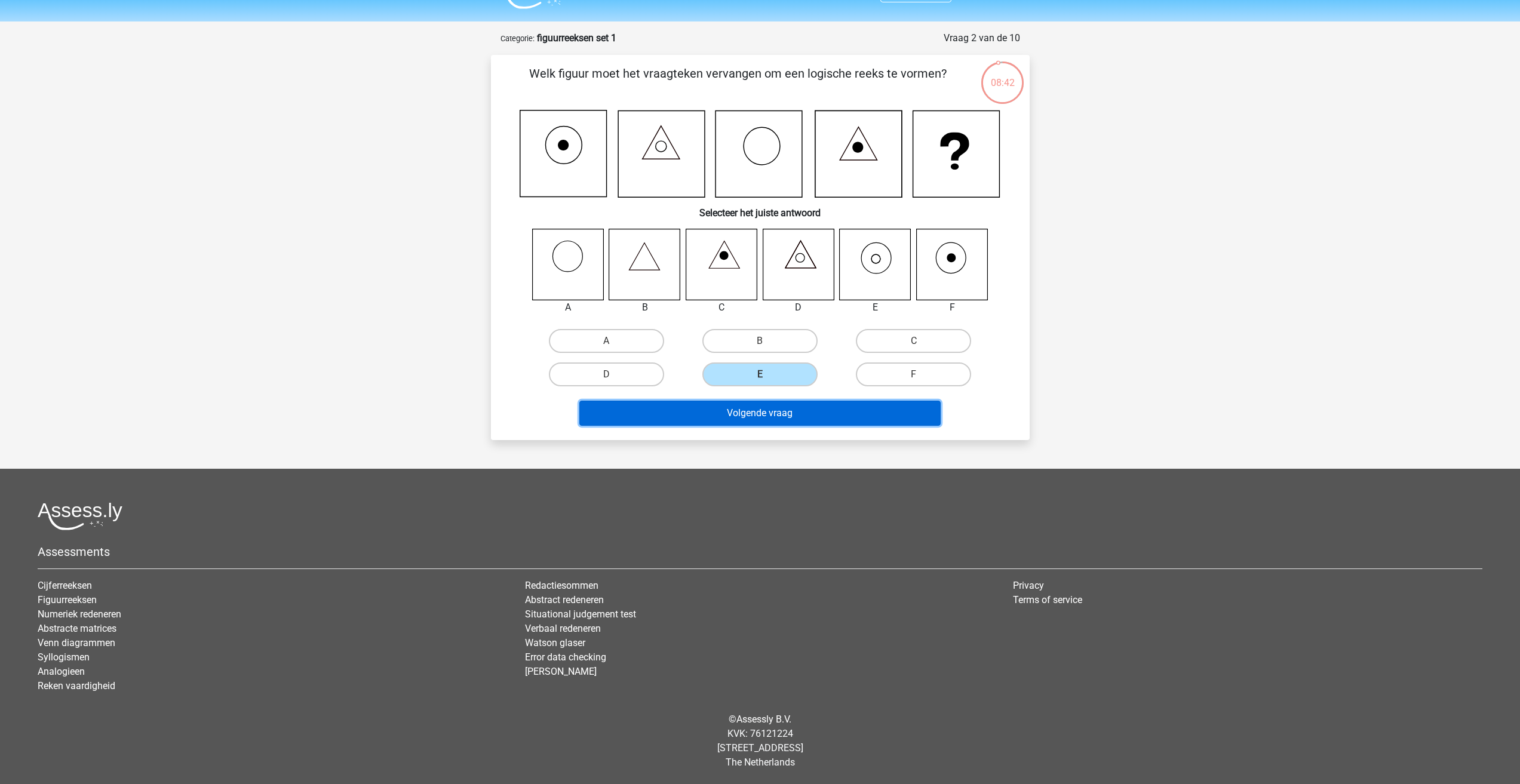
click at [798, 418] on button "Volgende vraag" at bounding box center [760, 413] width 361 height 25
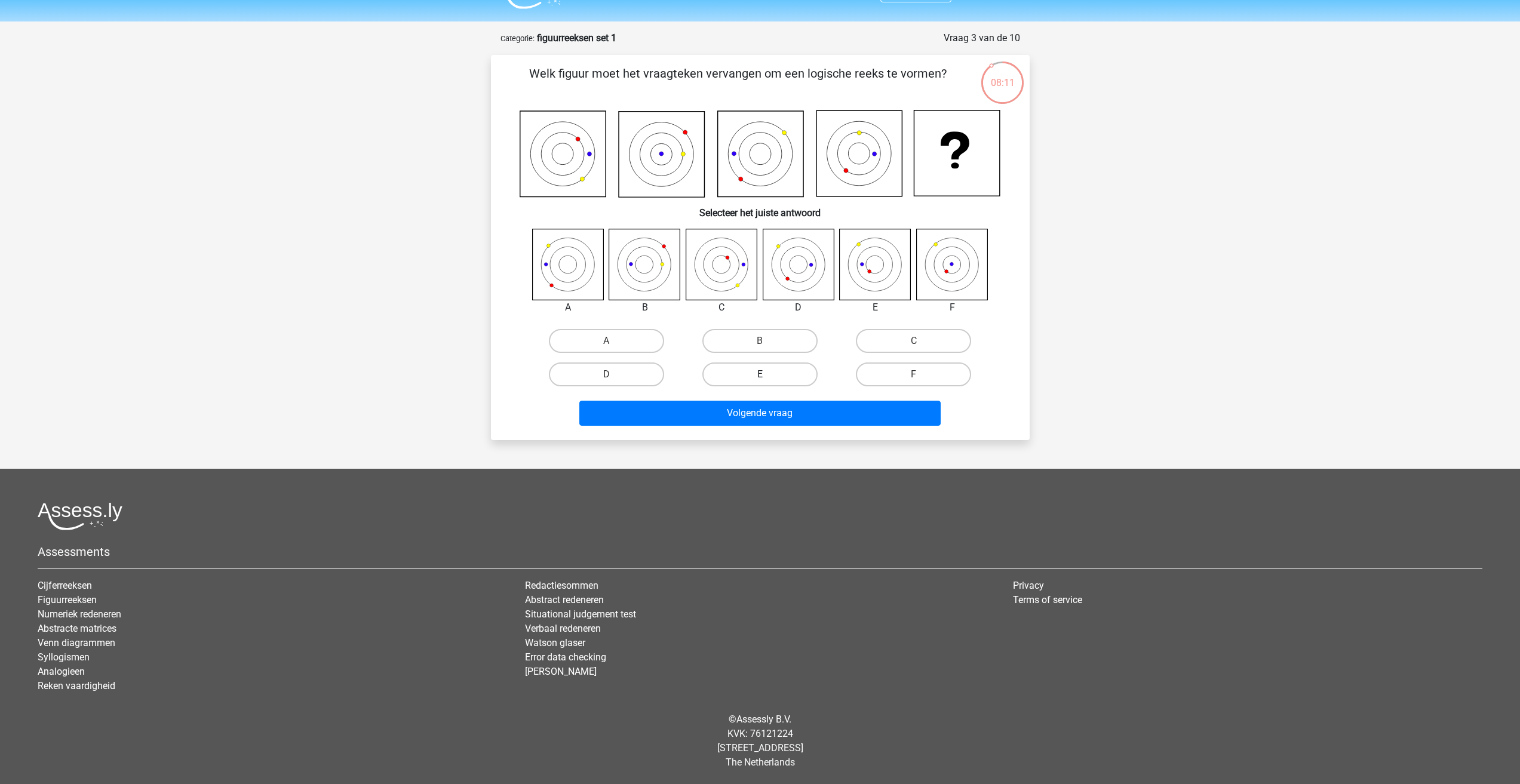
click at [745, 373] on label "E" at bounding box center [760, 374] width 115 height 24
click at [760, 374] on input "E" at bounding box center [763, 378] width 7 height 7
radio input "true"
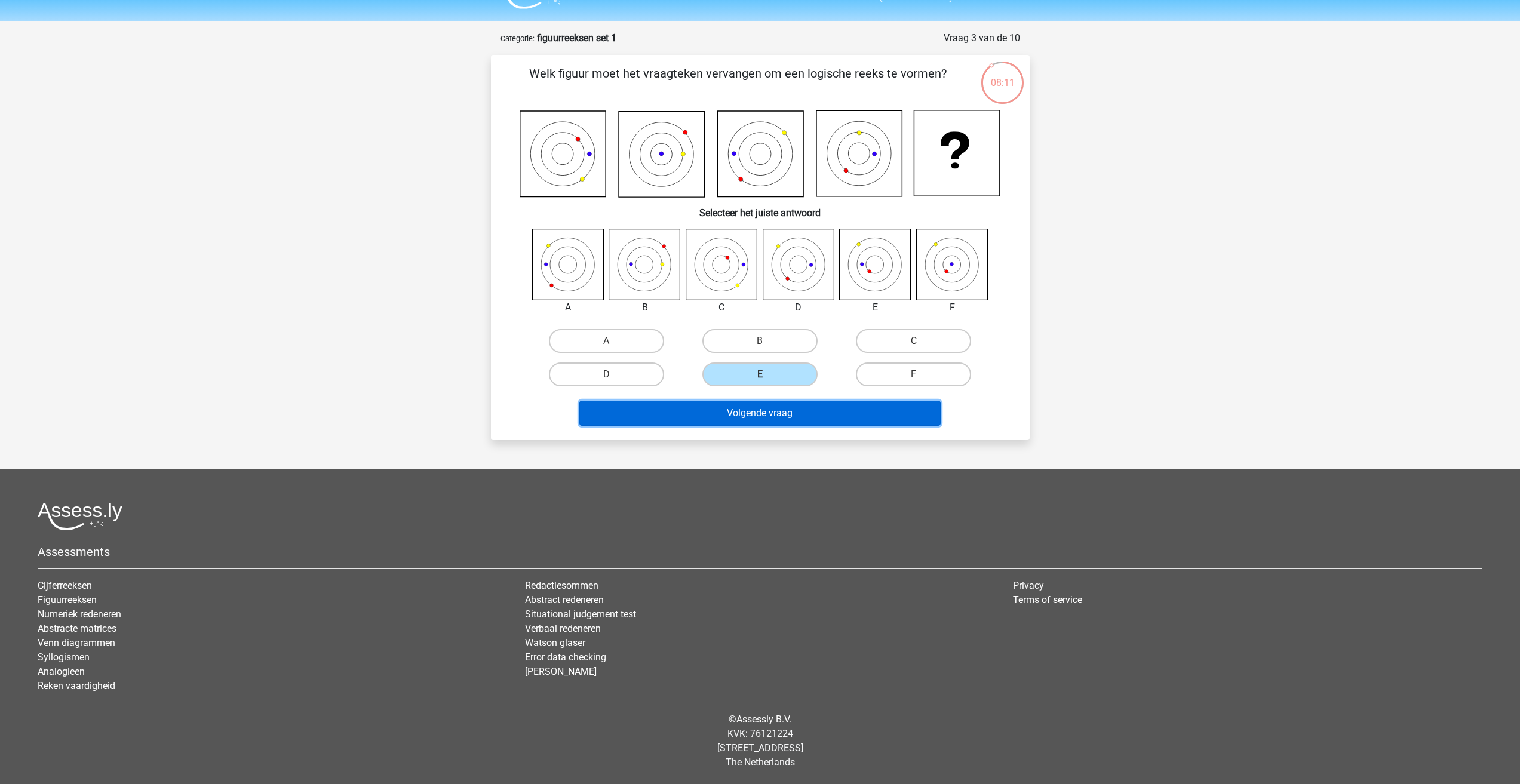
click at [758, 417] on button "Volgende vraag" at bounding box center [760, 413] width 361 height 25
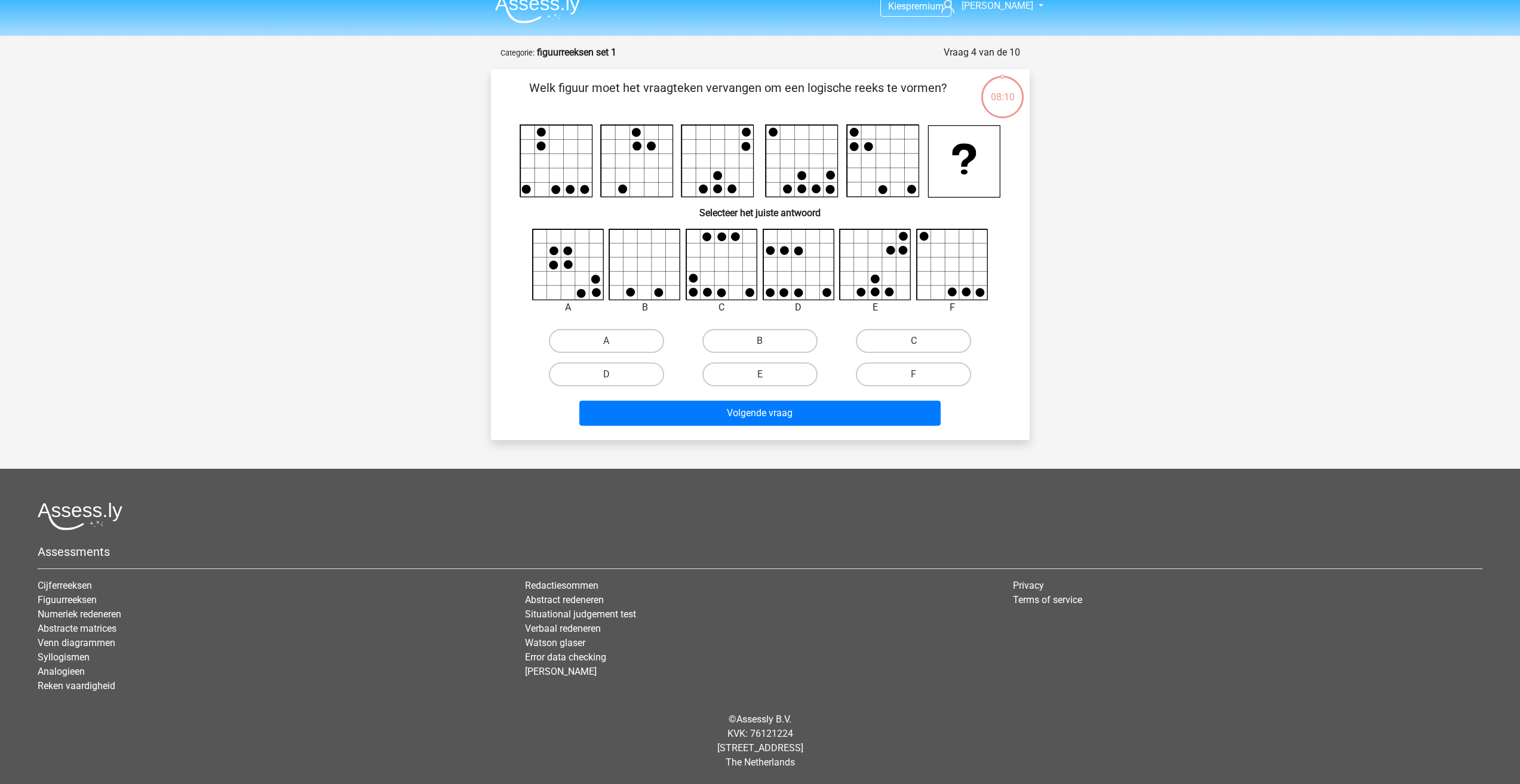
scroll to position [14, 0]
click at [1131, 198] on div "Kies premium thommie thomasbuffon@live.nl" at bounding box center [760, 385] width 1520 height 798
click at [907, 340] on label "C" at bounding box center [913, 341] width 115 height 24
click at [913, 341] on input "C" at bounding box center [917, 345] width 7 height 7
radio input "true"
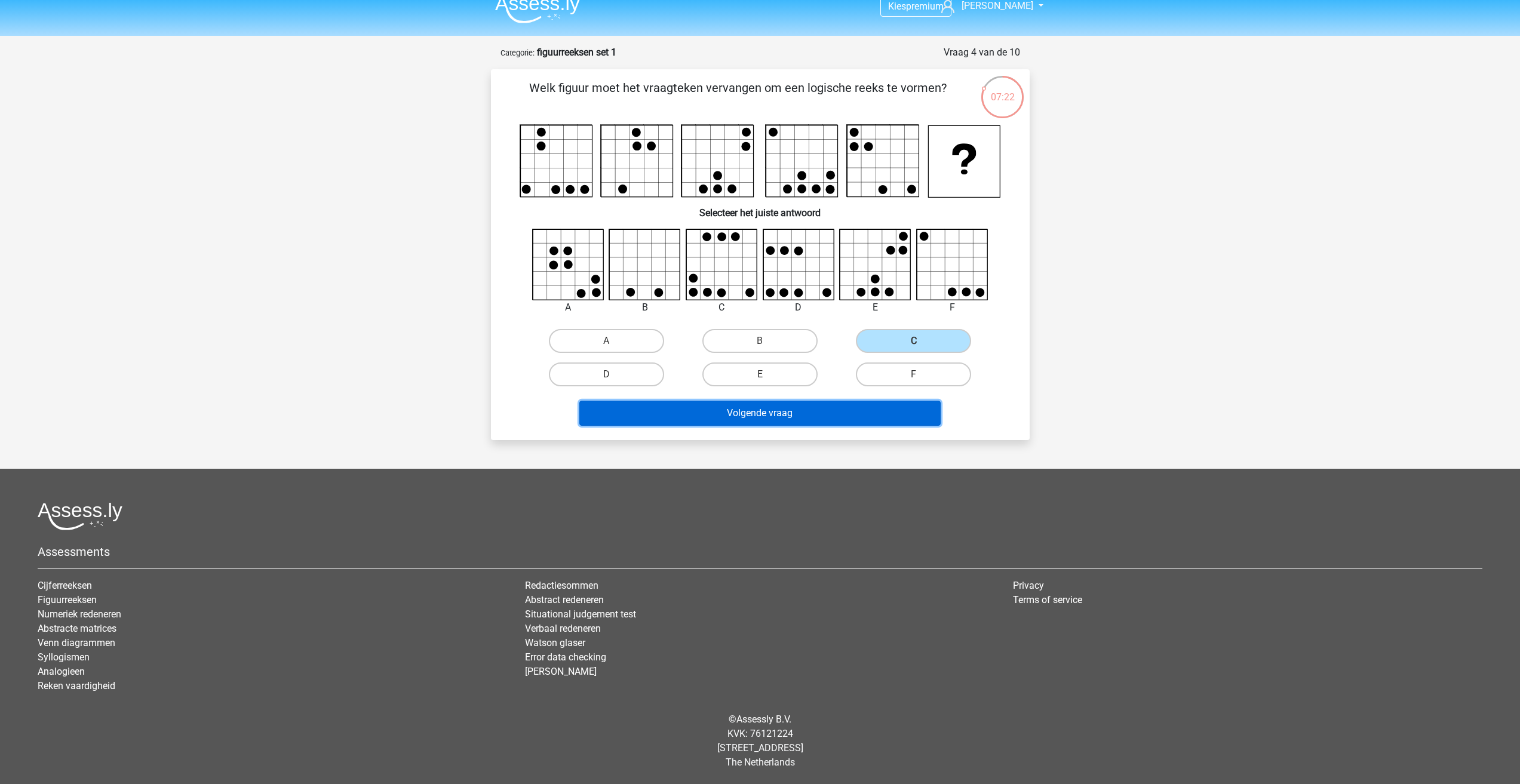
click at [824, 421] on button "Volgende vraag" at bounding box center [760, 413] width 361 height 25
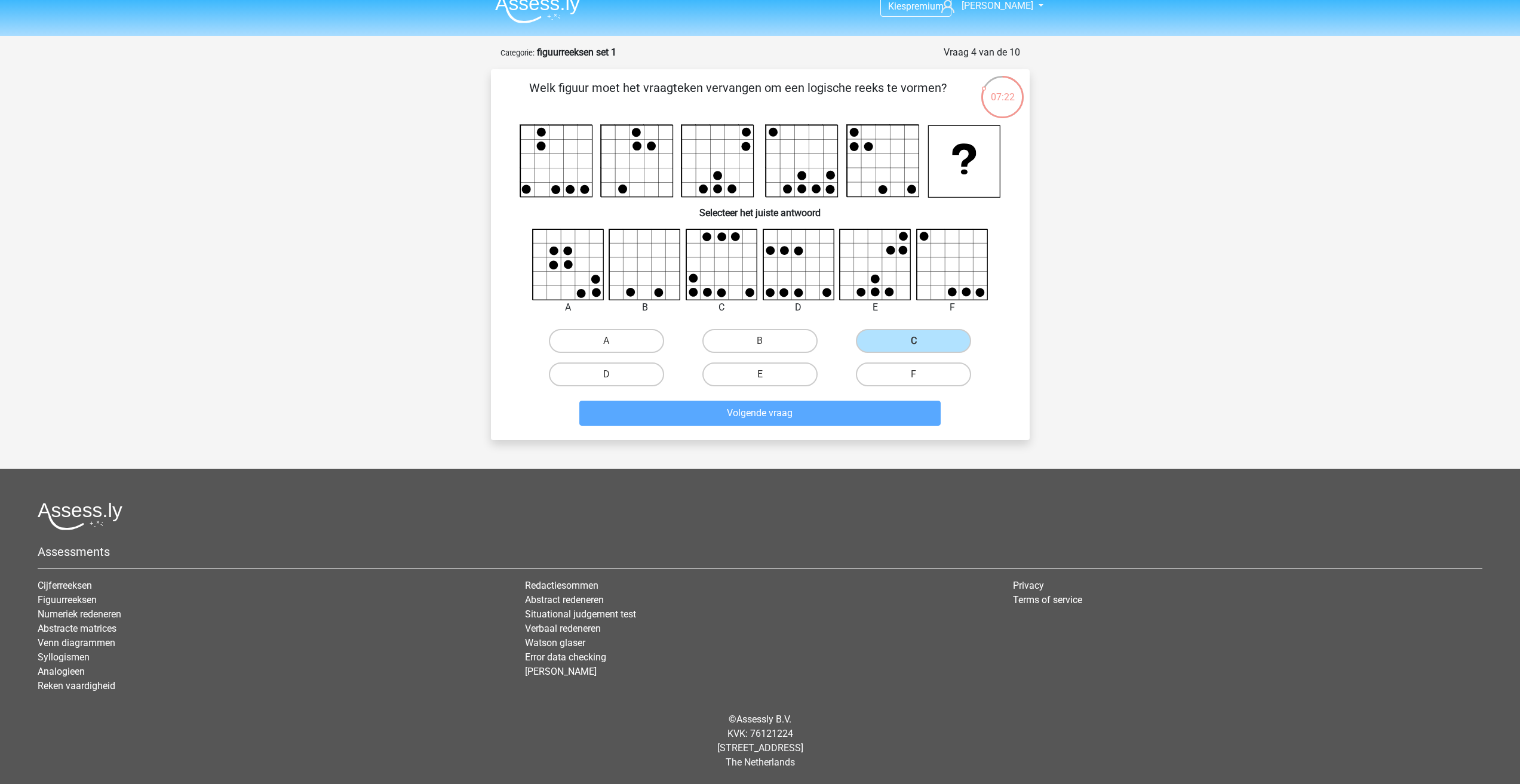
scroll to position [28, 0]
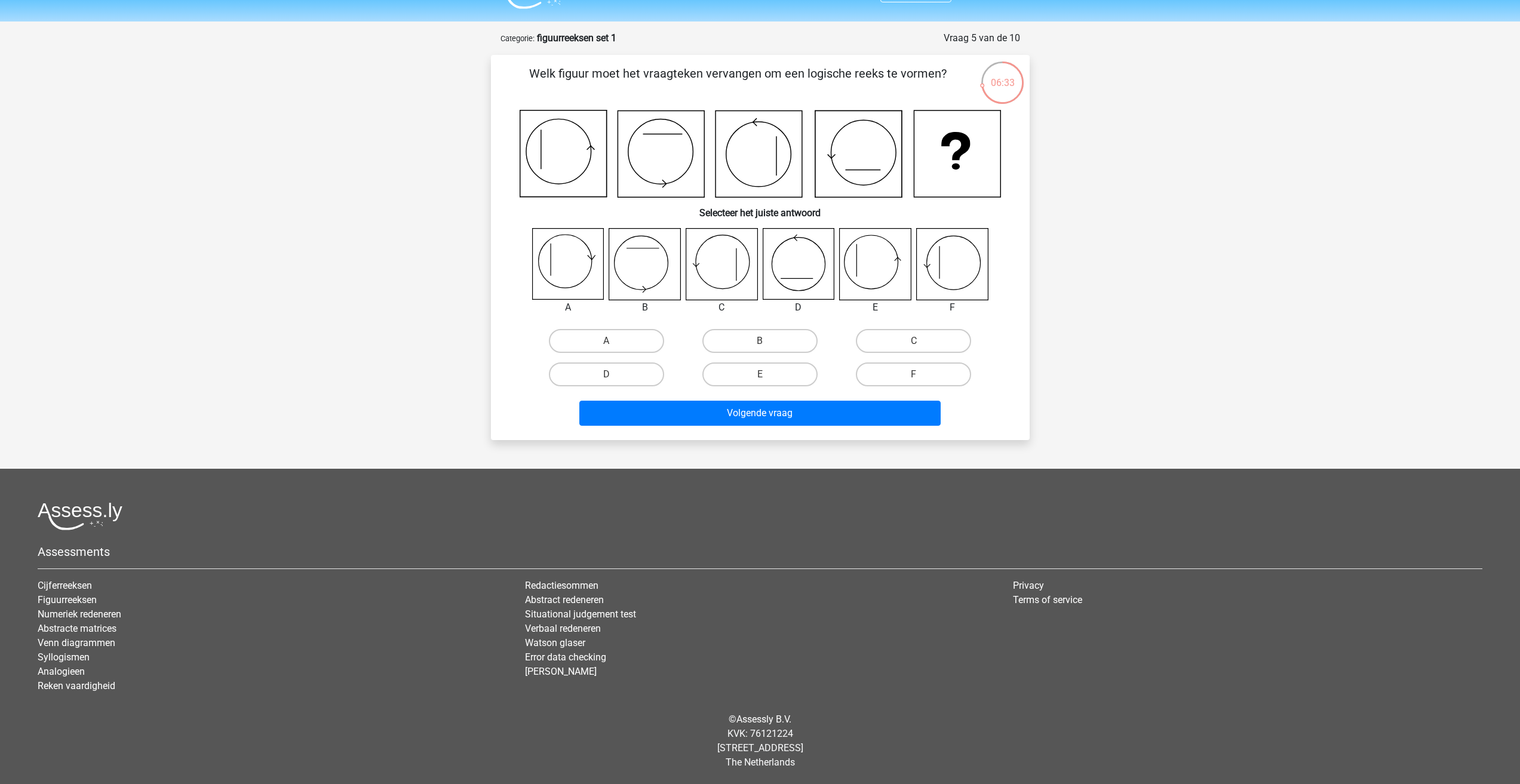
click at [767, 374] on input "E" at bounding box center [763, 378] width 7 height 7
radio input "true"
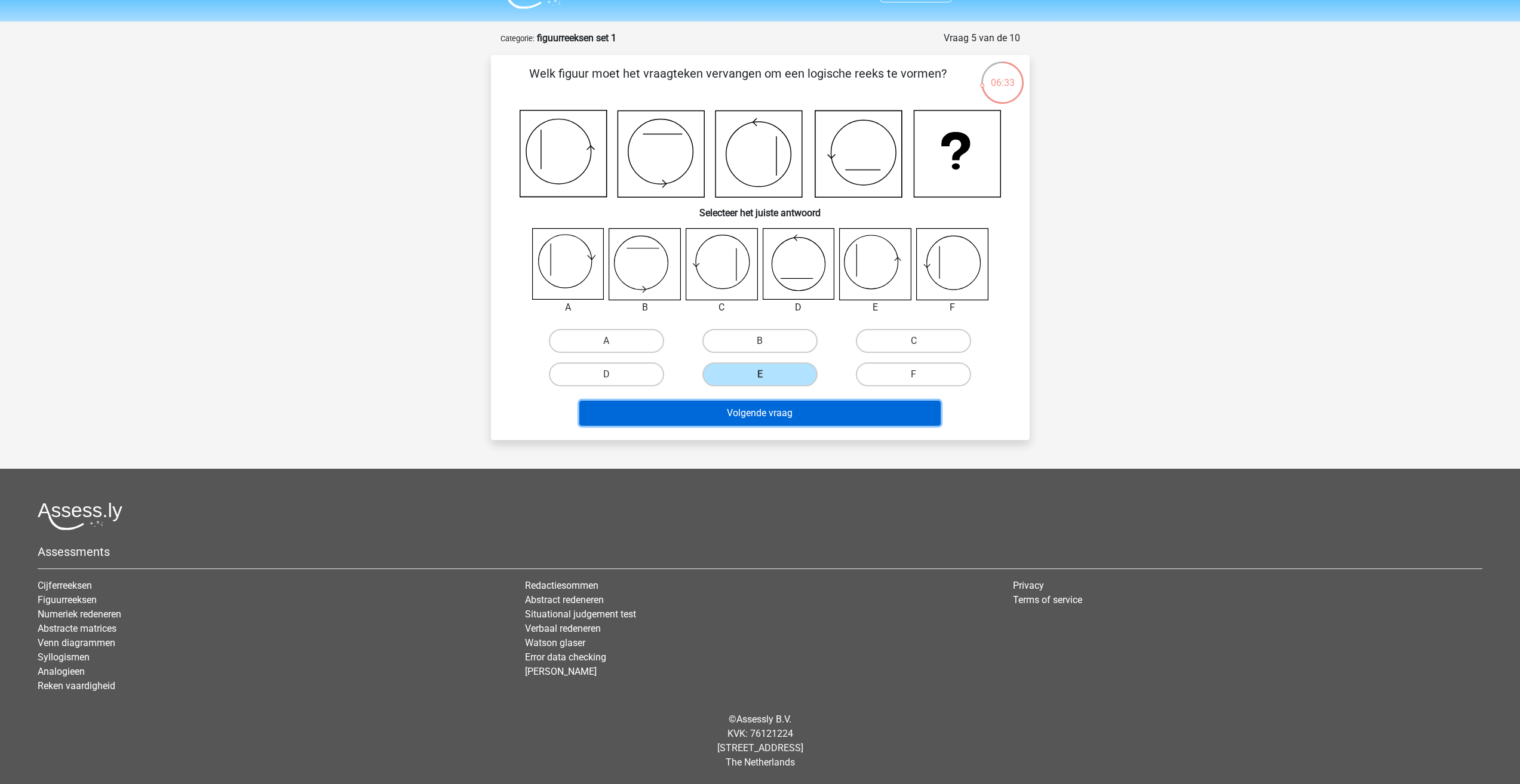
click at [791, 413] on button "Volgende vraag" at bounding box center [760, 413] width 361 height 25
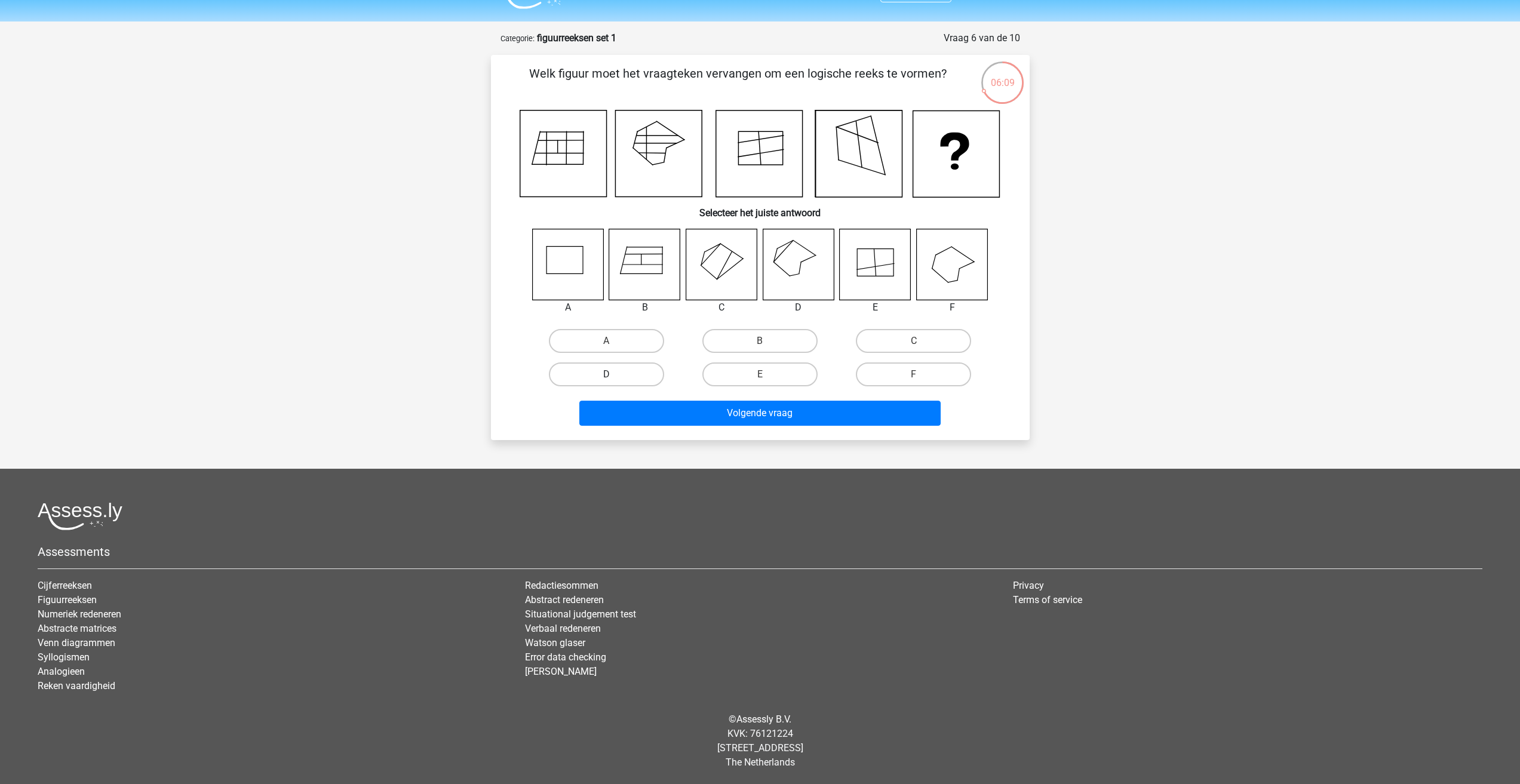
click at [641, 380] on label "D" at bounding box center [606, 374] width 115 height 24
click at [614, 380] on input "D" at bounding box center [610, 378] width 7 height 7
radio input "true"
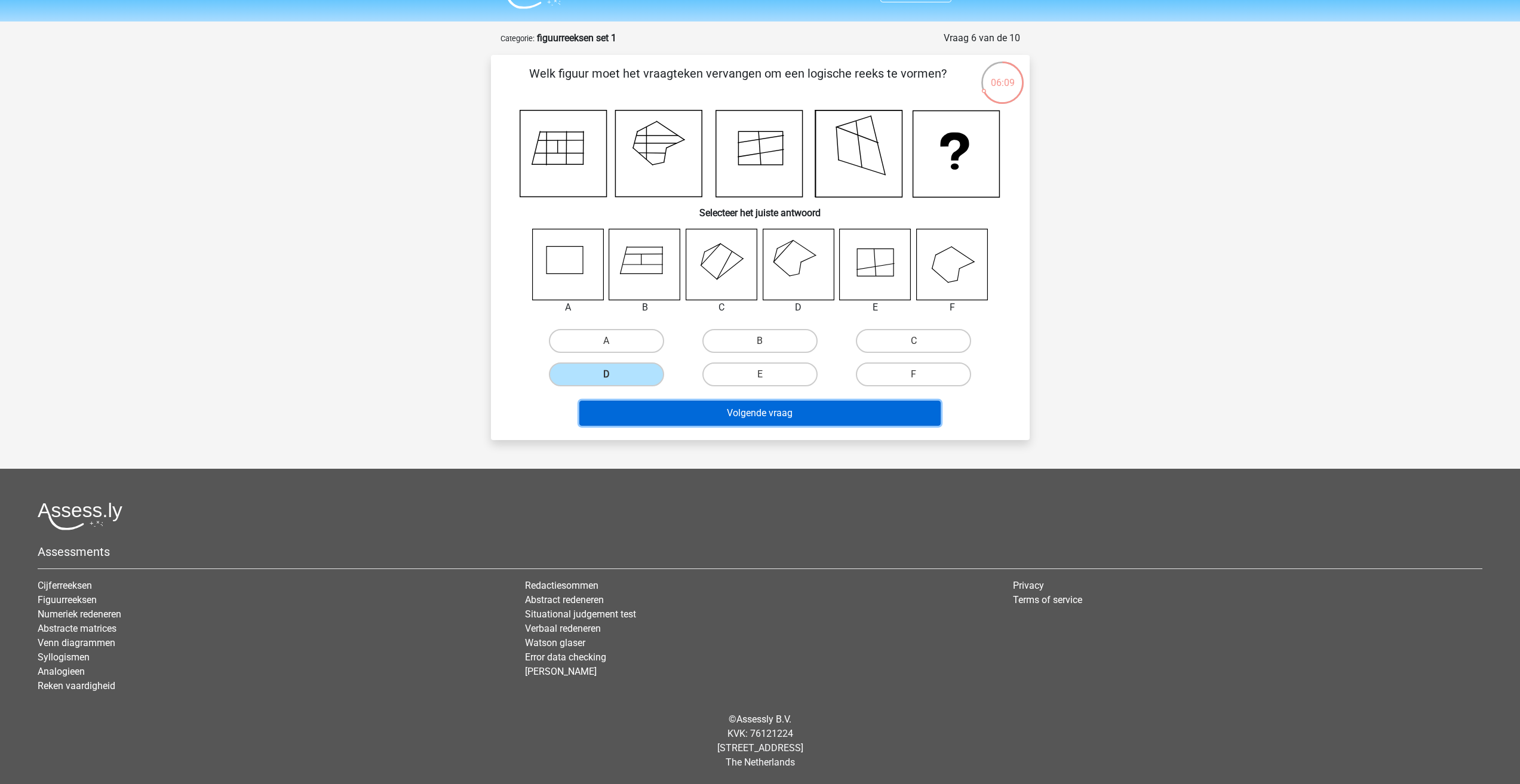
click at [762, 424] on button "Volgende vraag" at bounding box center [760, 413] width 361 height 25
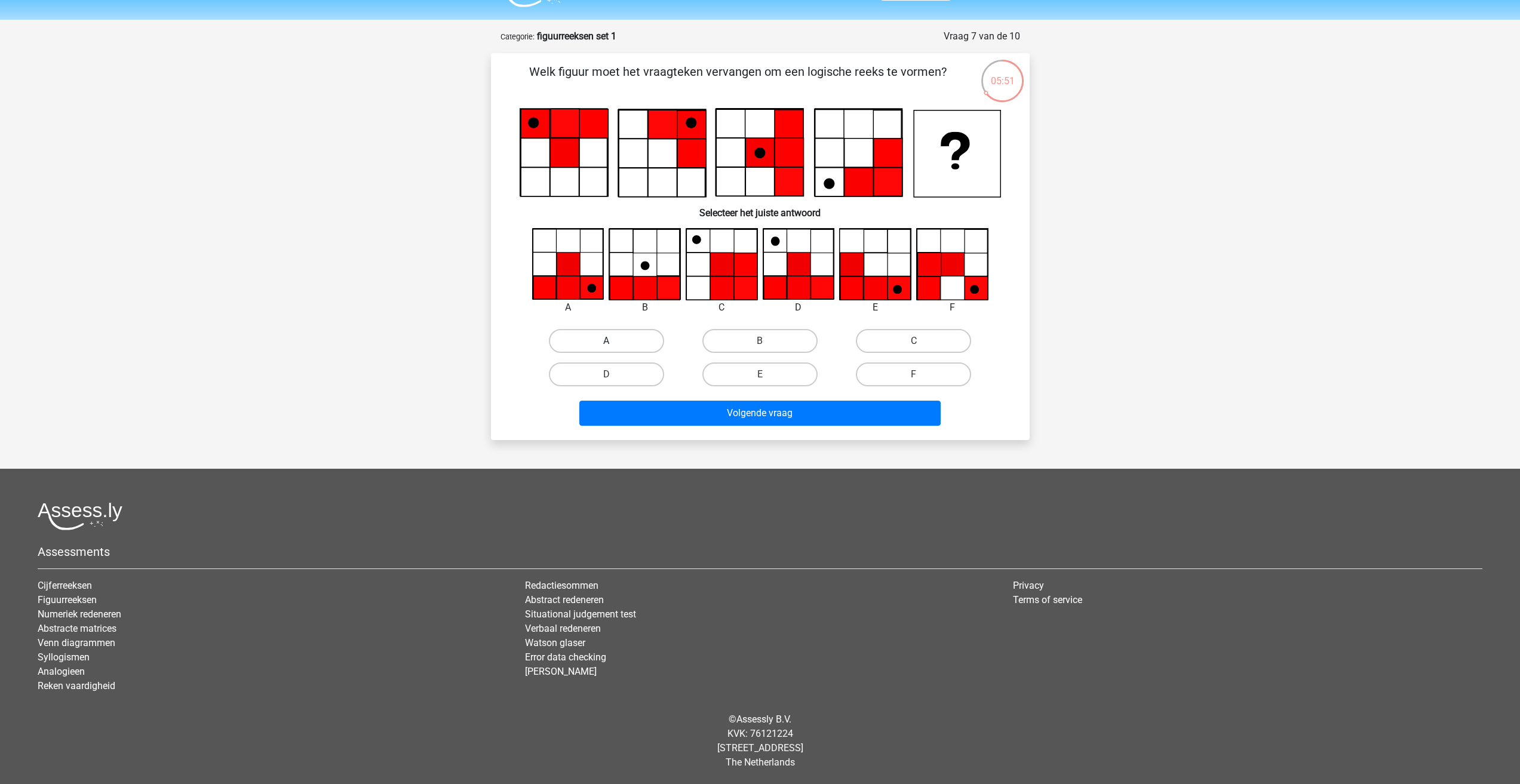
click at [621, 342] on label "A" at bounding box center [606, 341] width 115 height 24
click at [614, 342] on input "A" at bounding box center [610, 345] width 7 height 7
radio input "true"
click at [789, 427] on div "Volgende vraag" at bounding box center [760, 415] width 461 height 30
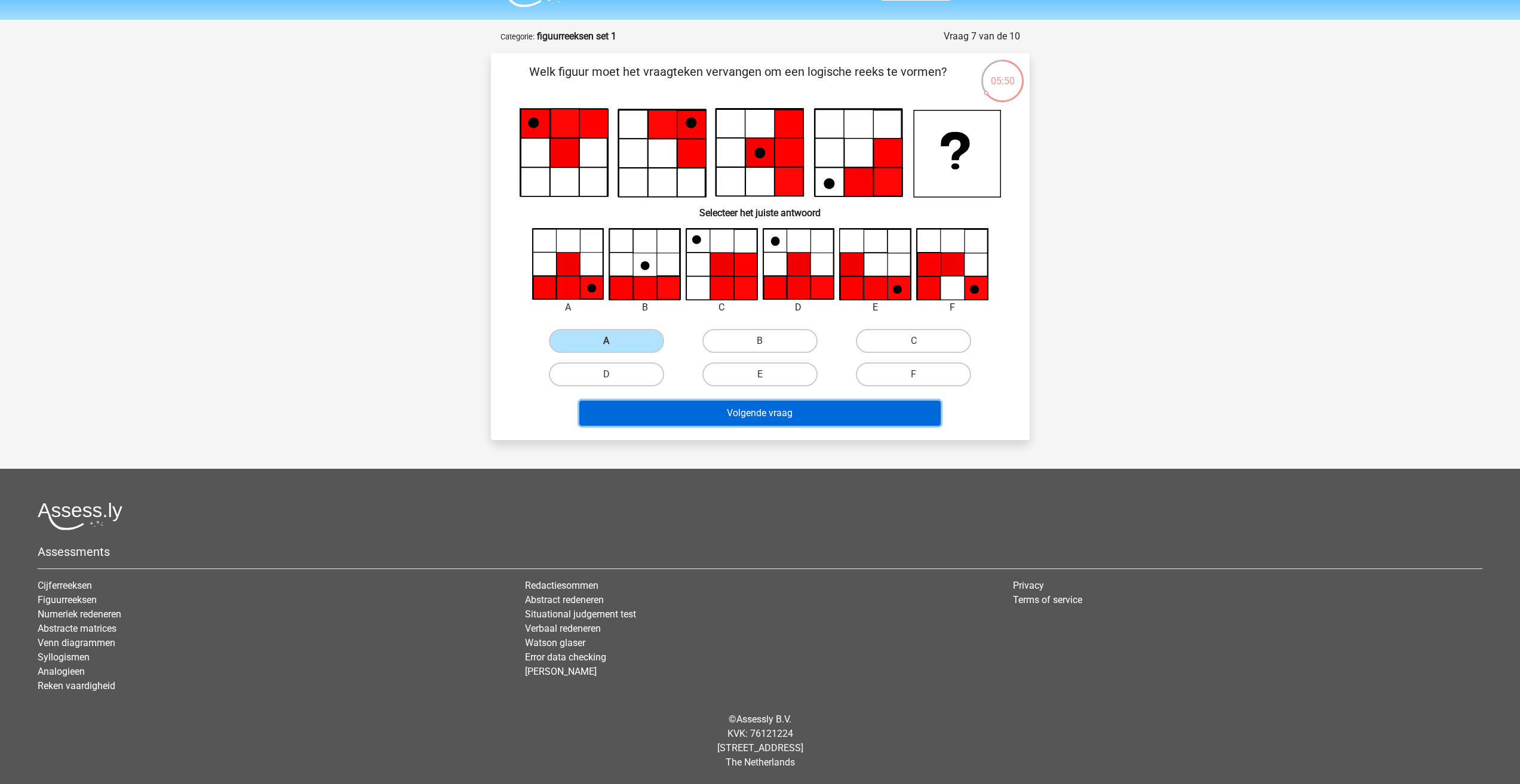
click at [791, 423] on button "Volgende vraag" at bounding box center [760, 413] width 361 height 25
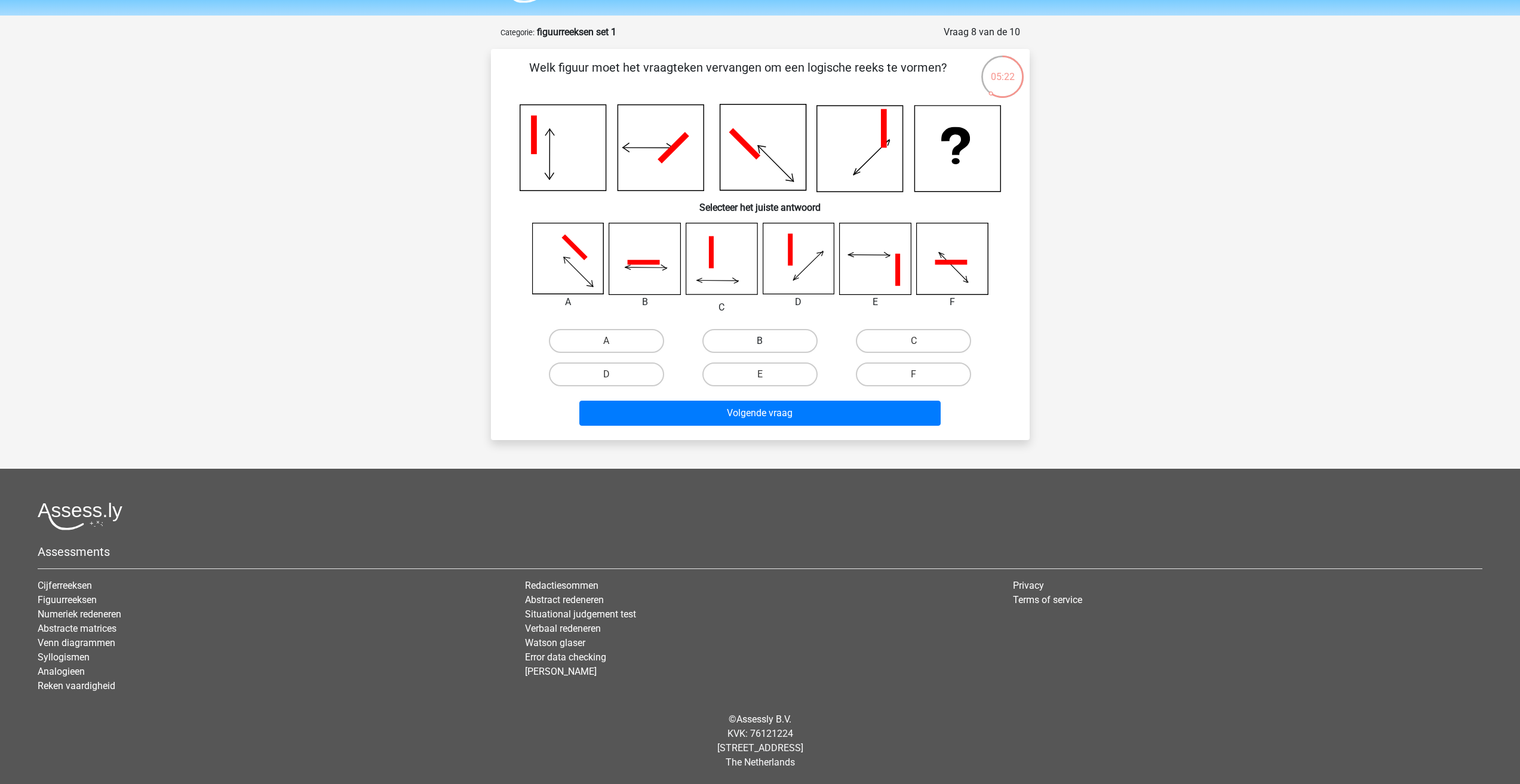
click at [760, 335] on label "B" at bounding box center [760, 341] width 115 height 24
click at [760, 341] on input "B" at bounding box center [763, 345] width 7 height 7
radio input "true"
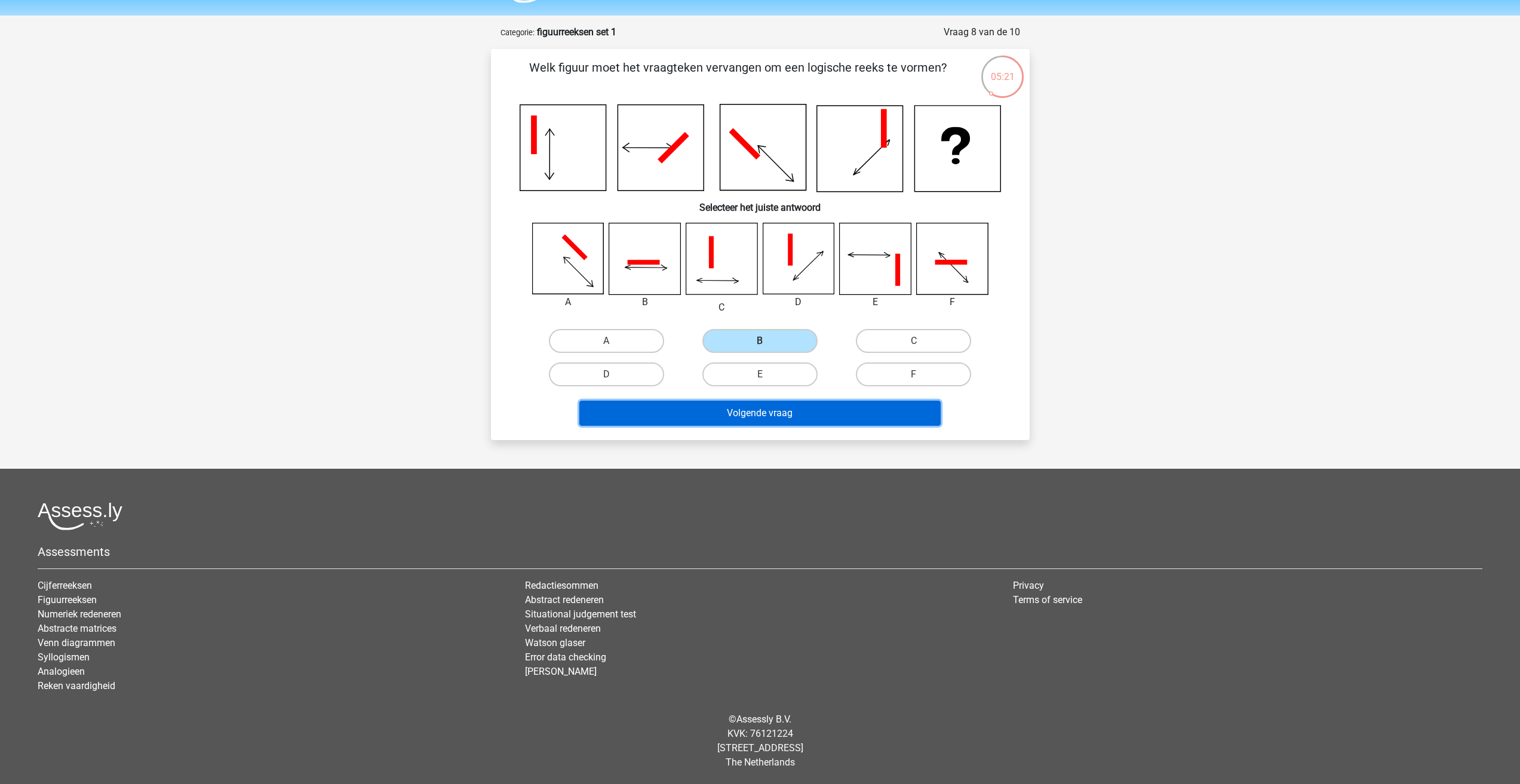
drag, startPoint x: 731, startPoint y: 421, endPoint x: 704, endPoint y: 480, distance: 64.9
click at [704, 480] on div "Kies premium thommie thomasbuffon@live.nl" at bounding box center [760, 374] width 1520 height 818
click at [827, 410] on button "Volgende vraag" at bounding box center [760, 413] width 361 height 25
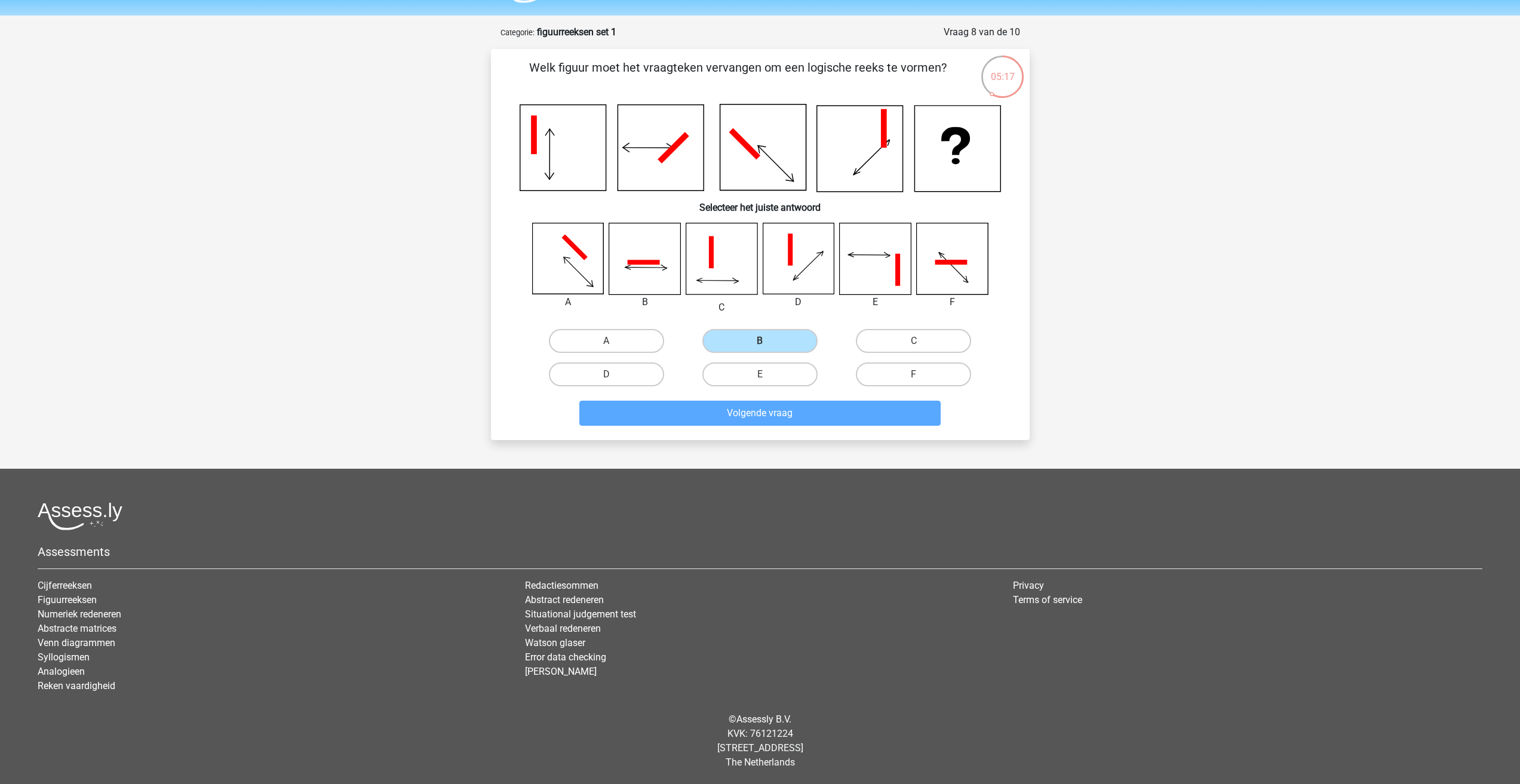
scroll to position [29, 0]
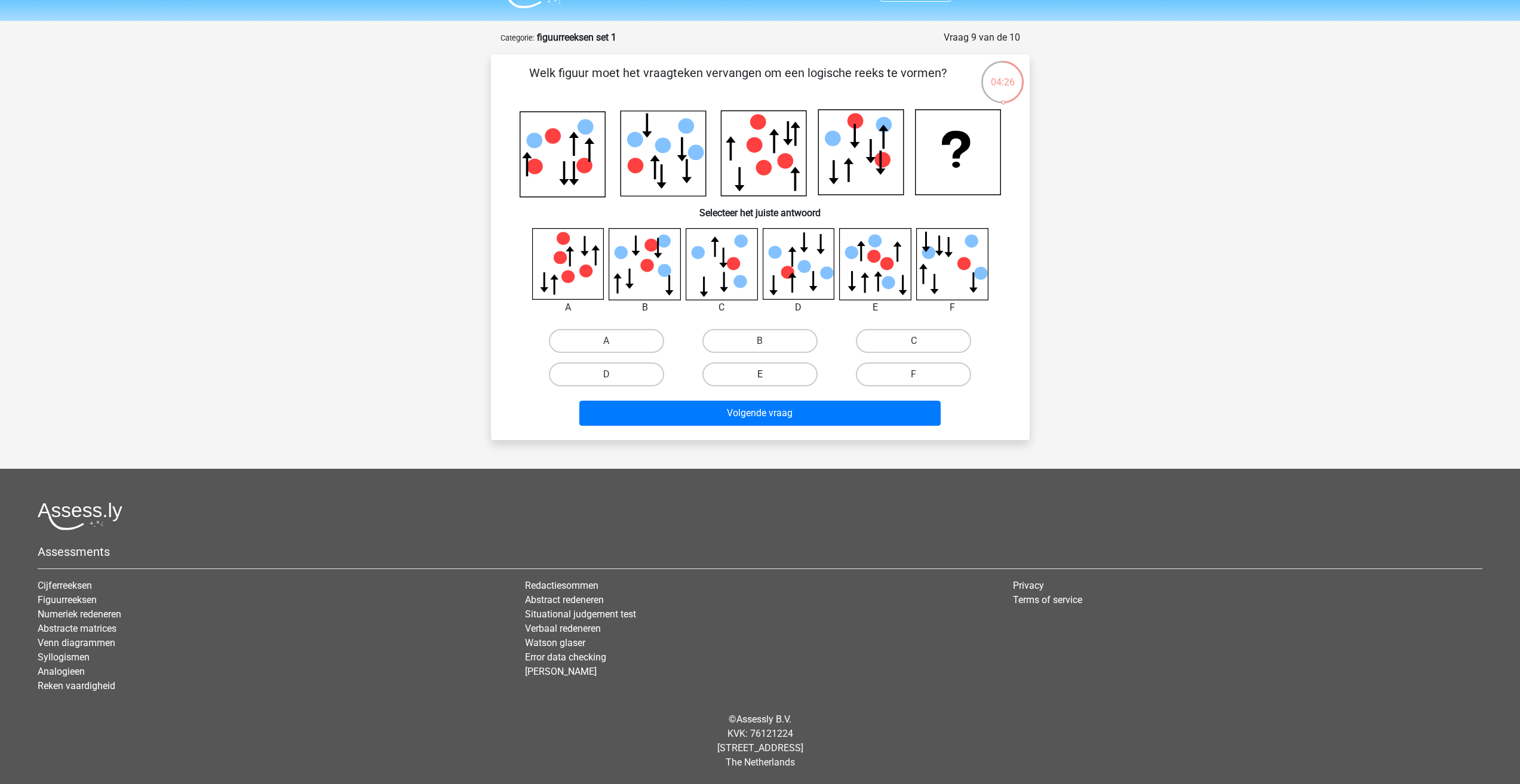
click at [810, 368] on label "E" at bounding box center [760, 374] width 115 height 24
click at [767, 374] on input "E" at bounding box center [763, 378] width 7 height 7
radio input "true"
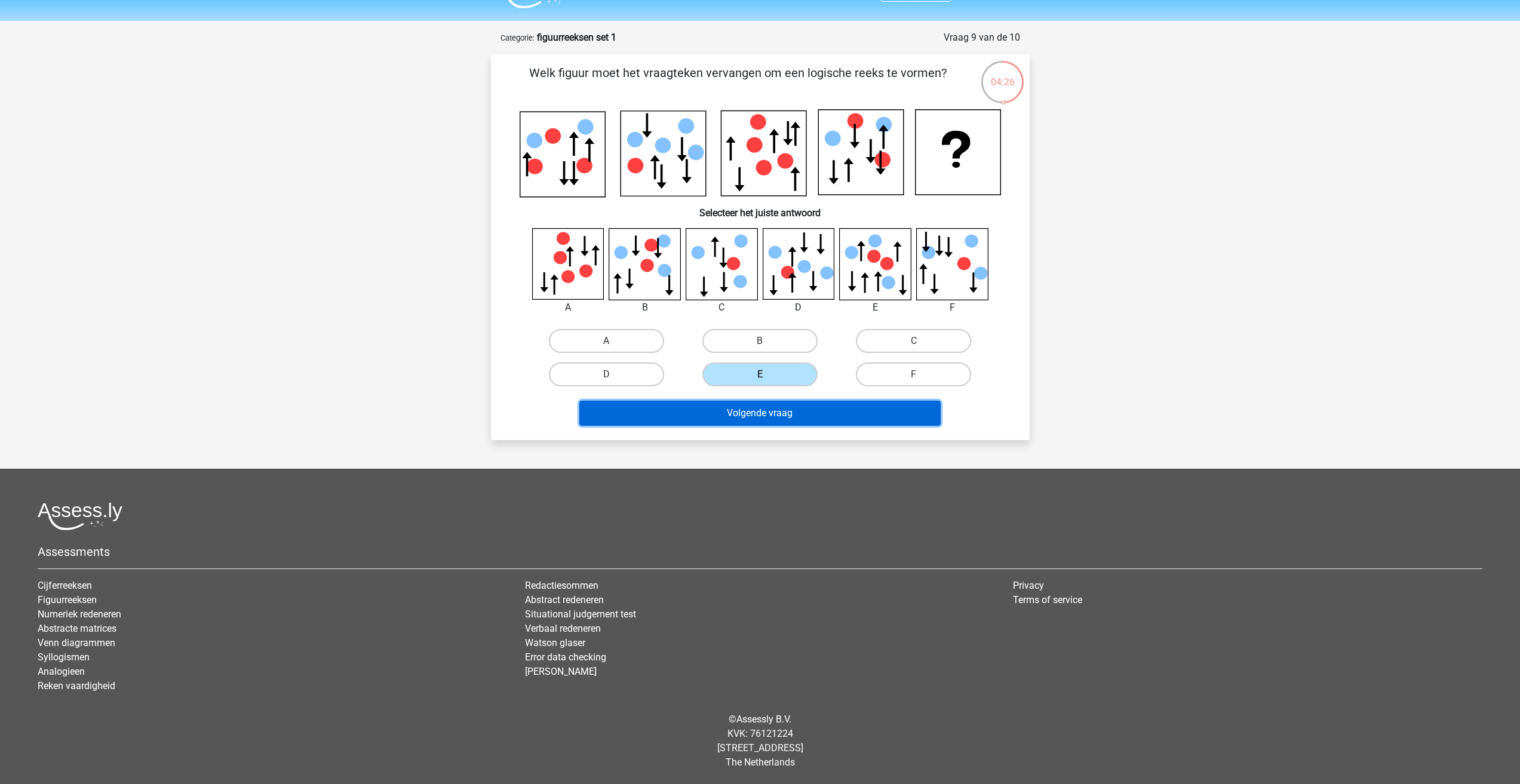
click at [812, 414] on button "Volgende vraag" at bounding box center [760, 413] width 361 height 25
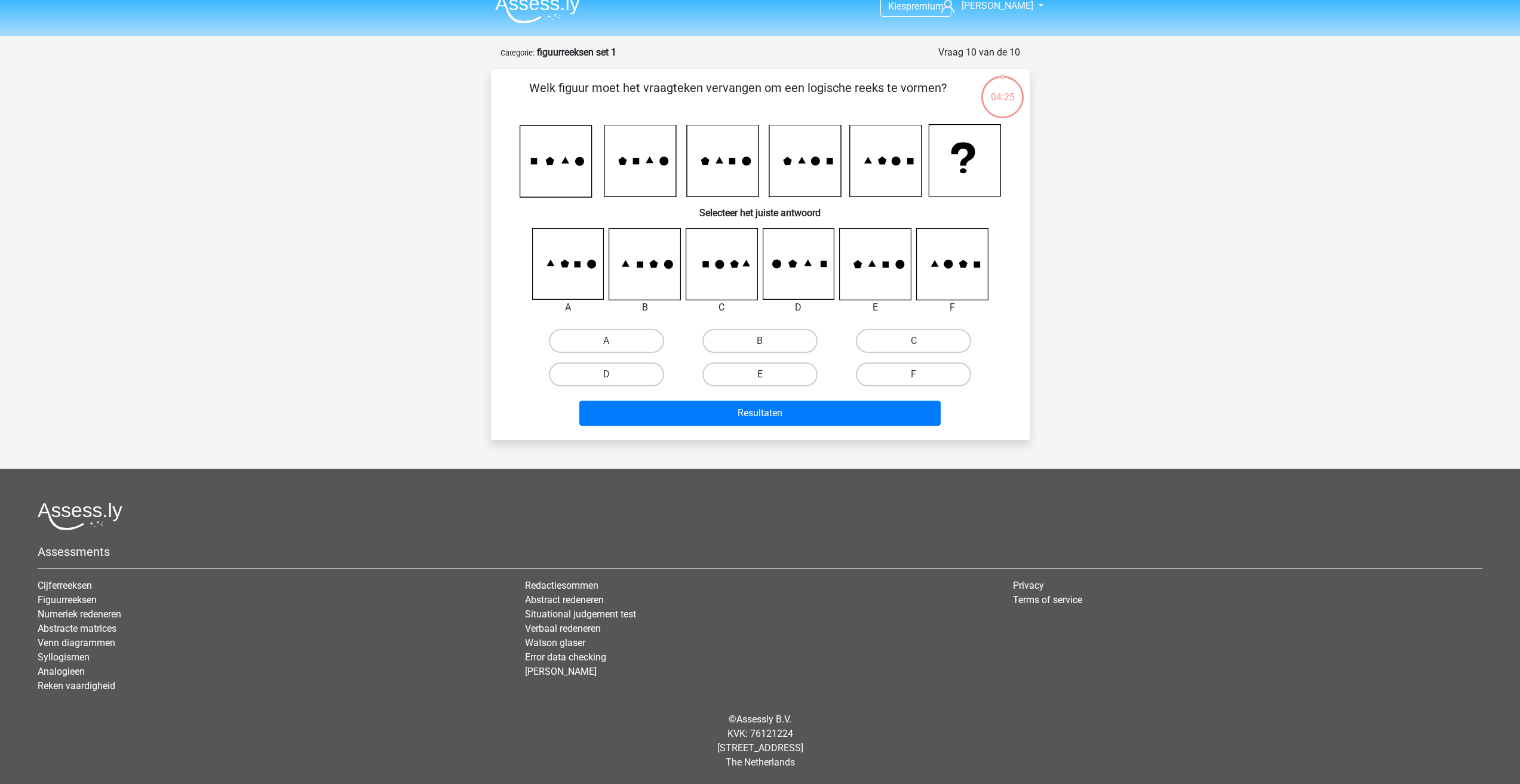
scroll to position [14, 0]
click at [940, 374] on label "F" at bounding box center [913, 374] width 115 height 24
click at [922, 374] on input "F" at bounding box center [917, 378] width 7 height 7
radio input "true"
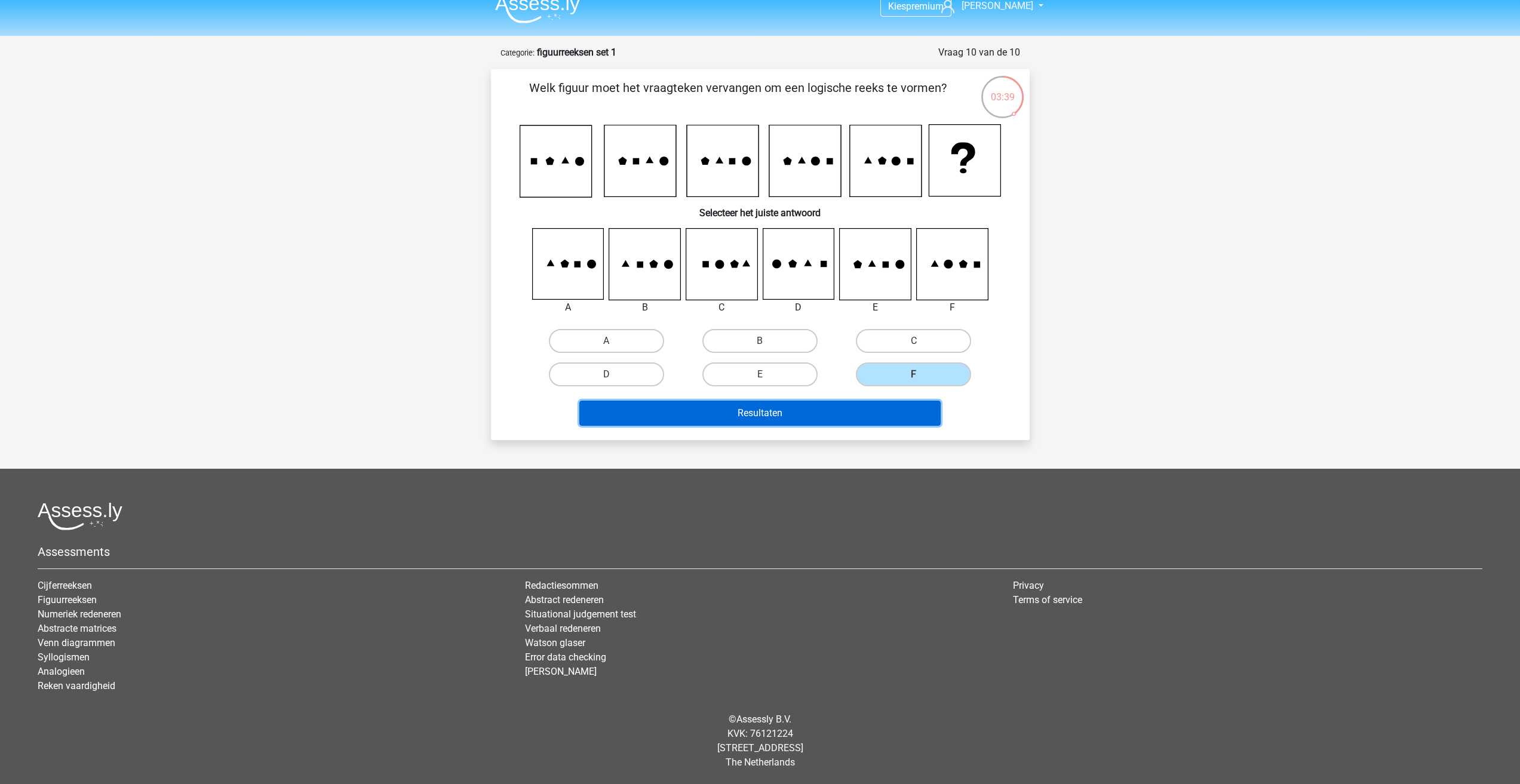
click at [907, 407] on button "Resultaten" at bounding box center [760, 413] width 361 height 25
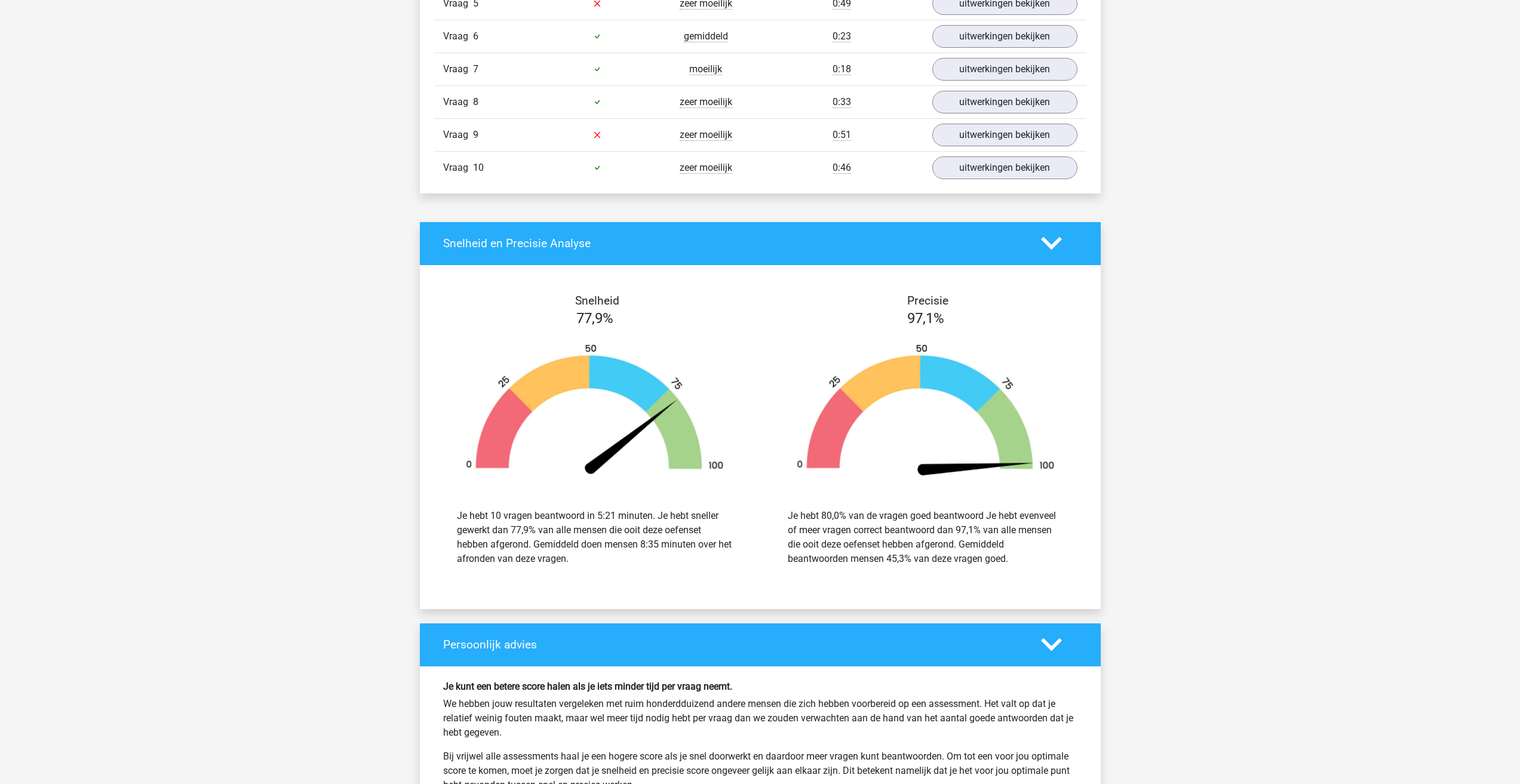
scroll to position [835, 0]
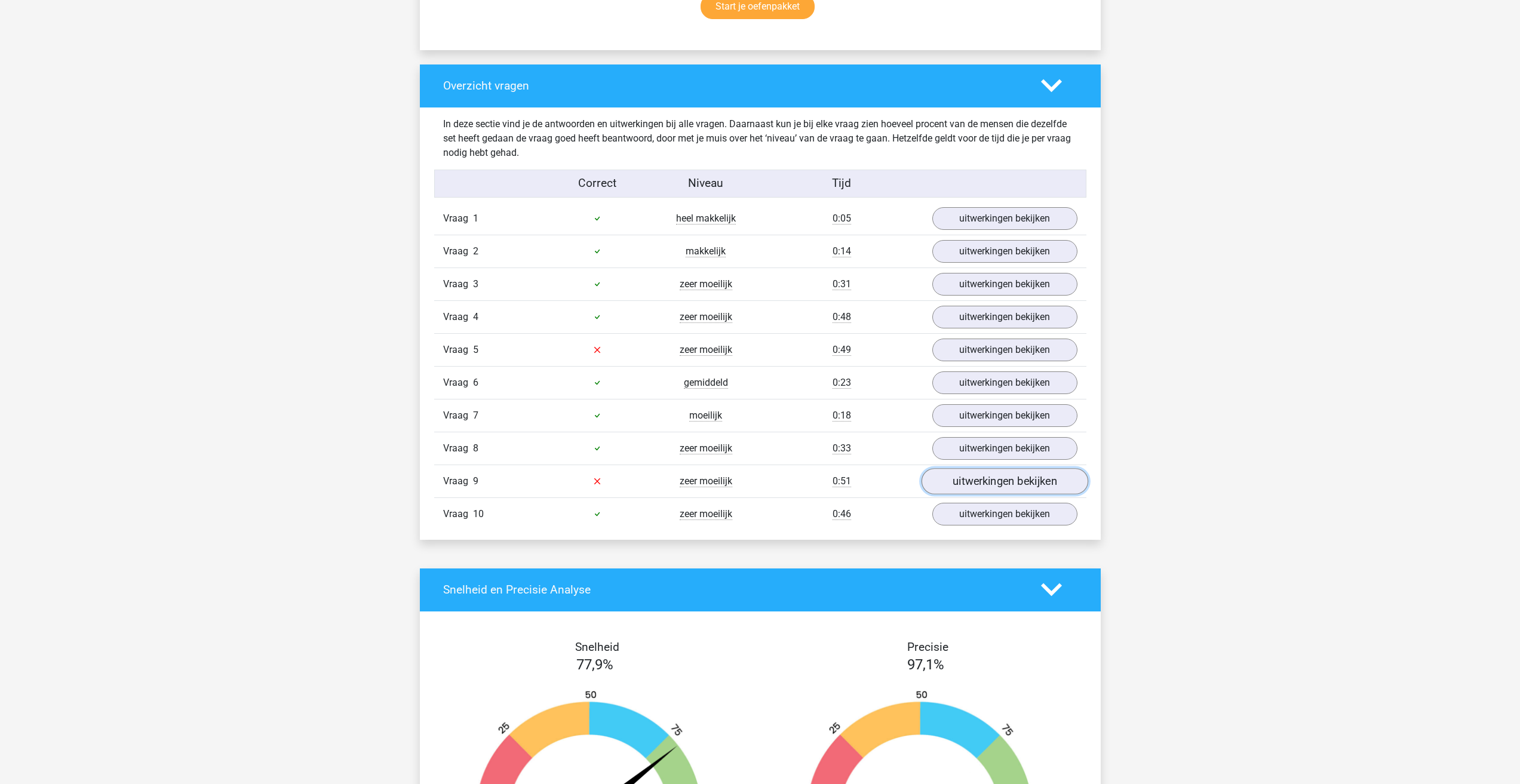
click at [1006, 492] on link "uitwerkingen bekijken" at bounding box center [1004, 480] width 166 height 26
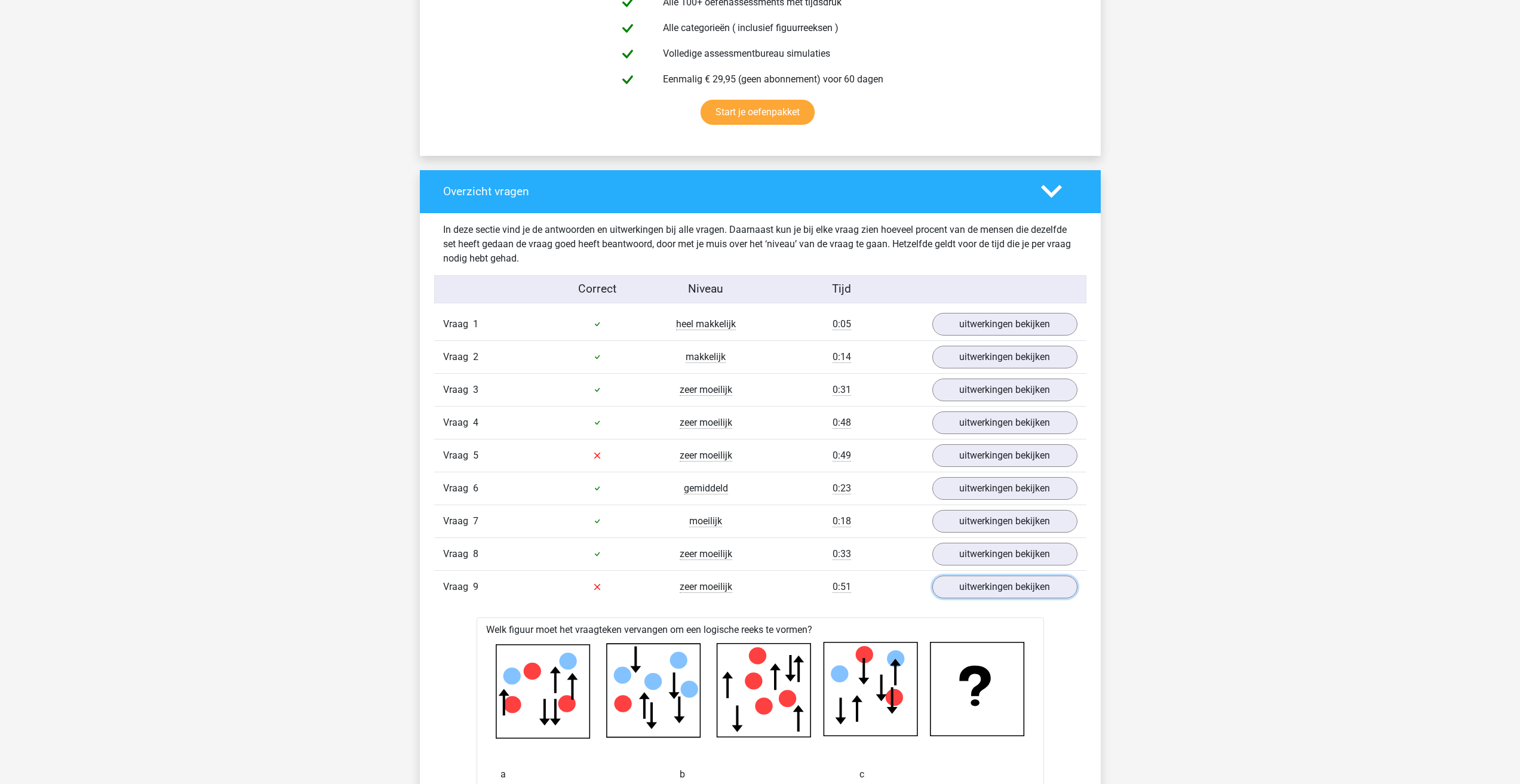
scroll to position [716, 0]
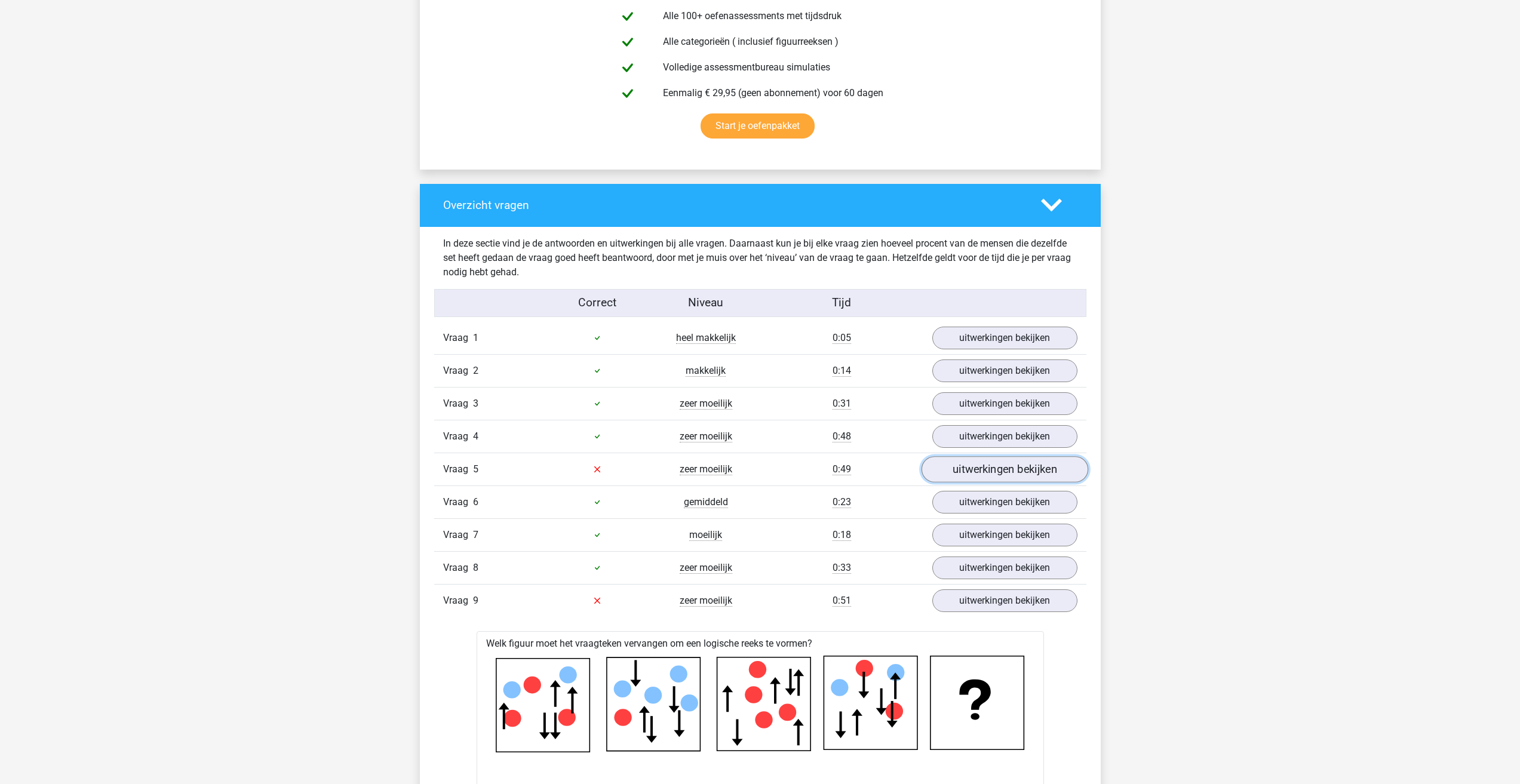
click at [987, 469] on link "uitwerkingen bekijken" at bounding box center [1004, 468] width 166 height 26
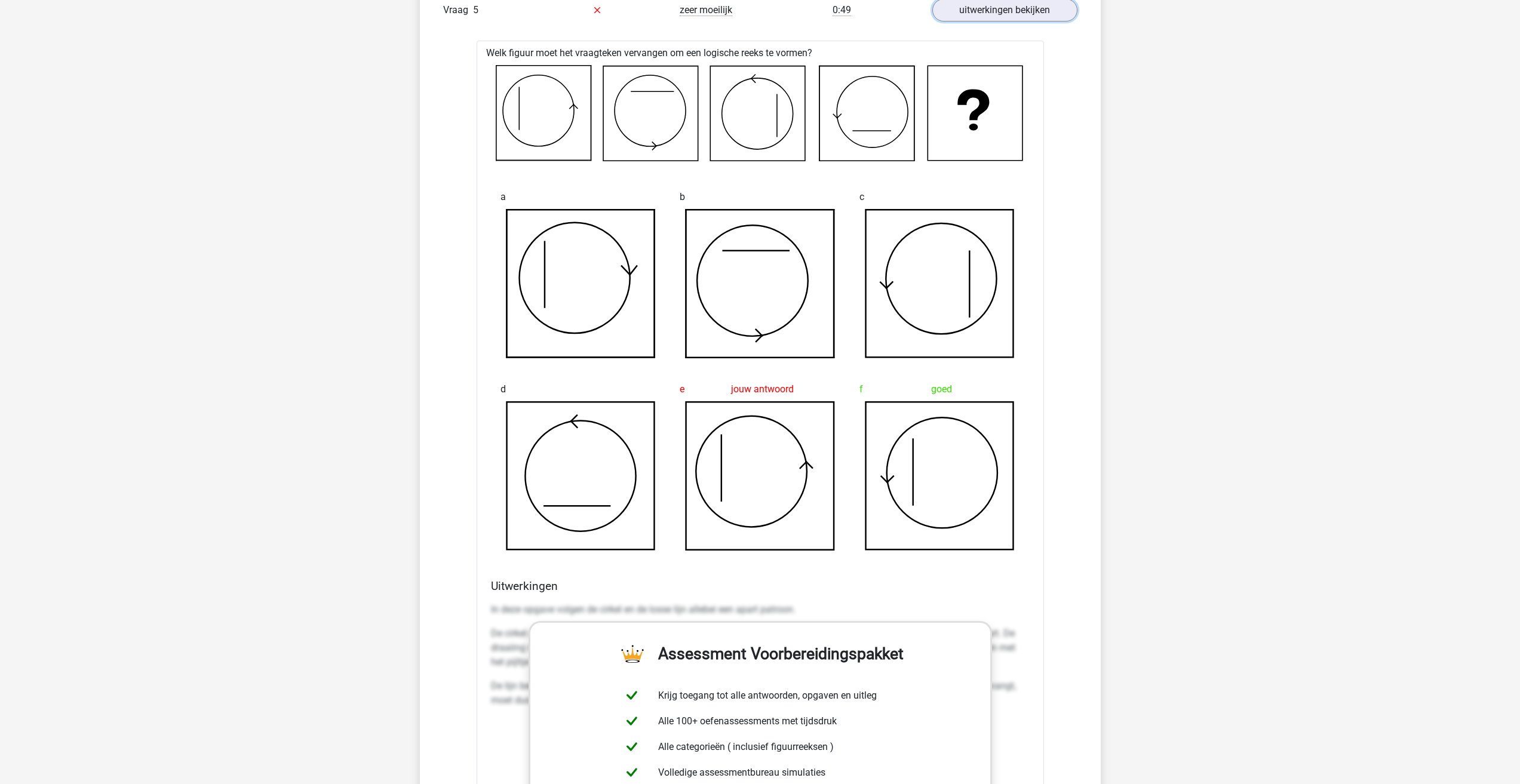
scroll to position [1194, 0]
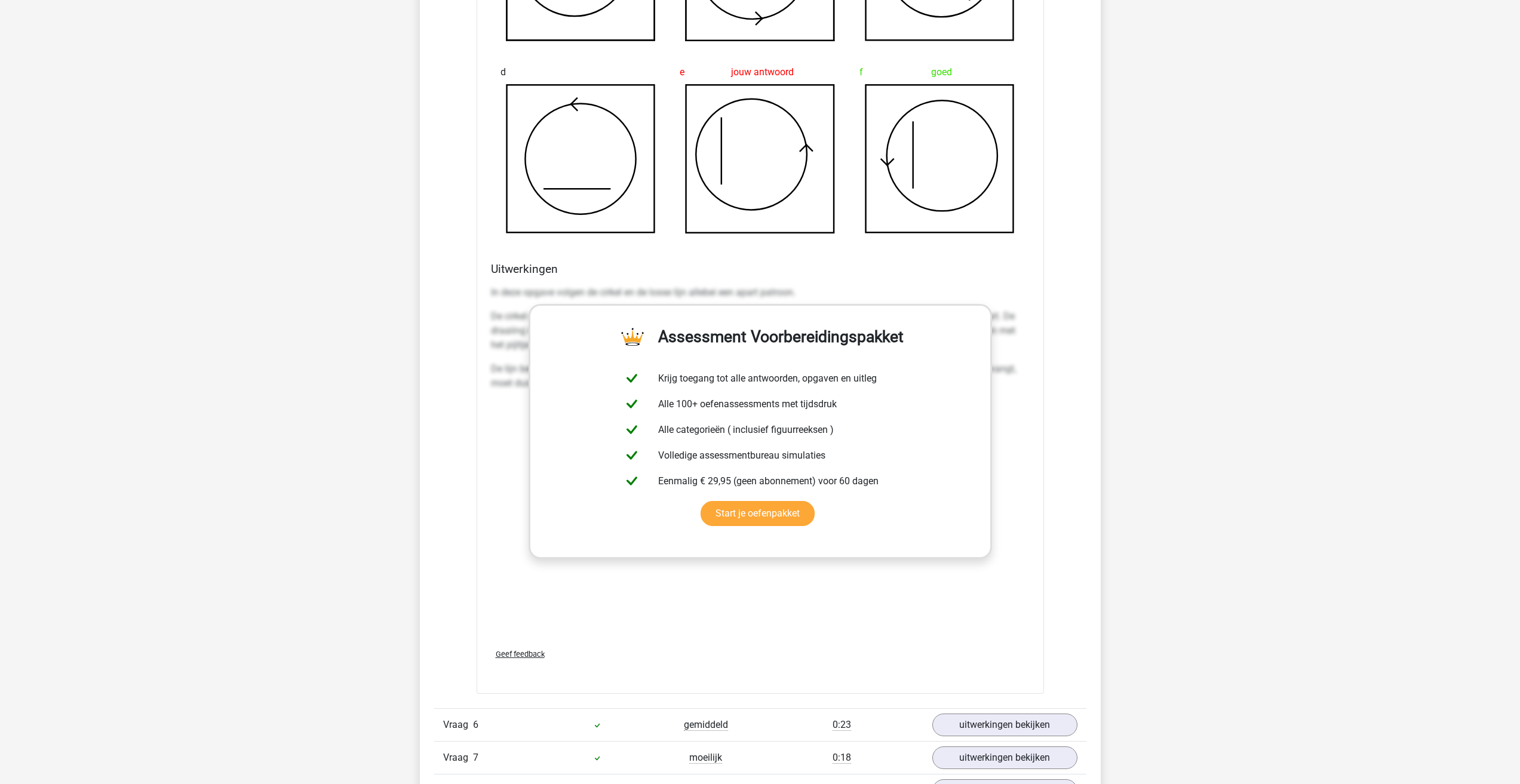
click at [517, 300] on p "In deze opgave volgen de cirkel en de losse lijn allebei een apart patroon." at bounding box center [760, 292] width 539 height 14
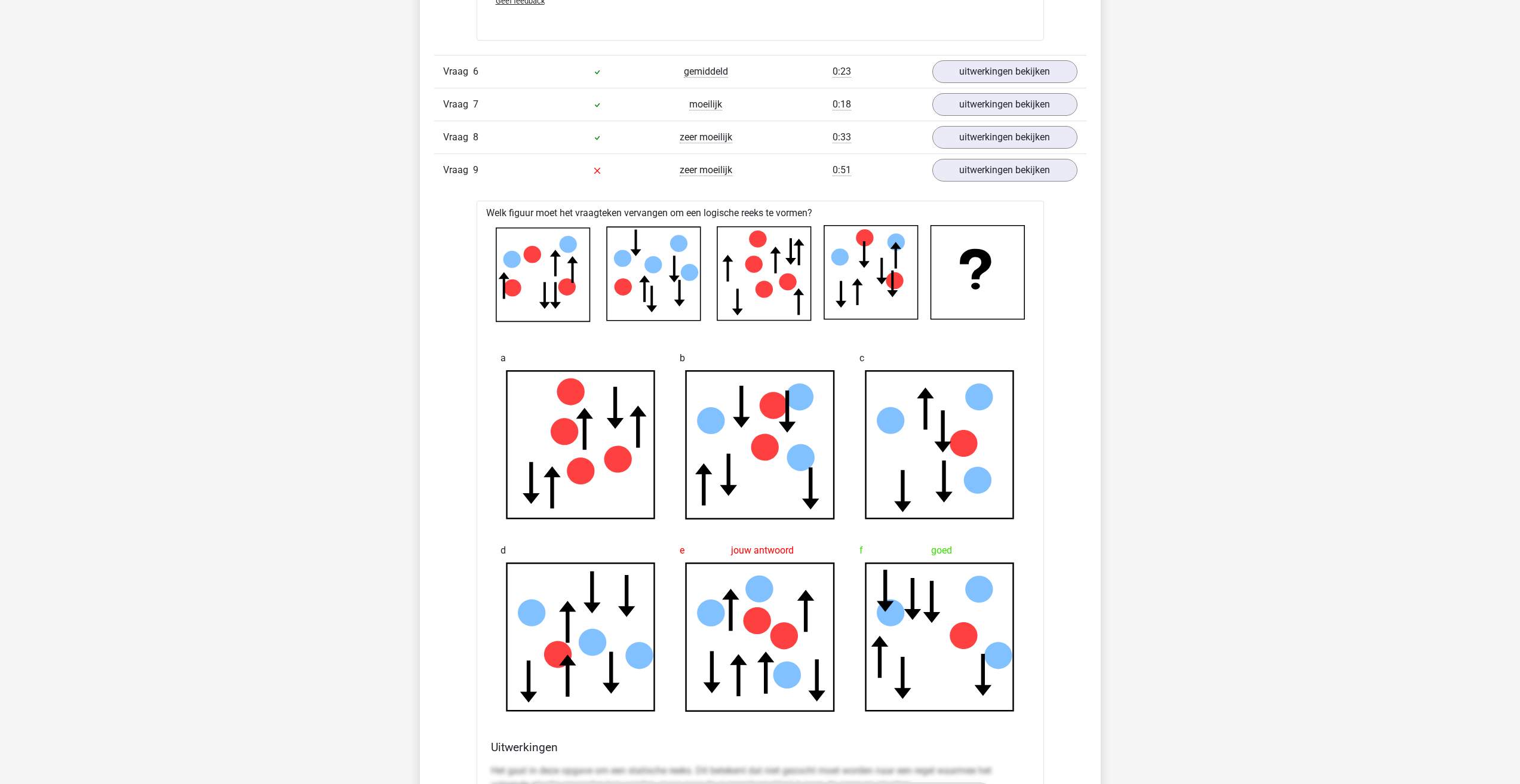
scroll to position [1970, 0]
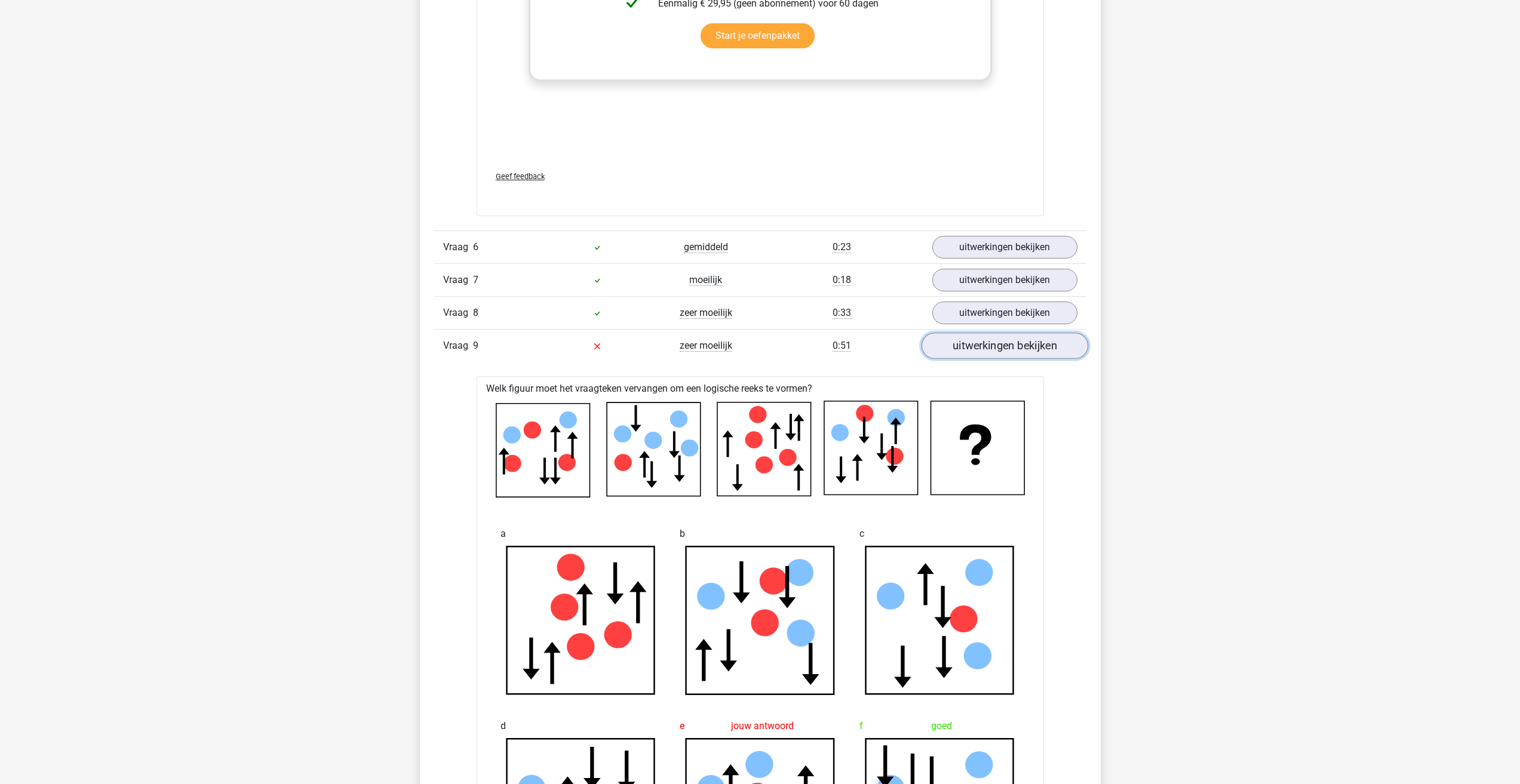
click at [962, 350] on link "uitwerkingen bekijken" at bounding box center [1004, 345] width 166 height 26
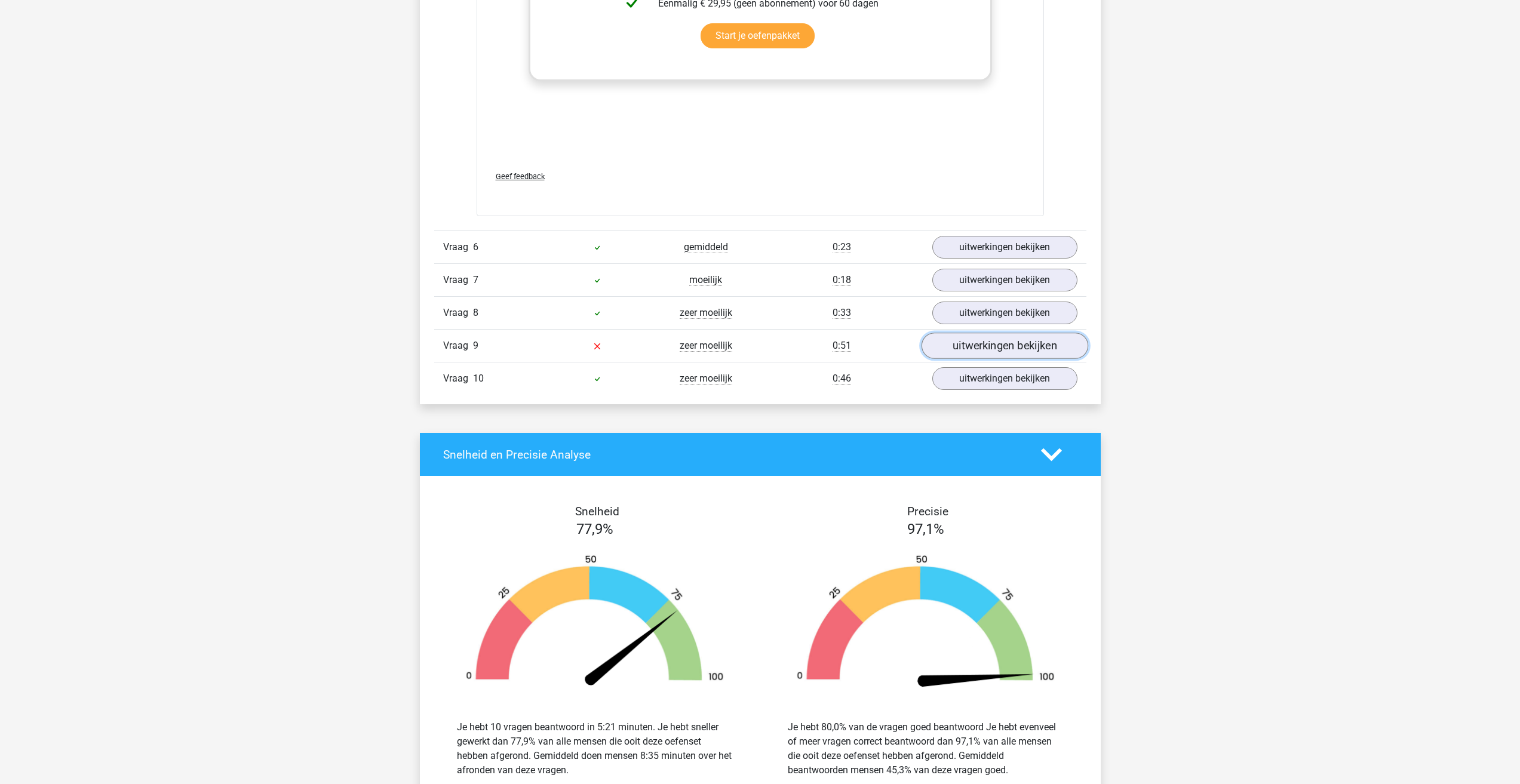
click at [962, 349] on link "uitwerkingen bekijken" at bounding box center [1004, 345] width 166 height 26
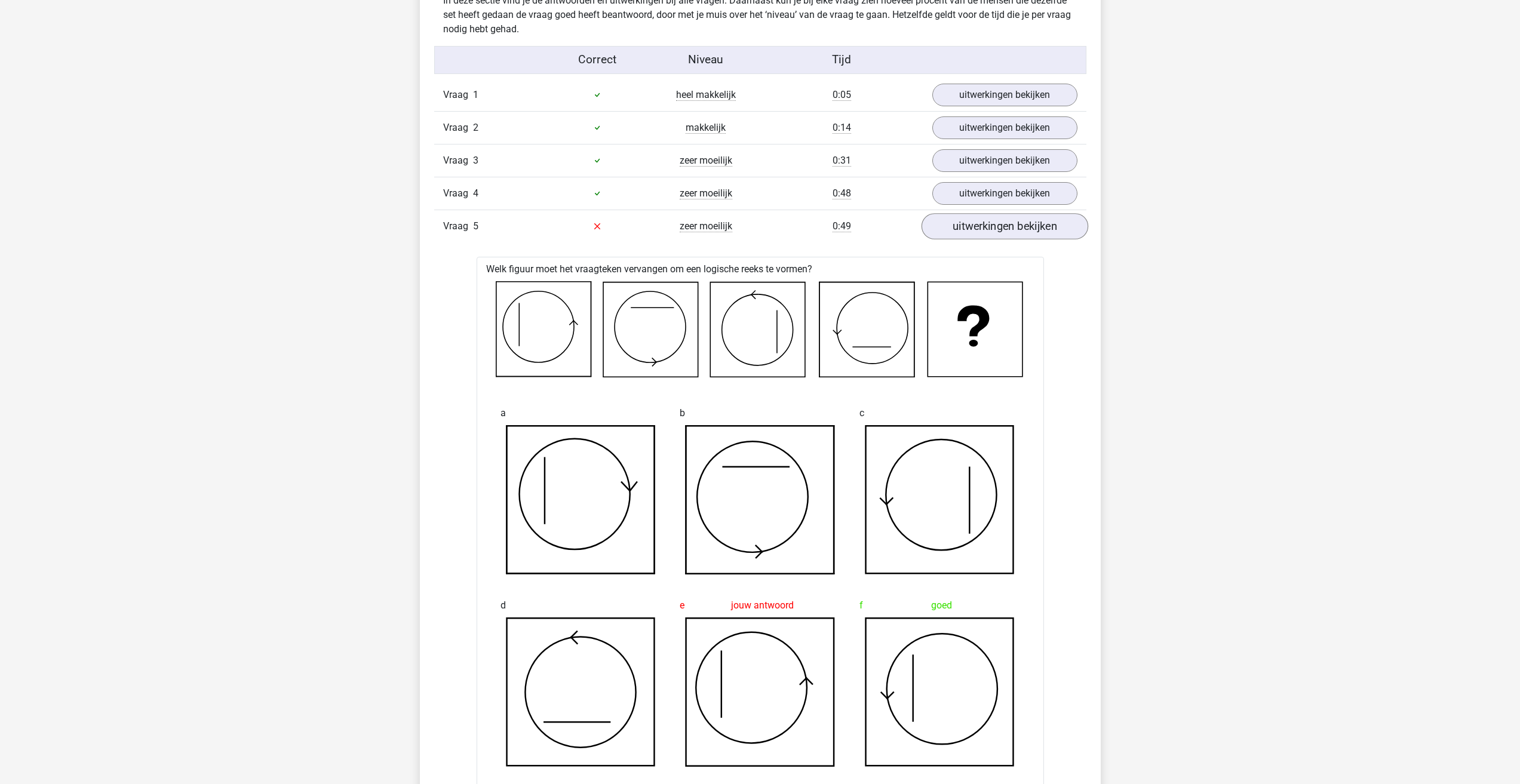
scroll to position [955, 0]
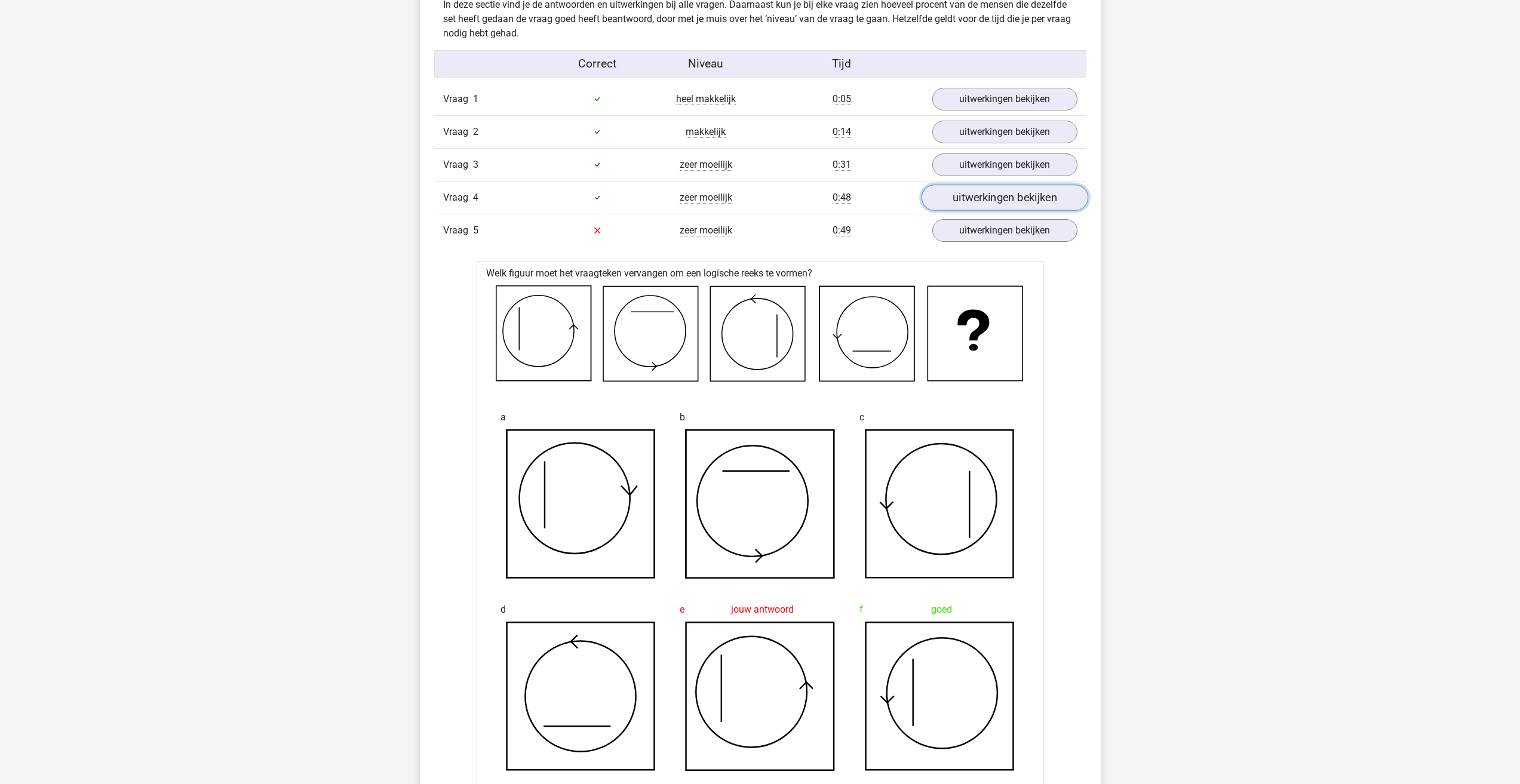
click at [1013, 203] on link "uitwerkingen bekijken" at bounding box center [1004, 197] width 166 height 26
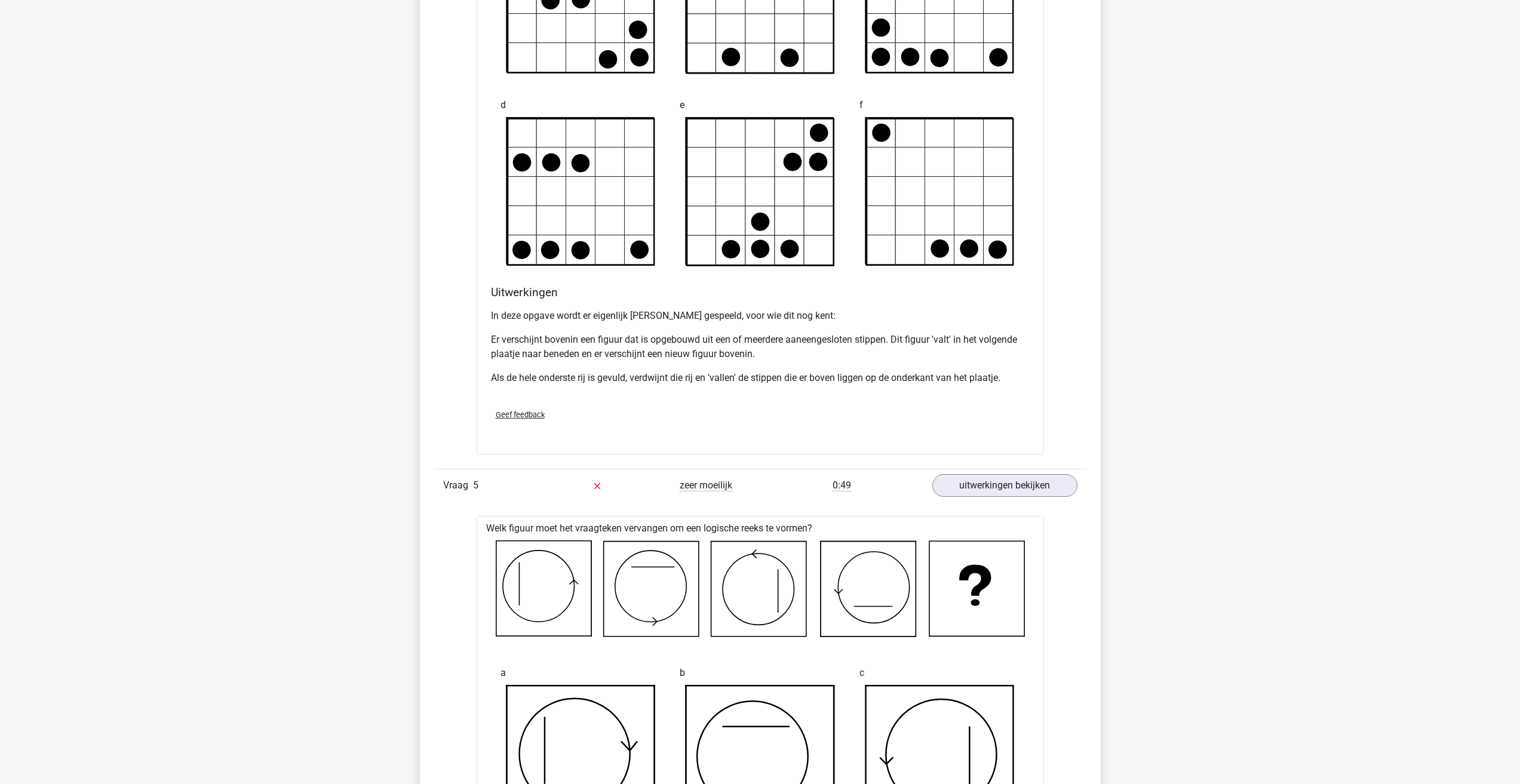
scroll to position [1433, 0]
